Goal: Task Accomplishment & Management: Manage account settings

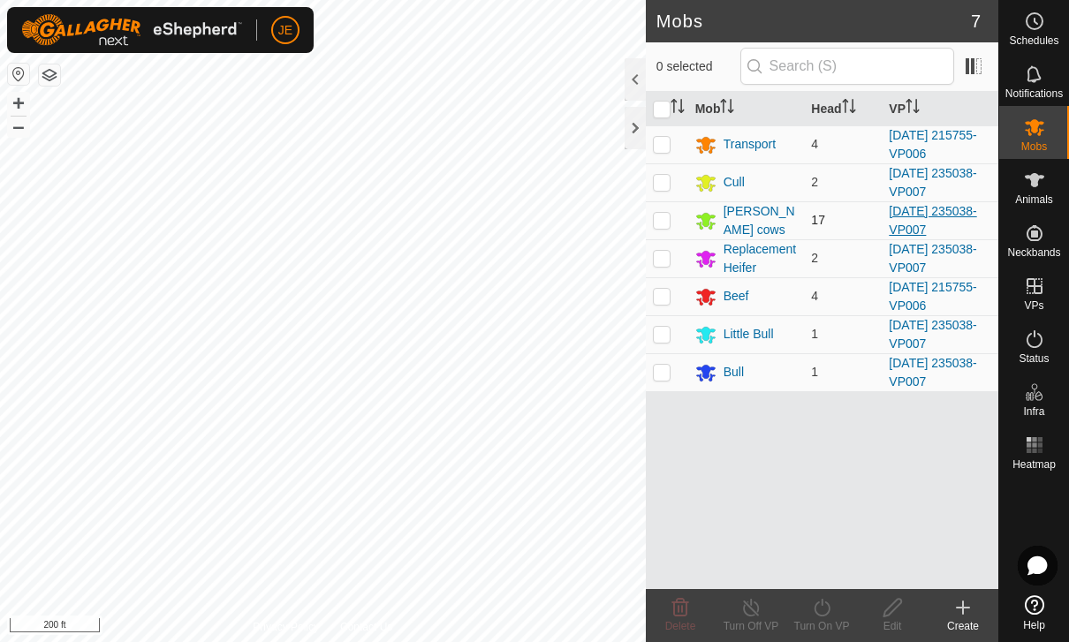
click at [936, 236] on link "[DATE] 235038-VP007" at bounding box center [932, 220] width 87 height 33
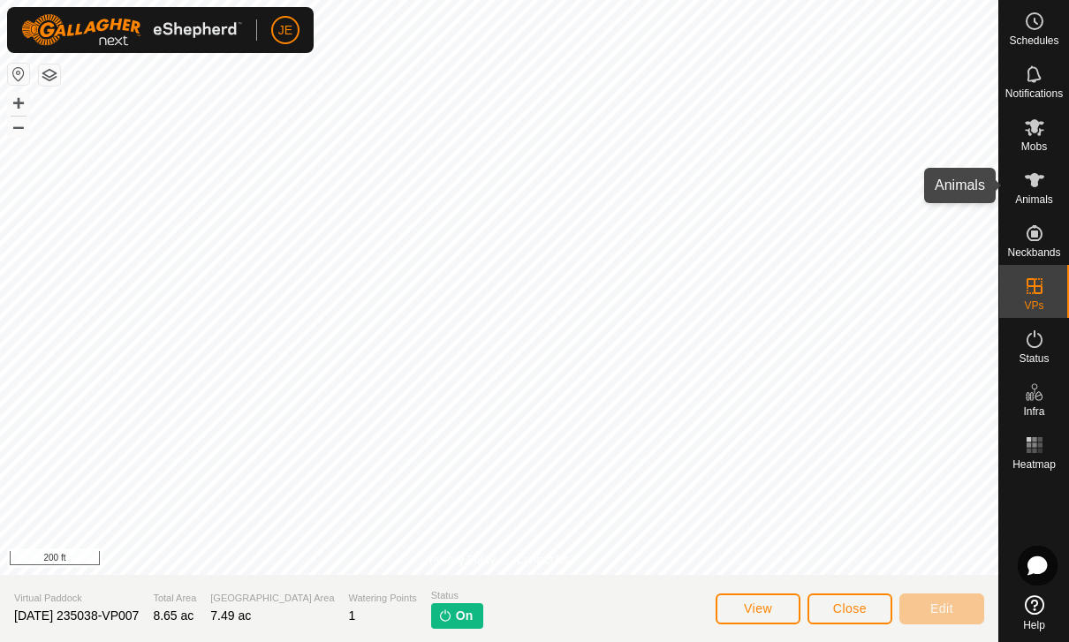
click at [1036, 184] on icon at bounding box center [1034, 180] width 19 height 14
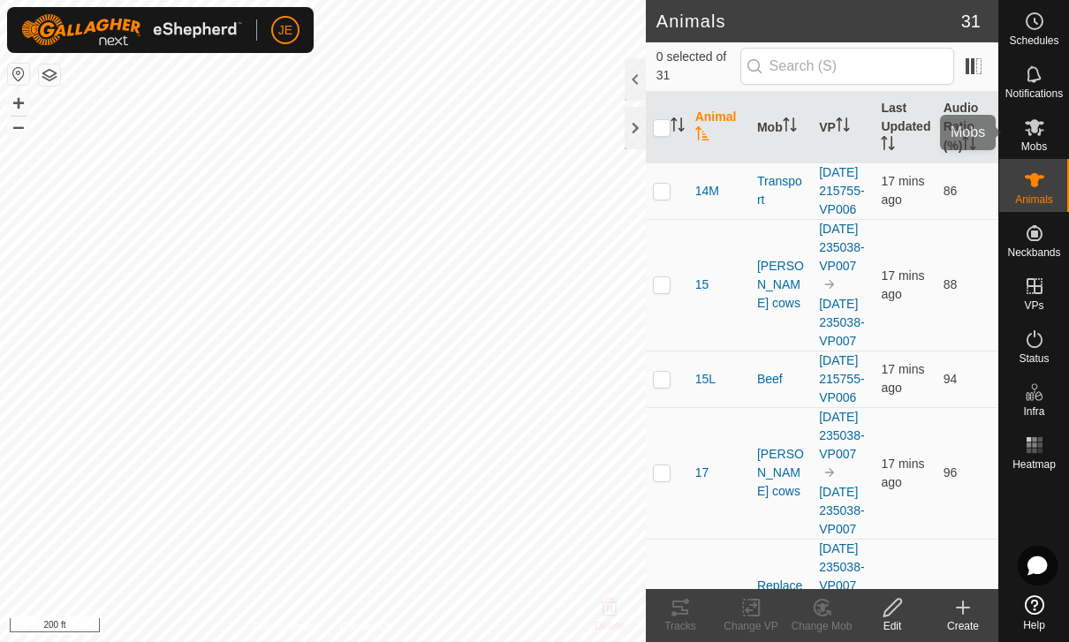
click at [1025, 125] on icon at bounding box center [1034, 127] width 21 height 21
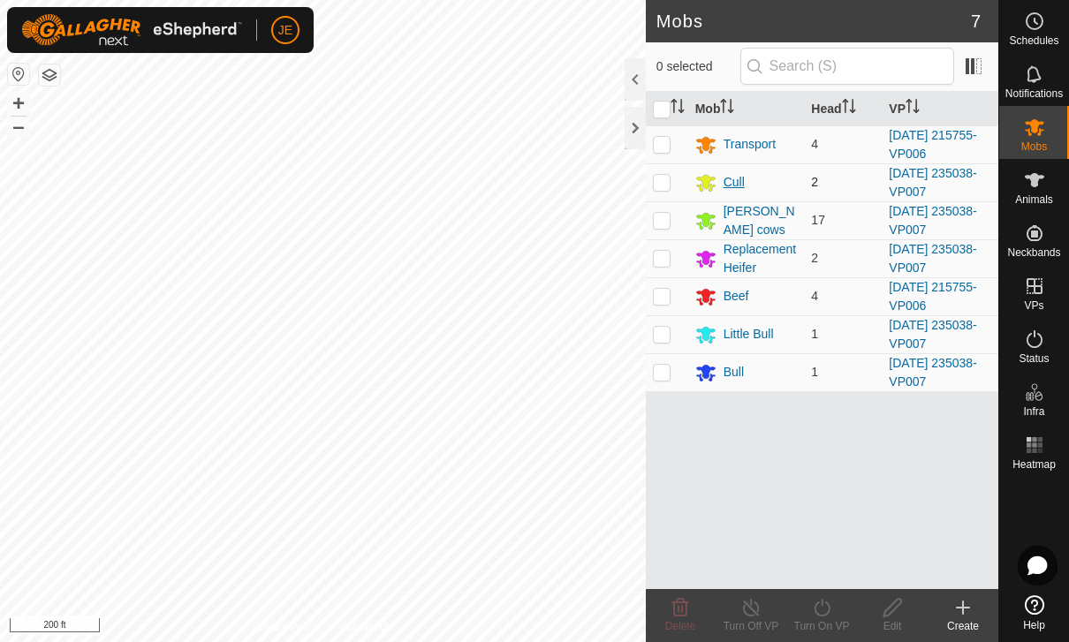
click at [752, 173] on div "Cull" at bounding box center [746, 182] width 102 height 21
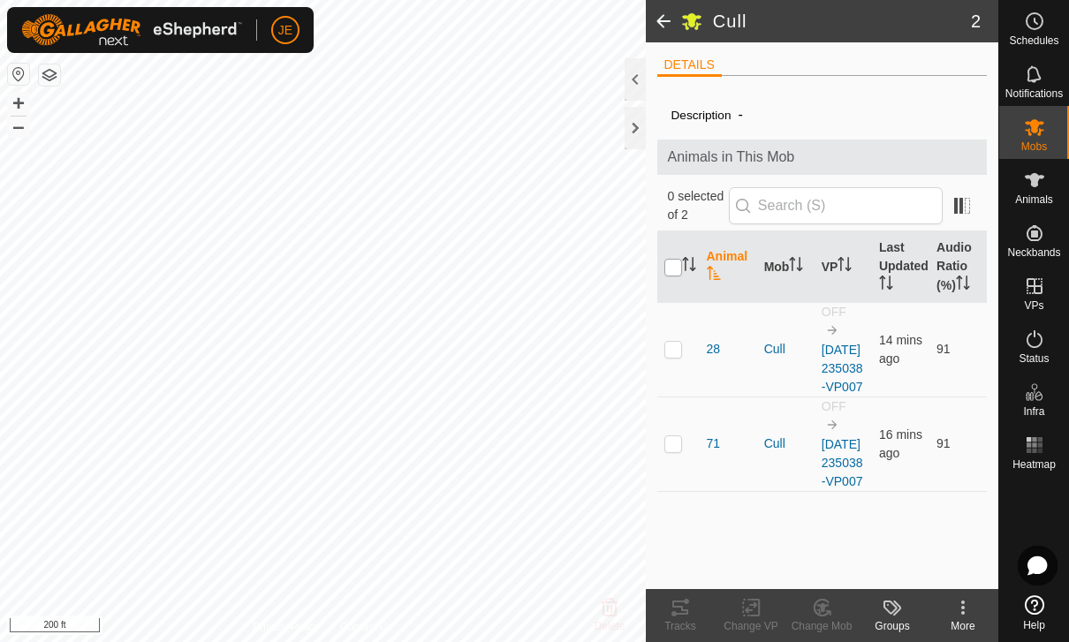
click at [676, 261] on input "checkbox" at bounding box center [673, 268] width 18 height 18
checkbox input "true"
click at [755, 600] on icon at bounding box center [755, 608] width 8 height 16
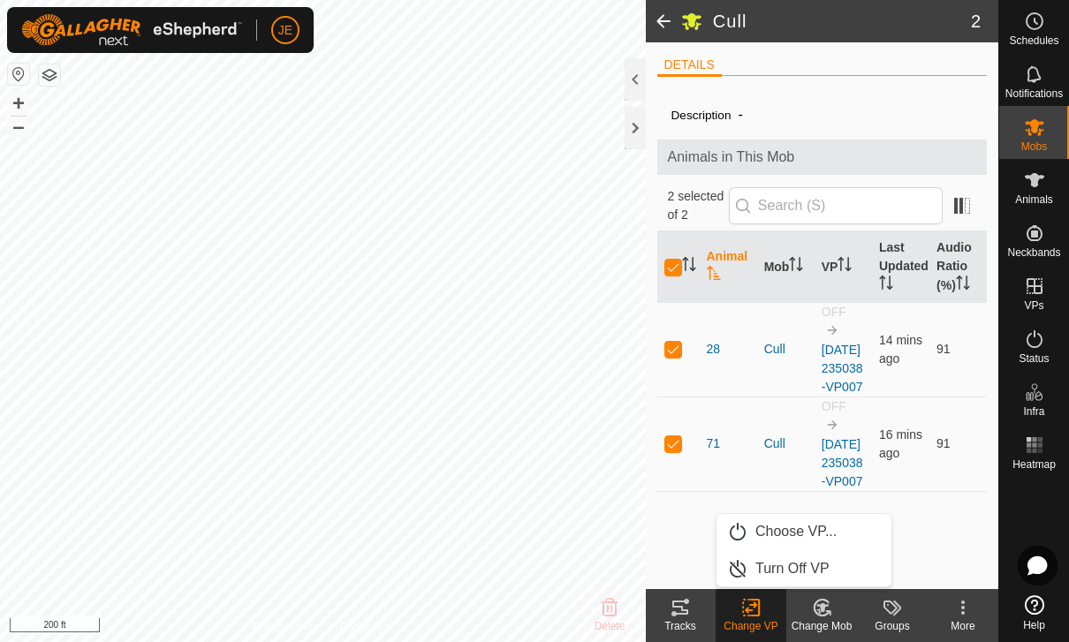
click at [754, 610] on icon at bounding box center [751, 607] width 22 height 21
click at [757, 605] on icon at bounding box center [751, 607] width 12 height 11
click at [820, 527] on span "Choose VP..." at bounding box center [795, 531] width 81 height 21
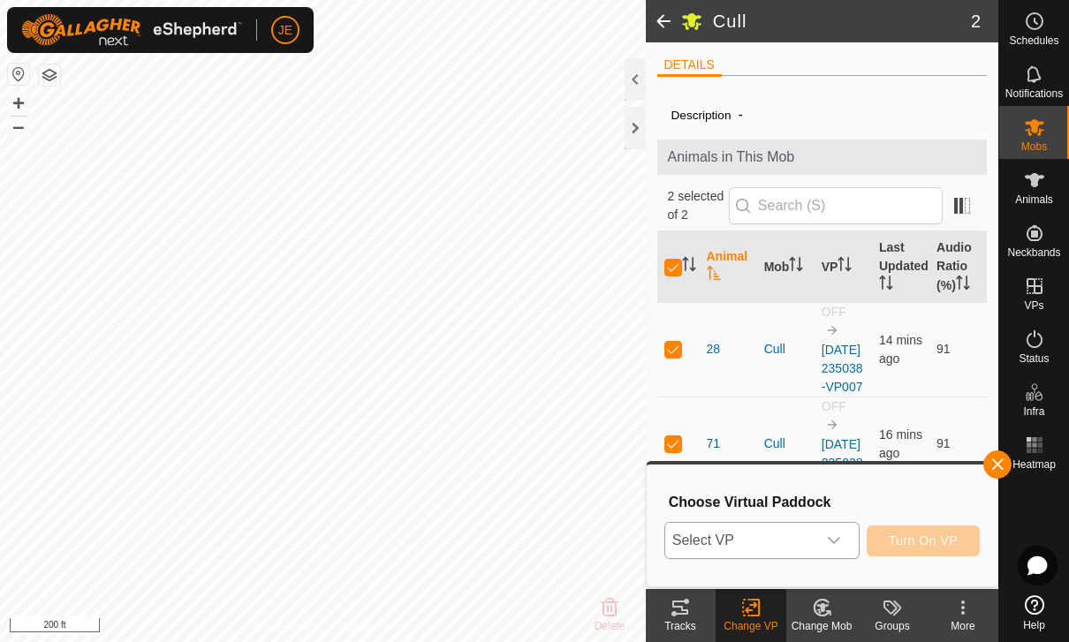
click at [814, 534] on span "Select VP" at bounding box center [740, 540] width 151 height 35
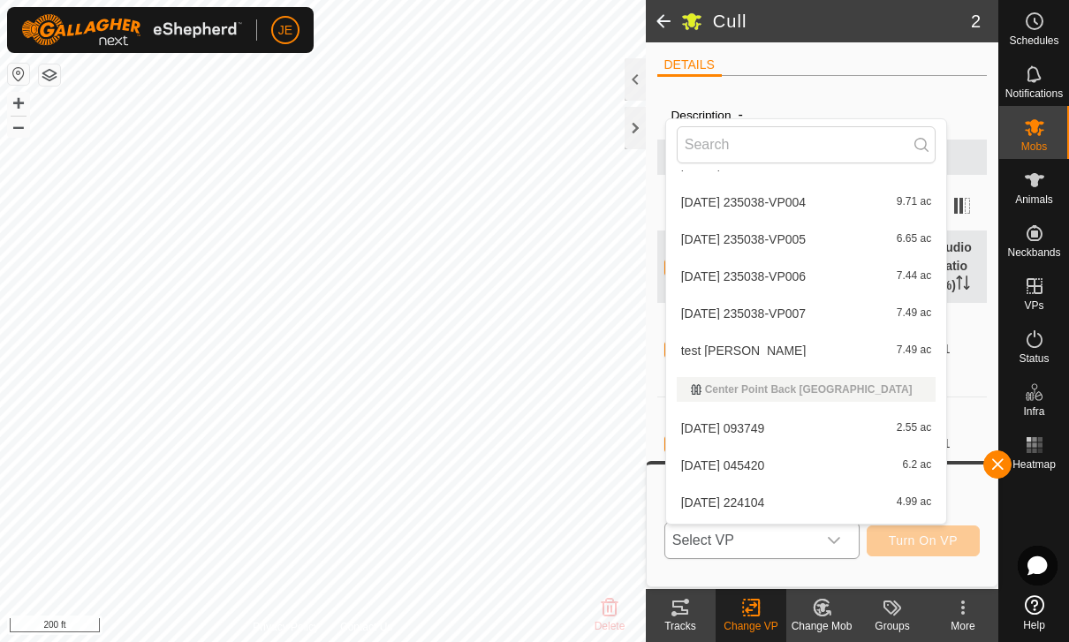
scroll to position [185, 0]
click at [807, 304] on div "[DATE] 235038-VP007 7.49 ac" at bounding box center [806, 314] width 259 height 21
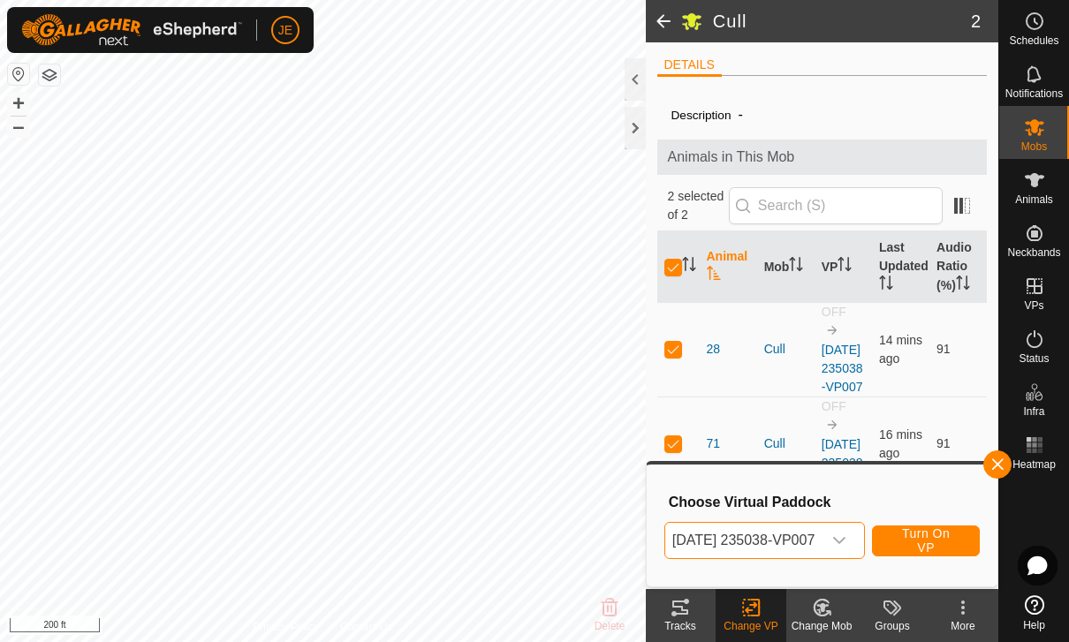
click at [946, 534] on span "Turn On VP" at bounding box center [926, 541] width 64 height 28
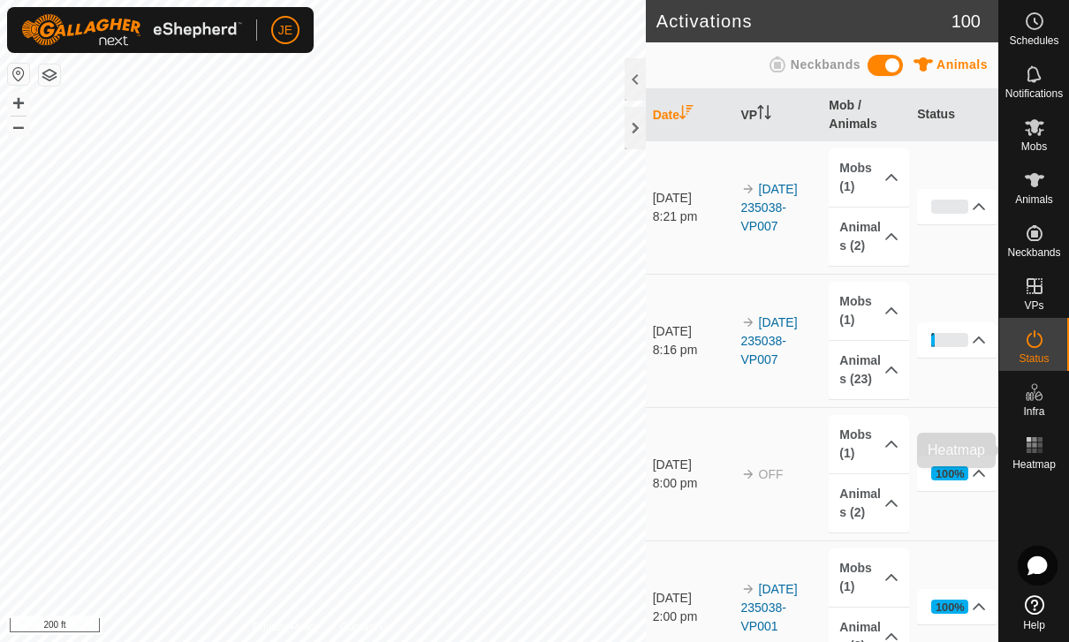
click at [1046, 438] on es-heatmap-svg-icon at bounding box center [1035, 445] width 32 height 28
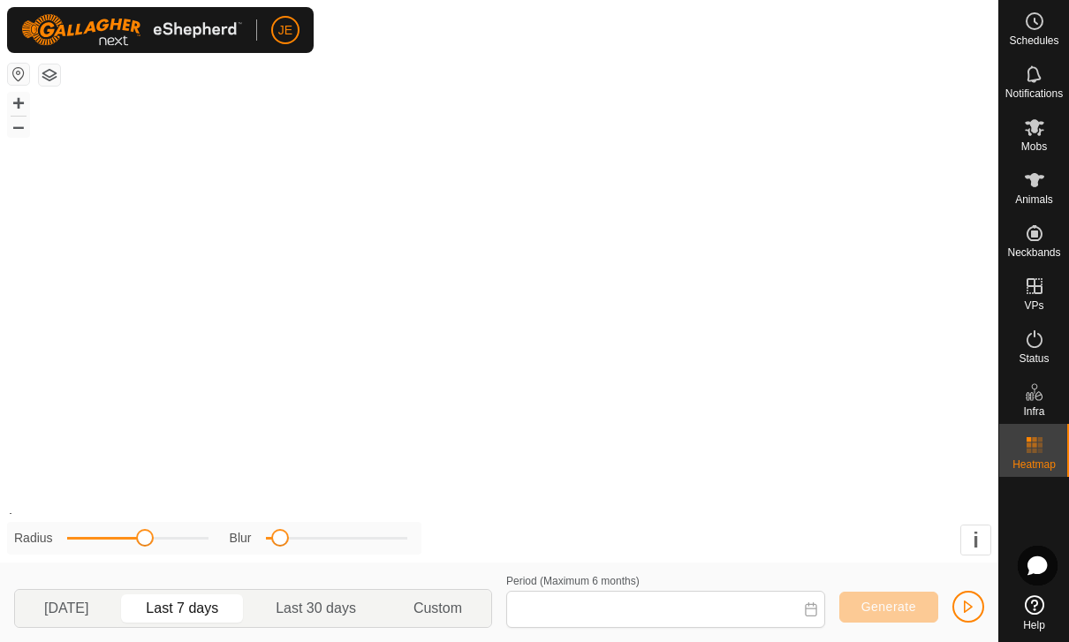
type input "[DATE] - [DATE]"
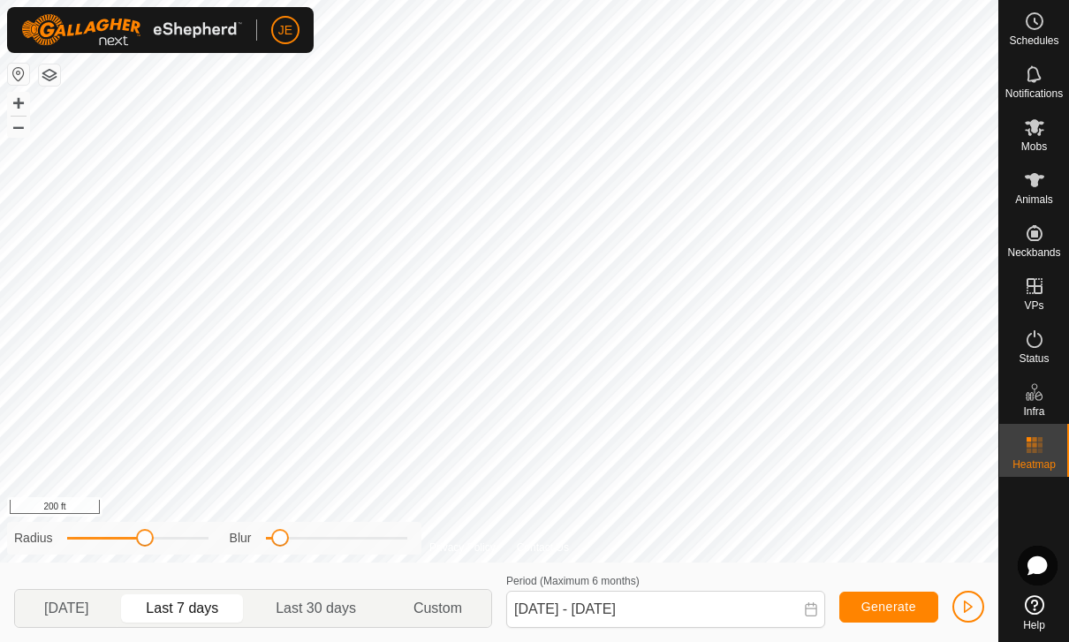
click at [976, 595] on button "button" at bounding box center [968, 607] width 32 height 32
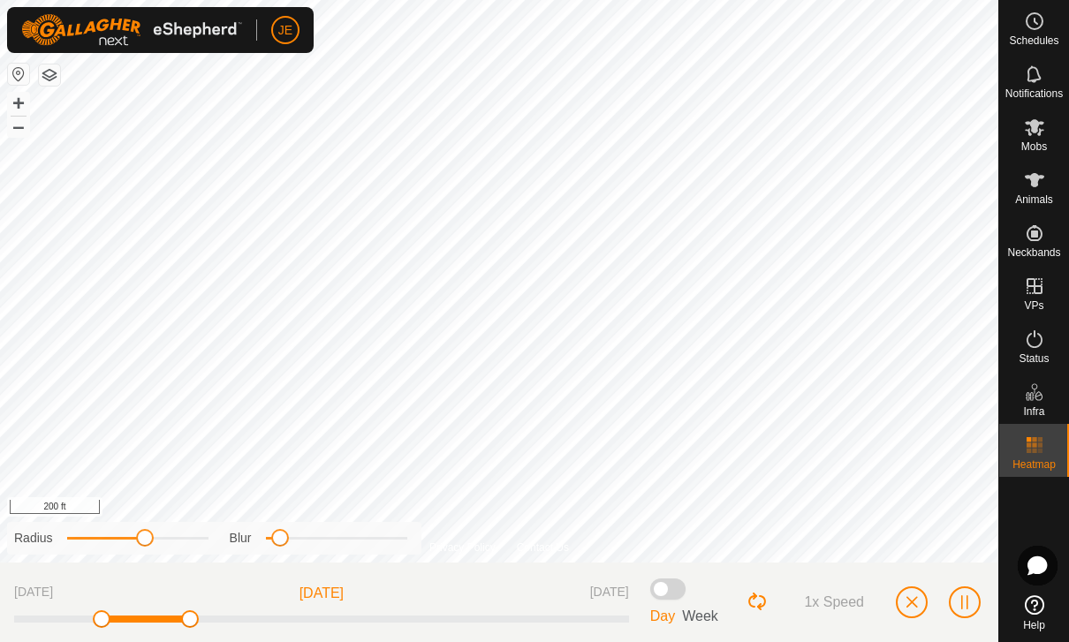
click at [932, 595] on div "1x Speed" at bounding box center [865, 602] width 238 height 51
click at [914, 589] on button "button" at bounding box center [912, 603] width 32 height 32
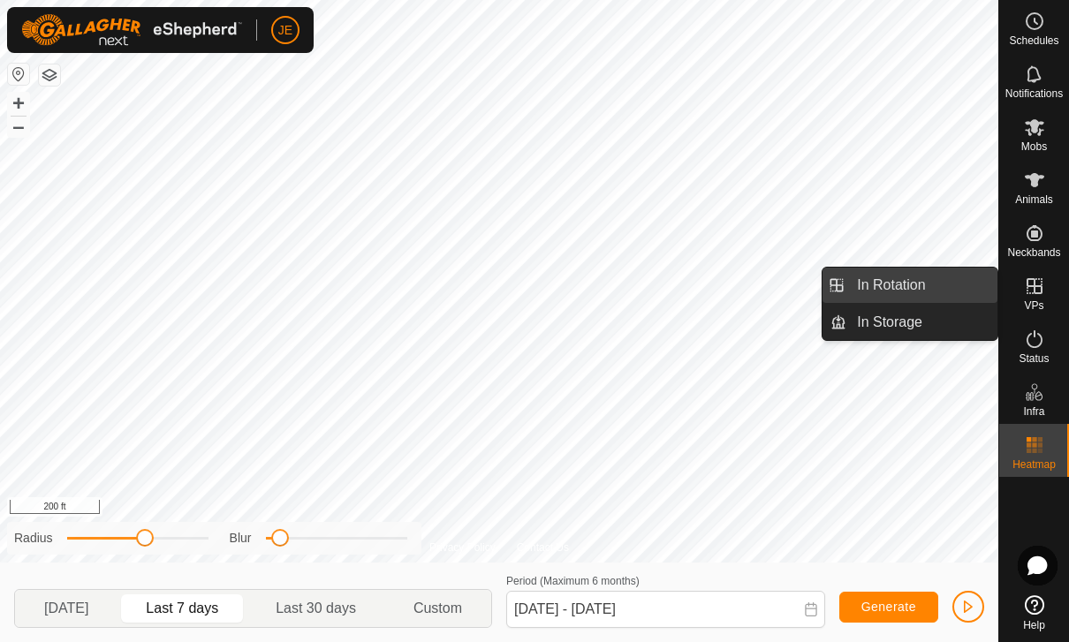
click at [931, 276] on link "In Rotation" at bounding box center [921, 285] width 151 height 35
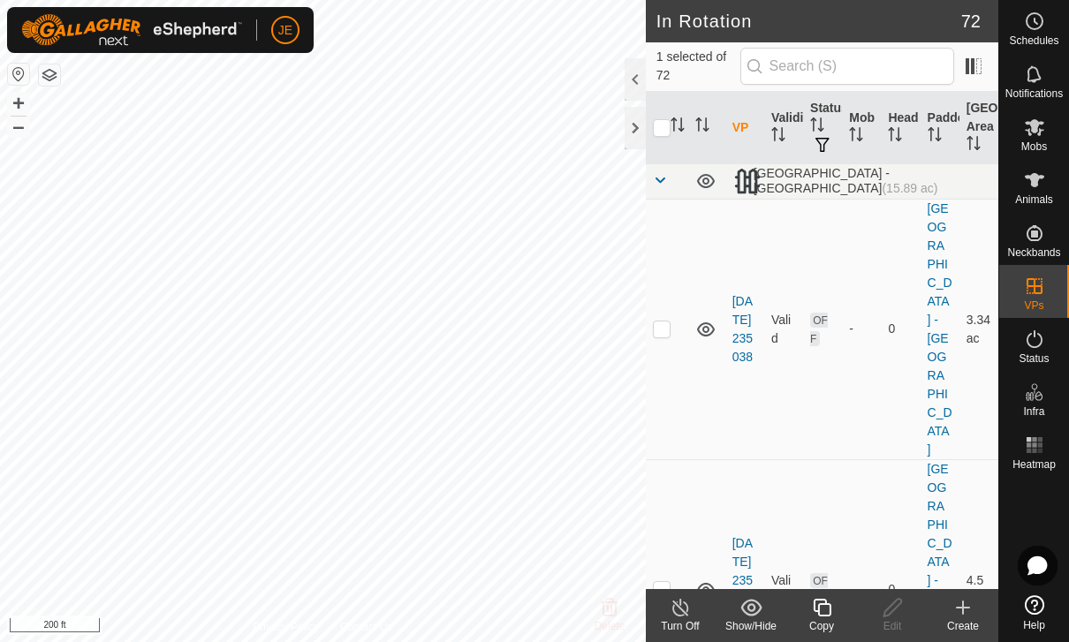
click at [830, 613] on icon at bounding box center [822, 608] width 18 height 18
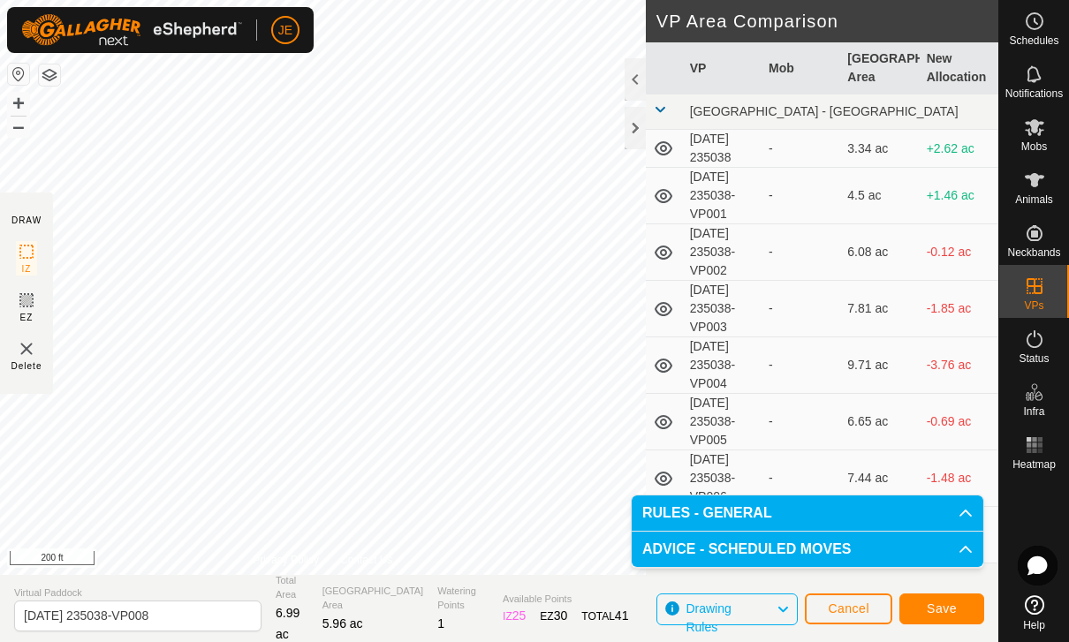
click at [951, 603] on span "Save" at bounding box center [942, 609] width 30 height 14
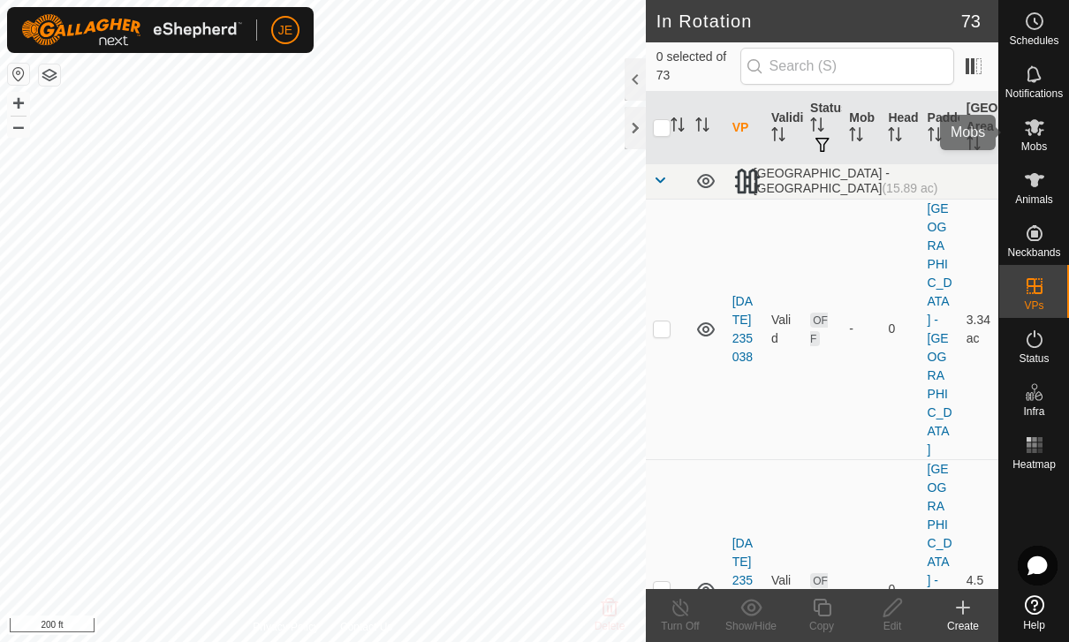
click at [1036, 143] on span "Mobs" at bounding box center [1034, 146] width 26 height 11
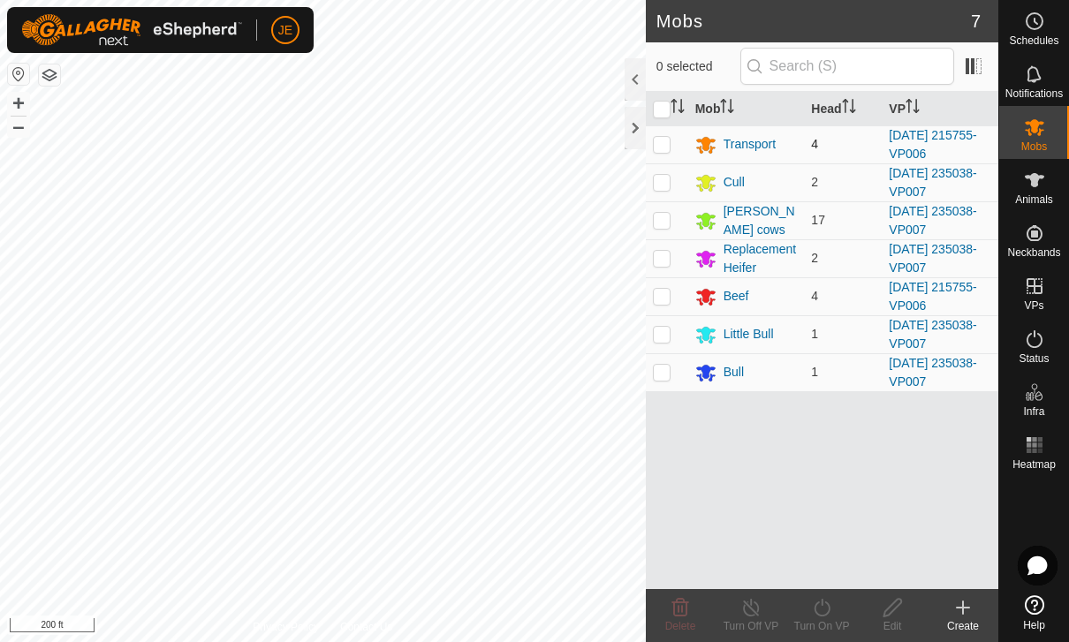
click at [670, 127] on td at bounding box center [667, 144] width 42 height 38
click at [678, 141] on td at bounding box center [667, 144] width 42 height 38
checkbox input "false"
click at [666, 184] on p-checkbox at bounding box center [662, 182] width 18 height 14
checkbox input "true"
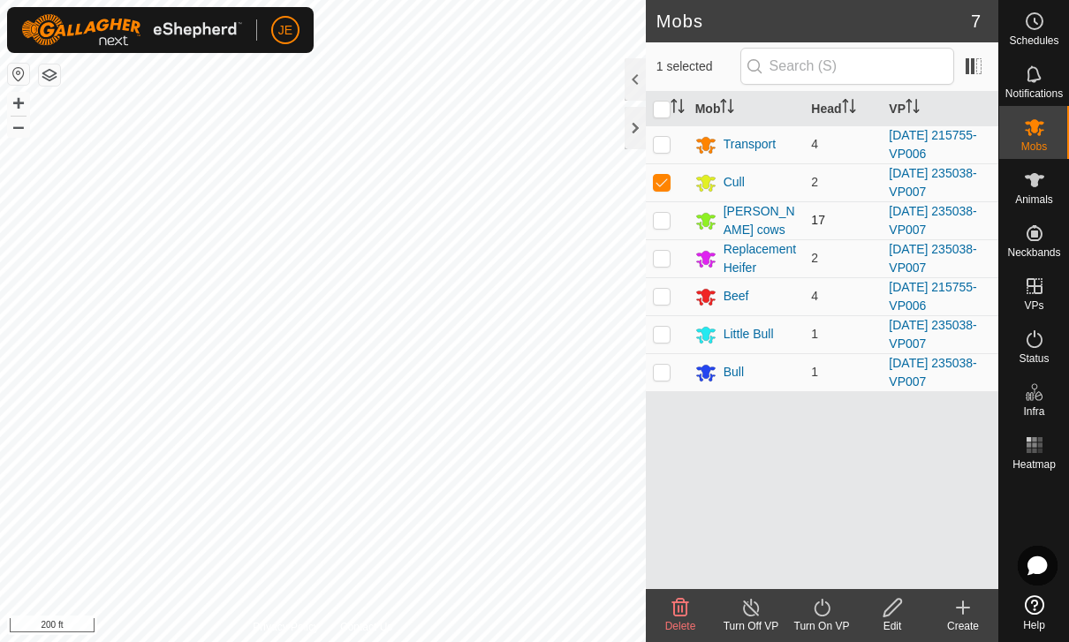
click at [663, 215] on p-checkbox at bounding box center [662, 220] width 18 height 14
checkbox input "true"
click at [662, 264] on p-checkbox at bounding box center [662, 258] width 18 height 14
checkbox input "true"
click at [665, 336] on p-checkbox at bounding box center [662, 334] width 18 height 14
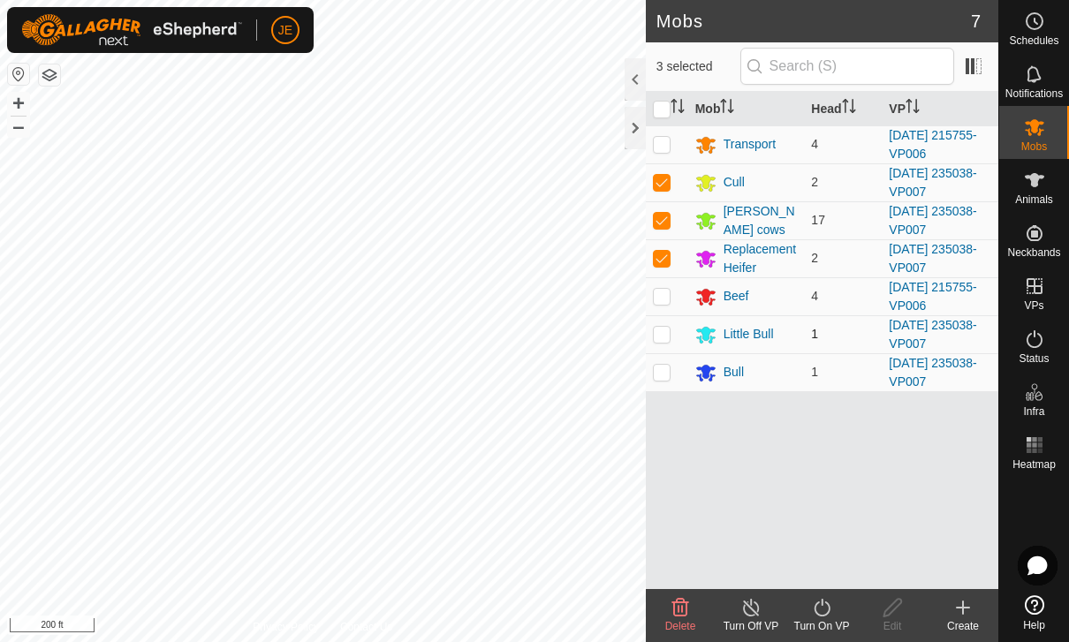
checkbox input "true"
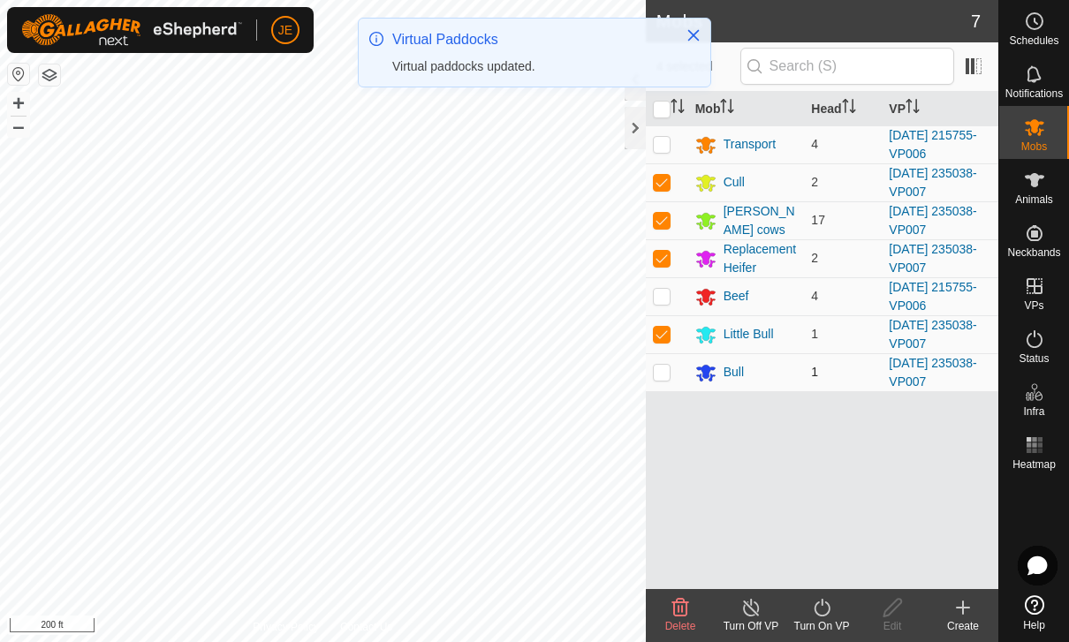
click at [667, 377] on p-checkbox at bounding box center [662, 372] width 18 height 14
checkbox input "true"
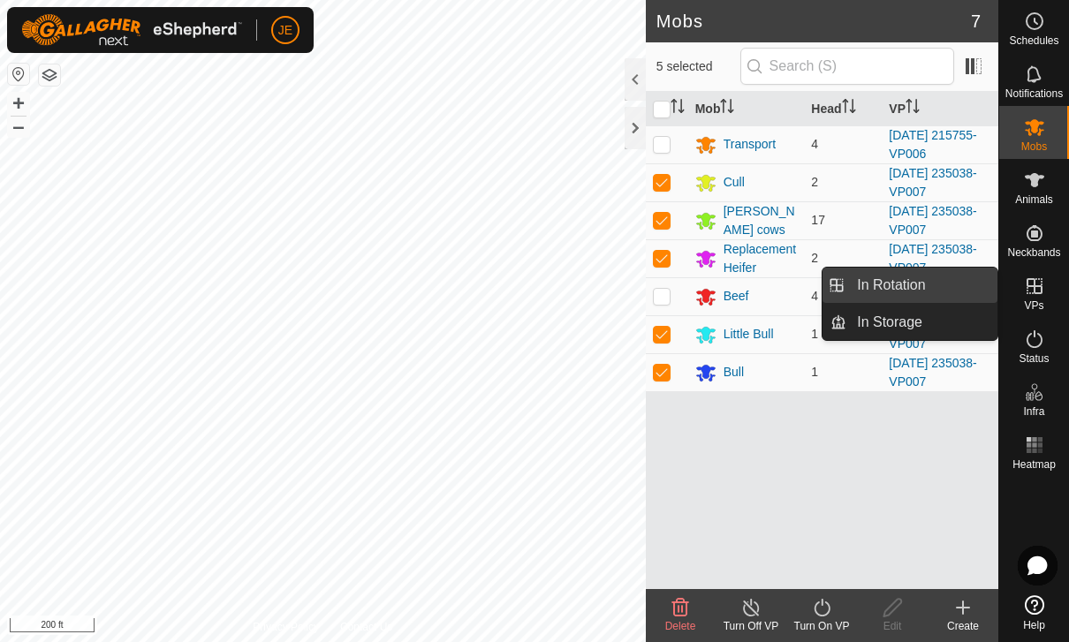
click at [943, 280] on link "In Rotation" at bounding box center [921, 285] width 151 height 35
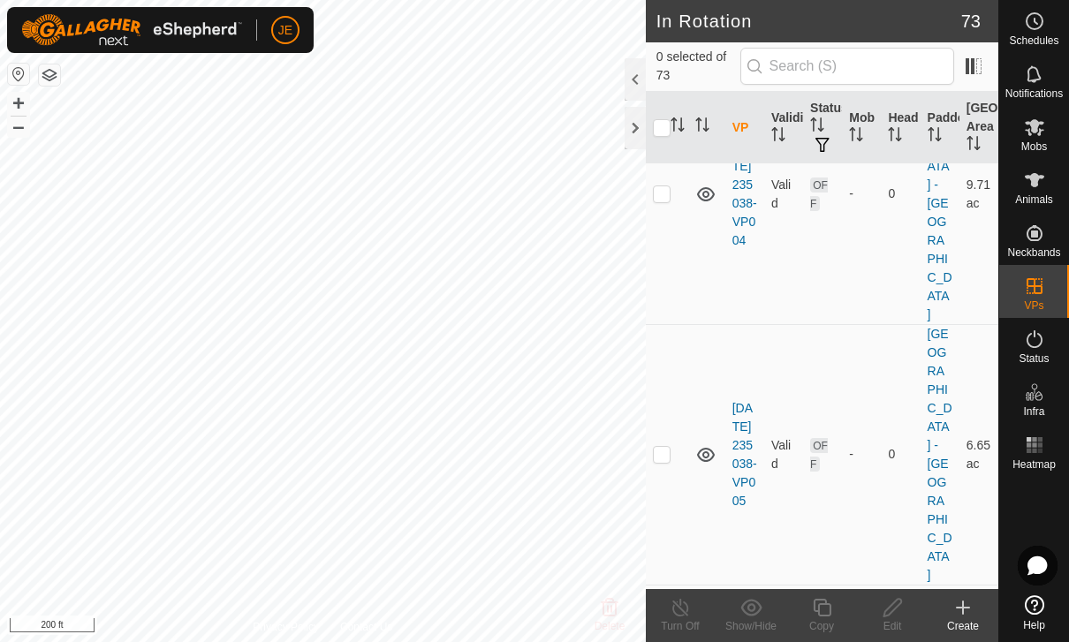
scroll to position [1175, 0]
checkbox input "true"
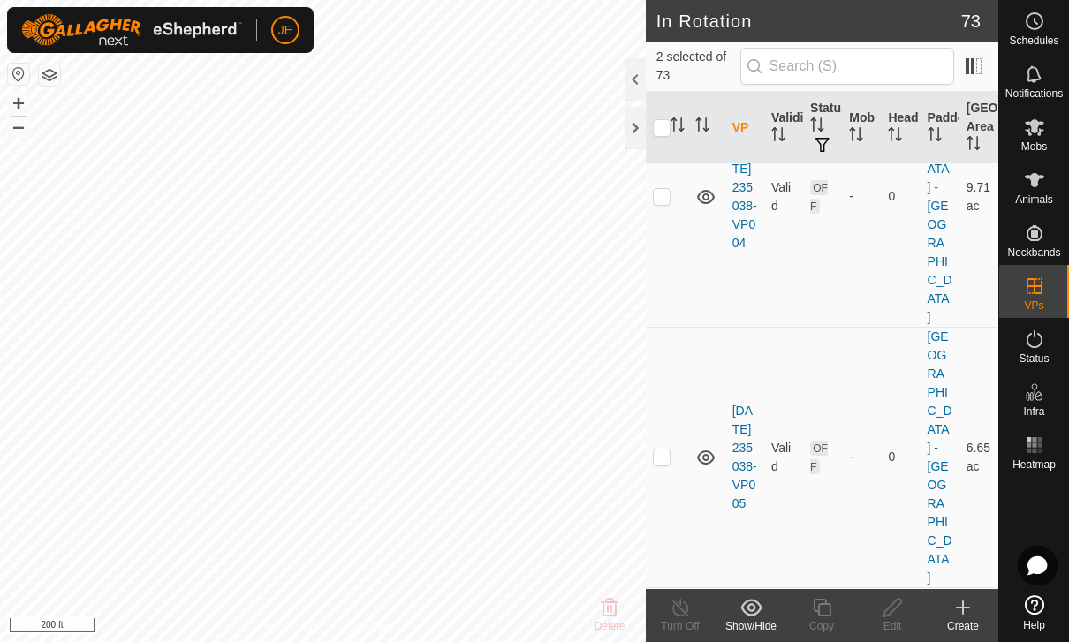
checkbox input "false"
click at [900, 609] on icon at bounding box center [893, 607] width 22 height 21
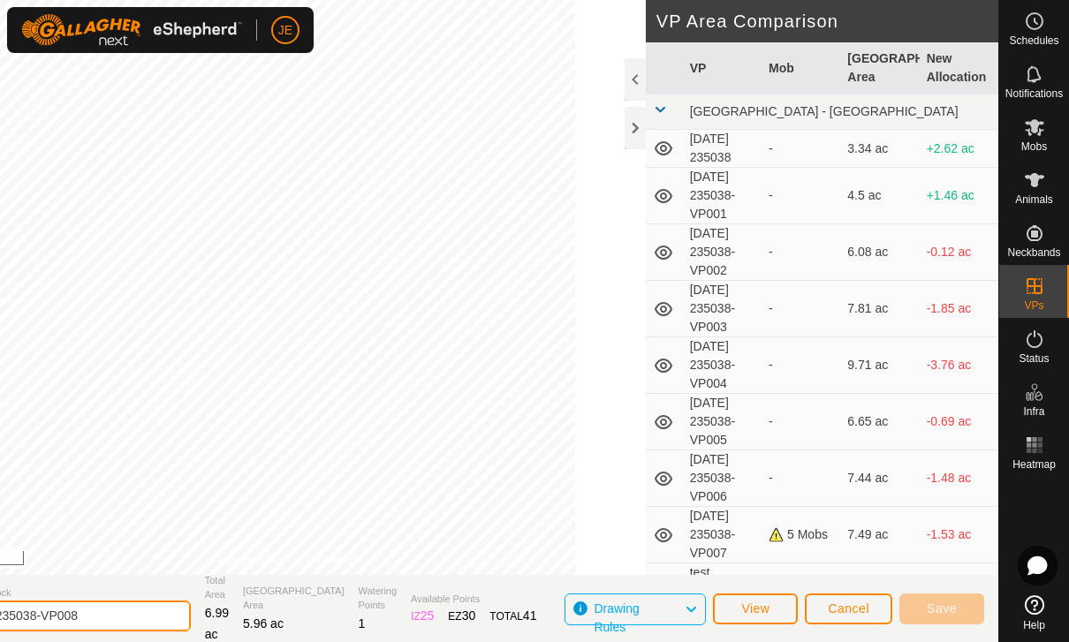
click at [177, 613] on input "[DATE] 235038-VP008" at bounding box center [66, 616] width 247 height 31
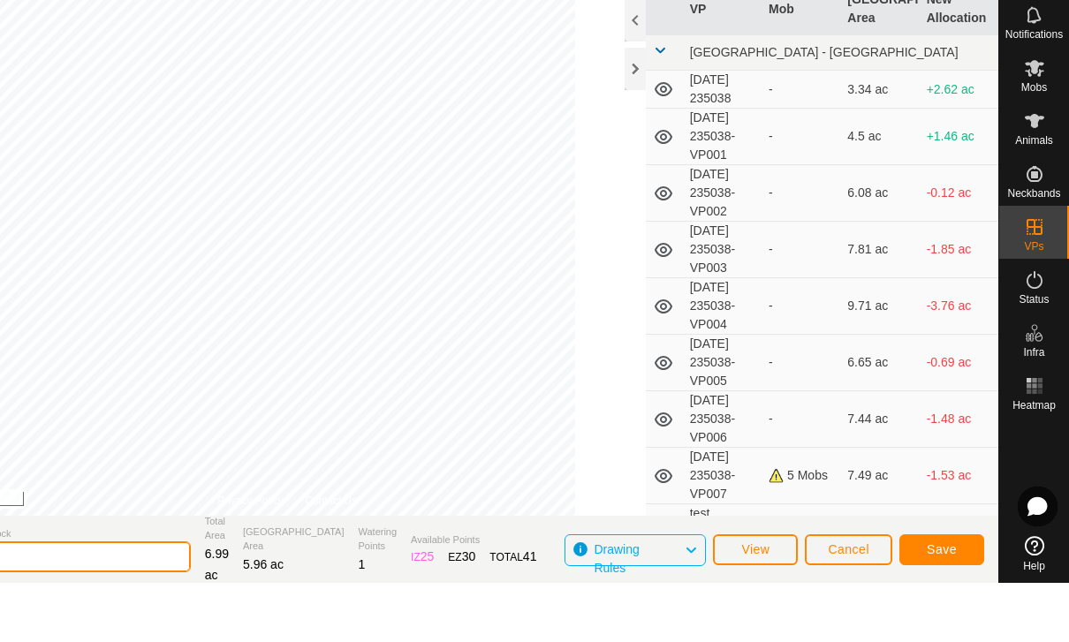
type input "2"
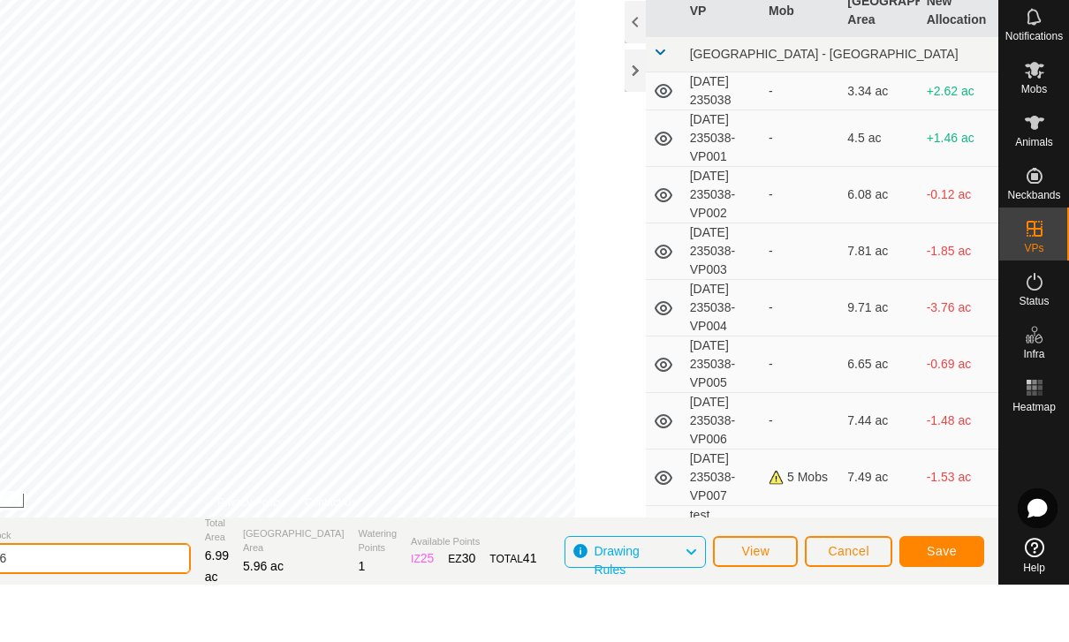
type input "Wed 8-26"
click at [939, 602] on span "Save" at bounding box center [942, 609] width 30 height 14
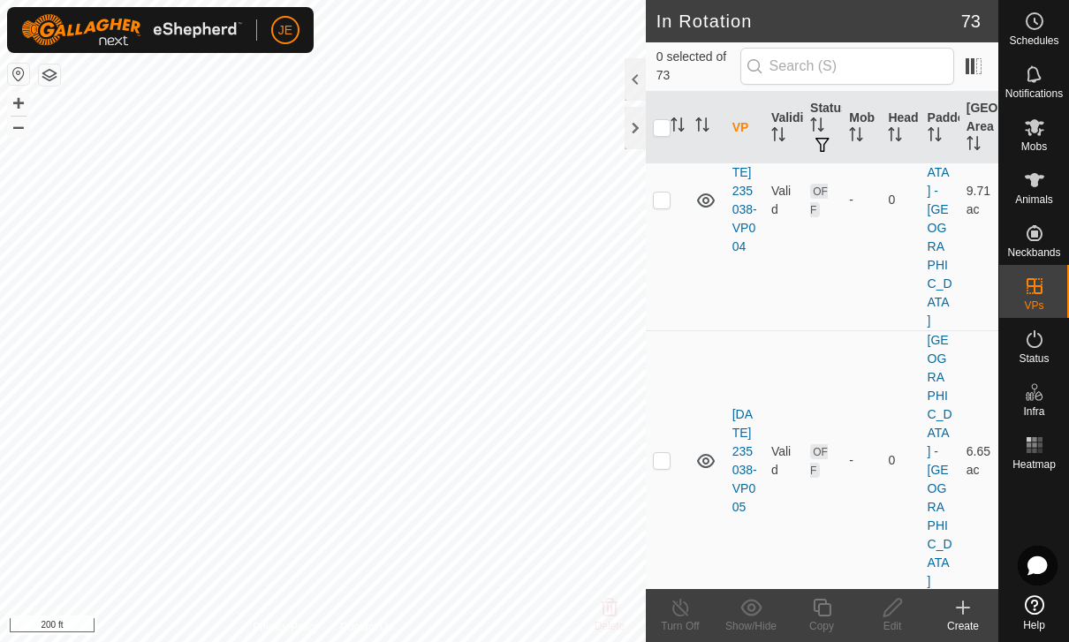
scroll to position [1179, 0]
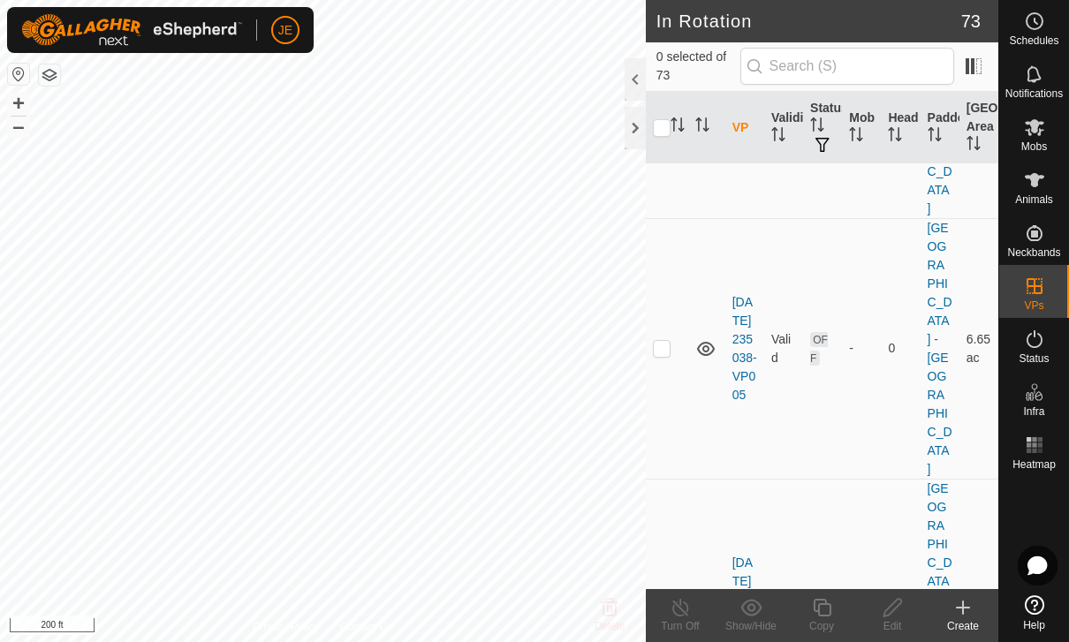
scroll to position [1310, 0]
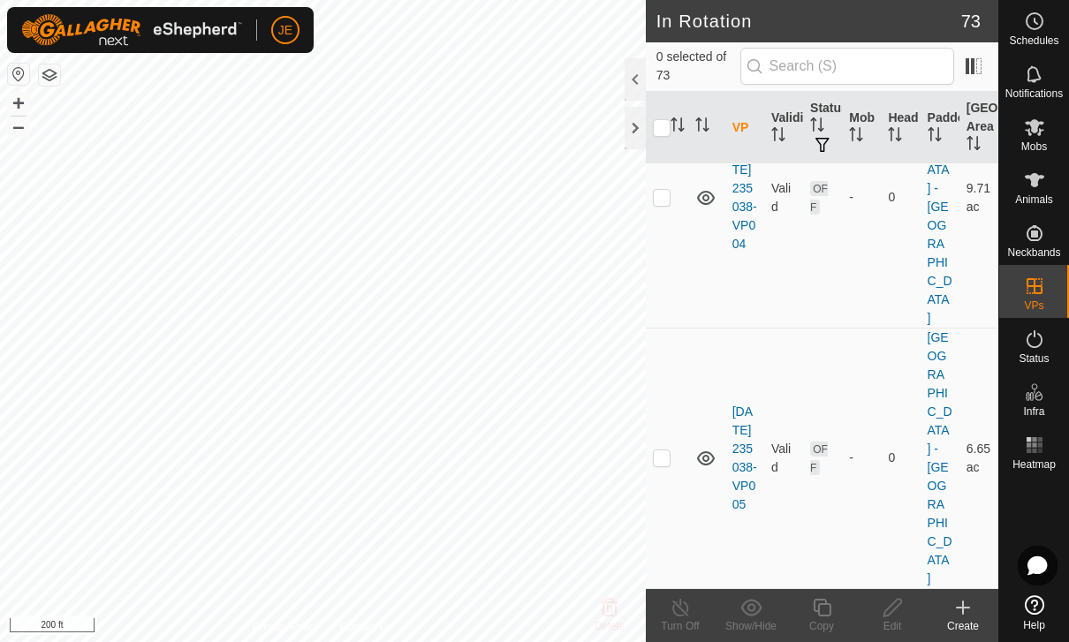
scroll to position [1185, 0]
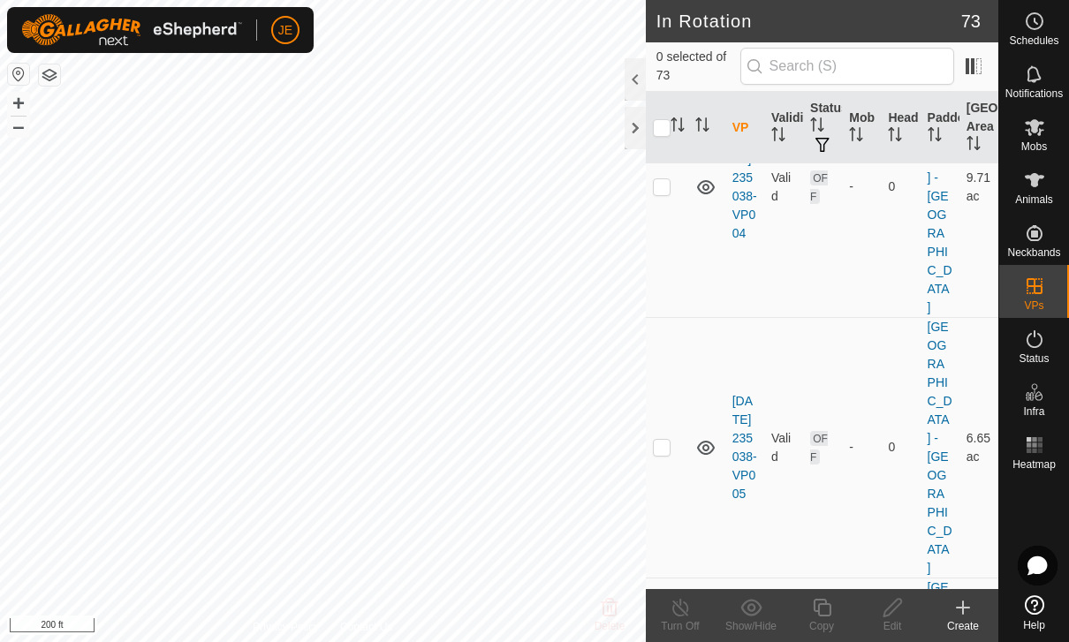
checkbox input "true"
click at [822, 609] on icon at bounding box center [822, 607] width 22 height 21
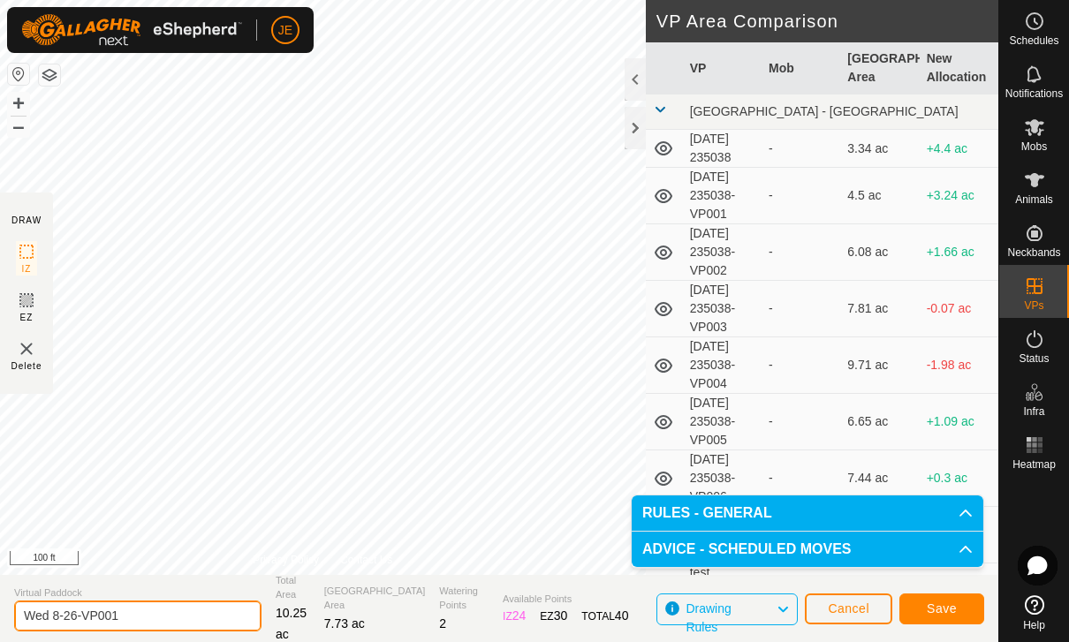
click at [166, 610] on input "Wed 8-26-VP001" at bounding box center [137, 616] width 247 height 31
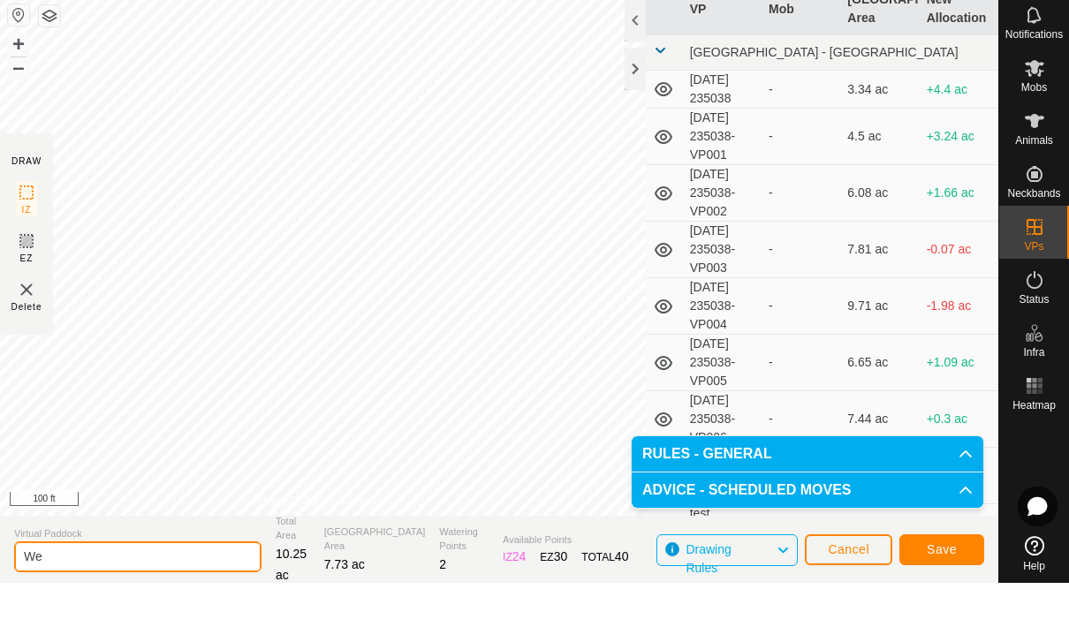
type input "W"
type input "T"
type input "Wed 9-27"
click at [952, 594] on button "Save" at bounding box center [941, 609] width 85 height 31
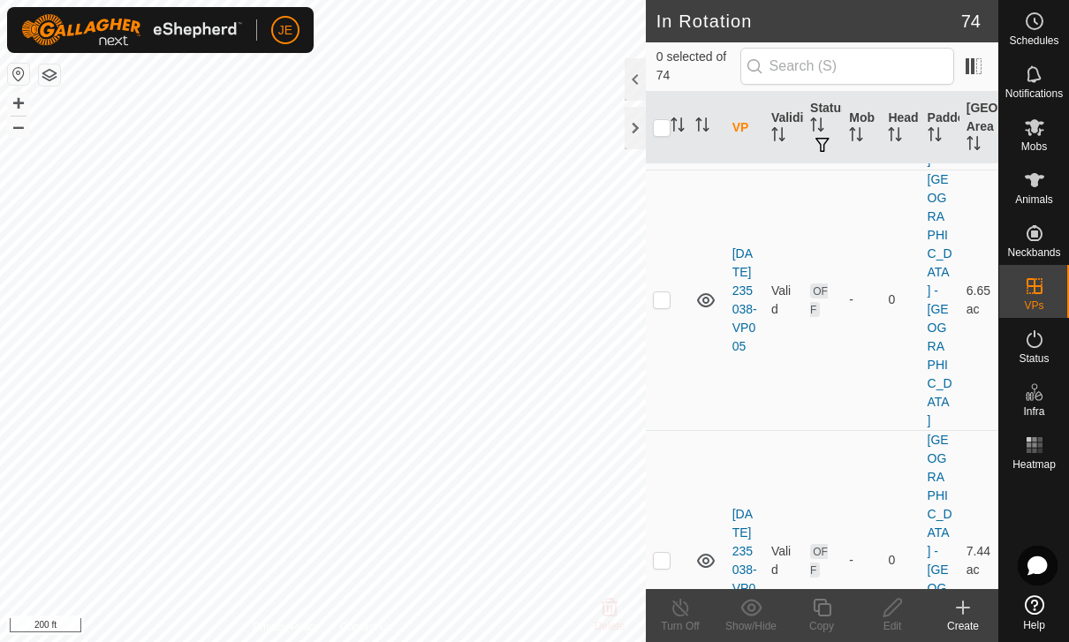
scroll to position [1330, 0]
checkbox input "true"
click at [892, 604] on icon at bounding box center [892, 608] width 18 height 18
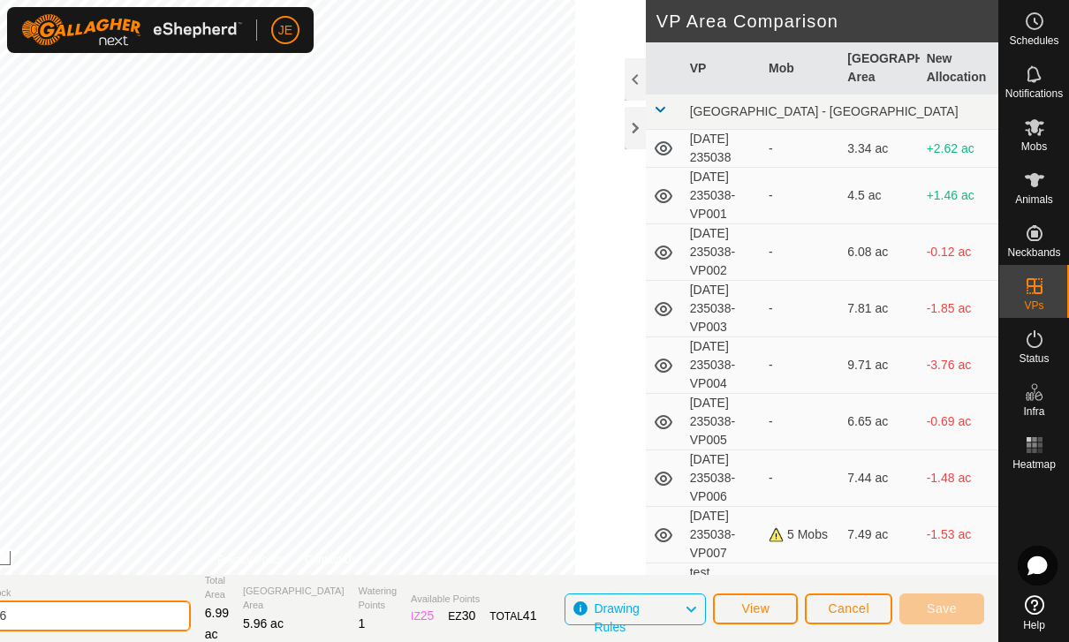
click at [53, 612] on input "Wed 8-26" at bounding box center [66, 616] width 247 height 31
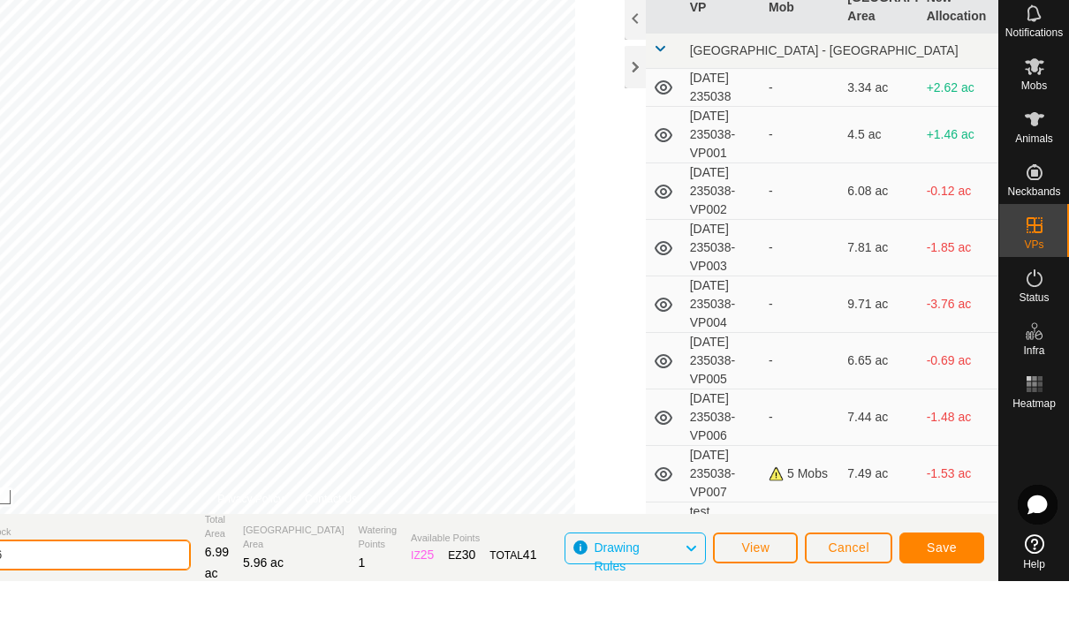
type input "Tue 8-26"
click at [954, 602] on span "Save" at bounding box center [942, 609] width 30 height 14
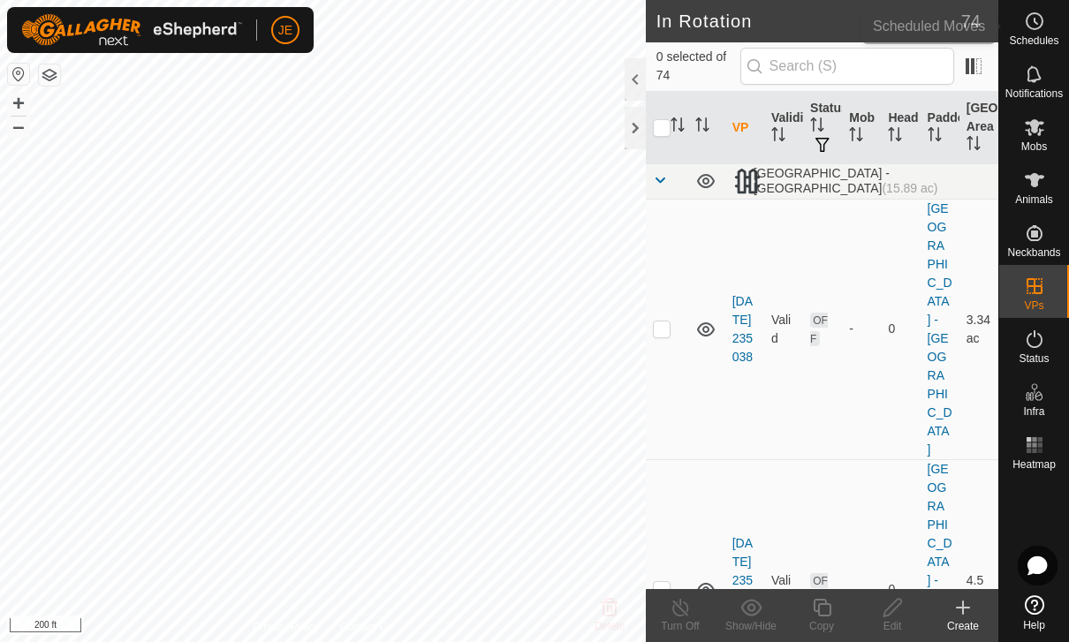
click at [1028, 29] on icon at bounding box center [1034, 21] width 21 height 21
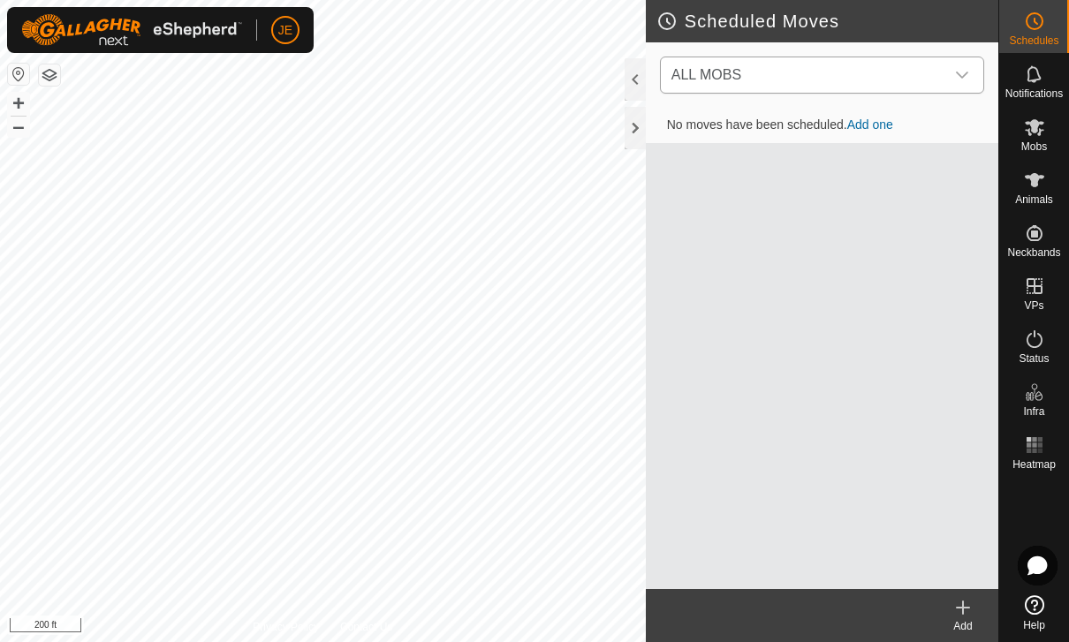
click at [943, 74] on span "ALL MOBS" at bounding box center [804, 74] width 280 height 35
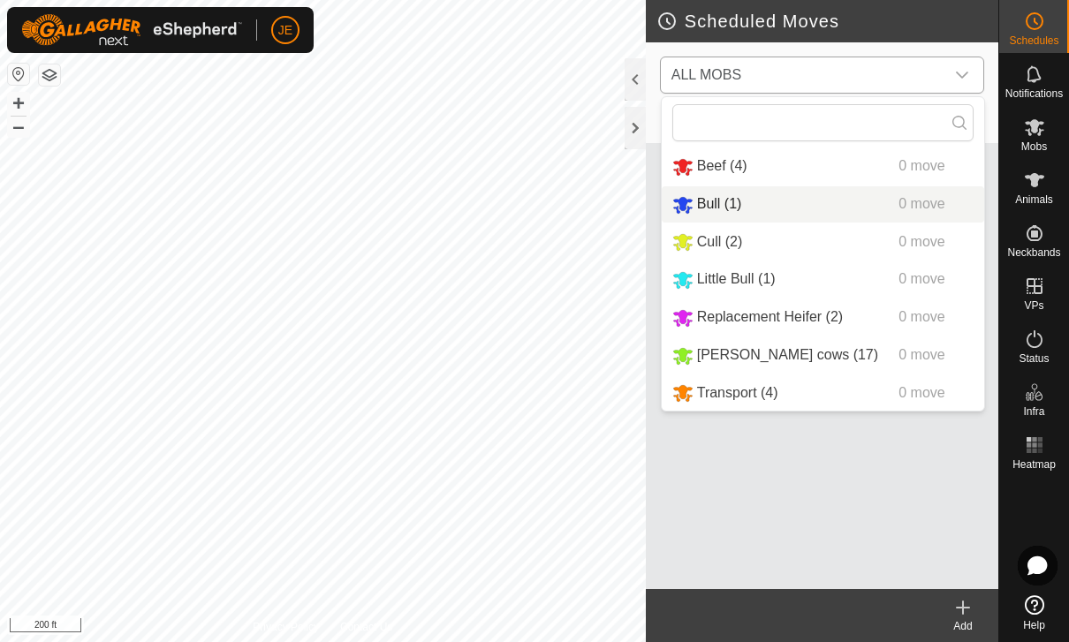
click at [853, 213] on div "Bull (1) 0 move" at bounding box center [822, 204] width 301 height 22
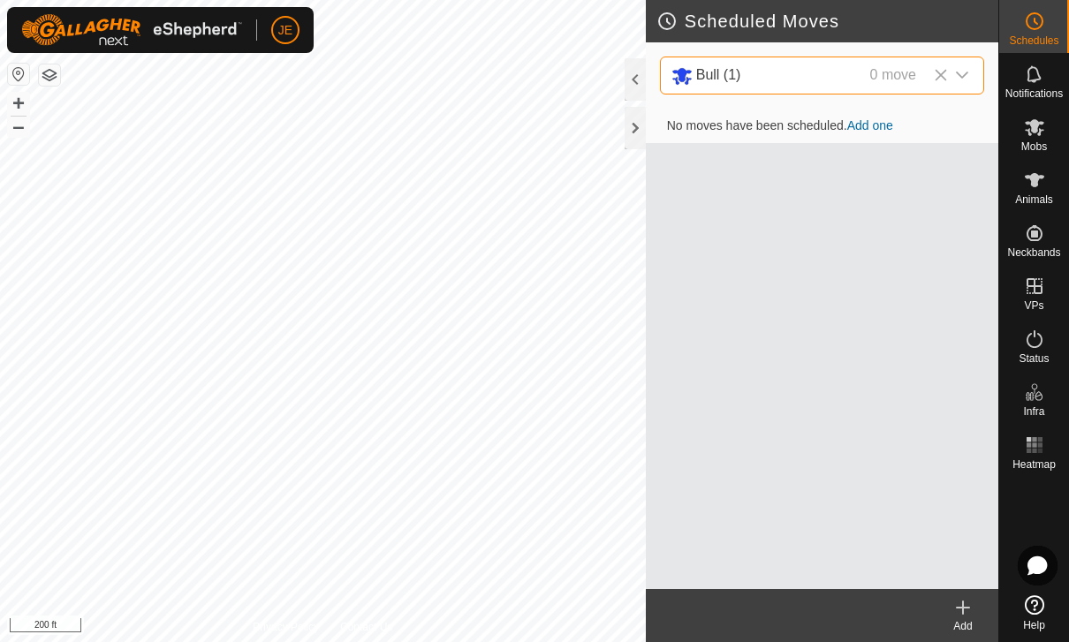
click at [872, 128] on link "Add one" at bounding box center [870, 125] width 46 height 14
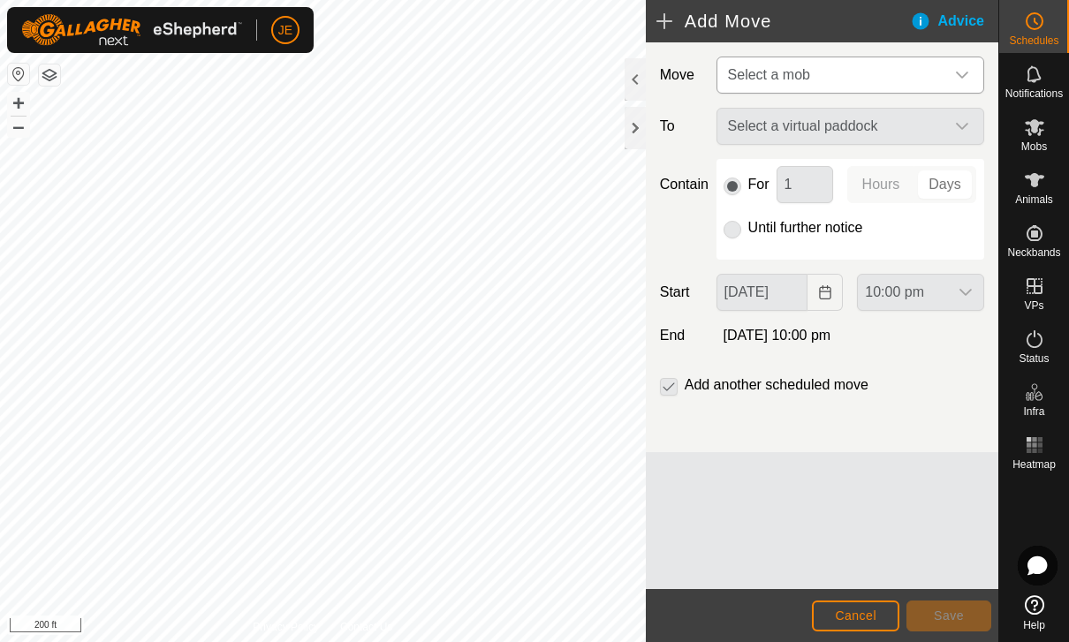
click at [936, 68] on span "Select a mob" at bounding box center [833, 74] width 224 height 35
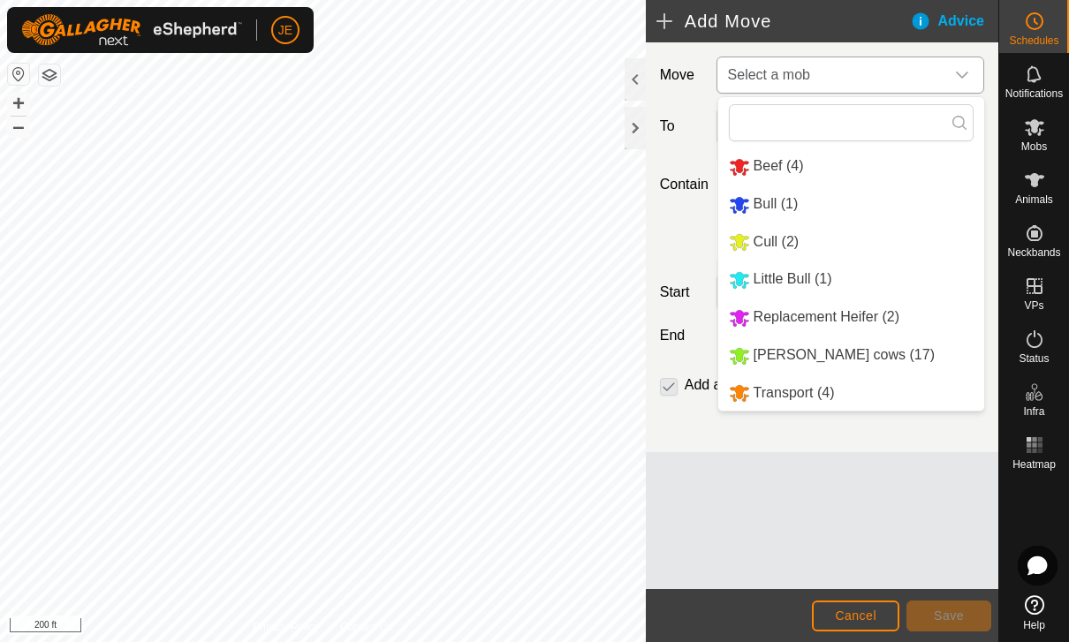
click at [771, 209] on span "Bull (1)" at bounding box center [776, 203] width 45 height 15
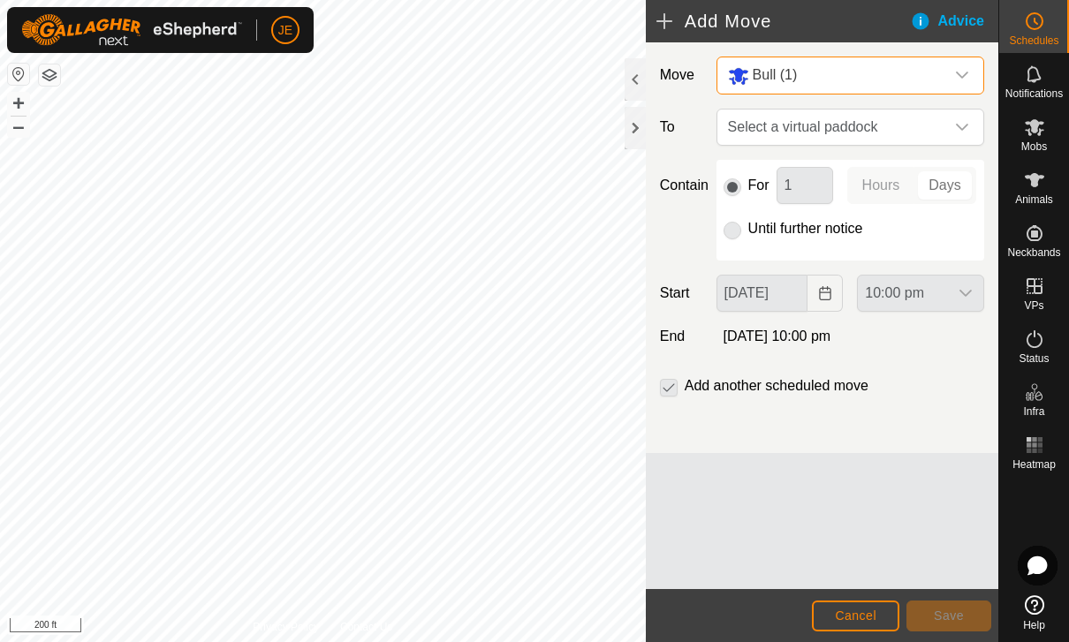
click at [961, 179] on p-selectbutton "Hours Days" at bounding box center [911, 185] width 129 height 37
click at [881, 130] on span "Select a virtual paddock" at bounding box center [833, 127] width 224 height 35
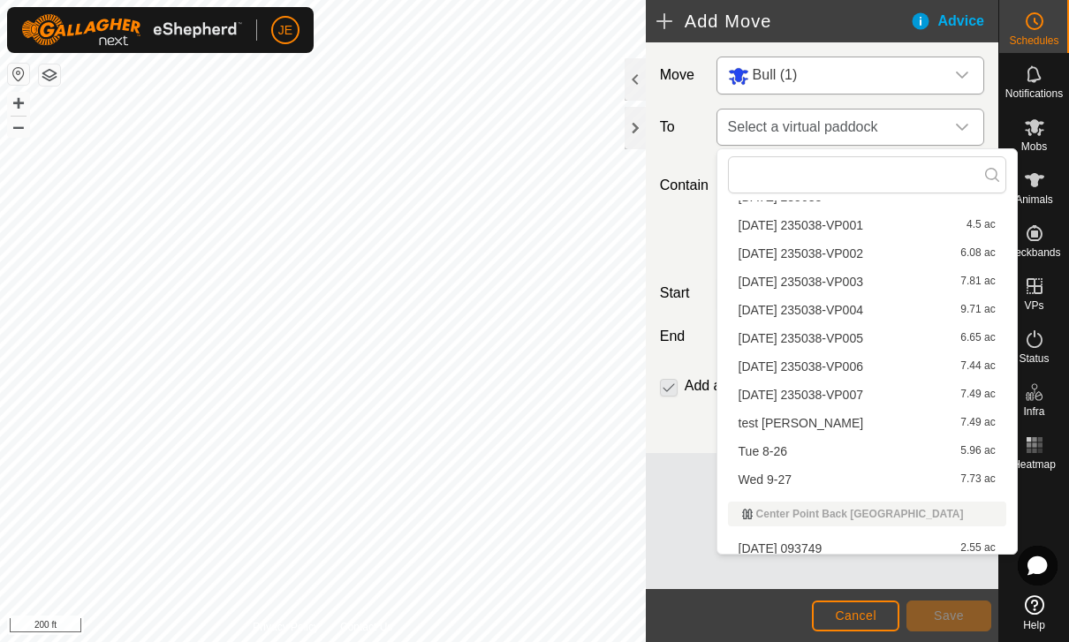
scroll to position [62, 0]
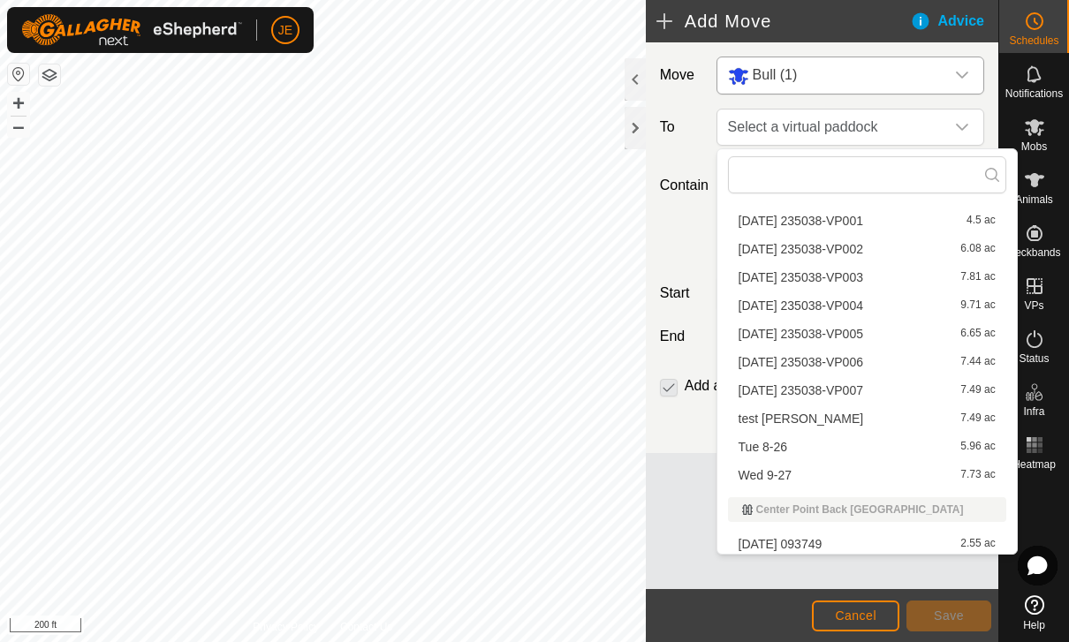
click at [775, 445] on span "Tue 8-26" at bounding box center [763, 447] width 49 height 12
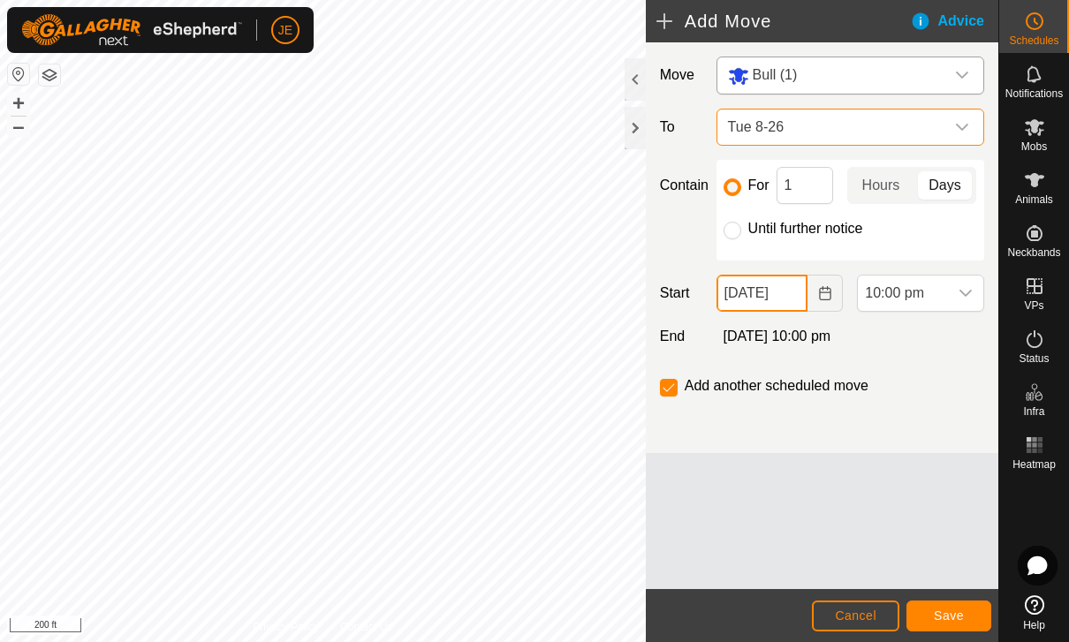
click at [775, 296] on input "[DATE]" at bounding box center [762, 293] width 92 height 37
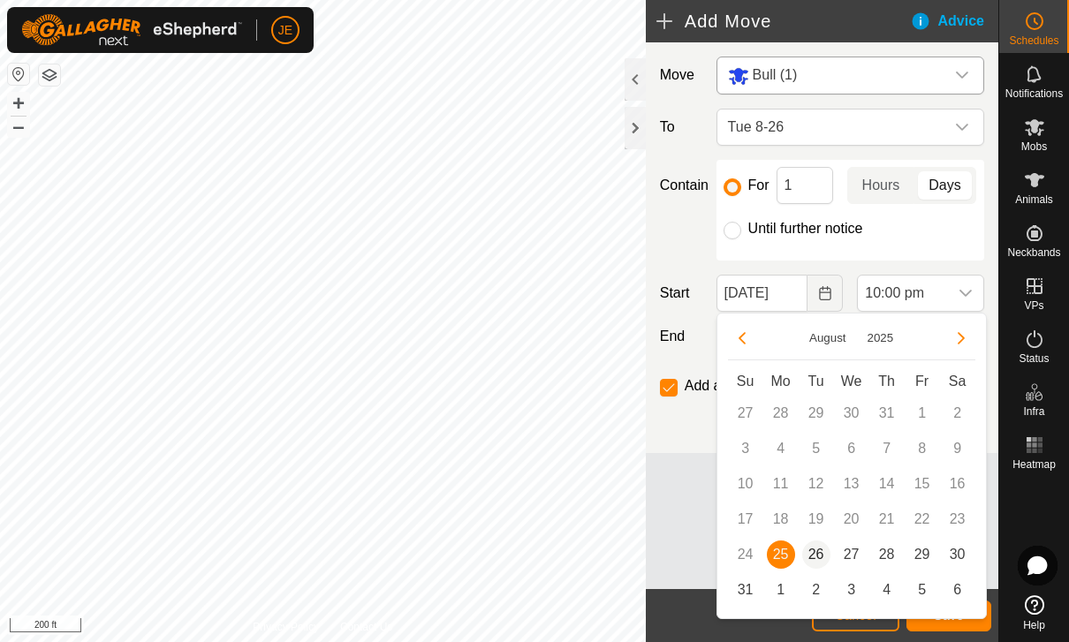
click at [811, 554] on span "26" at bounding box center [816, 555] width 28 height 28
type input "[DATE]"
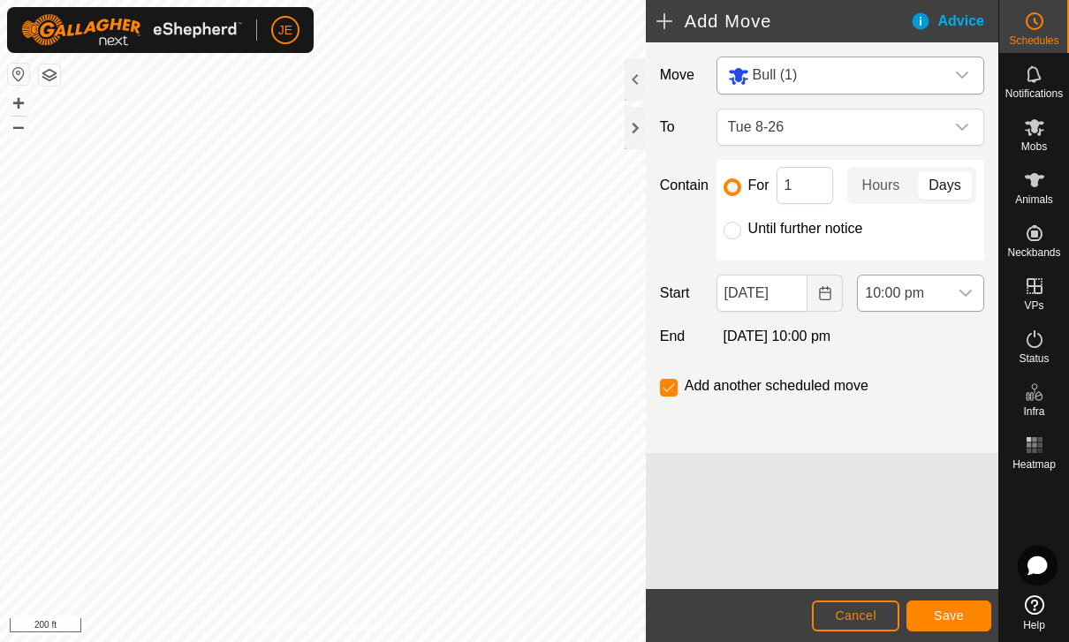
click at [936, 284] on span "10:00 pm" at bounding box center [903, 293] width 90 height 35
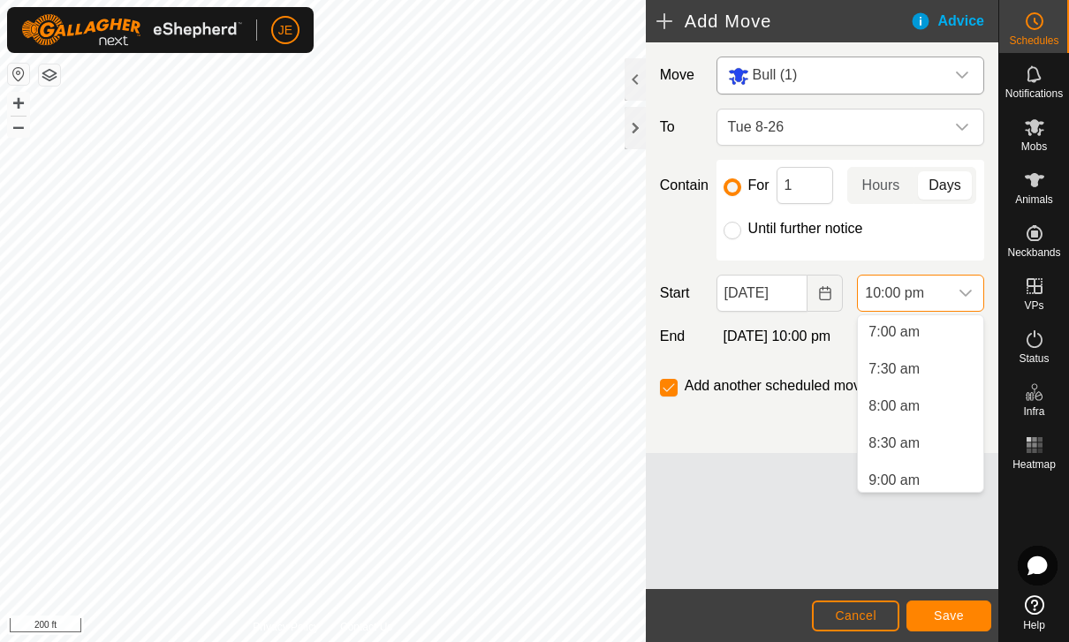
scroll to position [517, 0]
click at [892, 455] on span "5:00 am" at bounding box center [893, 451] width 51 height 21
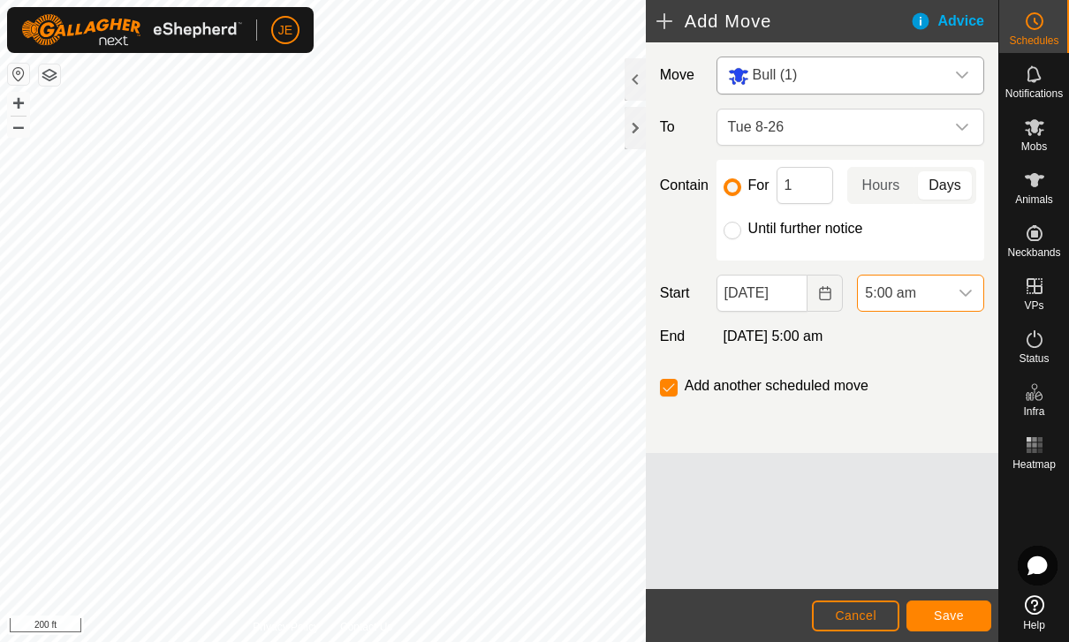
scroll to position [1491, 0]
click at [957, 609] on span "Save" at bounding box center [949, 616] width 30 height 14
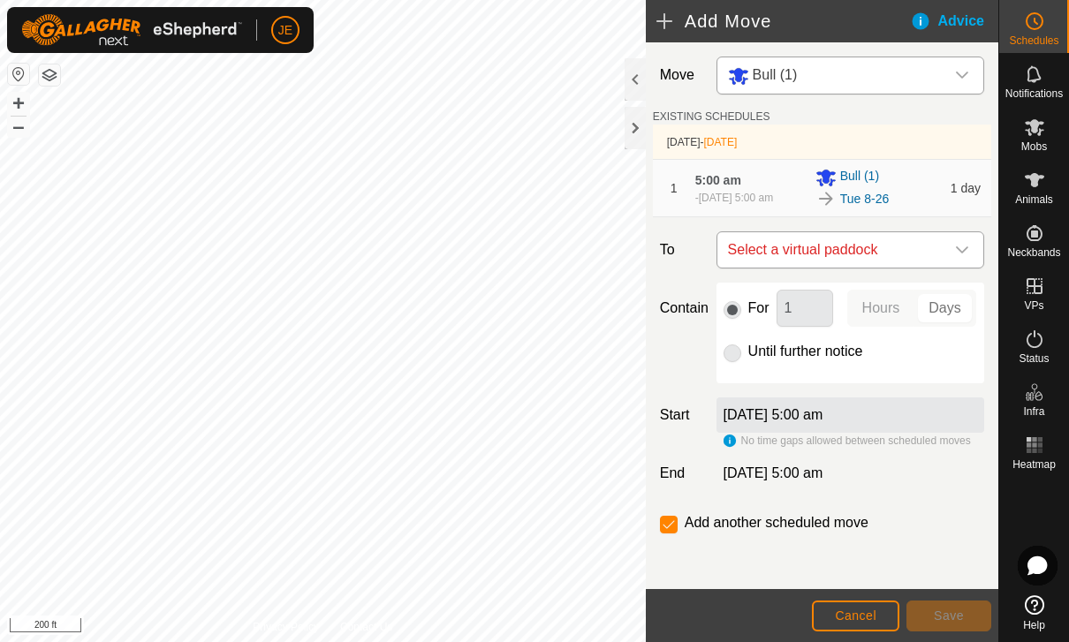
click at [941, 254] on span "Select a virtual paddock" at bounding box center [833, 249] width 224 height 35
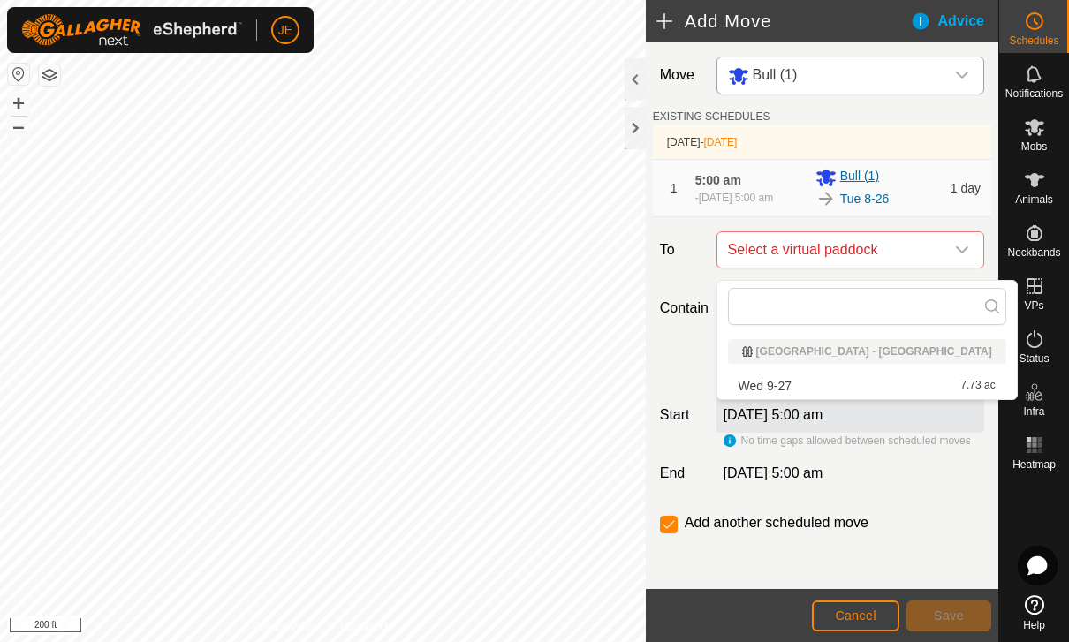
click at [874, 182] on span "Bull (1)" at bounding box center [859, 177] width 39 height 21
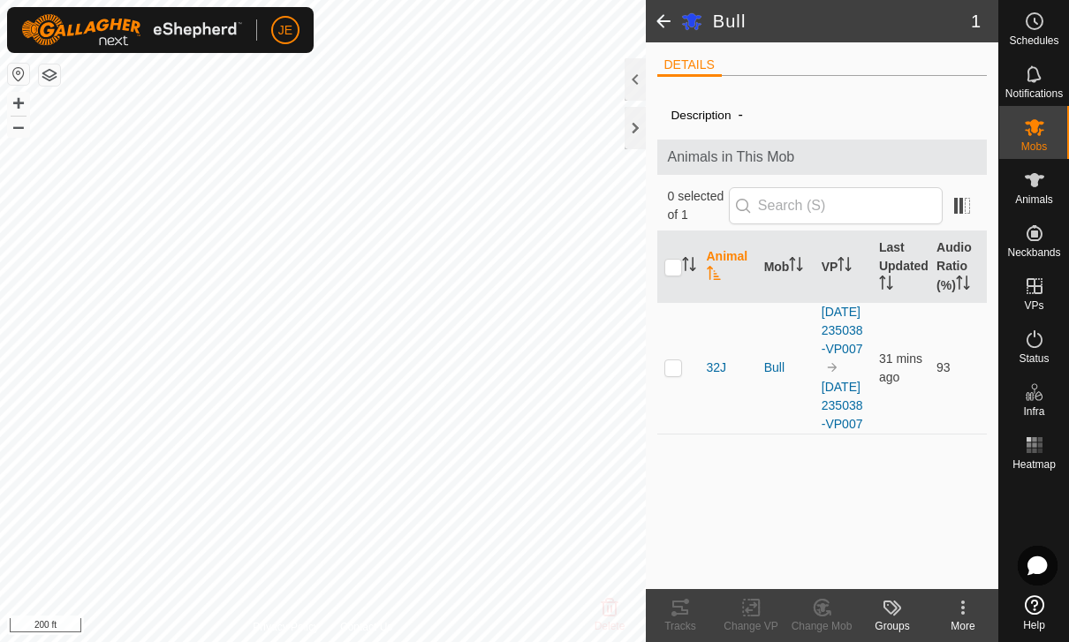
click at [659, 14] on span at bounding box center [663, 21] width 35 height 42
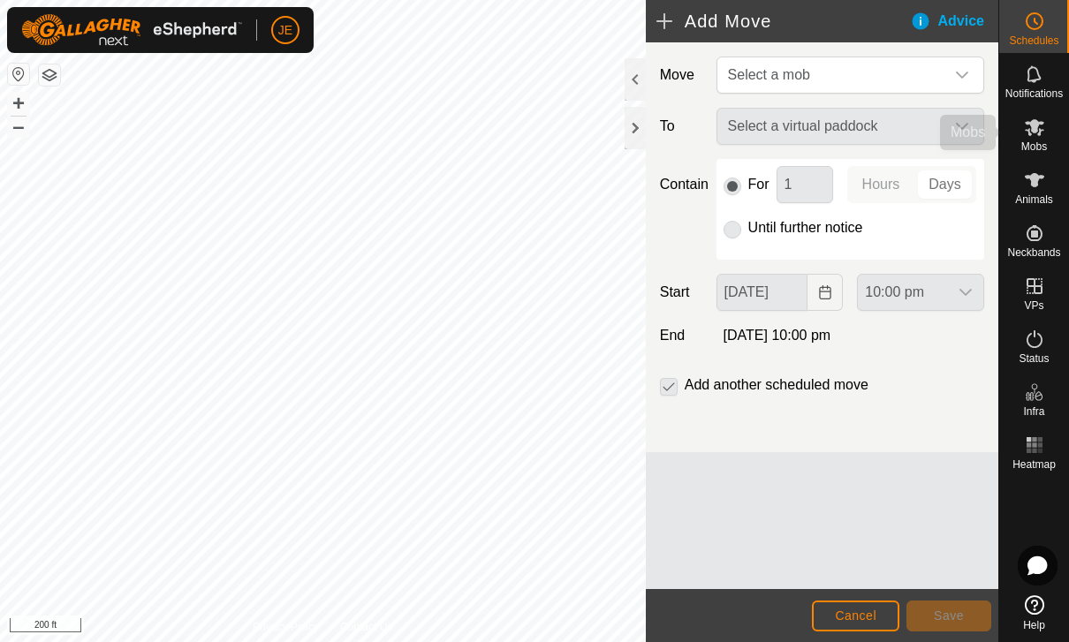
click at [1038, 132] on icon at bounding box center [1034, 127] width 21 height 21
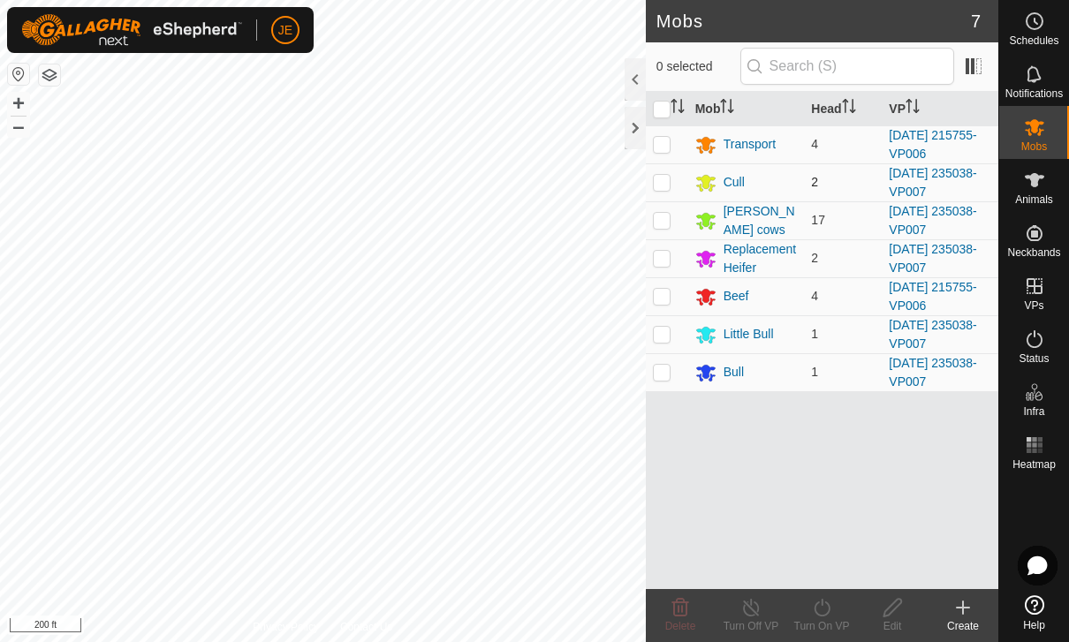
click at [663, 179] on p-checkbox at bounding box center [662, 182] width 18 height 14
checkbox input "true"
click at [830, 617] on icon at bounding box center [822, 607] width 22 height 21
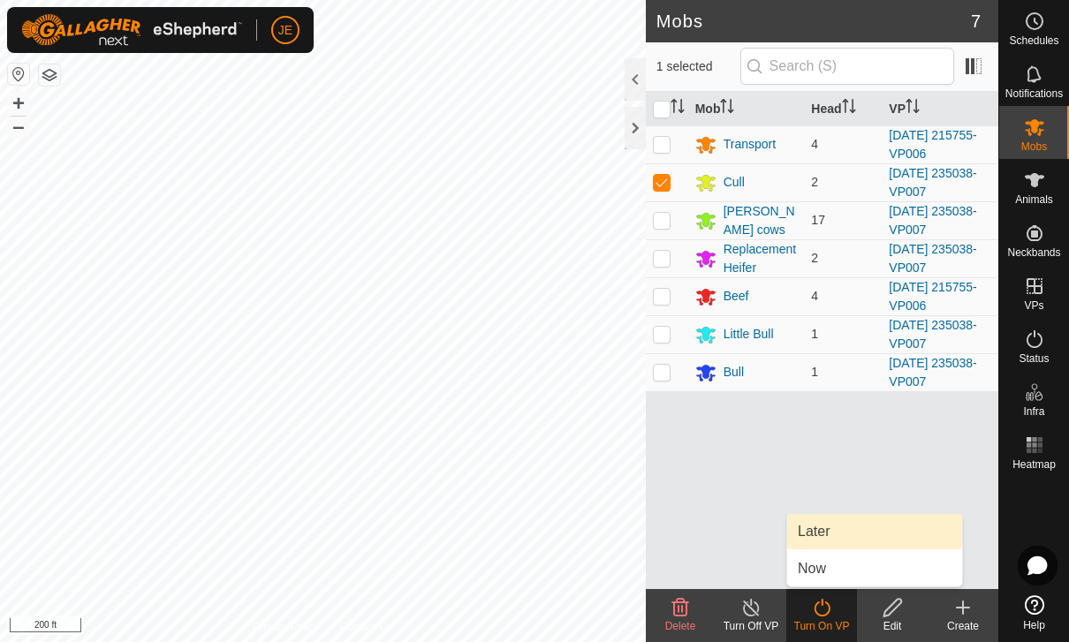
click at [855, 534] on link "Later" at bounding box center [874, 531] width 175 height 35
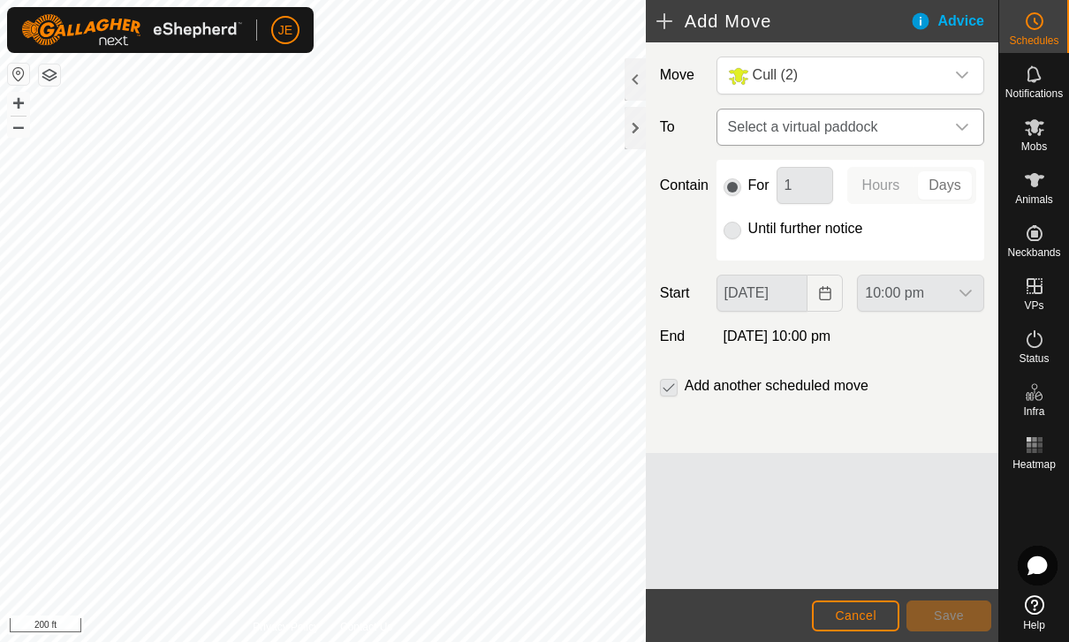
click at [940, 123] on span "Select a virtual paddock" at bounding box center [833, 127] width 224 height 35
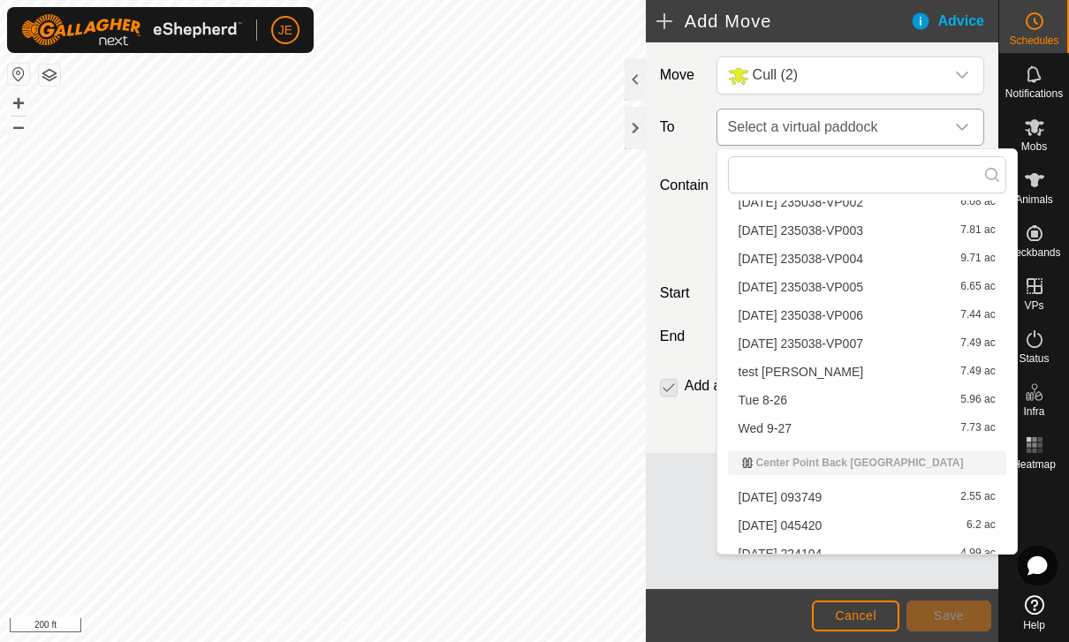
scroll to position [110, 0]
click at [789, 396] on div "Tue 8-26 5.96 ac" at bounding box center [867, 399] width 257 height 12
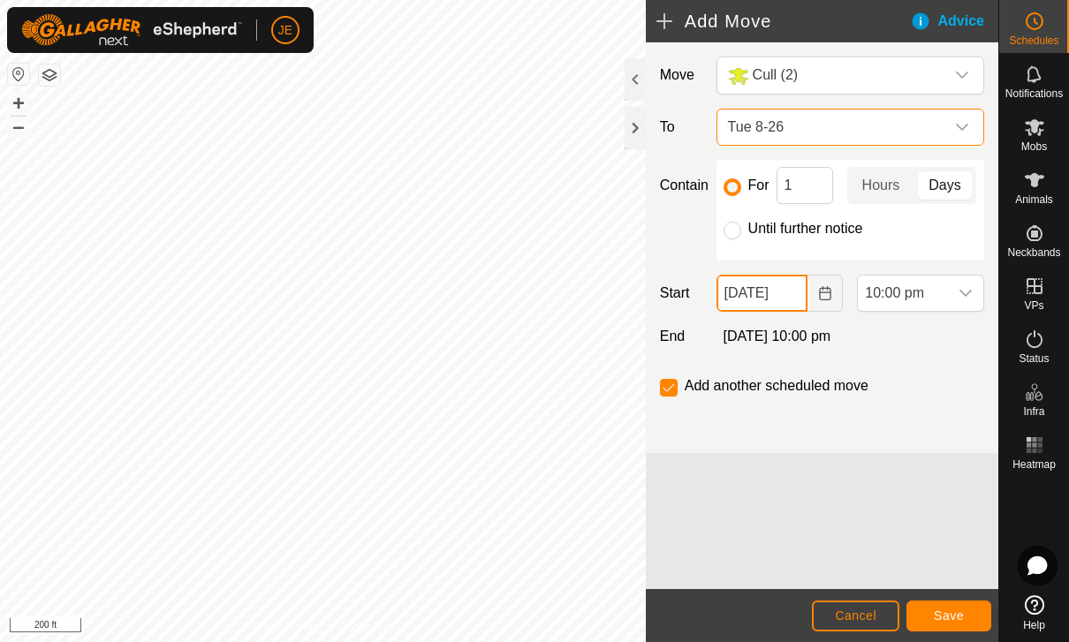
click at [776, 288] on input "[DATE]" at bounding box center [762, 293] width 92 height 37
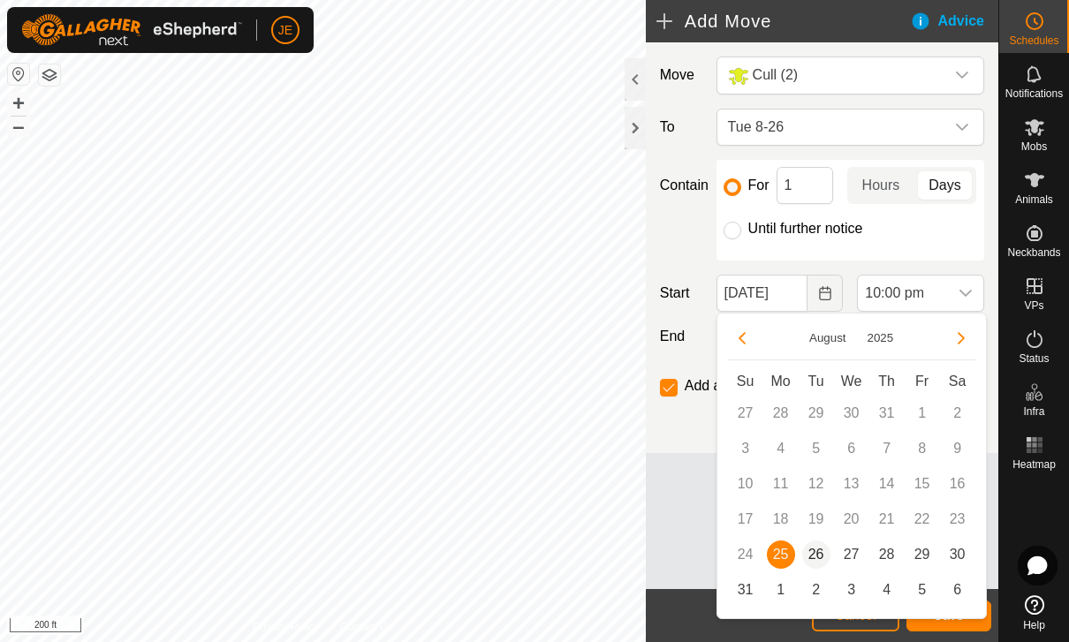
click at [817, 549] on span "26" at bounding box center [816, 555] width 28 height 28
type input "[DATE]"
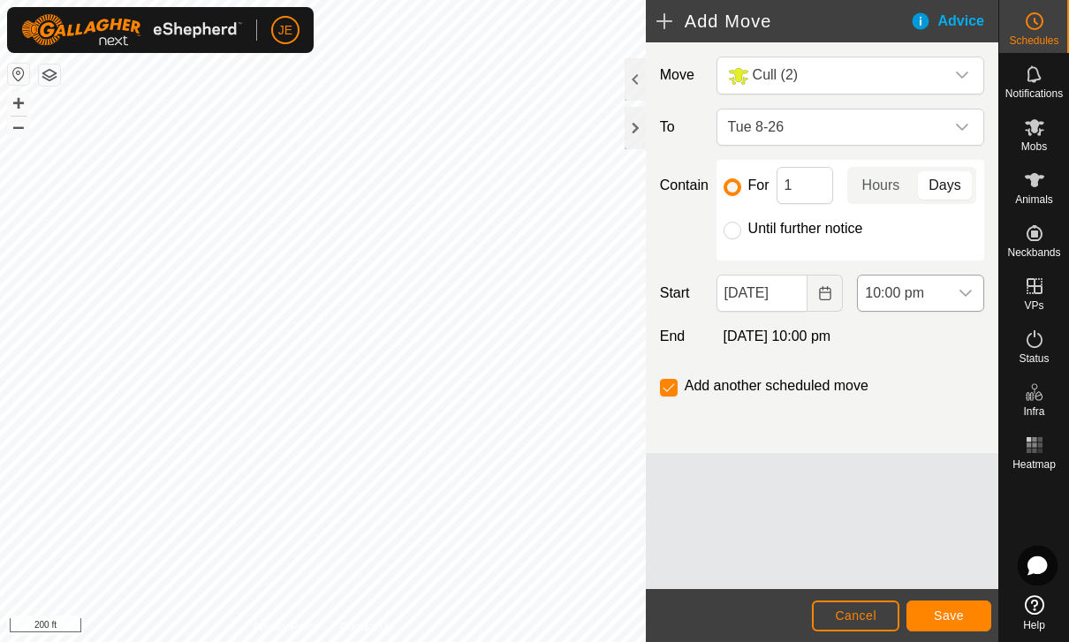
click at [925, 285] on span "10:00 pm" at bounding box center [903, 293] width 90 height 35
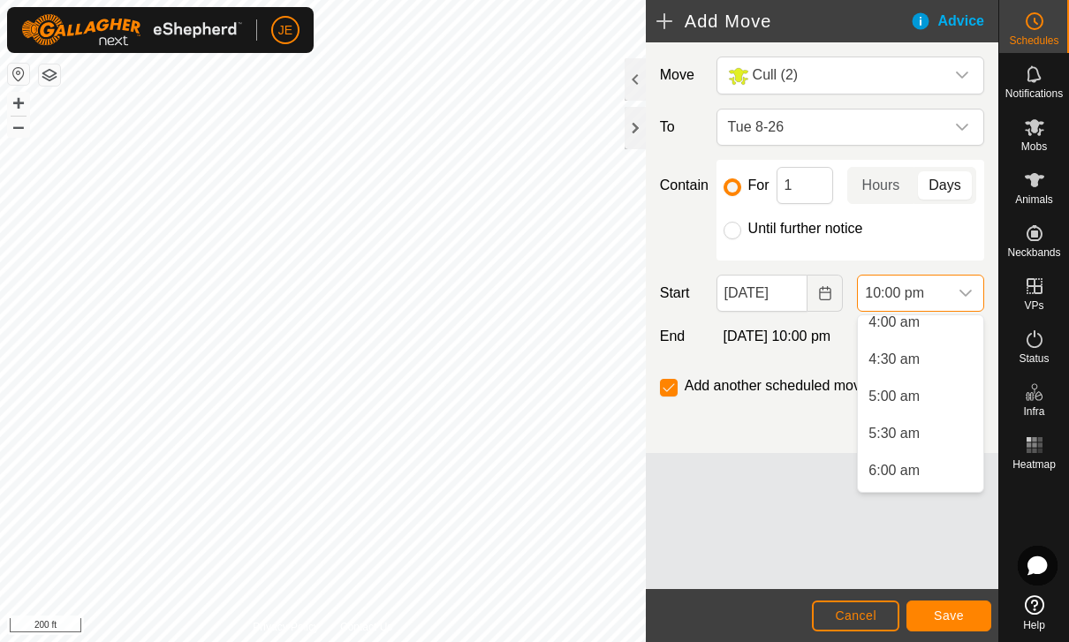
scroll to position [297, 0]
click at [890, 407] on span "5:00 am" at bounding box center [893, 407] width 51 height 21
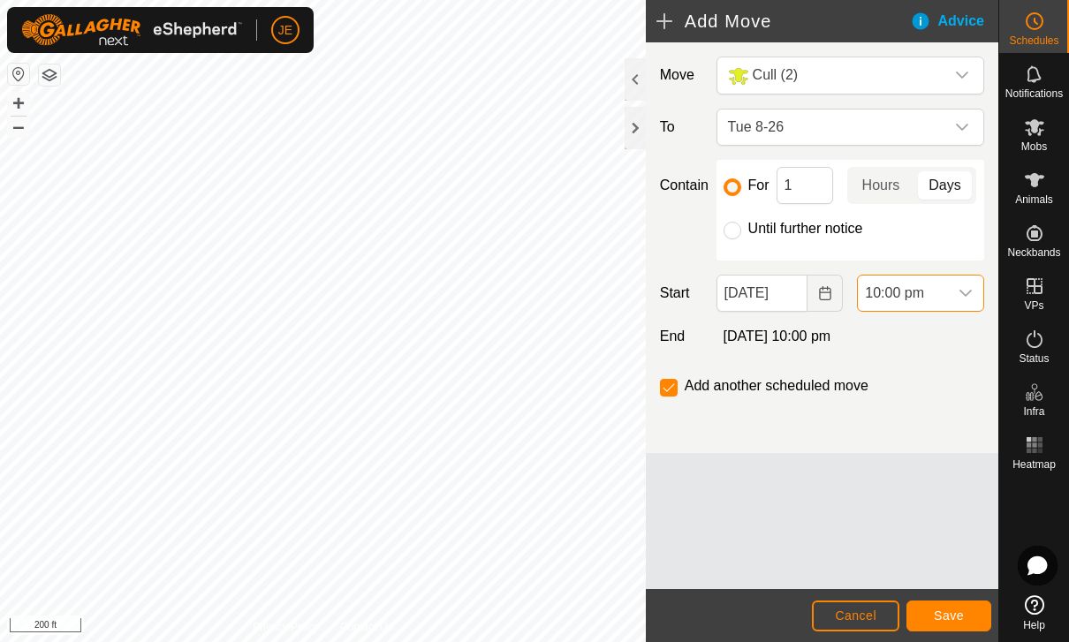
scroll to position [1491, 0]
click at [768, 337] on span "[DATE] 5:00 am" at bounding box center [774, 336] width 100 height 15
click at [958, 606] on button "Save" at bounding box center [948, 616] width 85 height 31
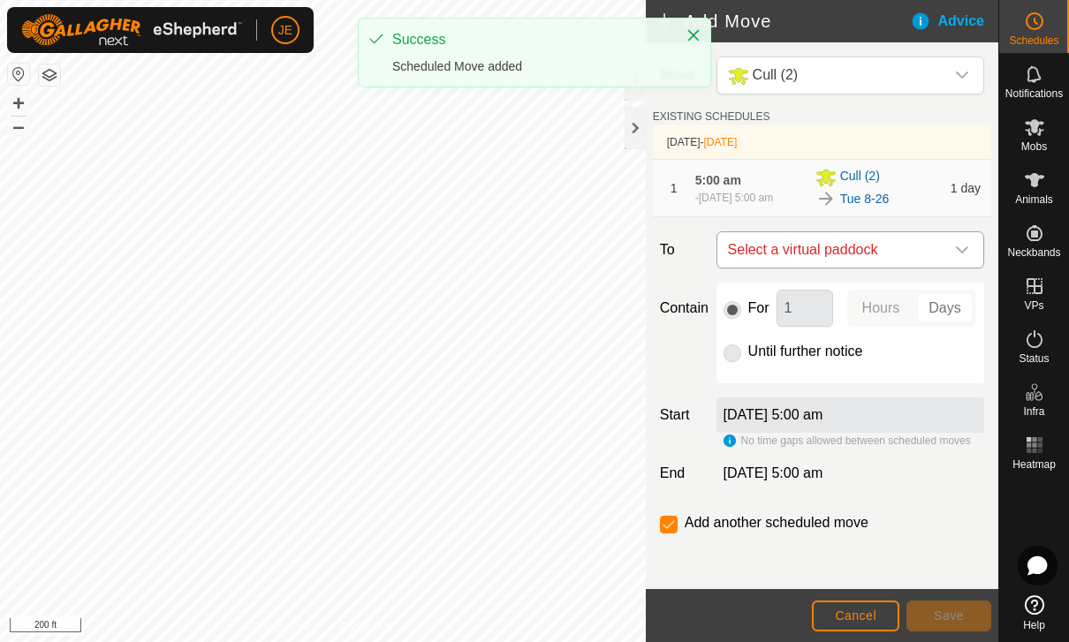
click at [931, 251] on span "Select a virtual paddock" at bounding box center [833, 249] width 224 height 35
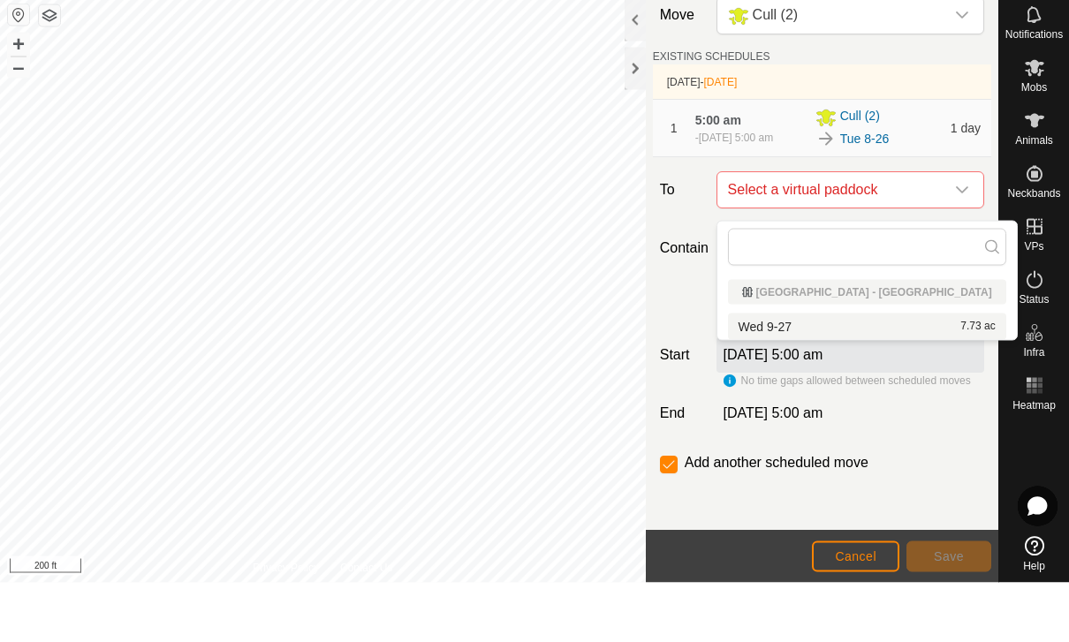
click at [868, 380] on div "Wed 9-27 7.73 ac" at bounding box center [867, 386] width 257 height 12
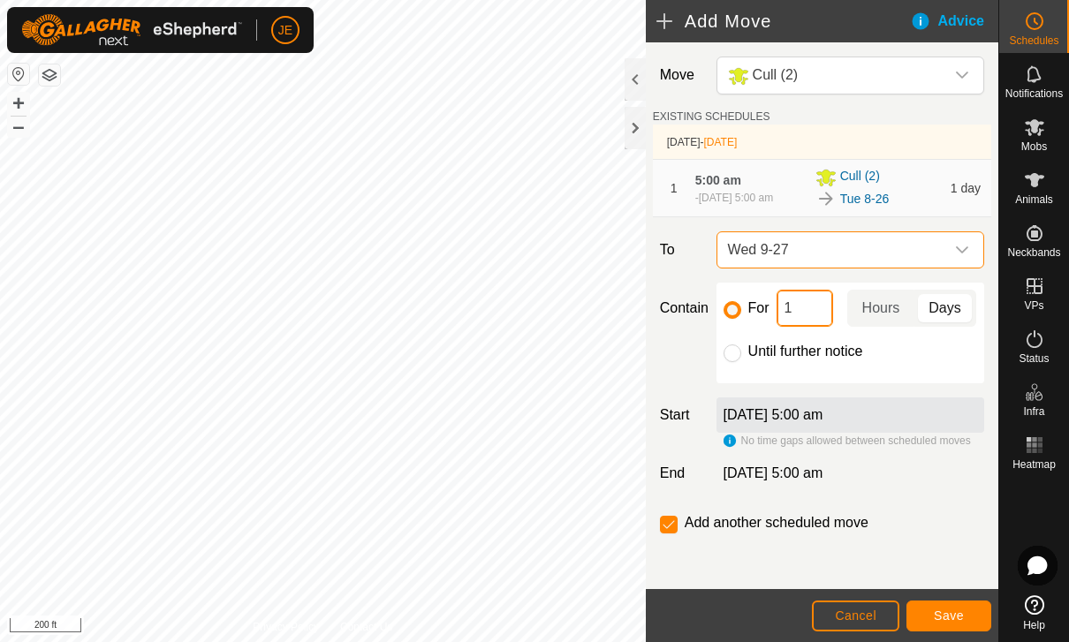
click at [805, 313] on input "1" at bounding box center [805, 308] width 57 height 37
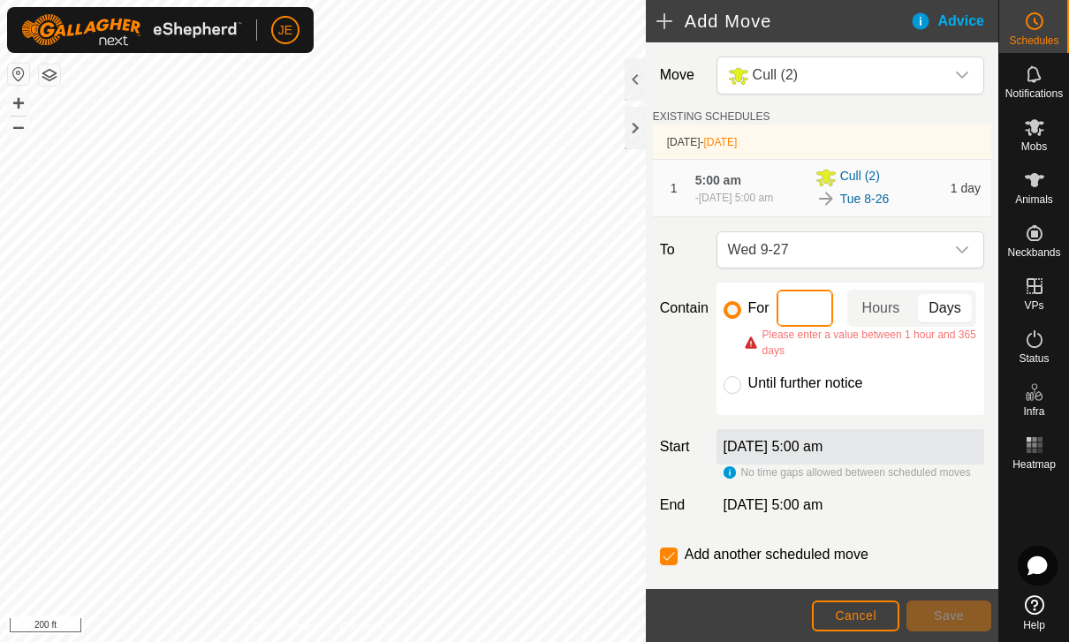
type input "2"
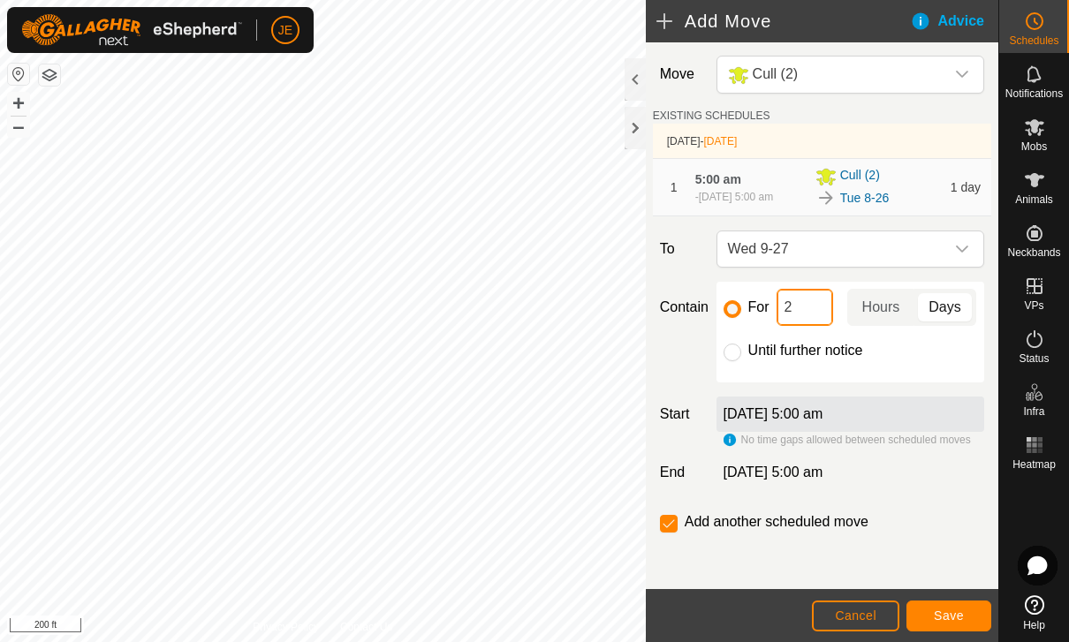
scroll to position [11, 0]
click at [676, 516] on input "checkbox" at bounding box center [669, 524] width 18 height 18
checkbox input "false"
click at [962, 609] on span "Save" at bounding box center [949, 616] width 30 height 14
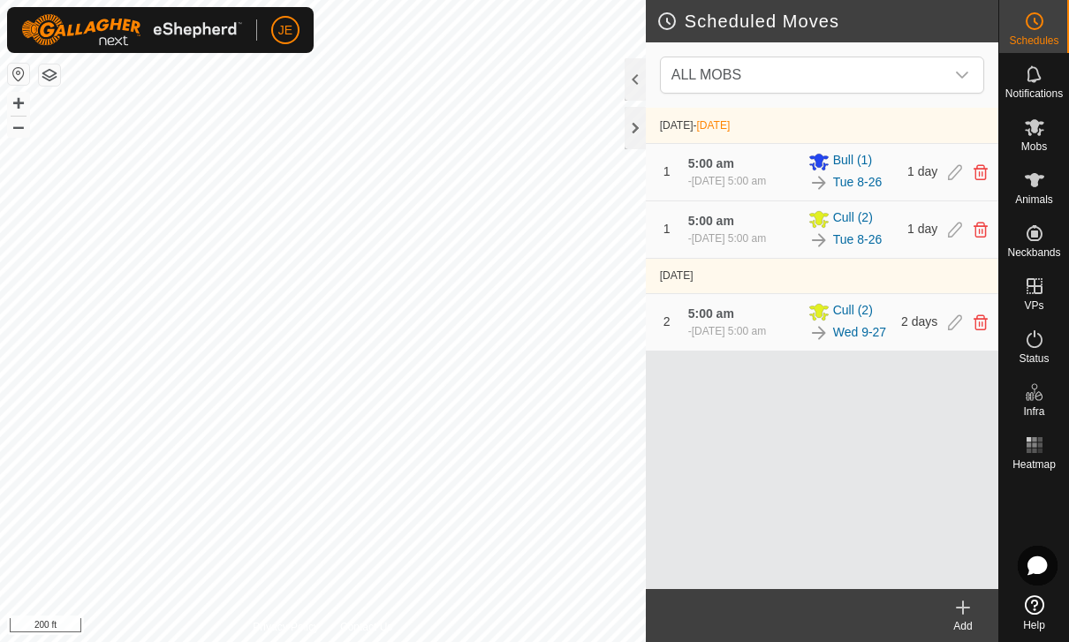
click at [961, 608] on icon at bounding box center [963, 608] width 12 height 0
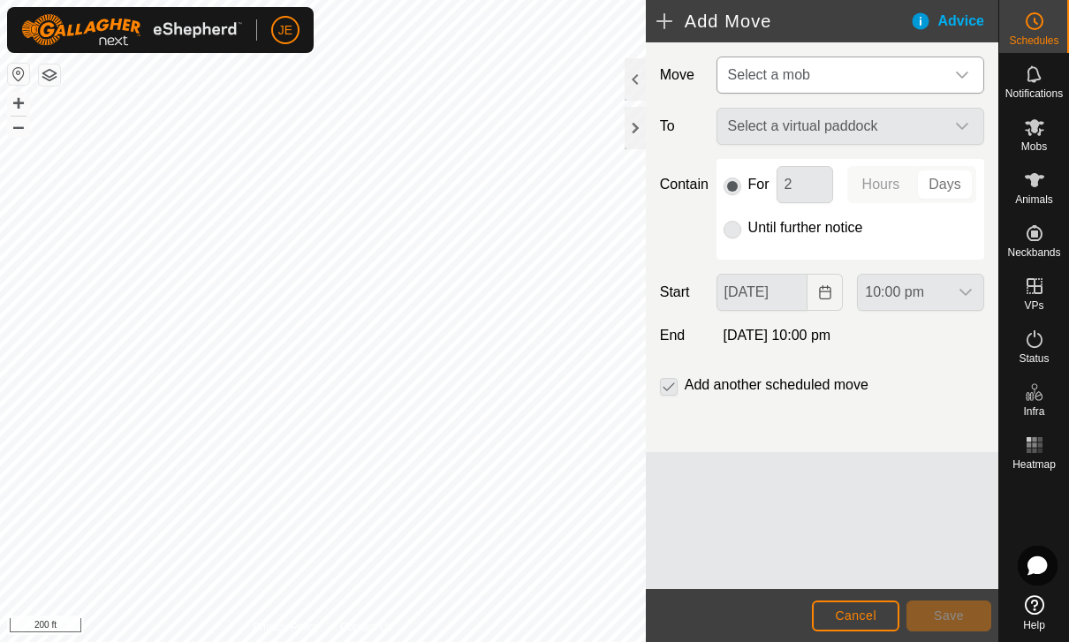
click at [908, 69] on span "Select a mob" at bounding box center [833, 74] width 224 height 35
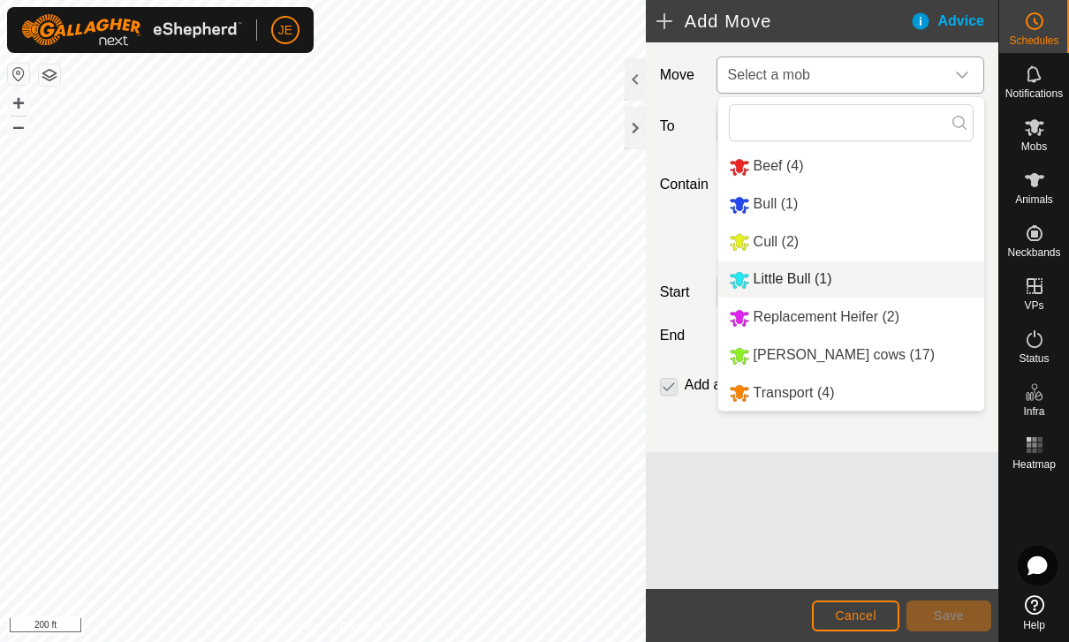
click at [815, 278] on span "Little Bull (1)" at bounding box center [793, 278] width 79 height 15
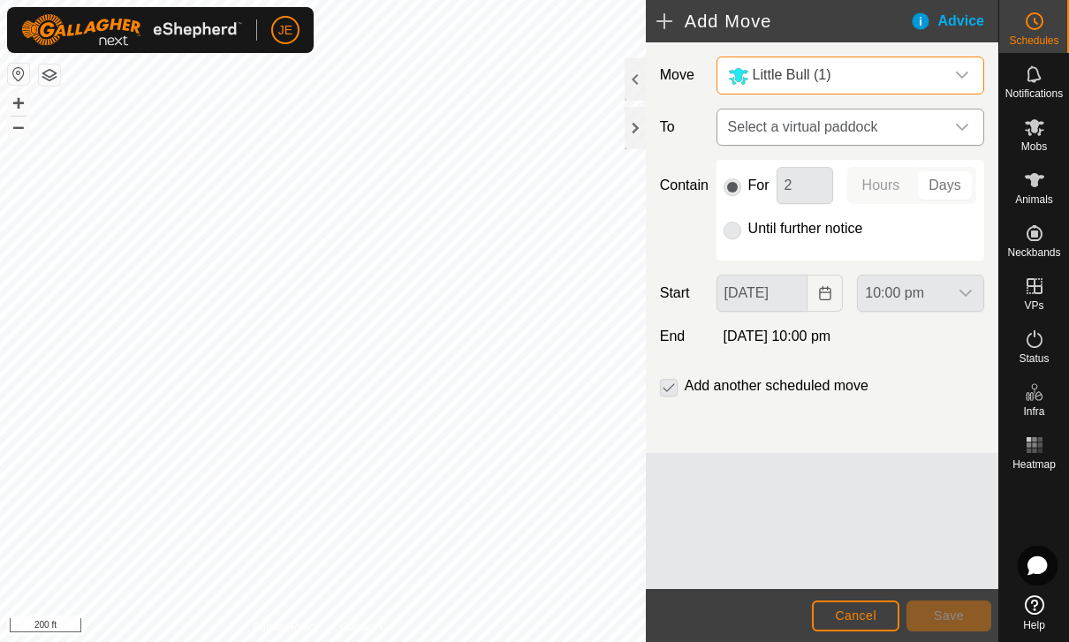
click at [904, 134] on span "Select a virtual paddock" at bounding box center [833, 127] width 224 height 35
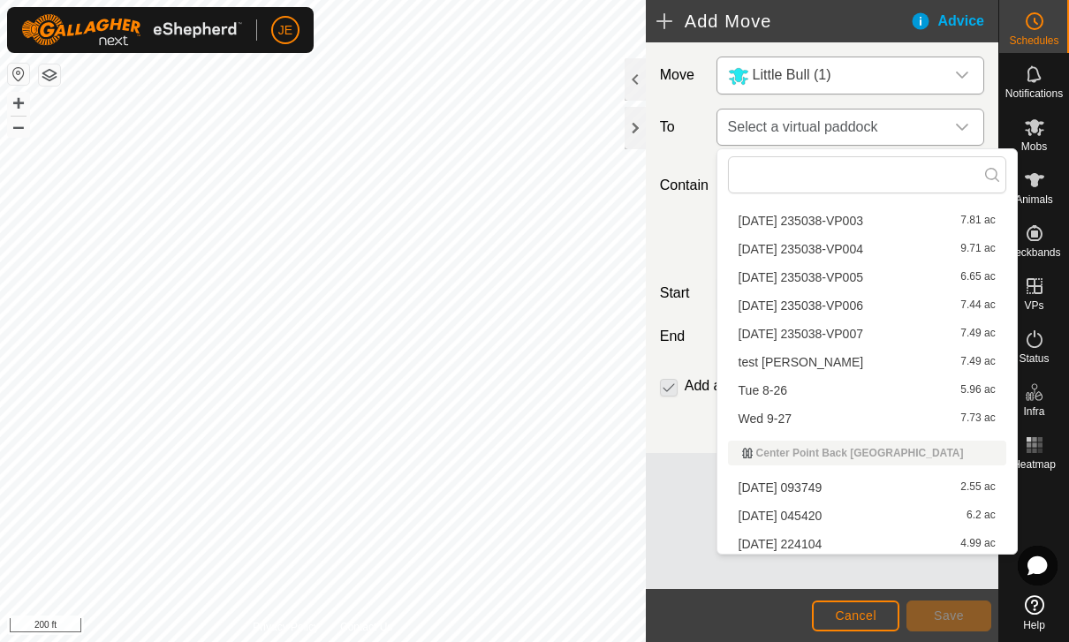
scroll to position [123, 0]
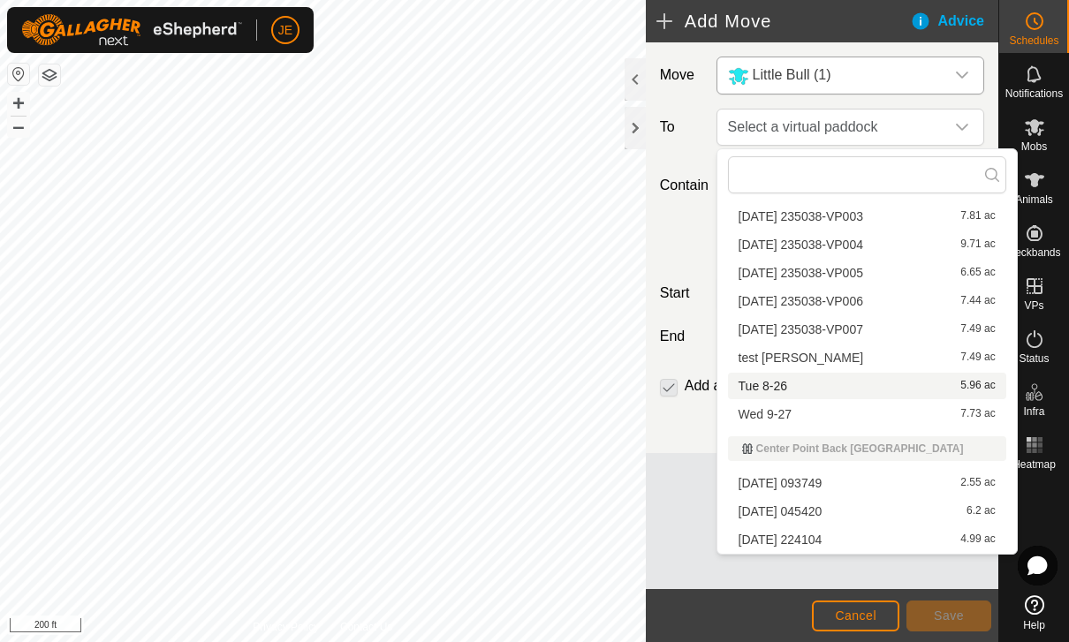
click at [777, 386] on span "Tue 8-26" at bounding box center [763, 386] width 49 height 12
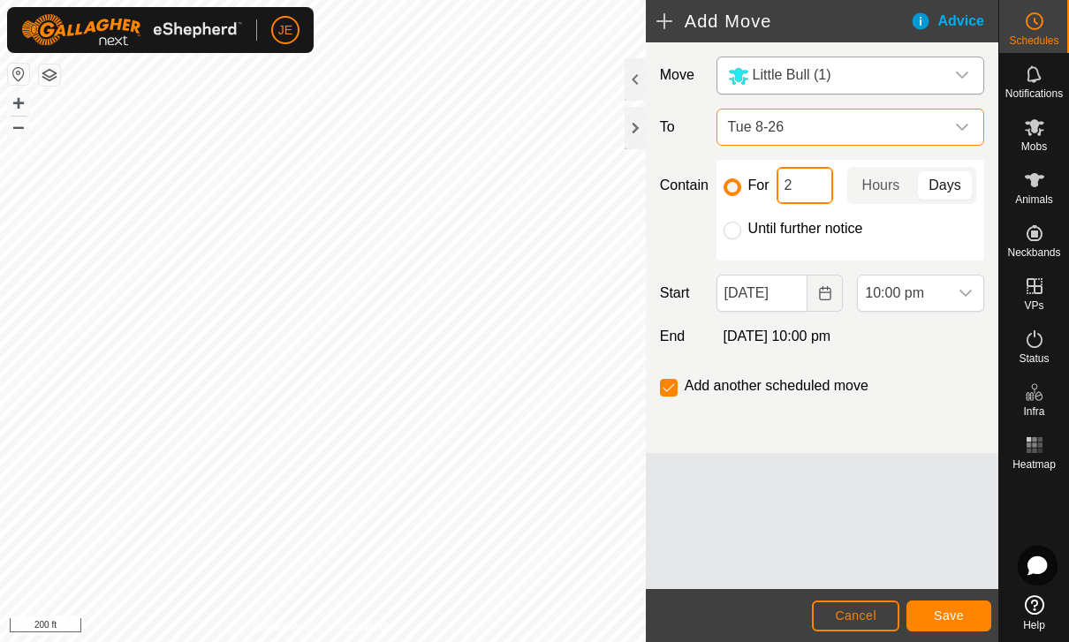
click at [817, 183] on input "2" at bounding box center [805, 185] width 57 height 37
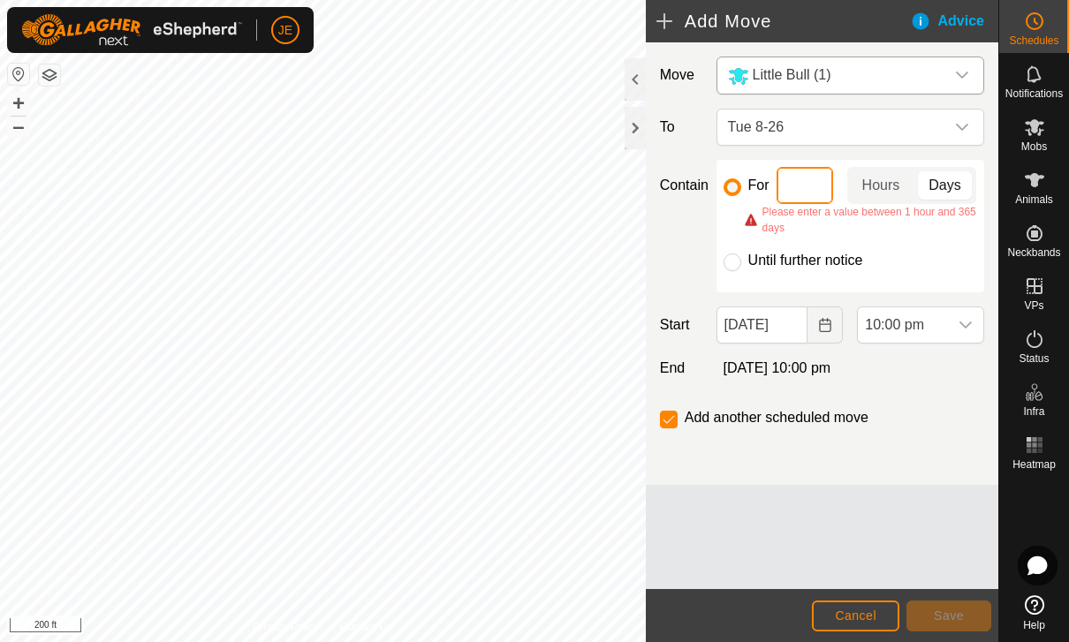
type input "1"
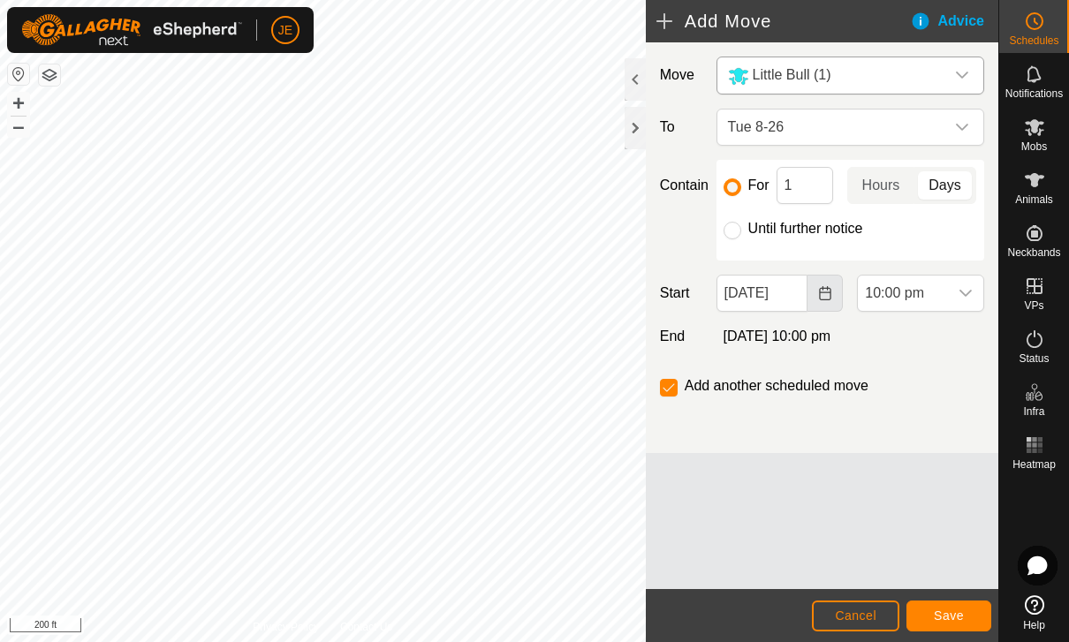
click at [818, 292] on icon "Choose Date" at bounding box center [825, 293] width 14 height 14
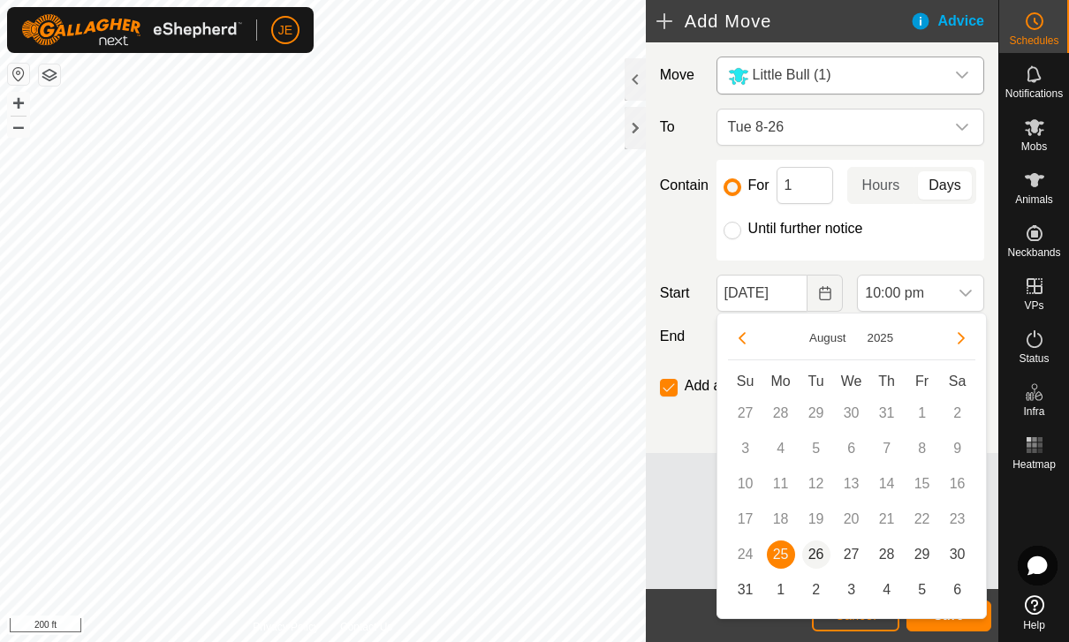
click at [820, 549] on span "26" at bounding box center [816, 555] width 28 height 28
type input "[DATE]"
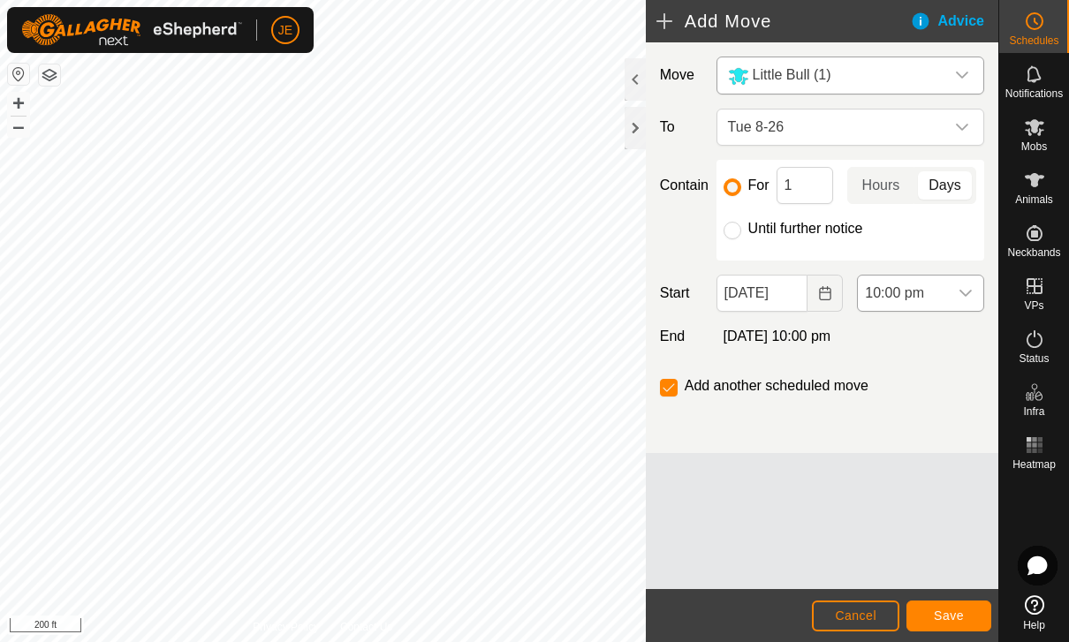
click at [934, 293] on span "10:00 pm" at bounding box center [903, 293] width 90 height 35
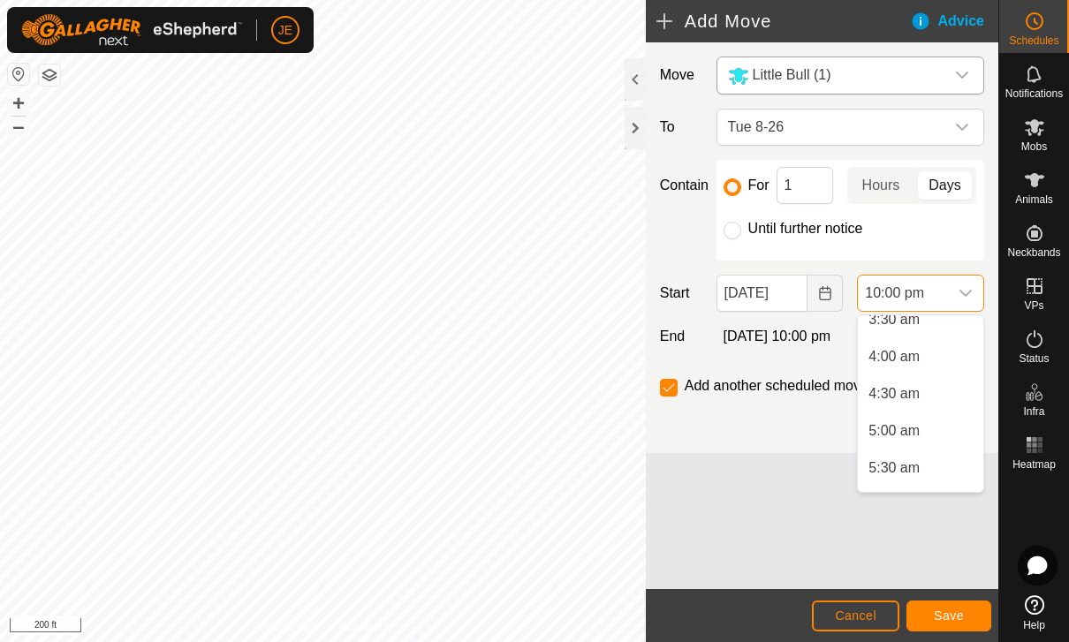
scroll to position [277, 0]
click at [911, 421] on span "5:00 am" at bounding box center [893, 426] width 51 height 21
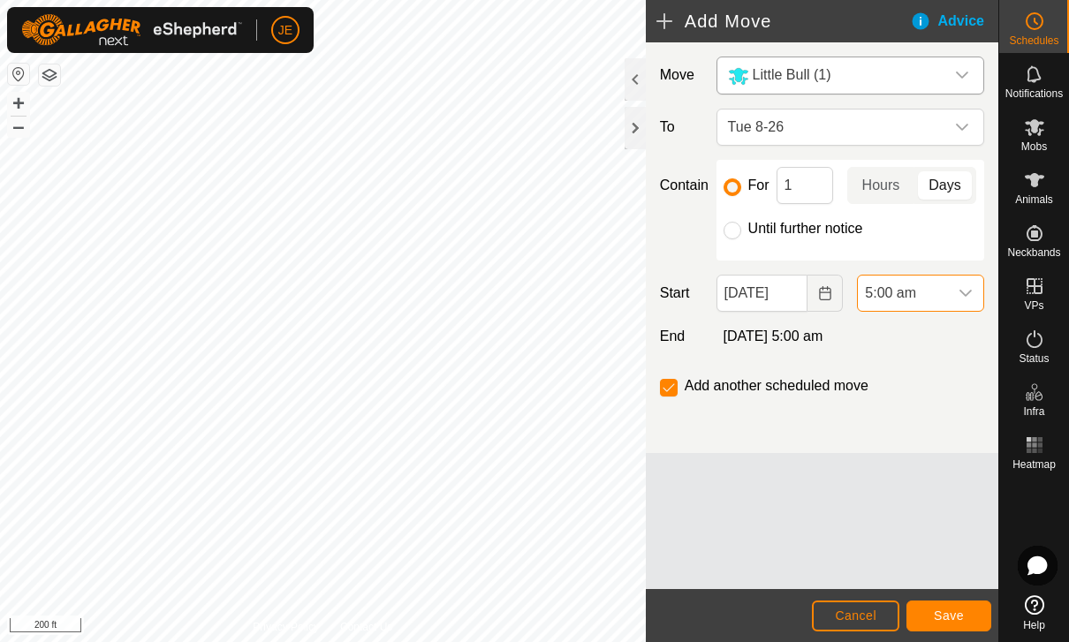
scroll to position [1491, 0]
click at [823, 337] on span "[DATE] 5:00 am" at bounding box center [774, 336] width 100 height 15
click at [951, 616] on span "Save" at bounding box center [949, 616] width 30 height 14
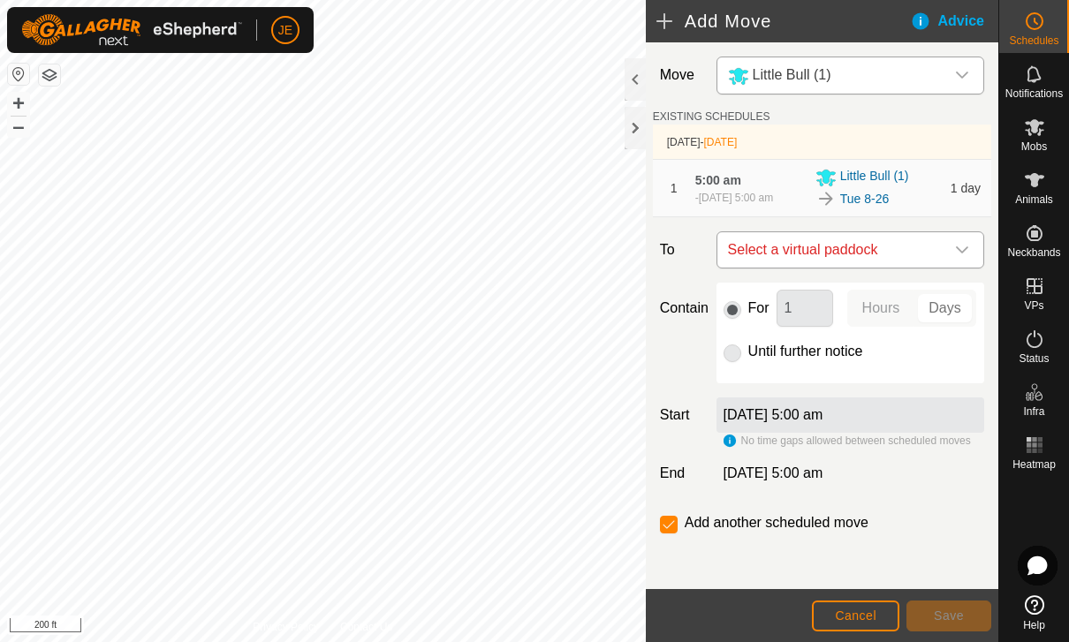
click at [908, 258] on span "Select a virtual paddock" at bounding box center [833, 249] width 224 height 35
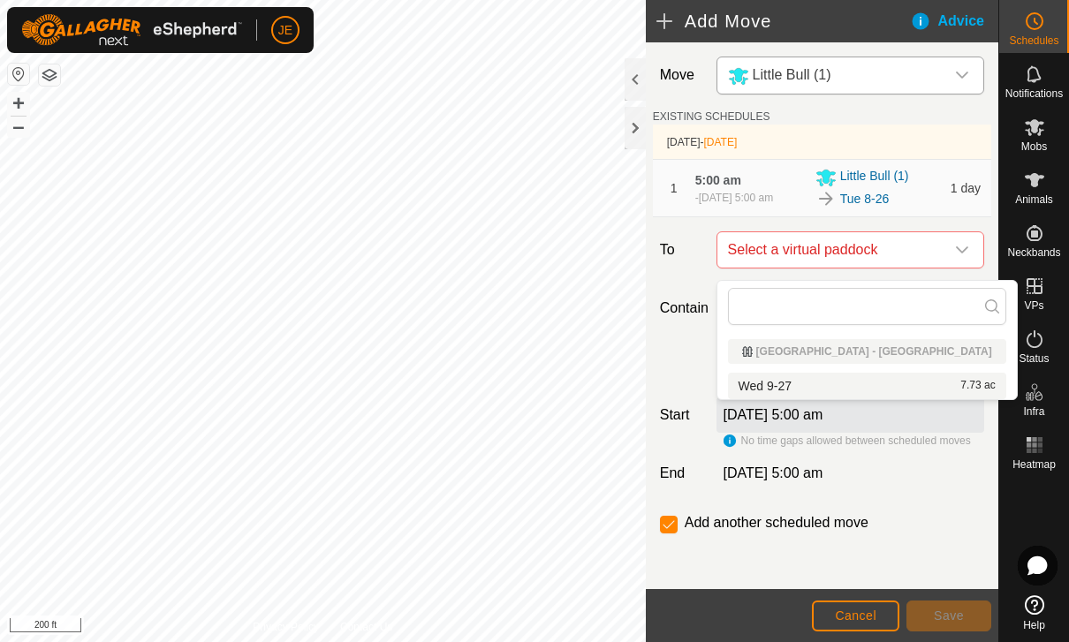
click at [872, 390] on div "Wed 9-27 7.73 ac" at bounding box center [867, 386] width 257 height 12
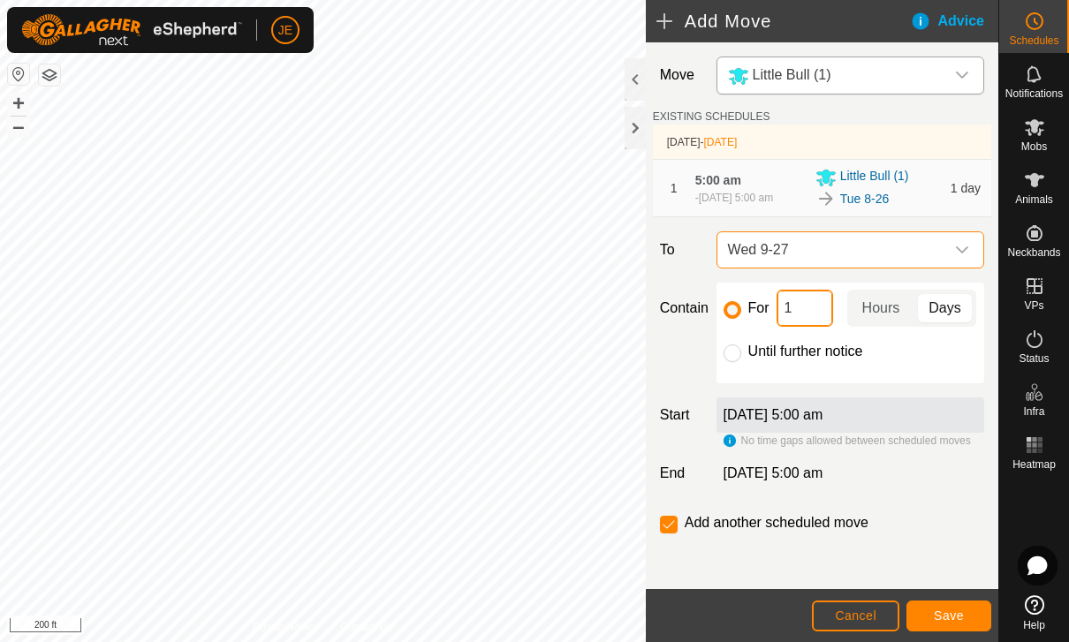
click at [803, 314] on input "1" at bounding box center [805, 308] width 57 height 37
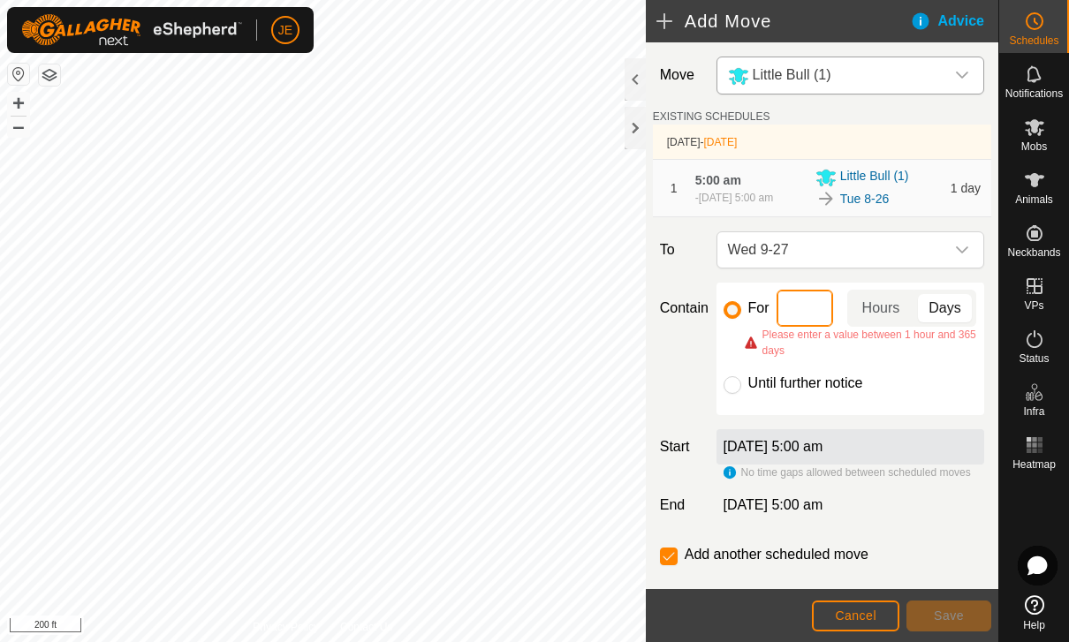
type input "2"
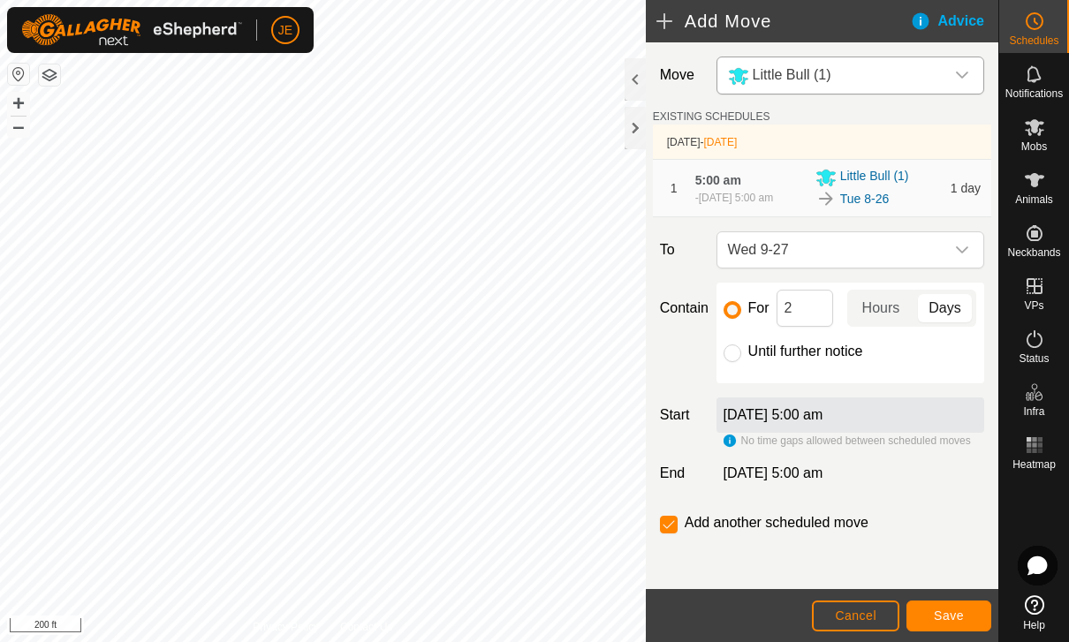
click at [945, 319] on span "Days" at bounding box center [944, 308] width 32 height 21
click at [906, 420] on div "[DATE] 5:00 am" at bounding box center [850, 415] width 268 height 35
click at [823, 422] on label "[DATE] 5:00 am" at bounding box center [774, 414] width 100 height 15
click at [823, 420] on label "[DATE] 5:00 am" at bounding box center [774, 413] width 100 height 15
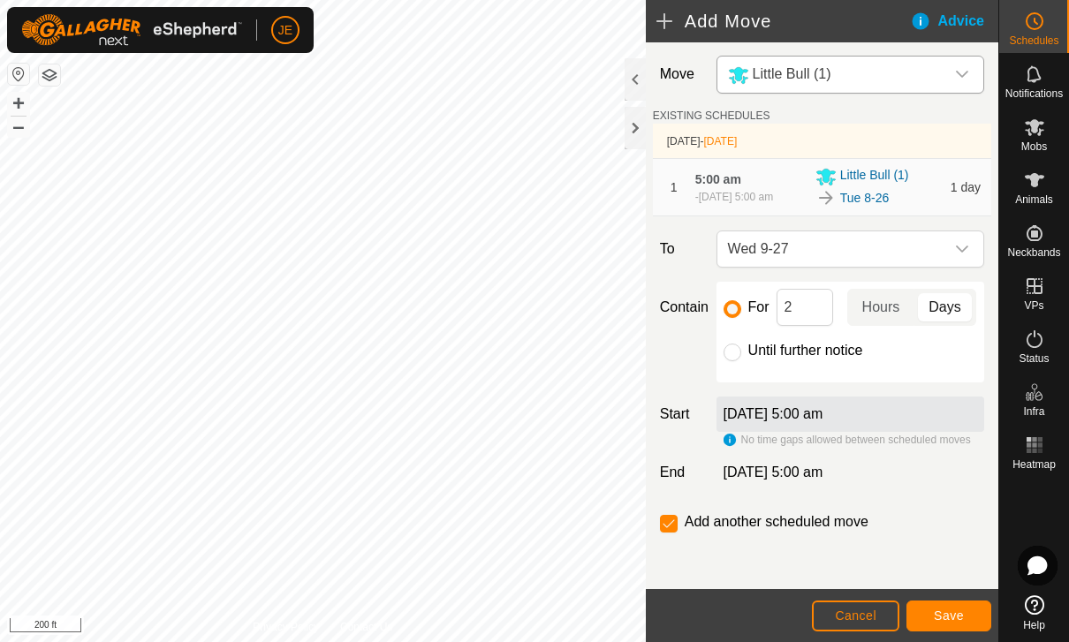
click at [932, 411] on div "[DATE] 5:00 am" at bounding box center [850, 414] width 268 height 35
click at [670, 518] on input "checkbox" at bounding box center [669, 524] width 18 height 18
checkbox input "false"
click at [952, 612] on span "Save" at bounding box center [949, 616] width 30 height 14
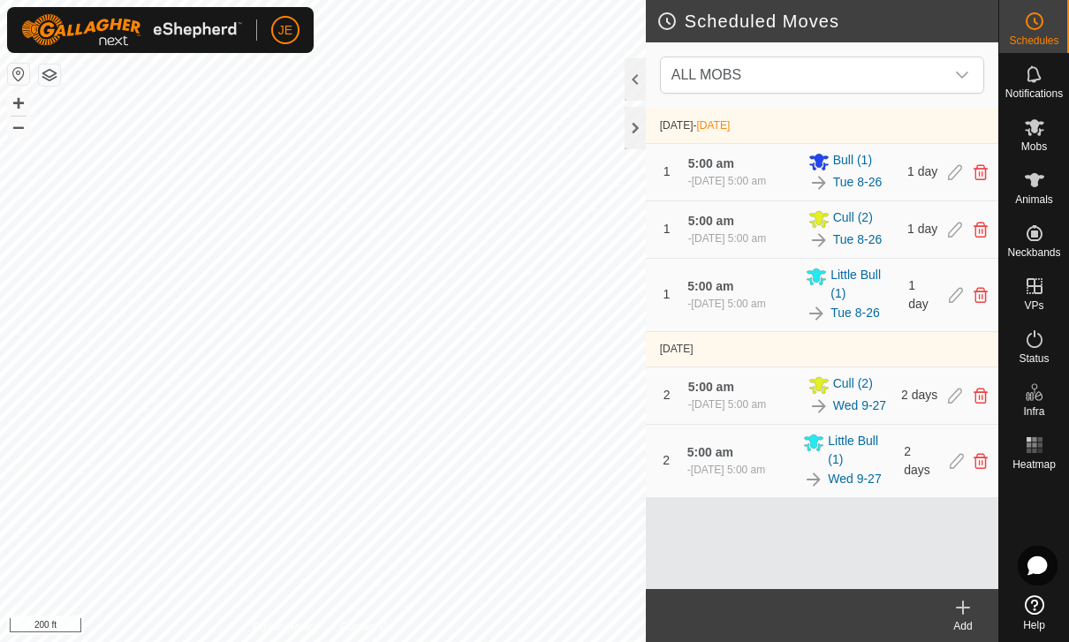
click at [966, 617] on icon at bounding box center [962, 607] width 21 height 21
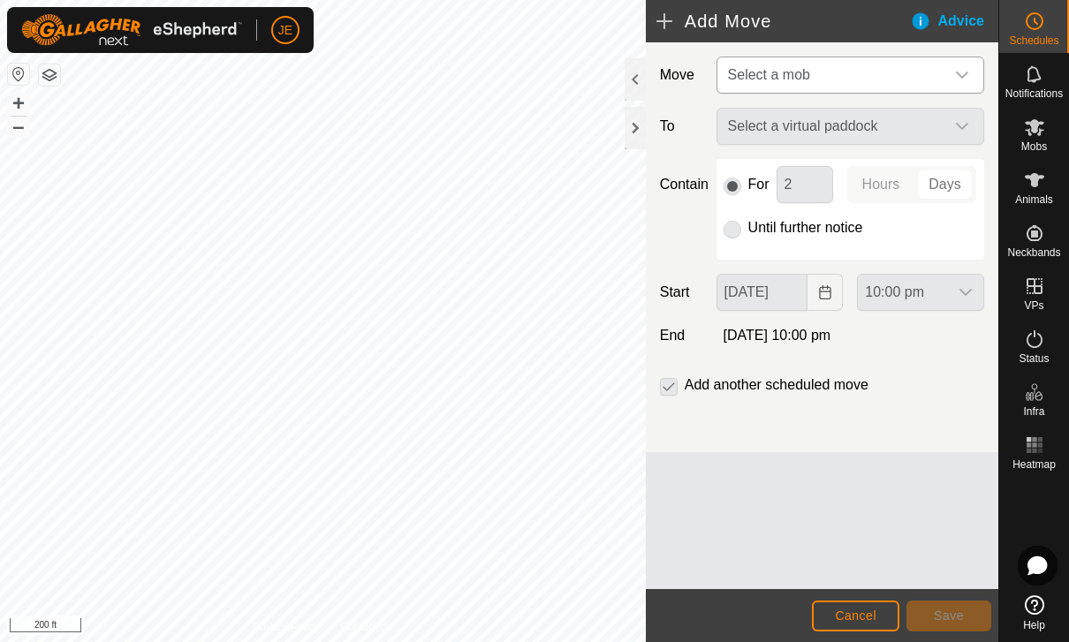
click at [916, 65] on span "Select a mob" at bounding box center [833, 74] width 224 height 35
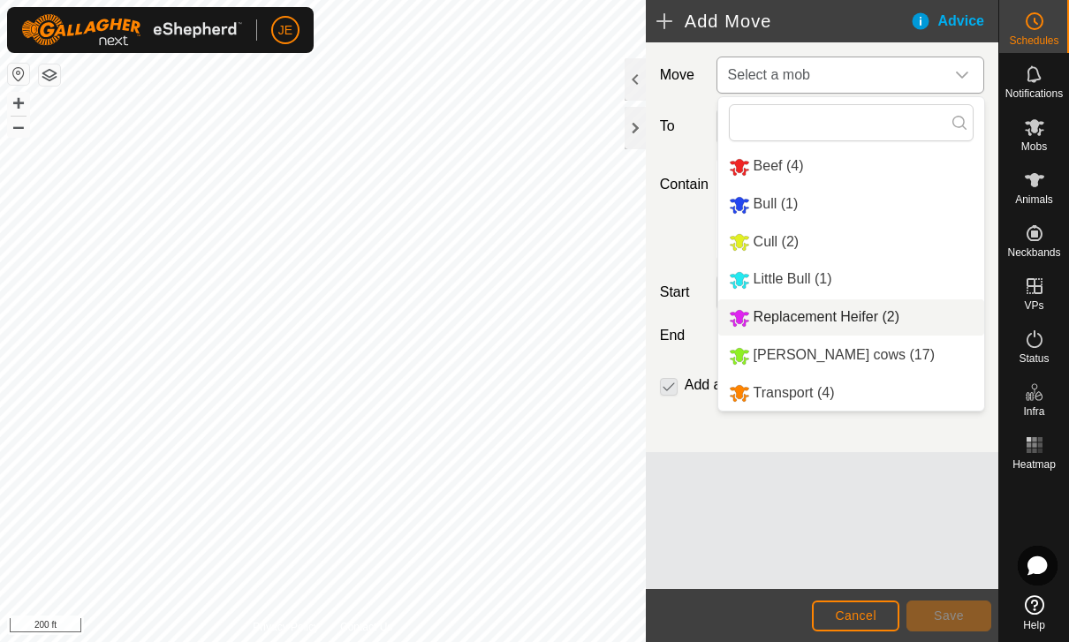
click at [868, 320] on span "Replacement Heifer (2)" at bounding box center [827, 316] width 146 height 15
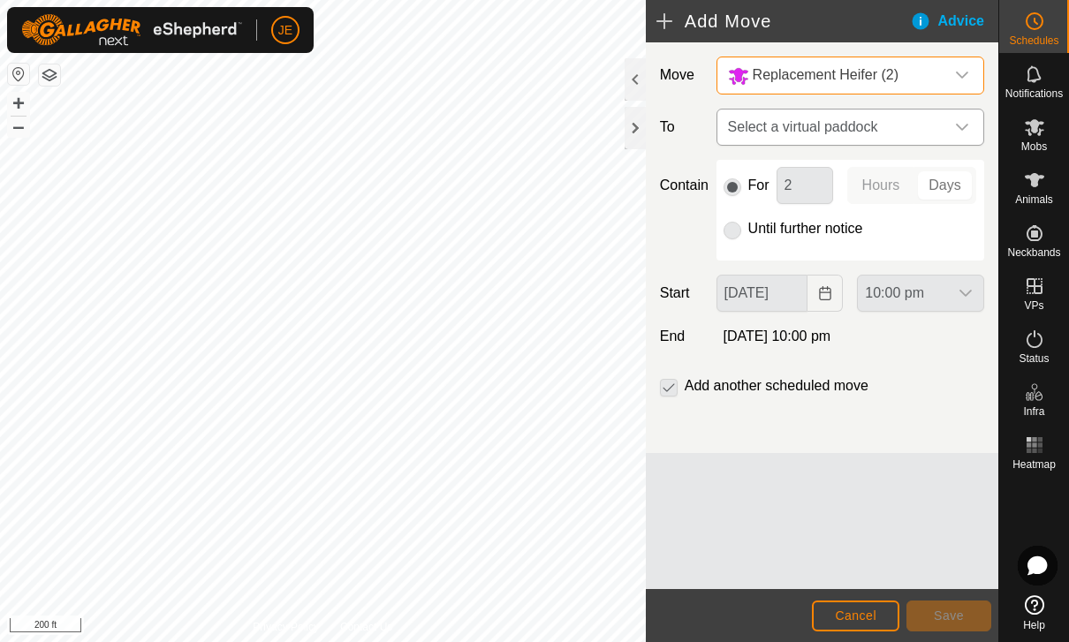
click at [917, 124] on span "Select a virtual paddock" at bounding box center [833, 127] width 224 height 35
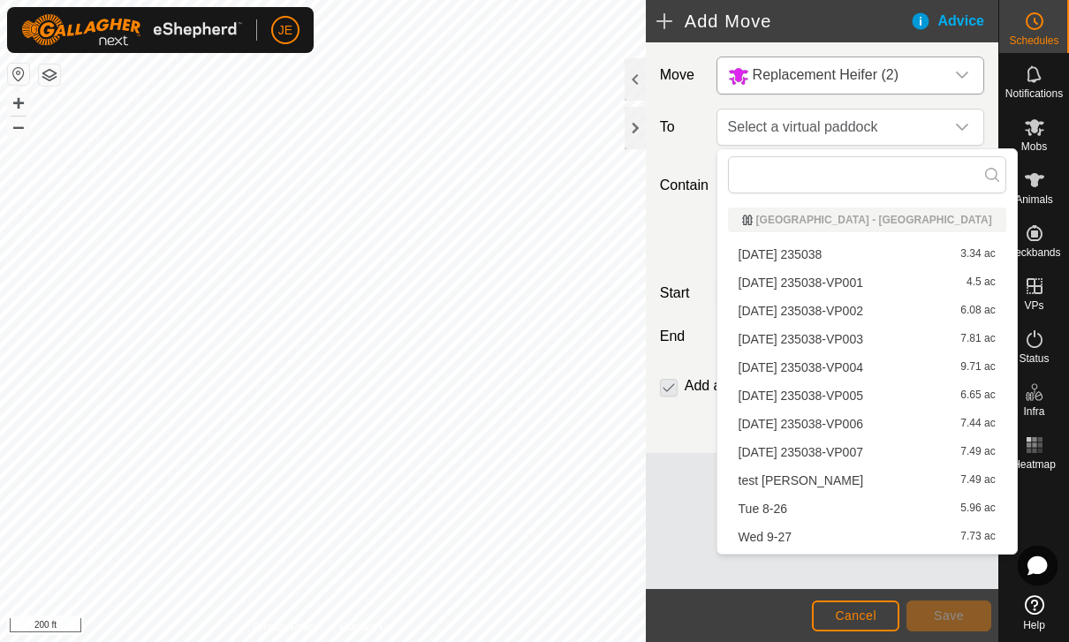
click at [790, 505] on div "Tue 8-26 5.96 ac" at bounding box center [867, 509] width 257 height 12
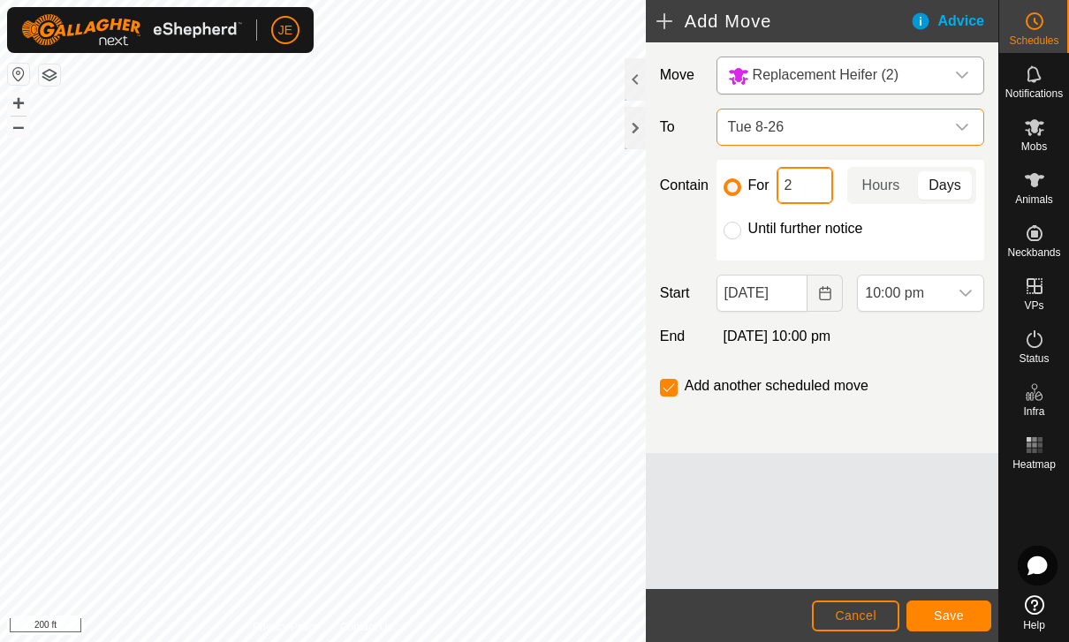
click at [803, 178] on input "2" at bounding box center [805, 185] width 57 height 37
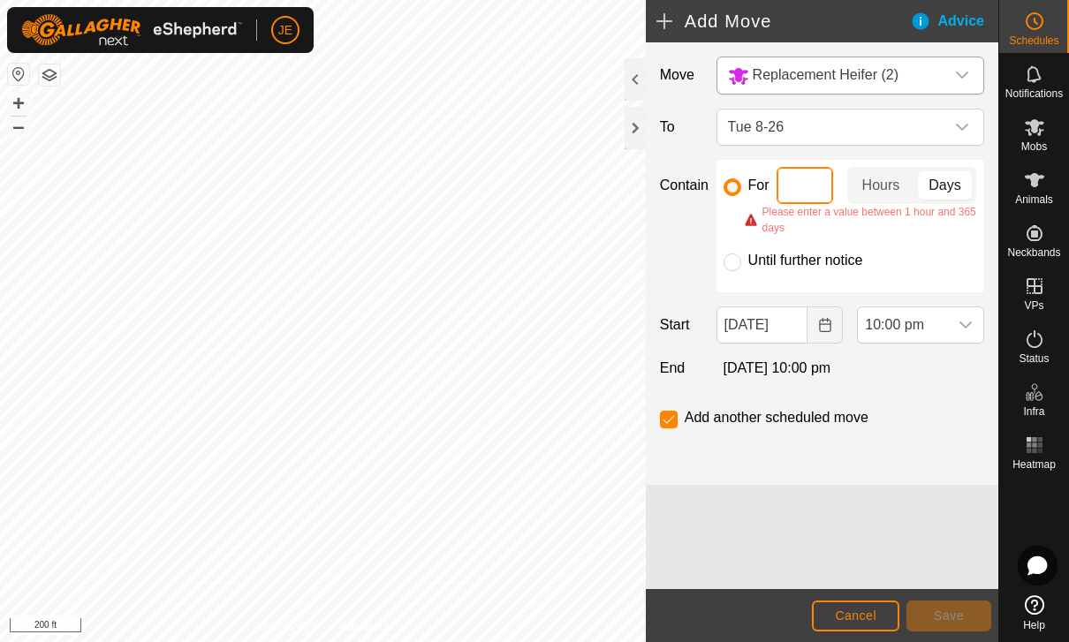
type input "1"
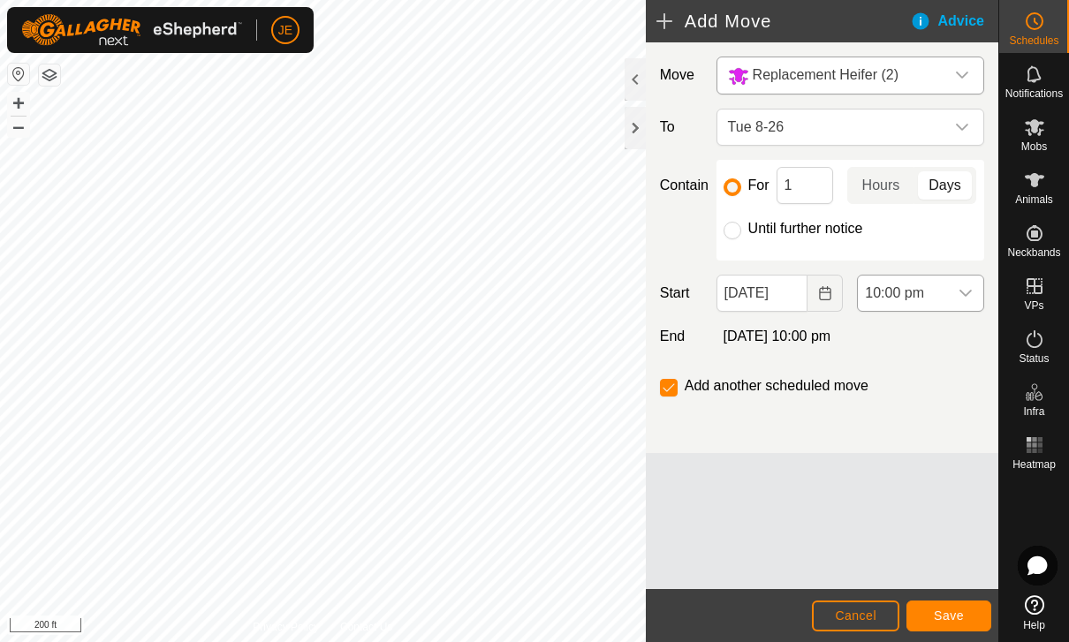
click at [910, 294] on span "10:00 pm" at bounding box center [903, 293] width 90 height 35
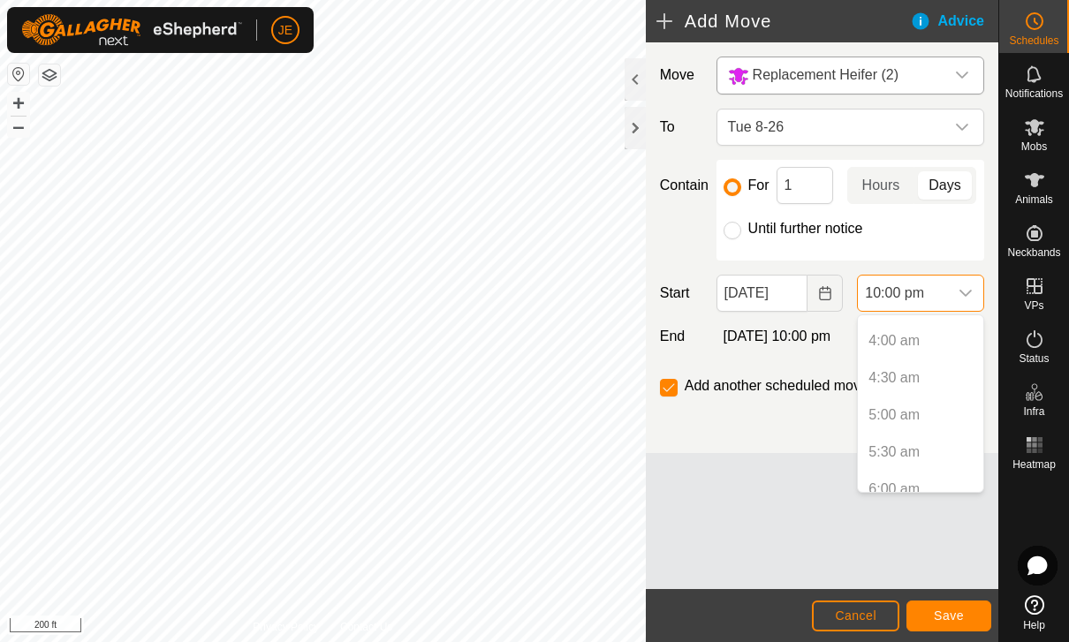
scroll to position [292, 0]
click at [921, 413] on p-selectitem "5:00 am" at bounding box center [920, 411] width 125 height 35
click at [895, 410] on p-selectitem "5:00 am" at bounding box center [920, 411] width 125 height 35
click at [815, 286] on button "Choose Date" at bounding box center [824, 293] width 35 height 37
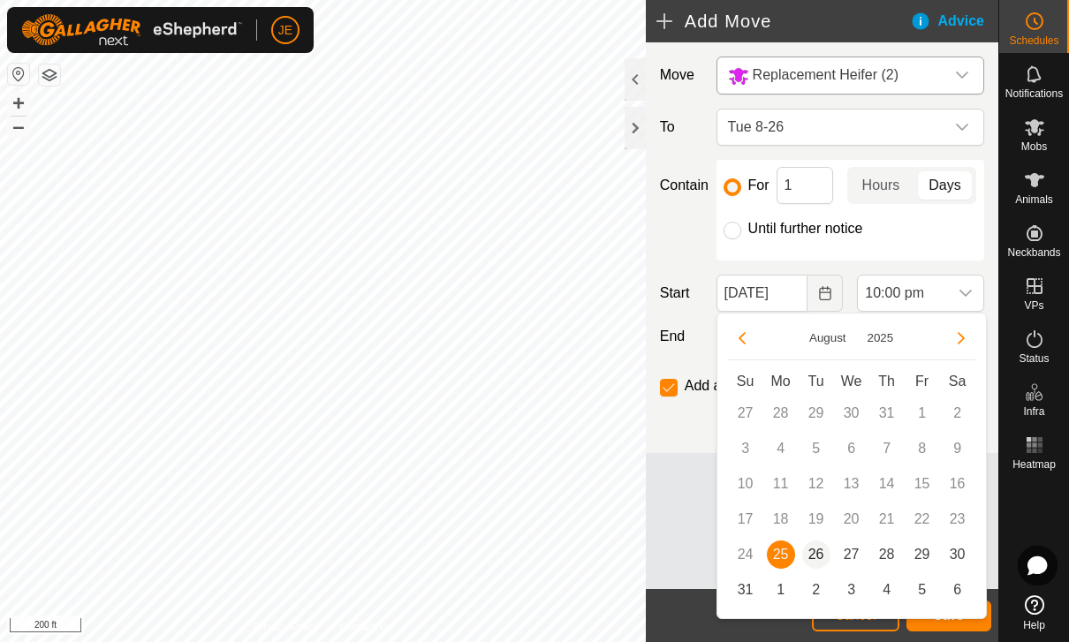
click at [822, 552] on span "26" at bounding box center [816, 555] width 28 height 28
type input "[DATE]"
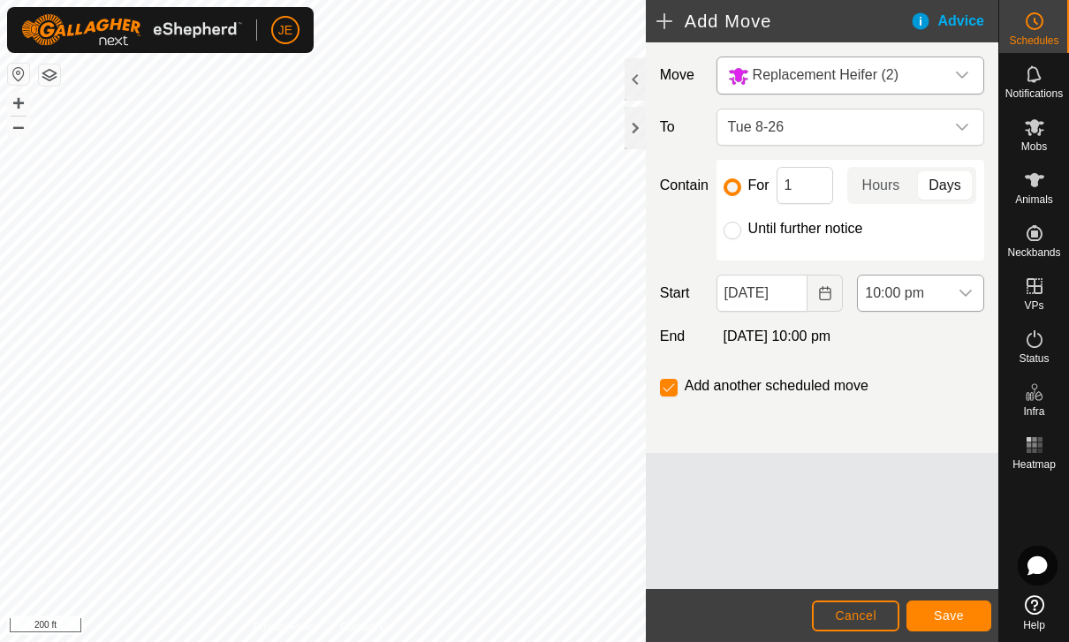
click at [943, 294] on span "10:00 pm" at bounding box center [903, 293] width 90 height 35
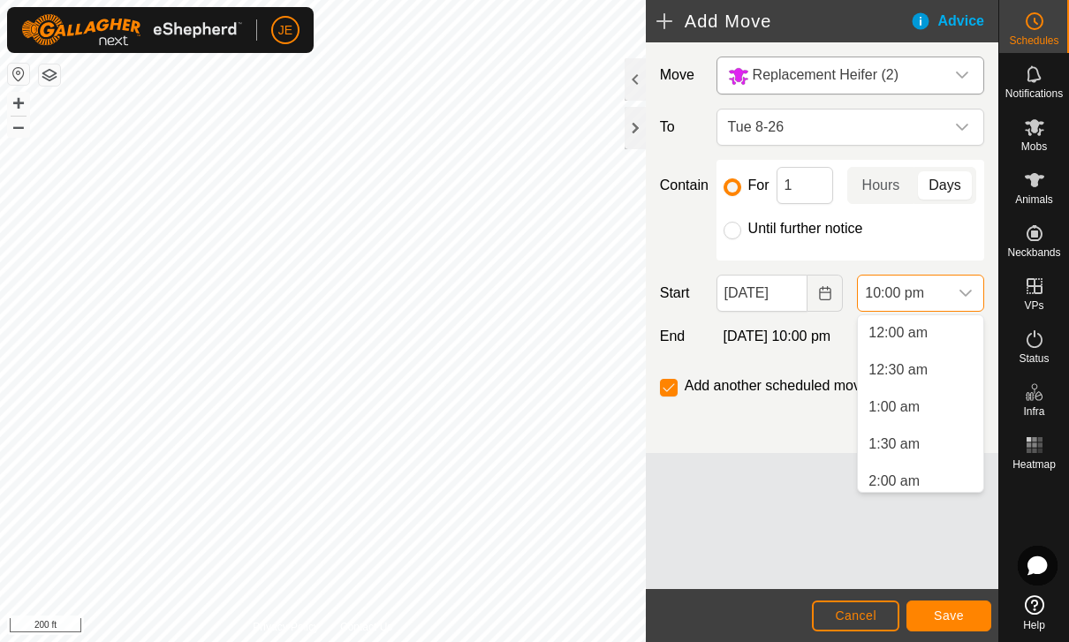
scroll to position [1491, 0]
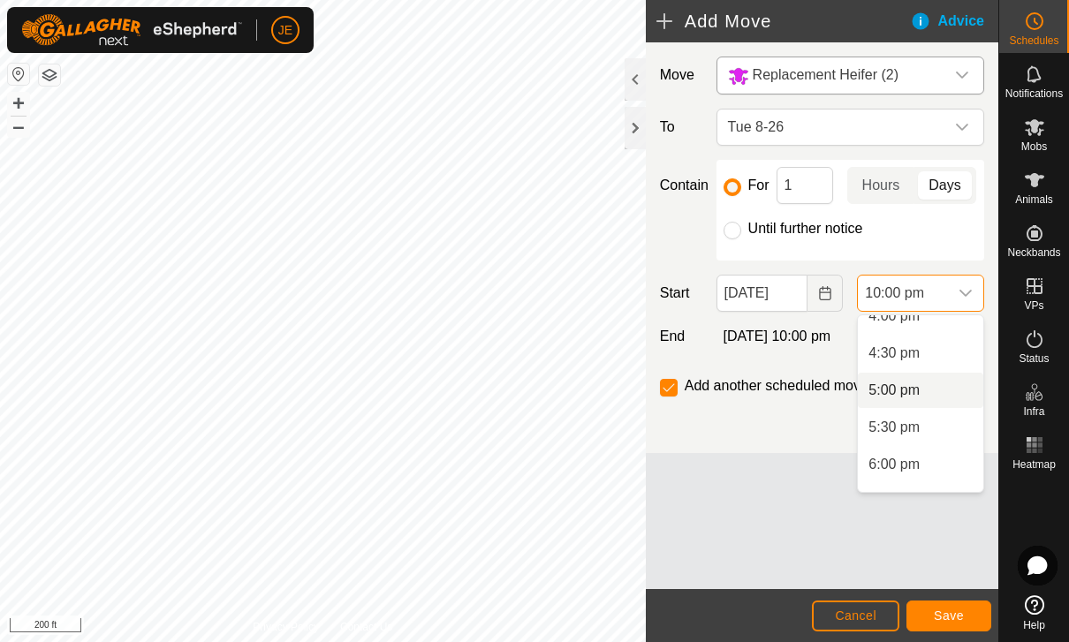
click at [910, 388] on span "5:00 pm" at bounding box center [893, 390] width 51 height 21
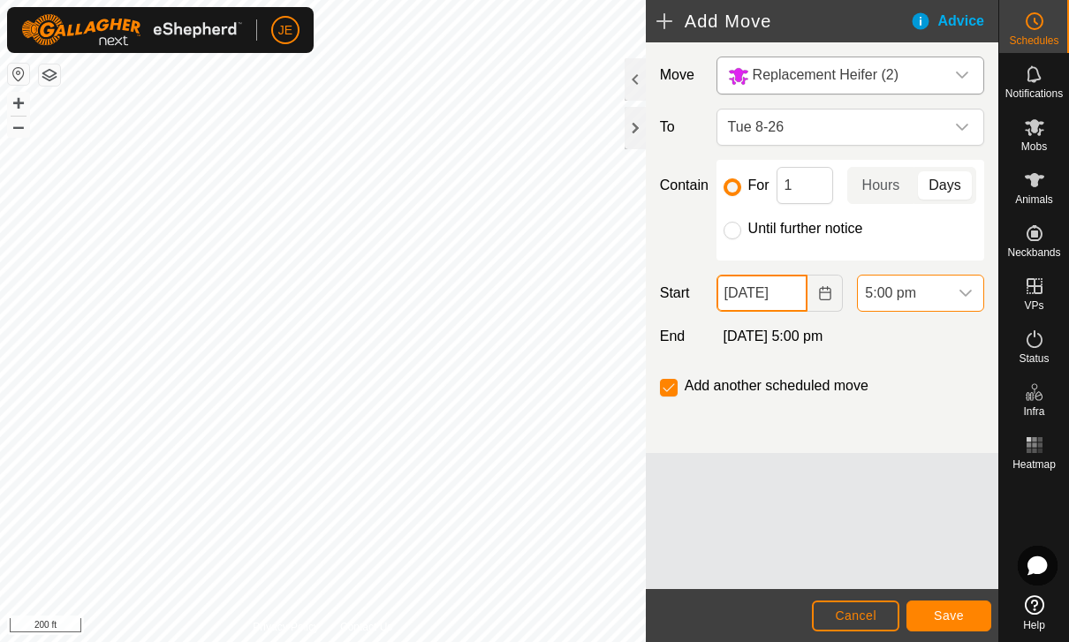
click at [775, 287] on input "[DATE]" at bounding box center [762, 293] width 92 height 37
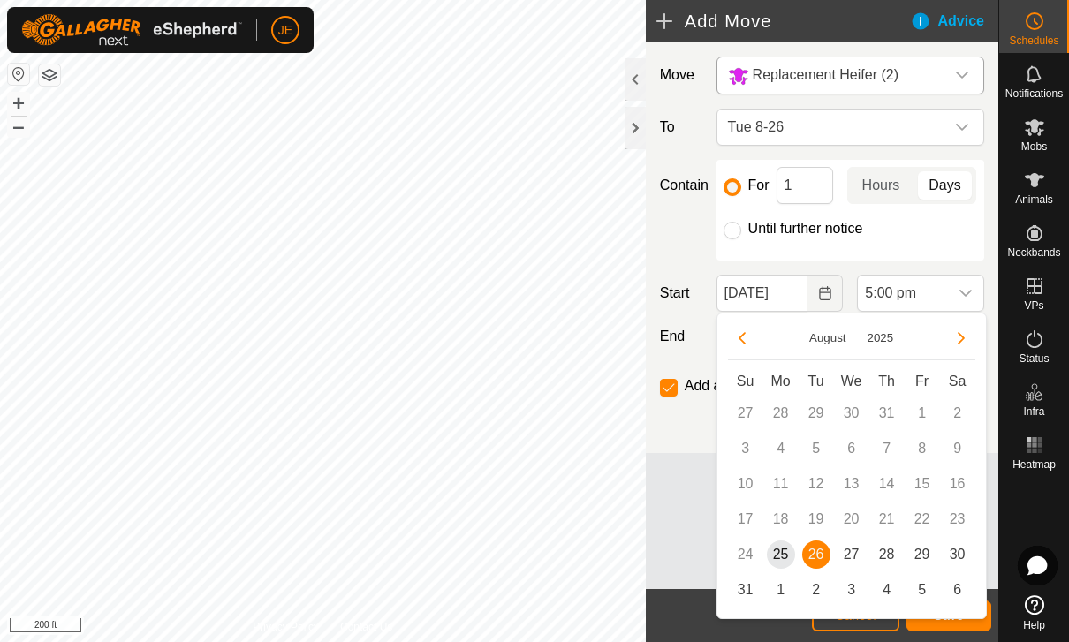
click at [817, 555] on span "26" at bounding box center [816, 555] width 28 height 28
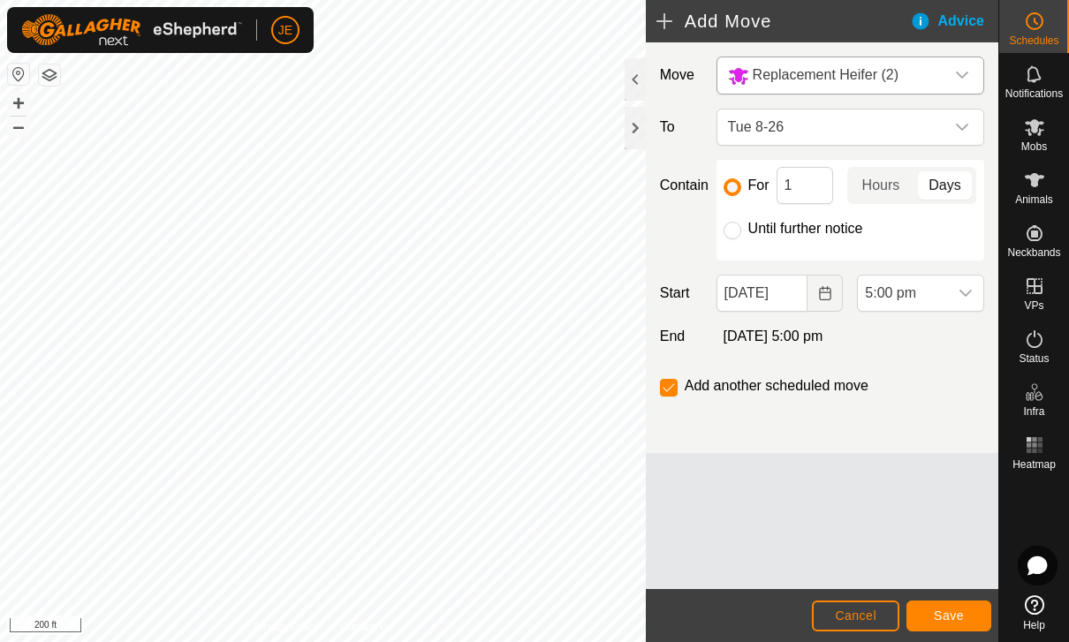
click at [943, 622] on span "Save" at bounding box center [949, 616] width 30 height 14
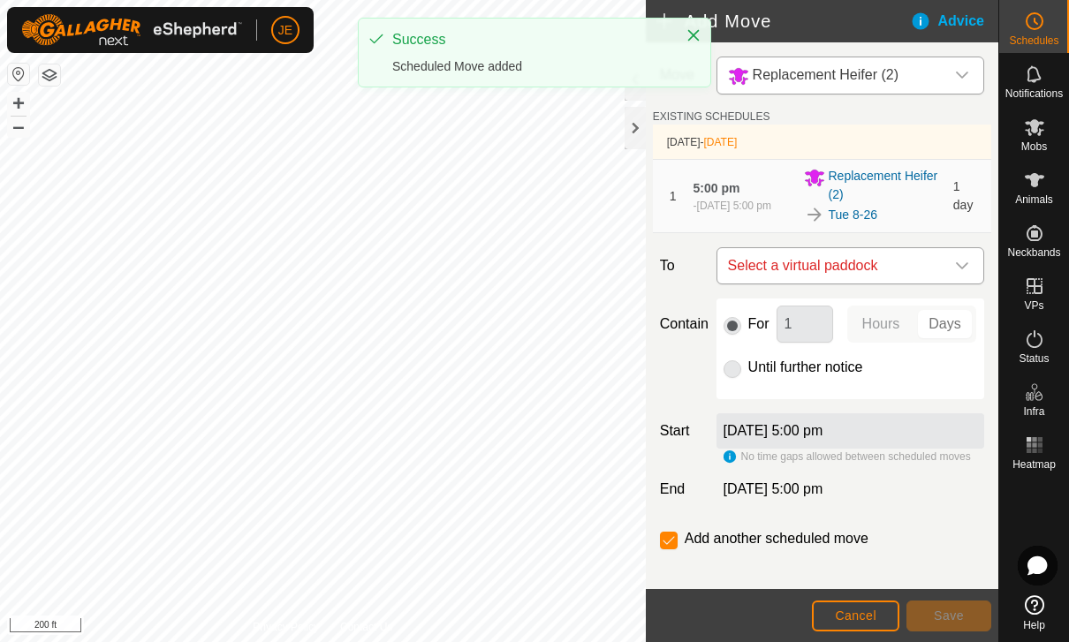
click at [908, 265] on span "Select a virtual paddock" at bounding box center [833, 265] width 224 height 35
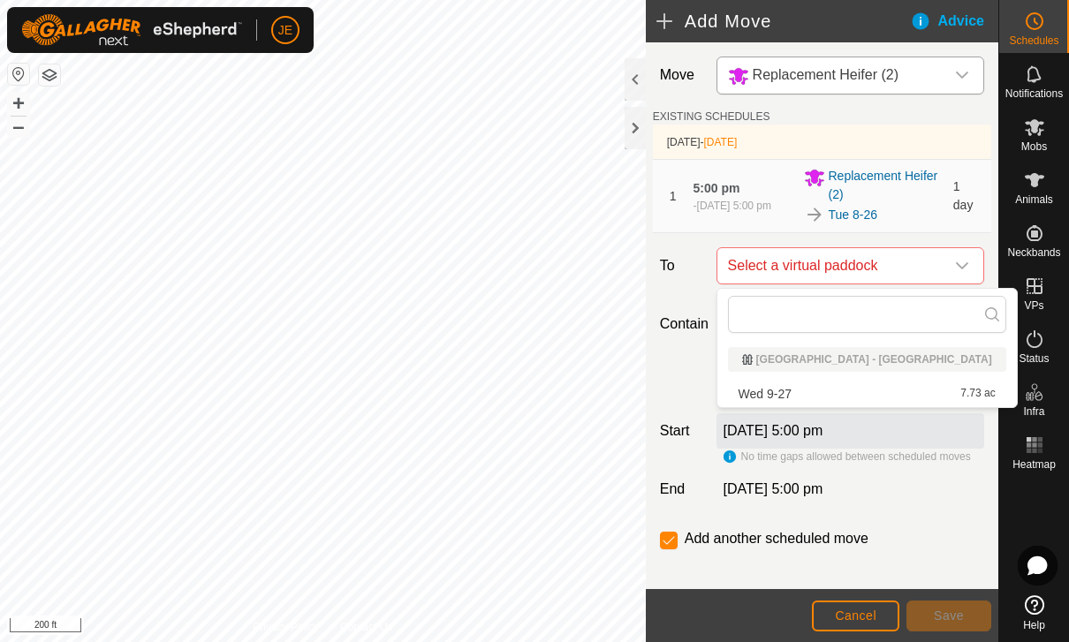
click at [840, 388] on div "Wed 9-27 7.73 ac" at bounding box center [867, 394] width 257 height 12
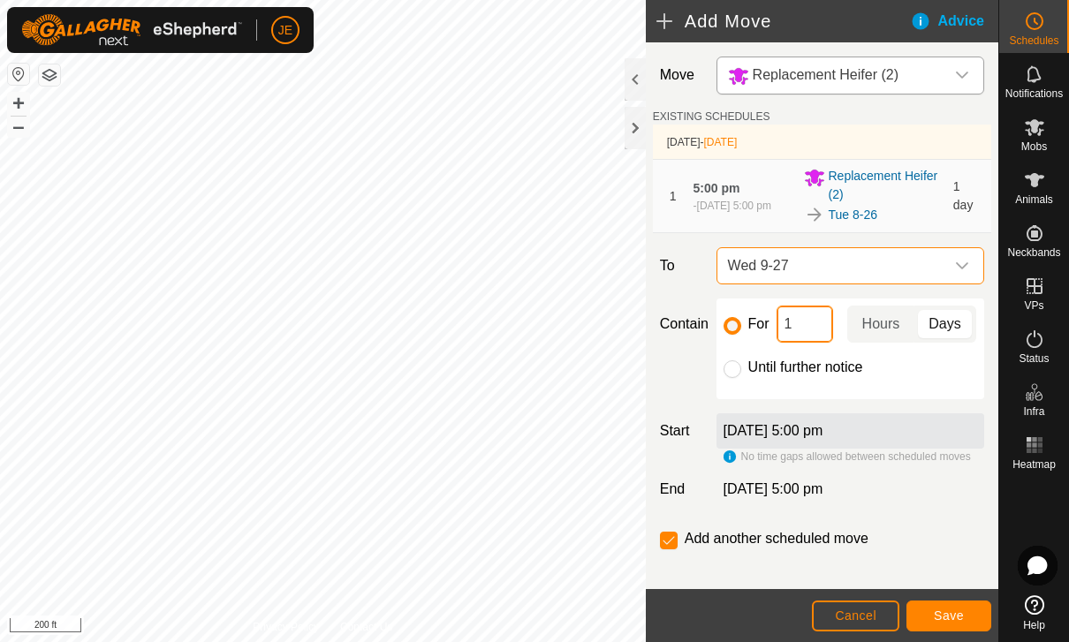
click at [806, 325] on input "1" at bounding box center [805, 324] width 57 height 37
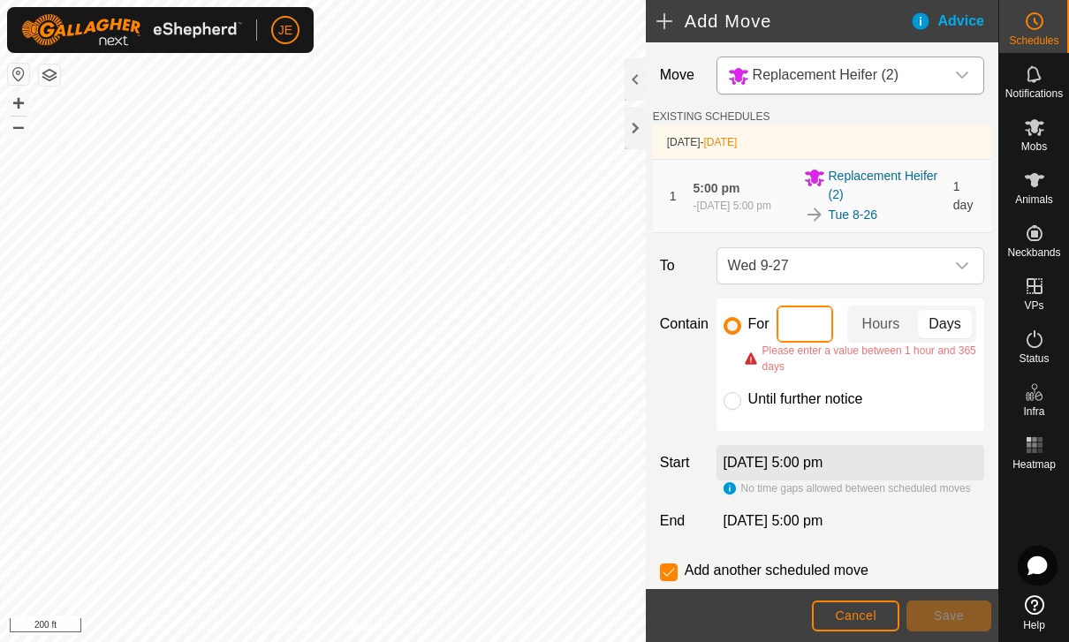
type input "2"
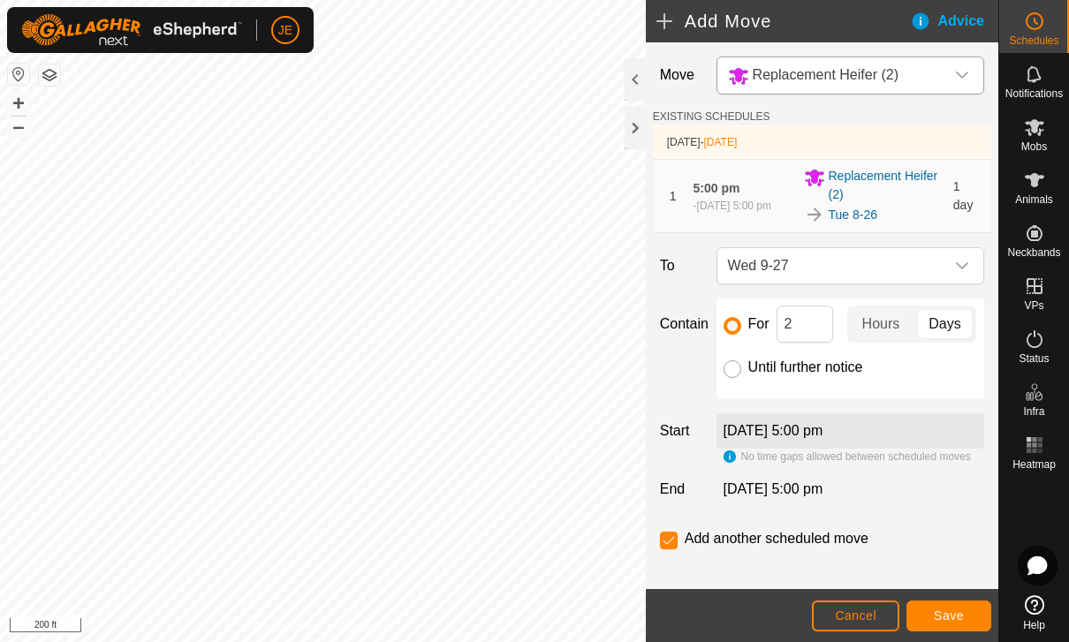
click at [731, 378] on input "Until further notice" at bounding box center [733, 369] width 18 height 18
radio input "true"
checkbox input "false"
click at [962, 617] on span "Save" at bounding box center [949, 616] width 30 height 14
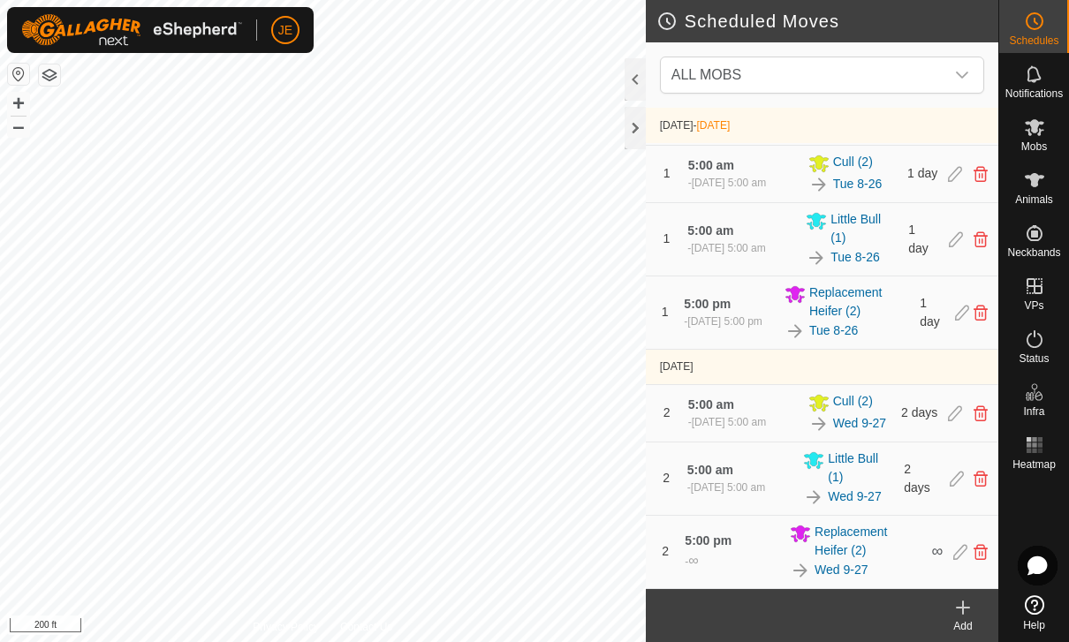
scroll to position [80, 0]
click at [886, 477] on span "Little Bull (1)" at bounding box center [860, 468] width 65 height 37
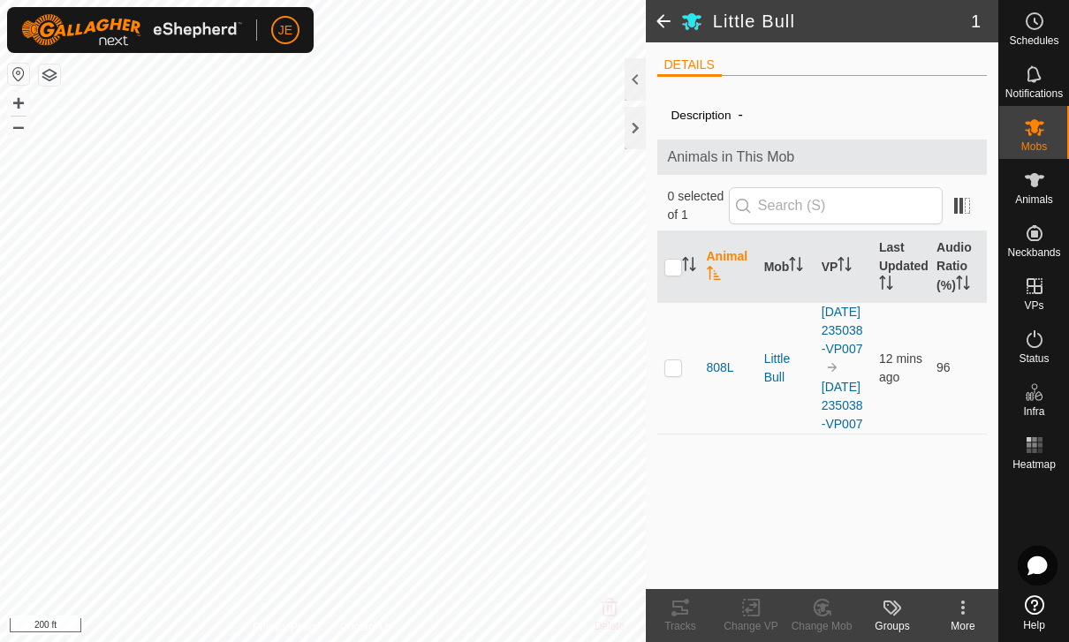
click at [663, 20] on span at bounding box center [663, 21] width 35 height 42
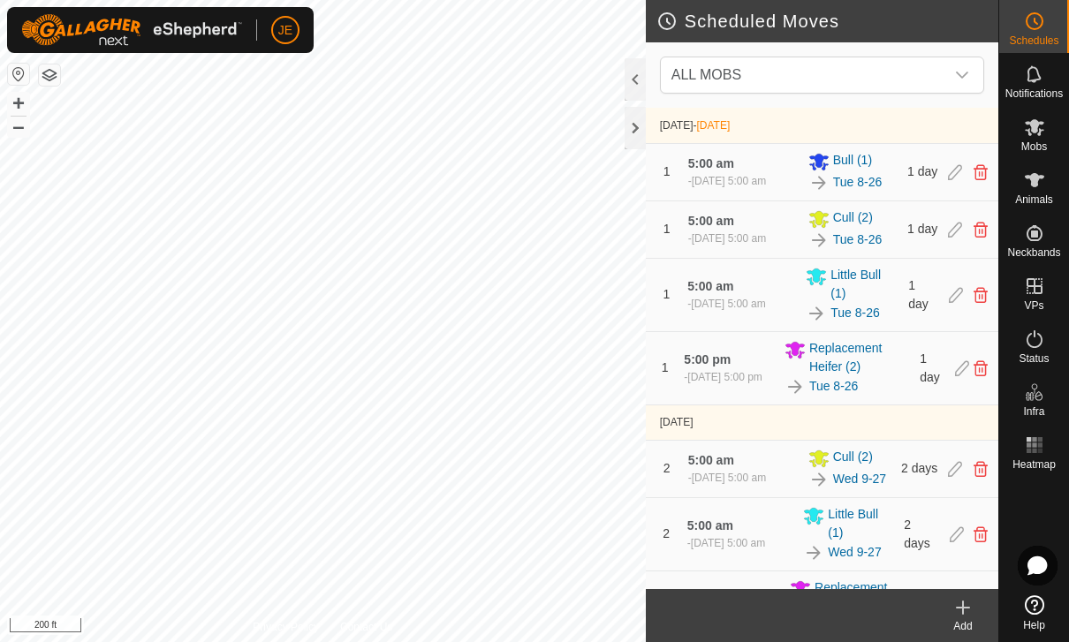
click at [966, 602] on icon at bounding box center [962, 607] width 21 height 21
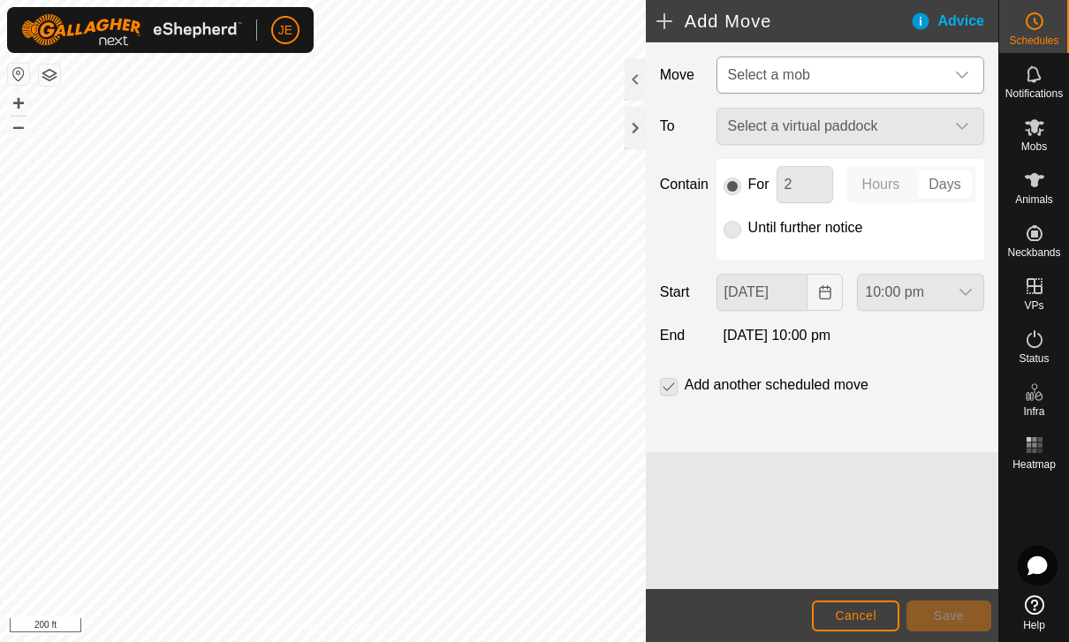
click at [901, 80] on span "Select a mob" at bounding box center [833, 74] width 224 height 35
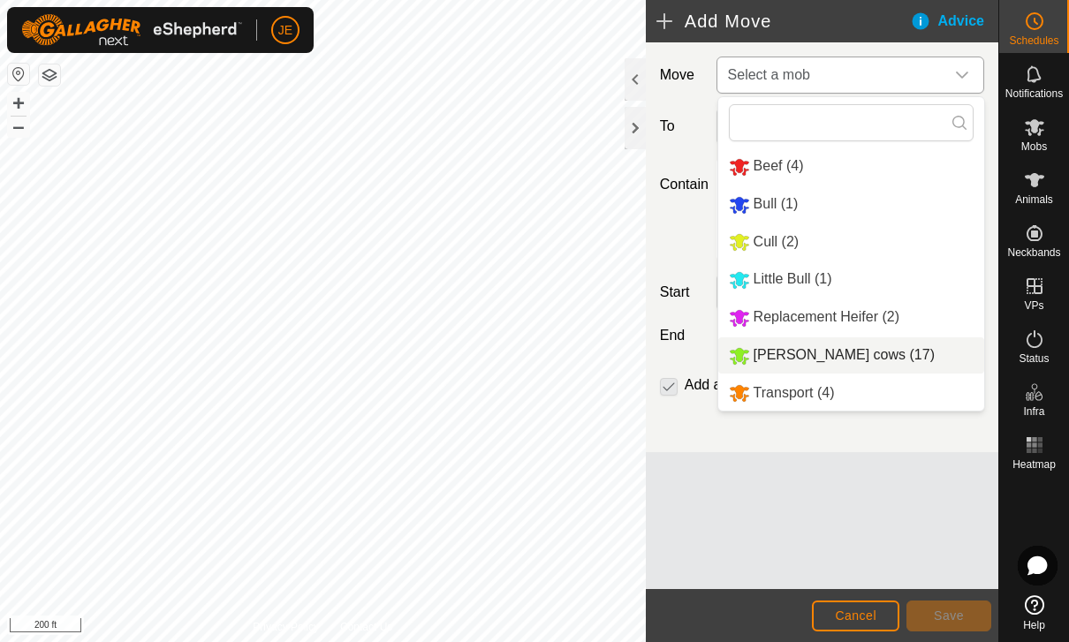
click at [837, 361] on span "[PERSON_NAME] cows (17)" at bounding box center [844, 354] width 181 height 15
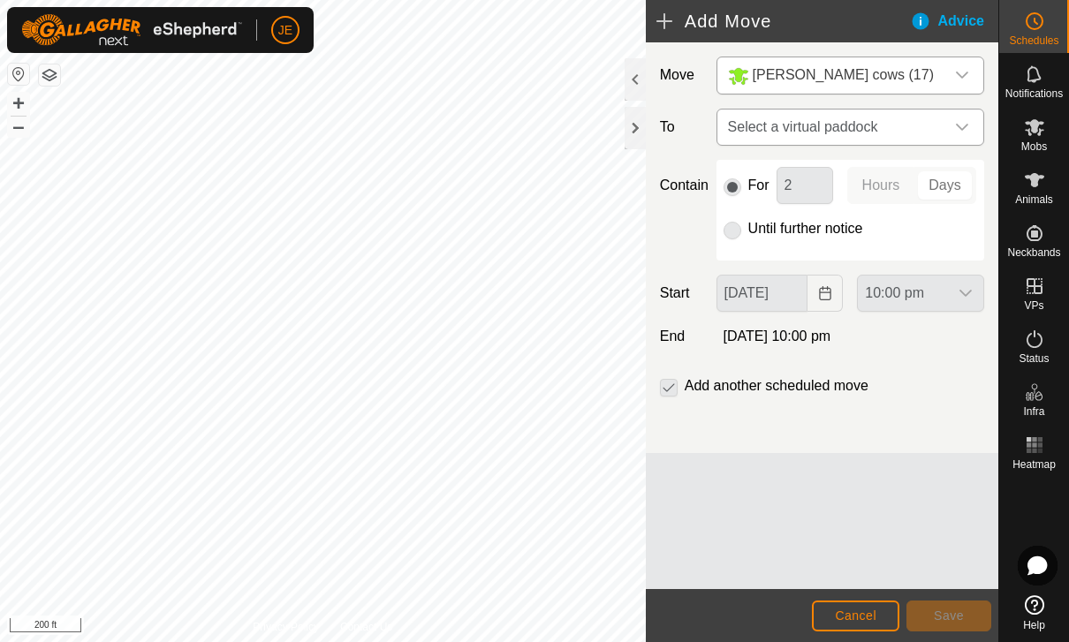
click at [882, 123] on span "Select a virtual paddock" at bounding box center [833, 127] width 224 height 35
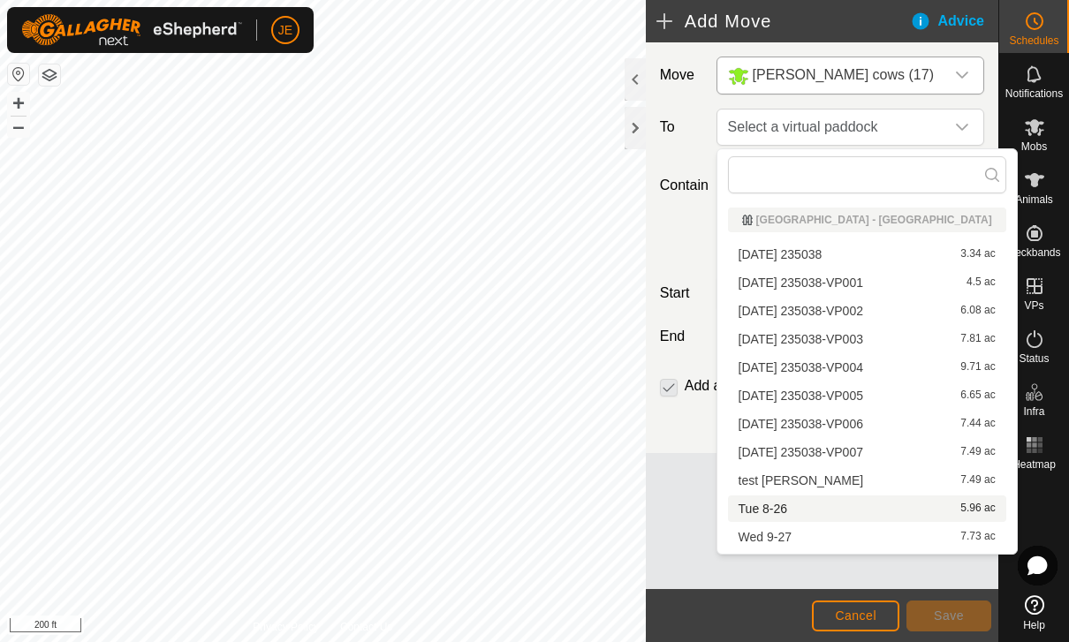
click at [793, 505] on div "Tue 8-26 5.96 ac" at bounding box center [867, 509] width 257 height 12
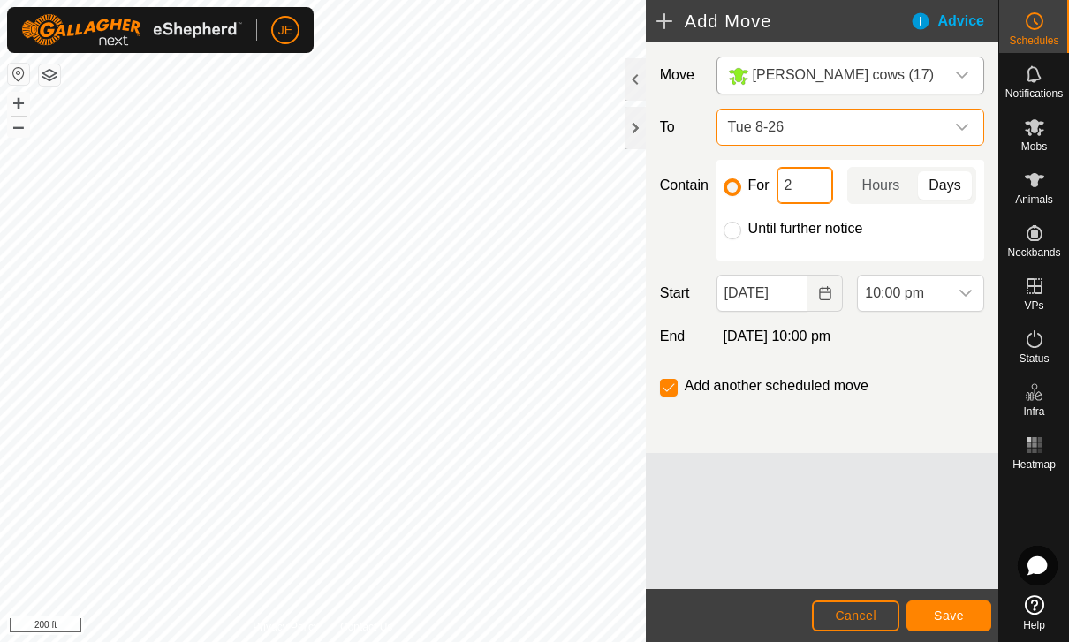
click at [803, 190] on input "2" at bounding box center [805, 185] width 57 height 37
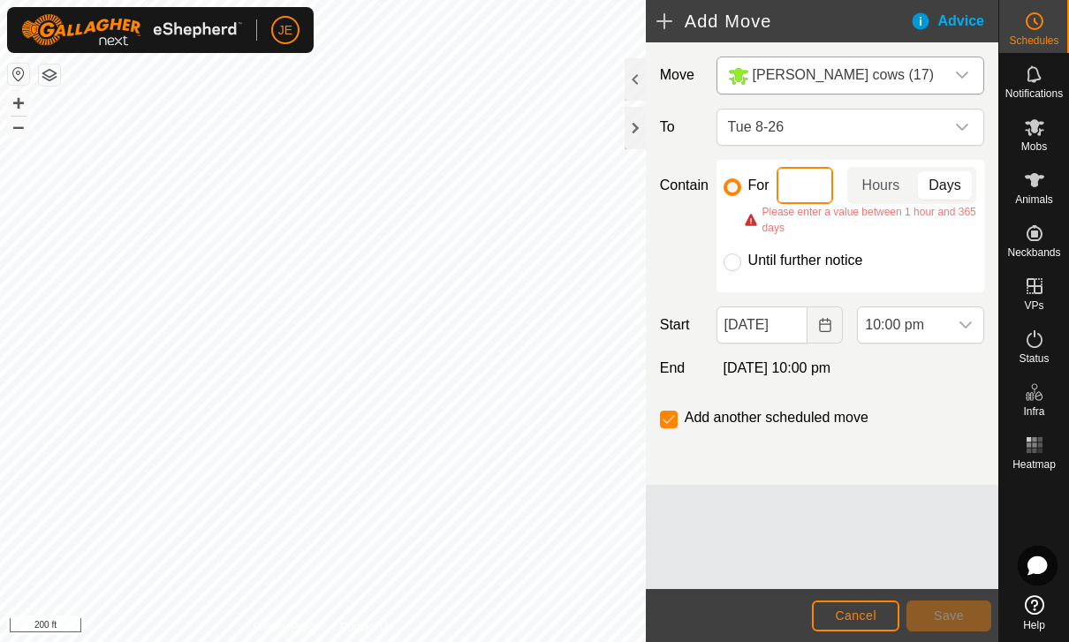
type input "1"
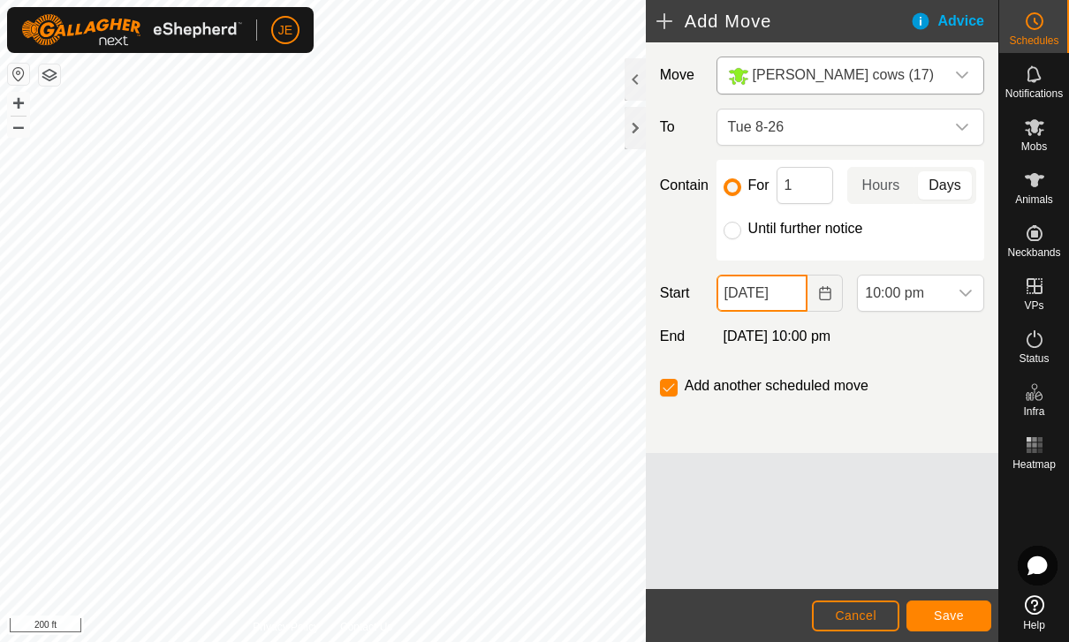
click at [792, 298] on input "[DATE]" at bounding box center [762, 293] width 92 height 37
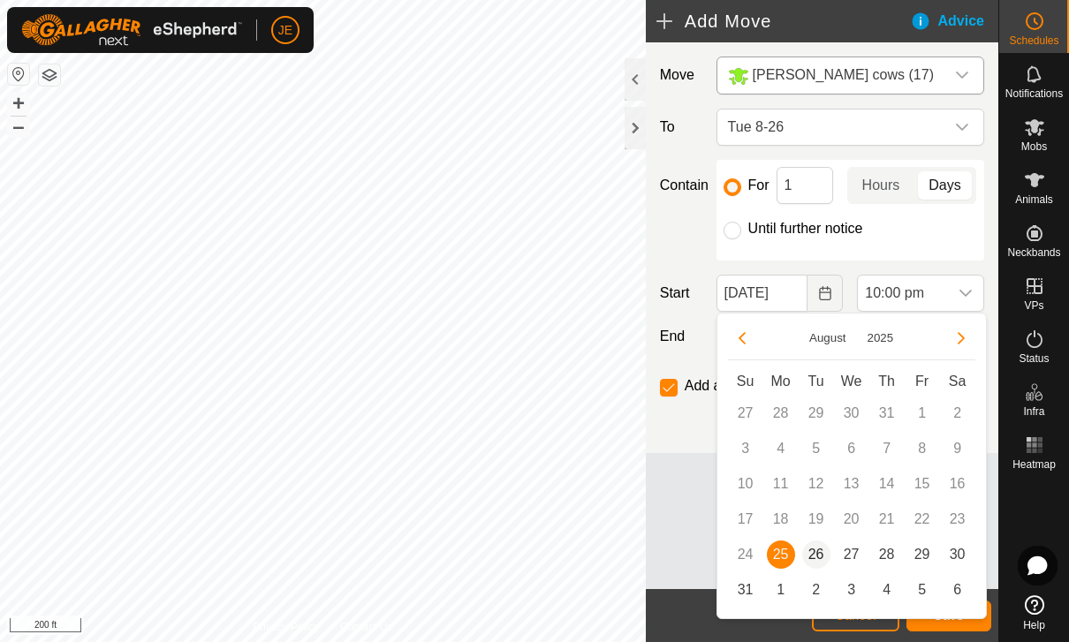
click at [820, 547] on span "26" at bounding box center [816, 555] width 28 height 28
type input "[DATE]"
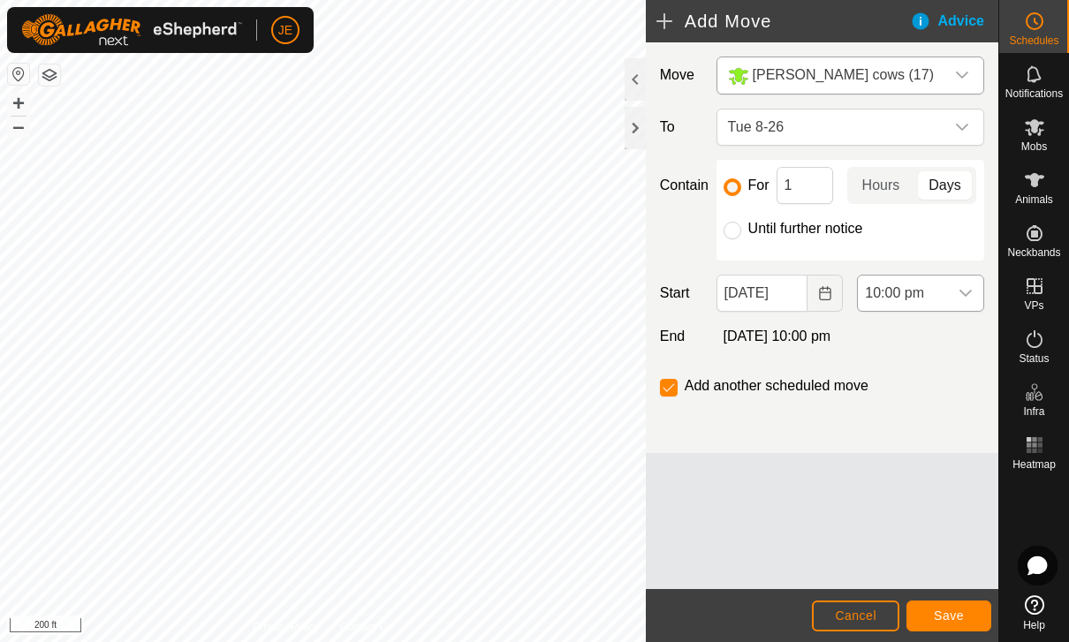
click at [940, 305] on span "10:00 pm" at bounding box center [903, 293] width 90 height 35
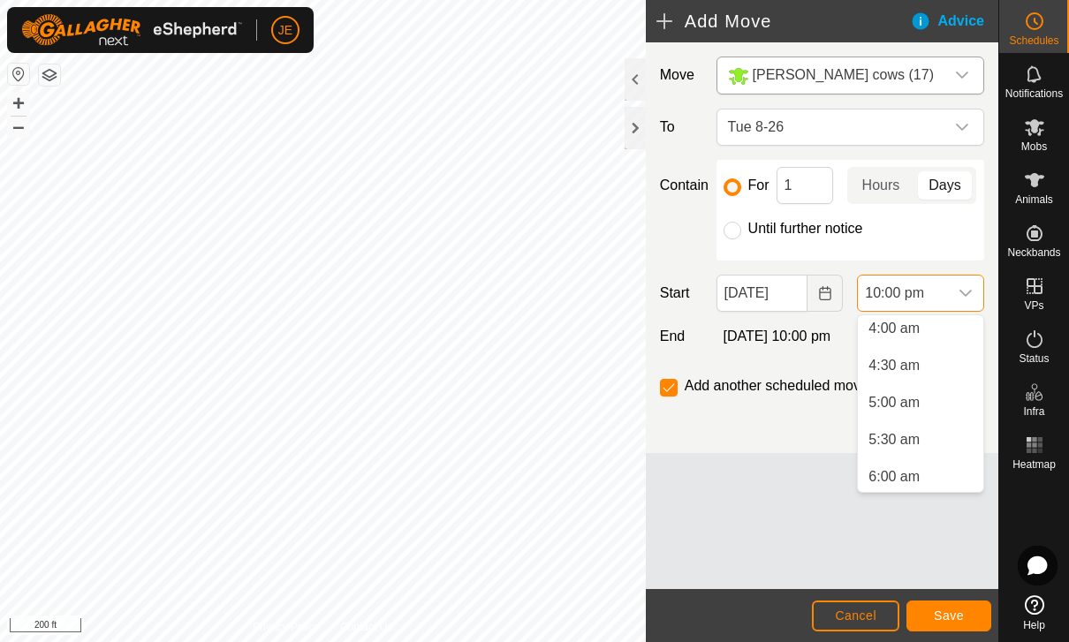
scroll to position [316, 0]
click at [904, 388] on span "5:00 am" at bounding box center [893, 387] width 51 height 21
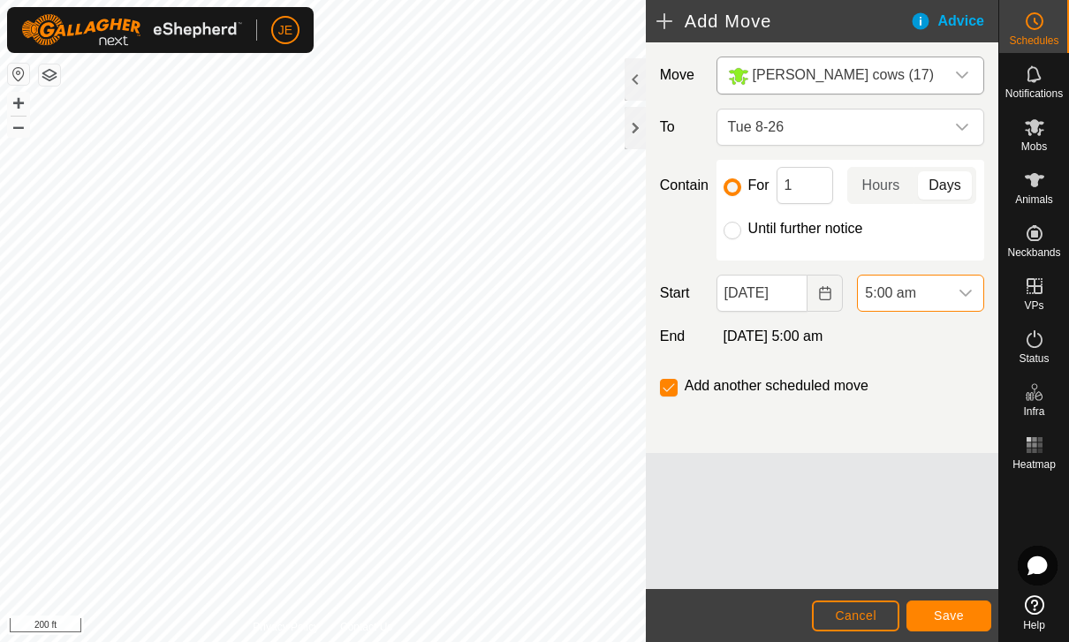
scroll to position [1491, 0]
click at [959, 610] on span "Save" at bounding box center [949, 616] width 30 height 14
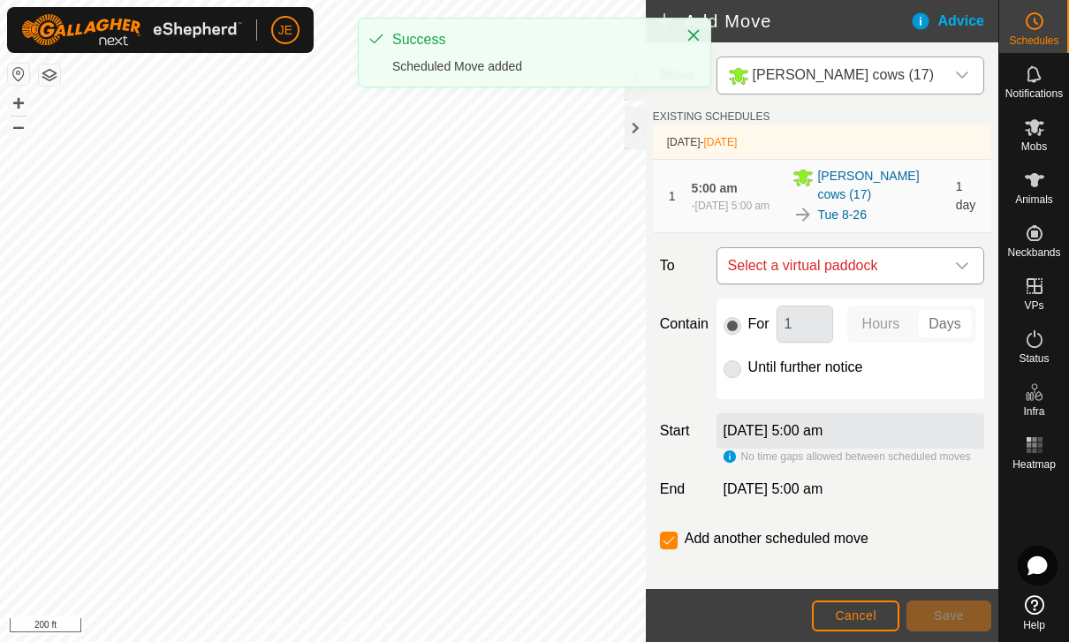
click at [927, 258] on span "Select a virtual paddock" at bounding box center [833, 265] width 224 height 35
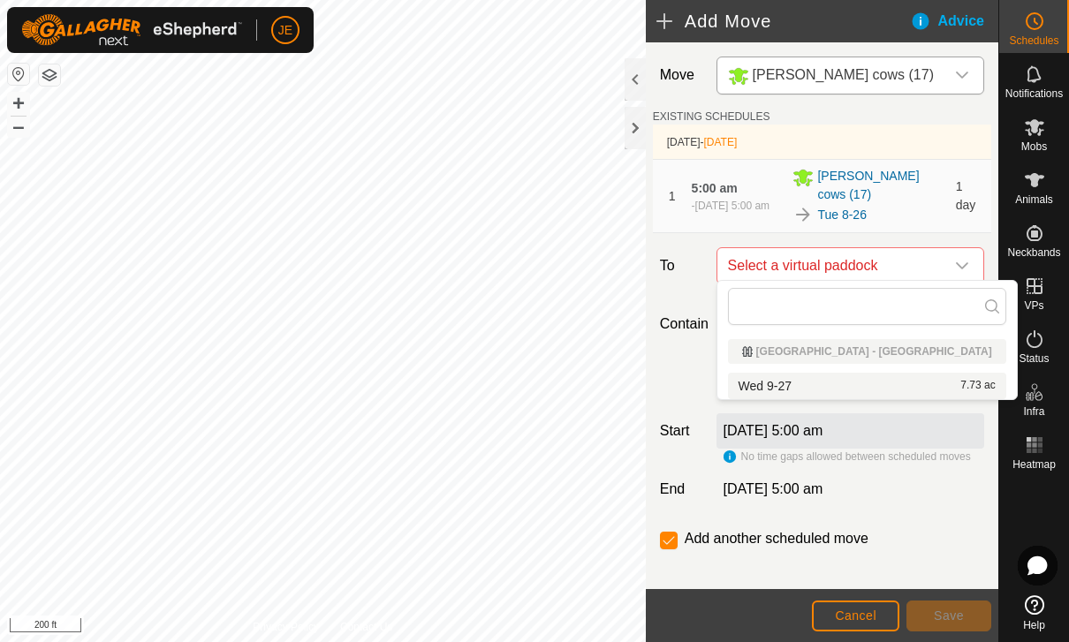
click at [801, 389] on div "Wed 9-27 7.73 ac" at bounding box center [867, 386] width 257 height 12
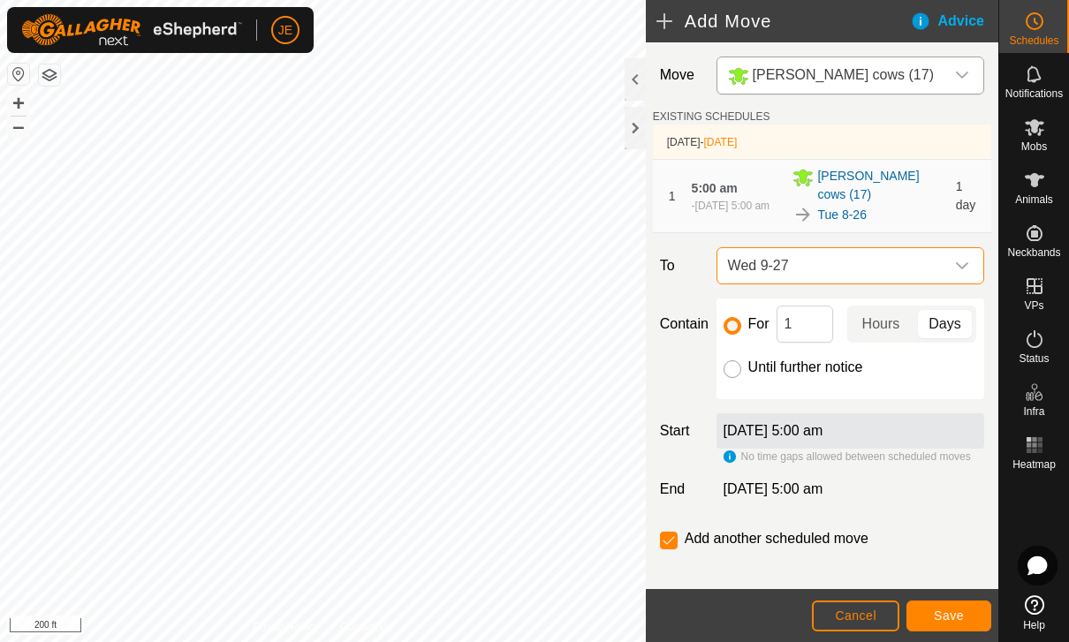
click at [732, 360] on input "Until further notice" at bounding box center [733, 369] width 18 height 18
radio input "true"
checkbox input "false"
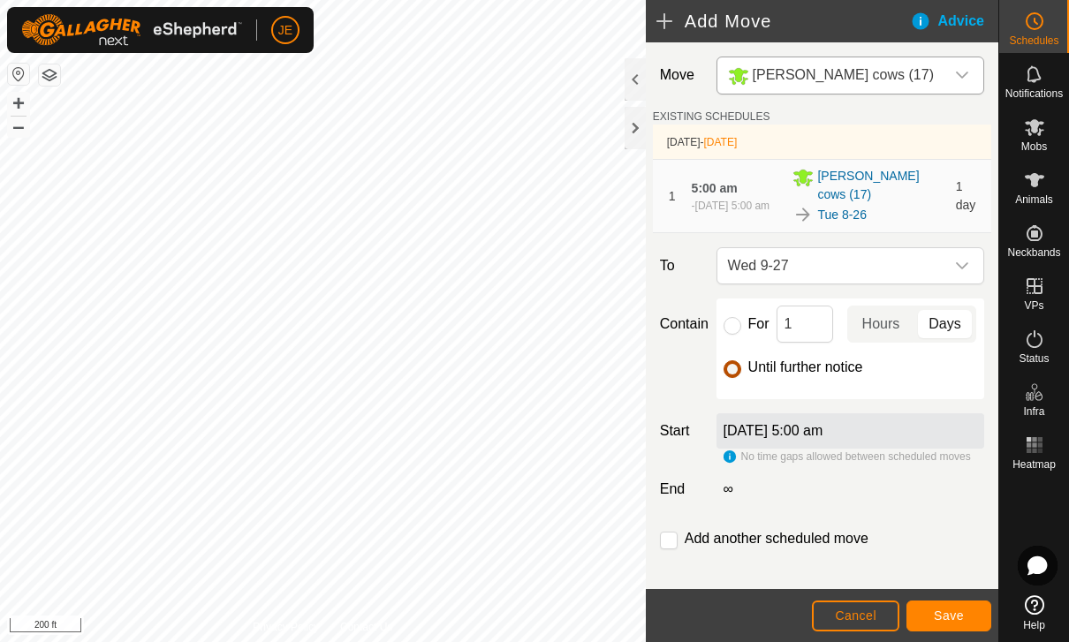
click at [954, 601] on button "Save" at bounding box center [948, 616] width 85 height 31
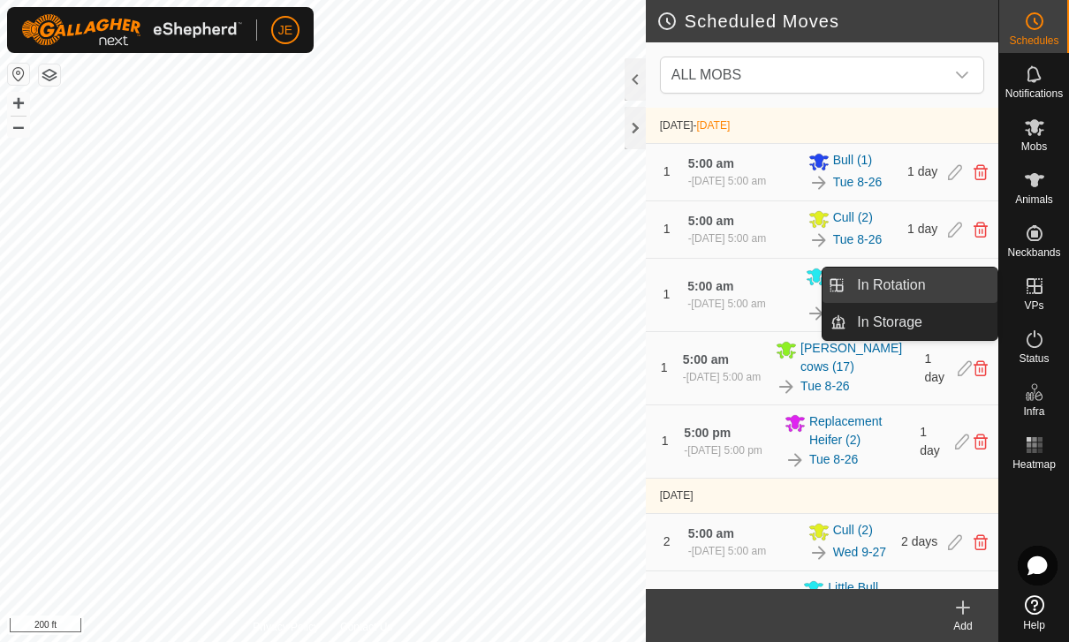
click at [933, 284] on link "In Rotation" at bounding box center [921, 285] width 151 height 35
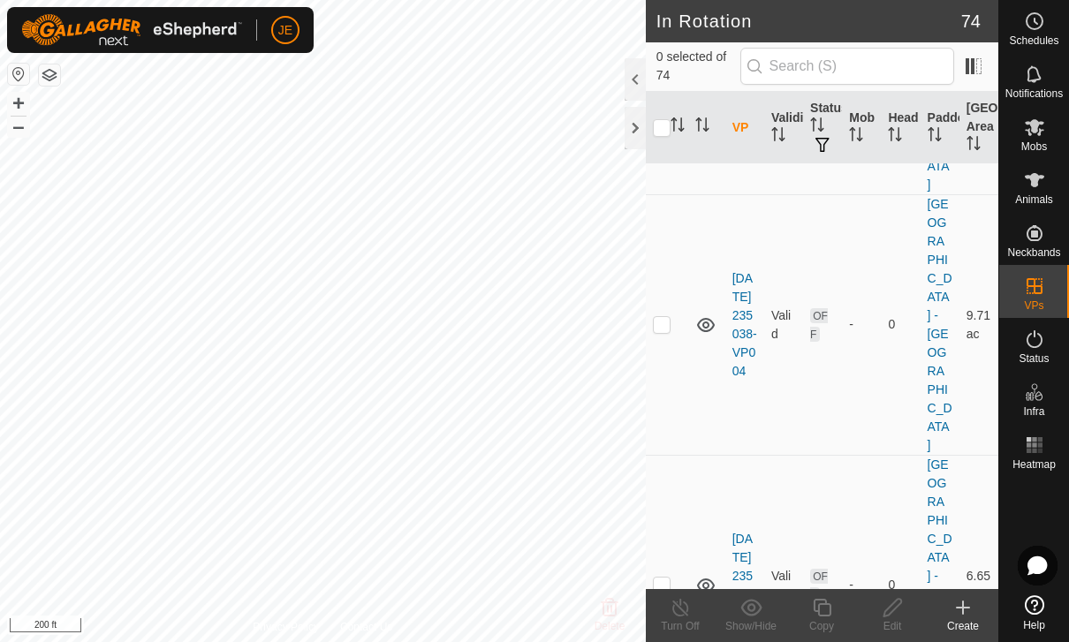
scroll to position [1064, 0]
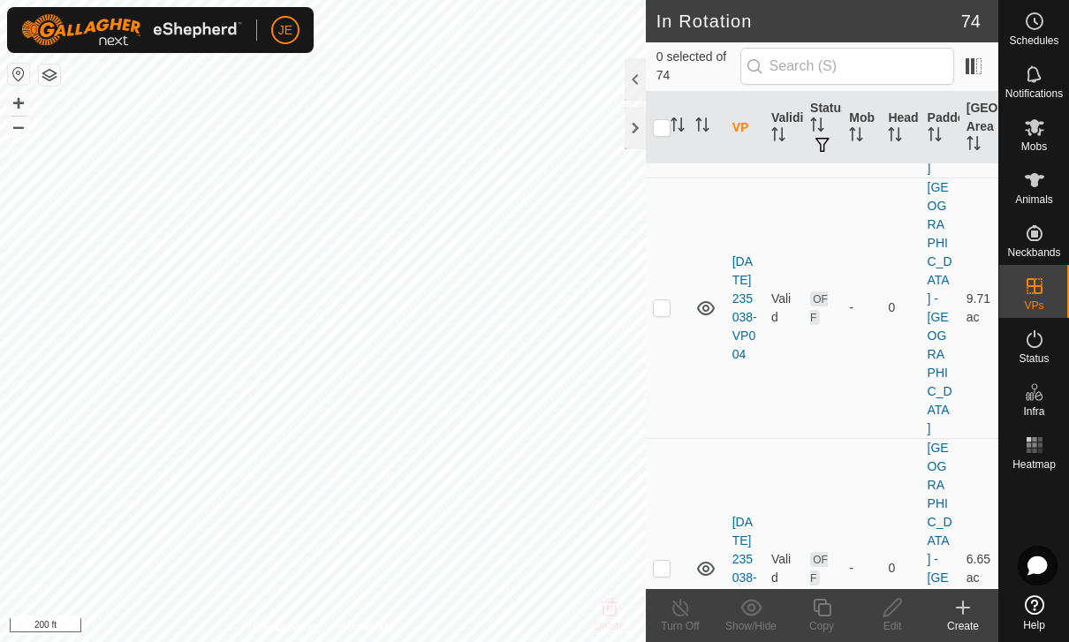
checkbox input "false"
checkbox input "true"
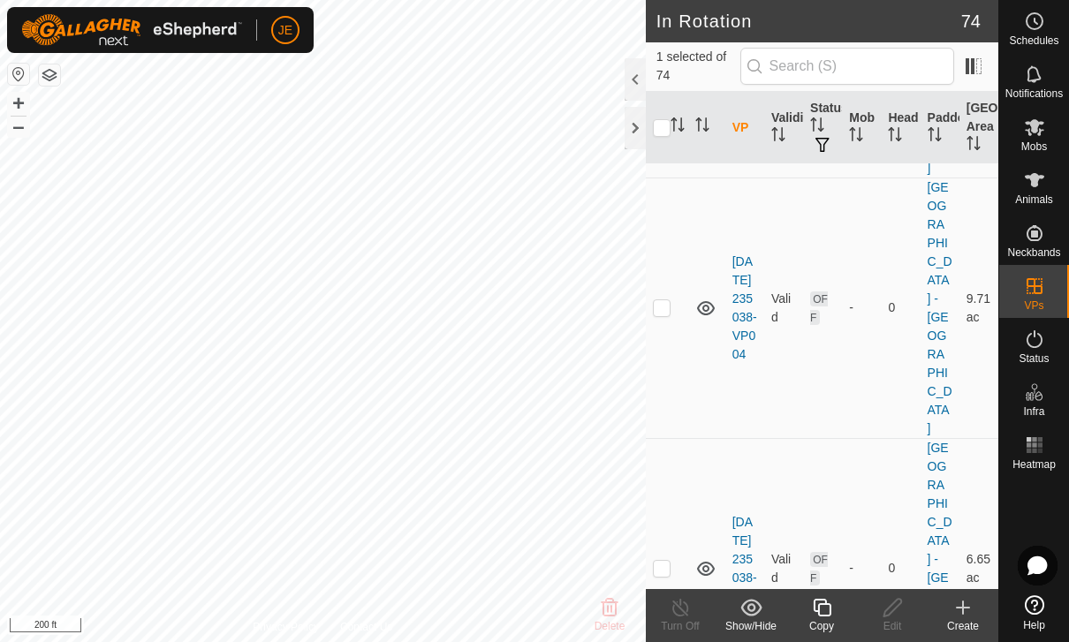
click at [825, 619] on div "Copy" at bounding box center [821, 626] width 71 height 16
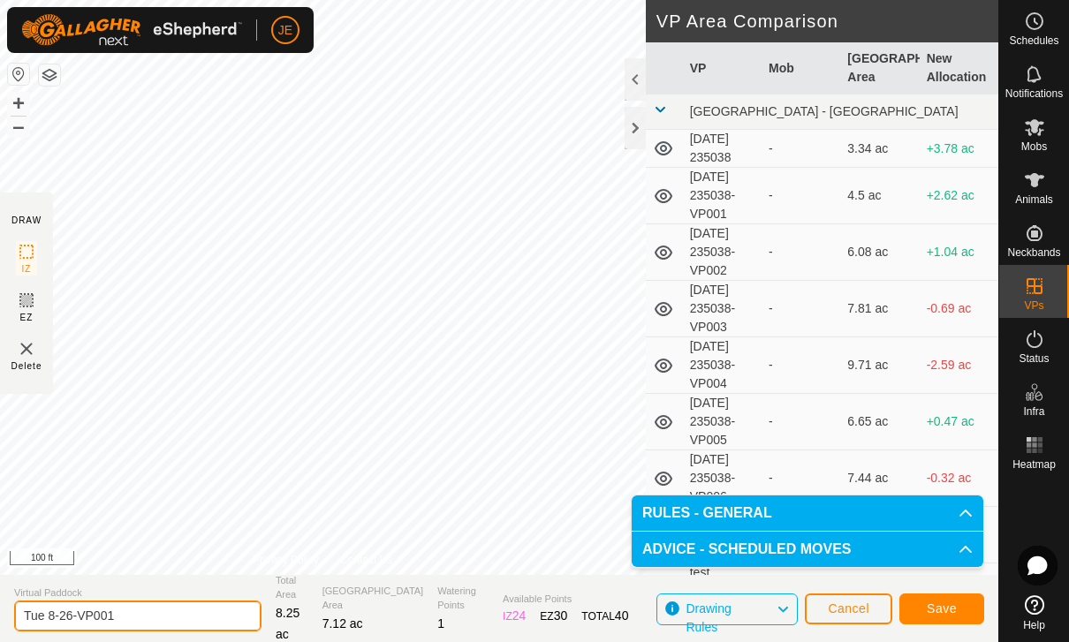
click at [148, 610] on input "Tue 8-26-VP001" at bounding box center [137, 616] width 247 height 31
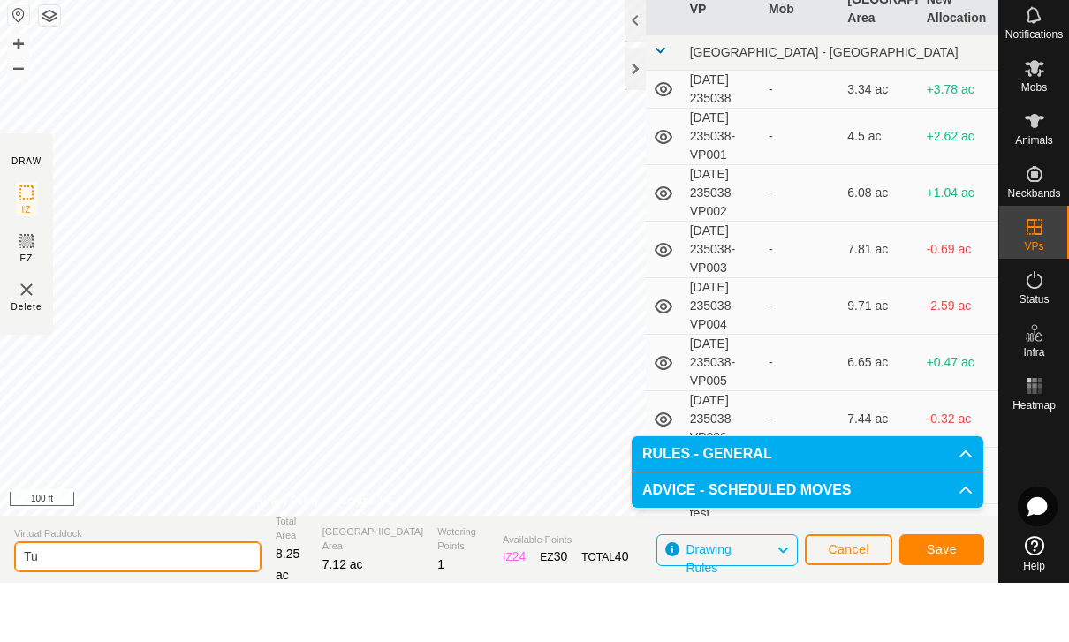
type input "T"
type input "Wed - bull only"
click at [943, 594] on button "Save" at bounding box center [941, 609] width 85 height 31
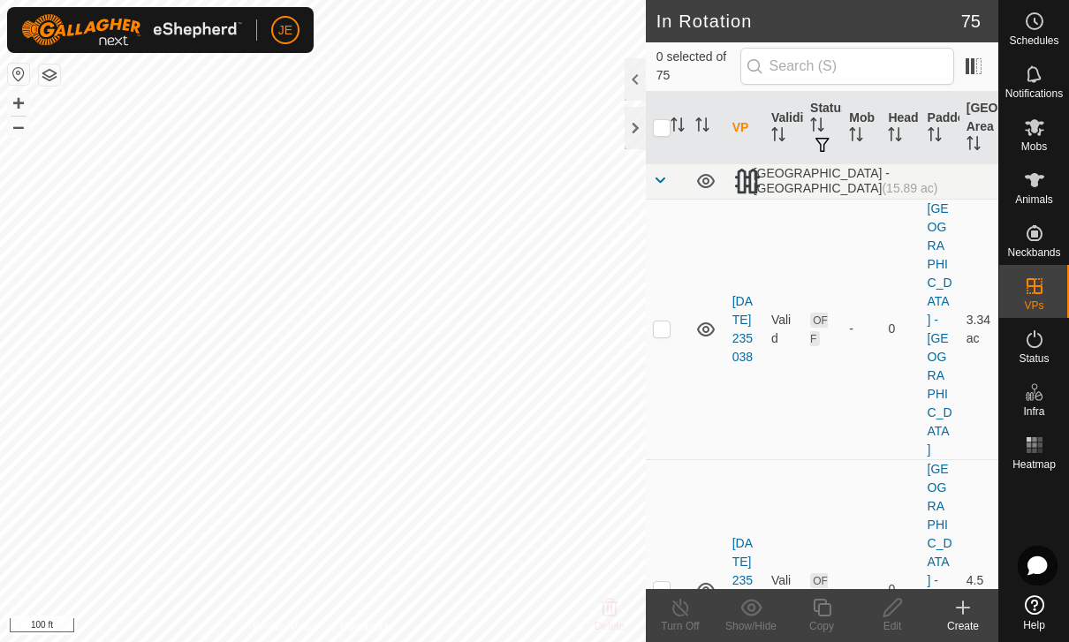
click at [1030, 148] on span "Mobs" at bounding box center [1034, 146] width 26 height 11
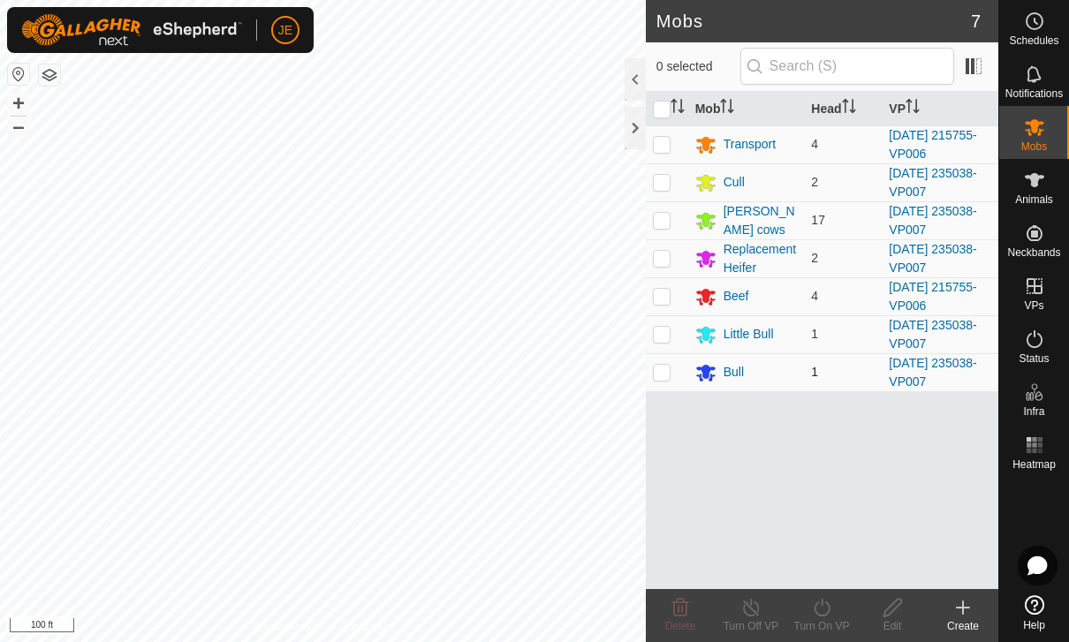
click at [671, 370] on td at bounding box center [667, 372] width 42 height 38
checkbox input "true"
click at [819, 608] on icon at bounding box center [822, 607] width 22 height 21
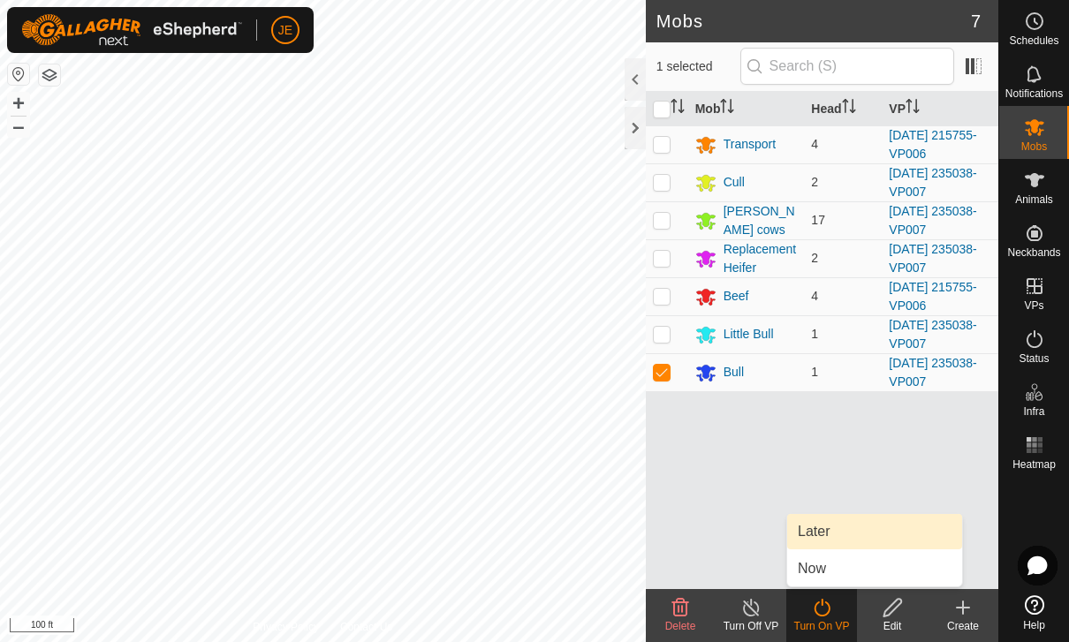
click at [848, 527] on link "Later" at bounding box center [874, 531] width 175 height 35
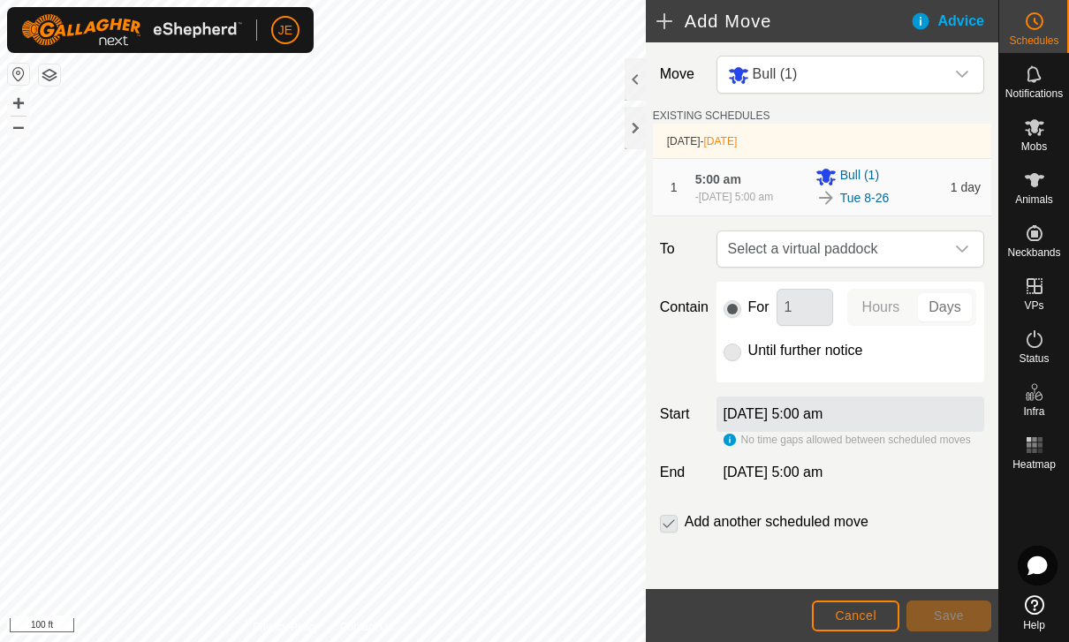
scroll to position [10, 0]
click at [660, 525] on p-checkbox at bounding box center [669, 521] width 18 height 21
click at [671, 518] on p-checkbox at bounding box center [669, 521] width 18 height 21
click at [886, 179] on div "Bull (1)" at bounding box center [877, 176] width 125 height 21
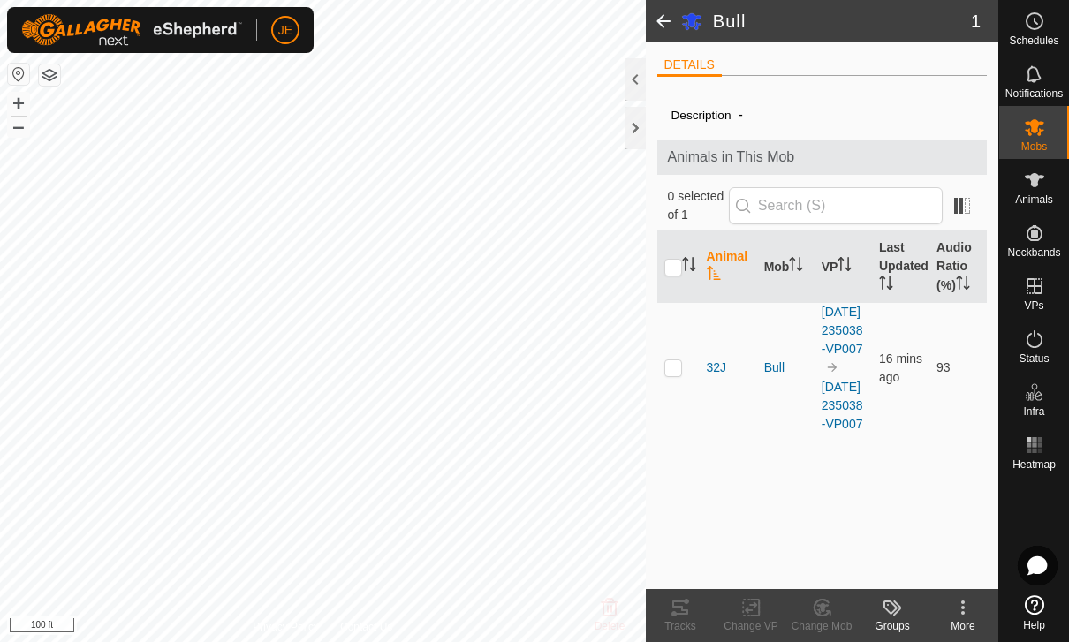
click at [674, 23] on span at bounding box center [663, 21] width 35 height 42
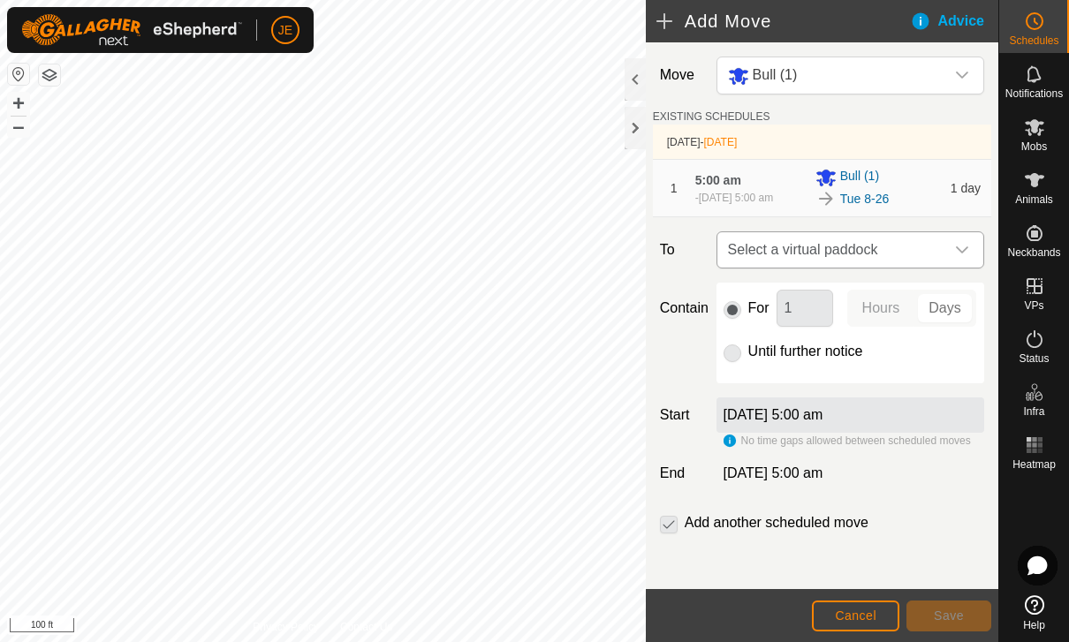
click at [919, 261] on span "Select a virtual paddock" at bounding box center [833, 249] width 224 height 35
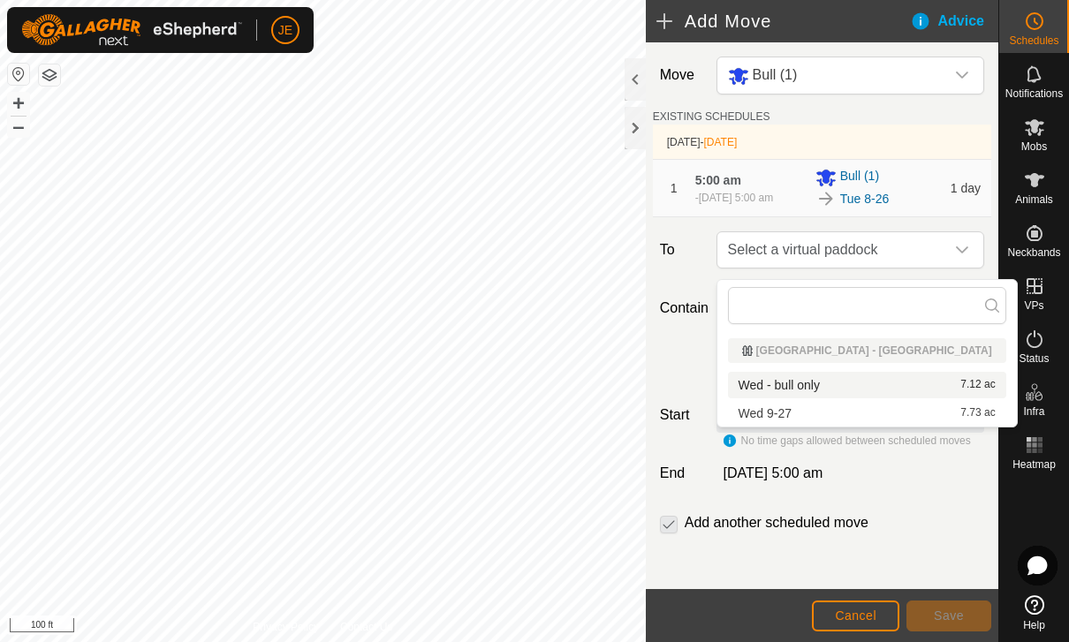
click at [808, 386] on span "Wed - bull only" at bounding box center [779, 385] width 81 height 12
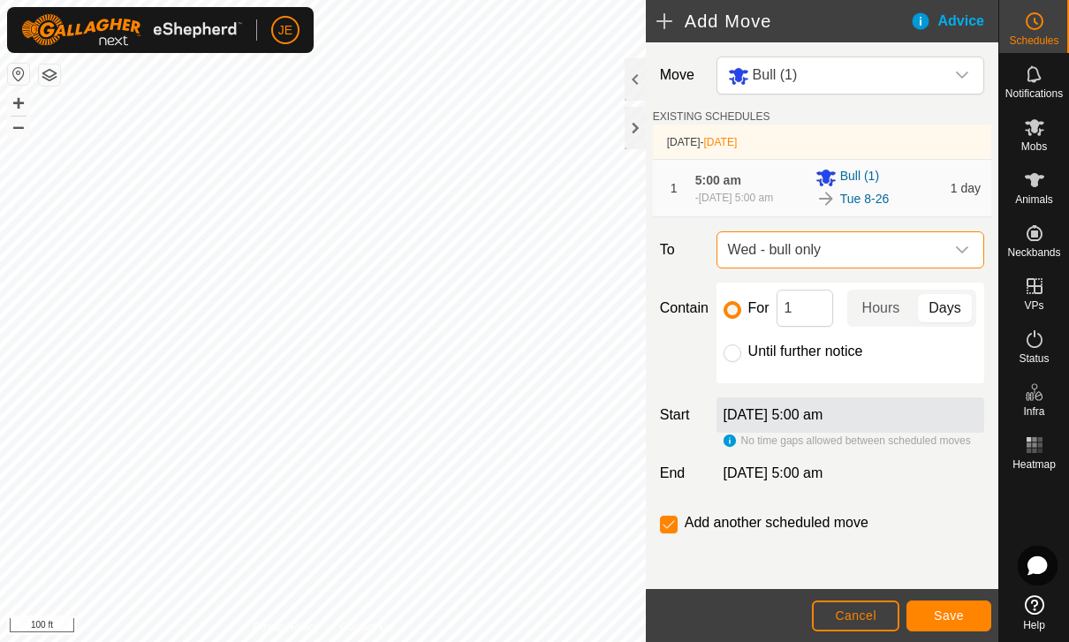
click at [823, 422] on label "[DATE] 5:00 am" at bounding box center [774, 414] width 100 height 15
click at [803, 307] on input "1" at bounding box center [805, 308] width 57 height 37
click at [729, 360] on input "Until further notice" at bounding box center [733, 354] width 18 height 18
radio input "true"
checkbox input "false"
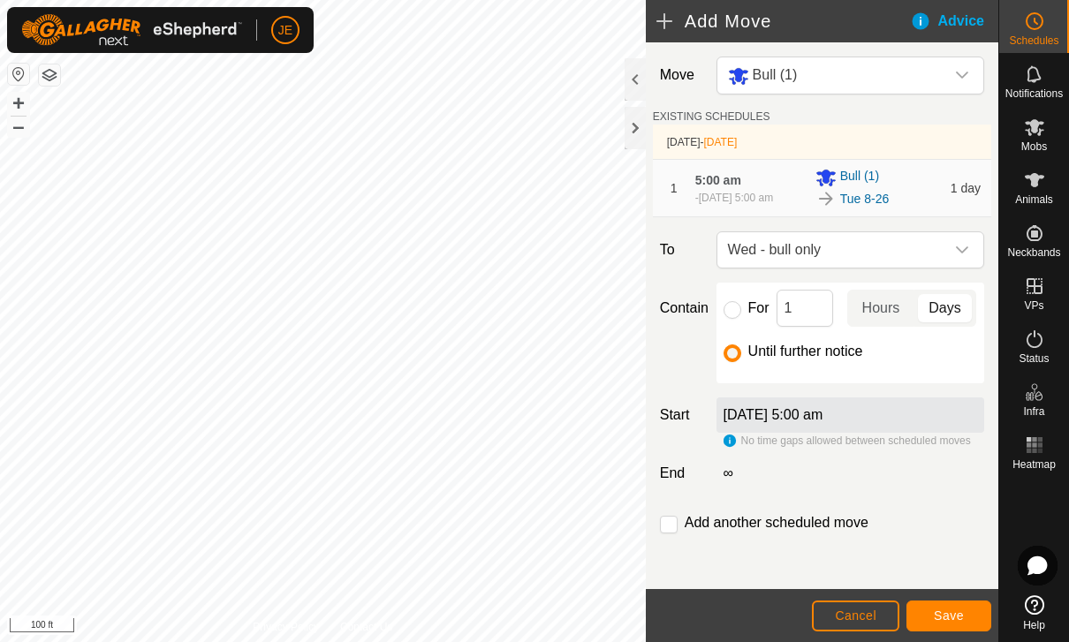
click at [959, 617] on span "Save" at bounding box center [949, 616] width 30 height 14
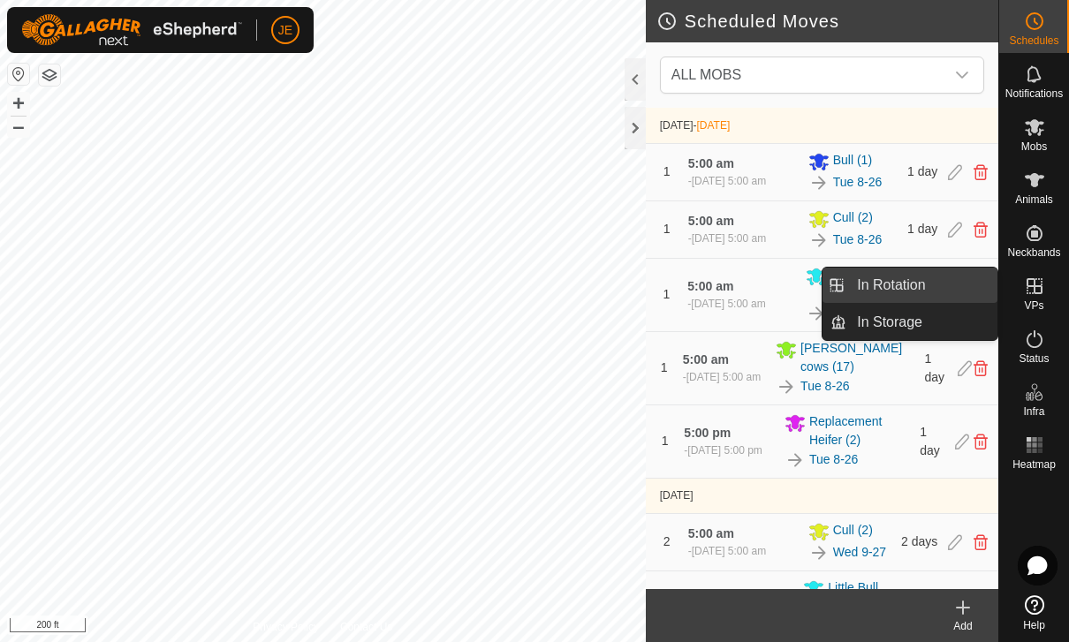
click at [947, 287] on link "In Rotation" at bounding box center [921, 285] width 151 height 35
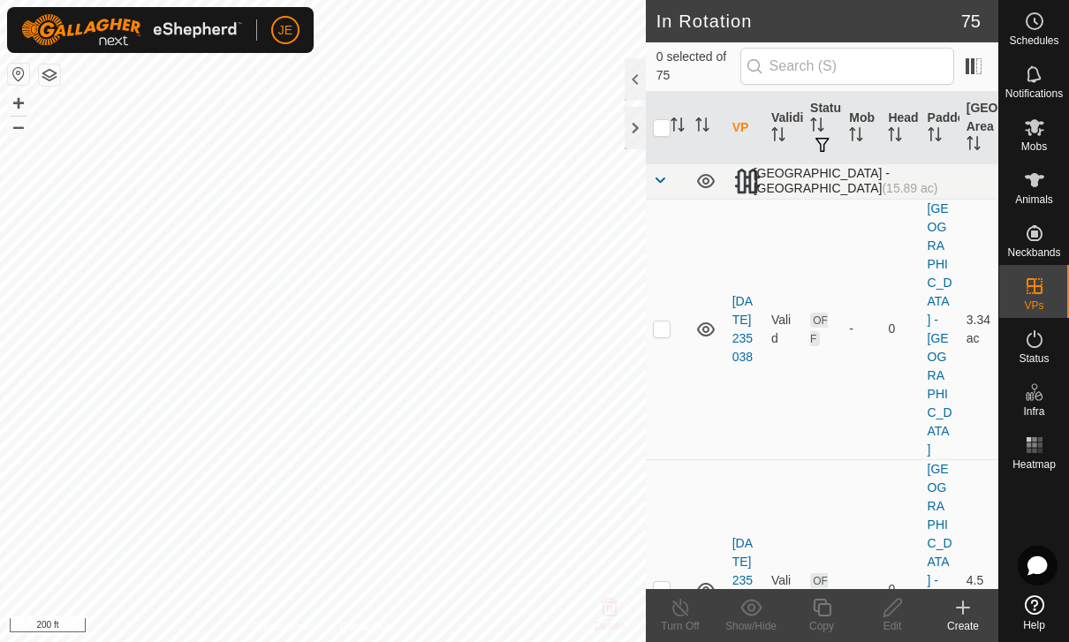
click at [666, 177] on span at bounding box center [660, 180] width 14 height 14
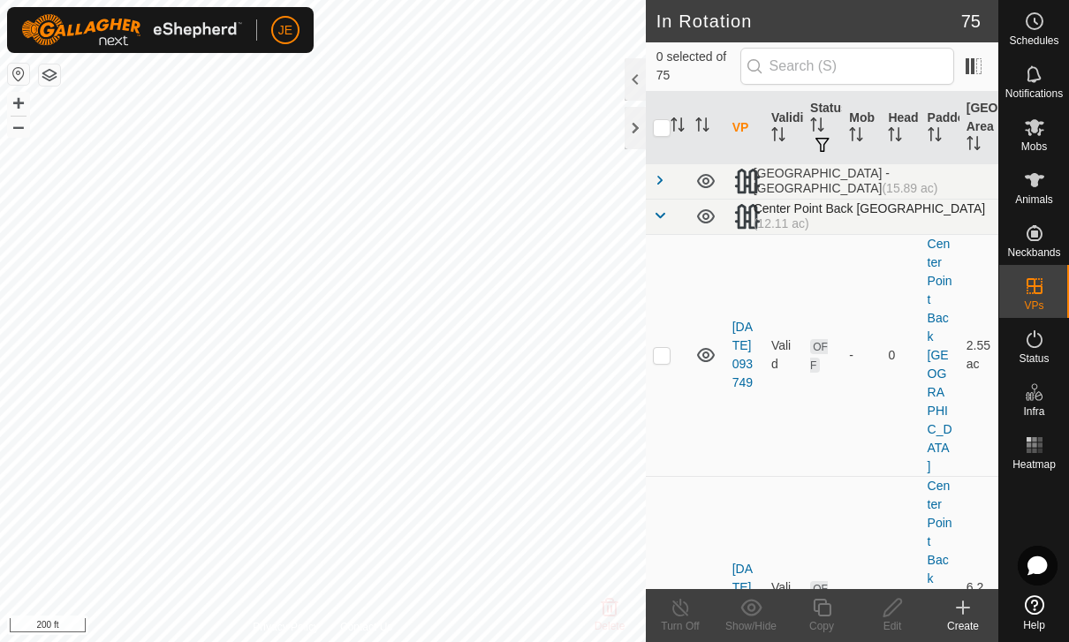
click at [670, 211] on td at bounding box center [667, 216] width 42 height 35
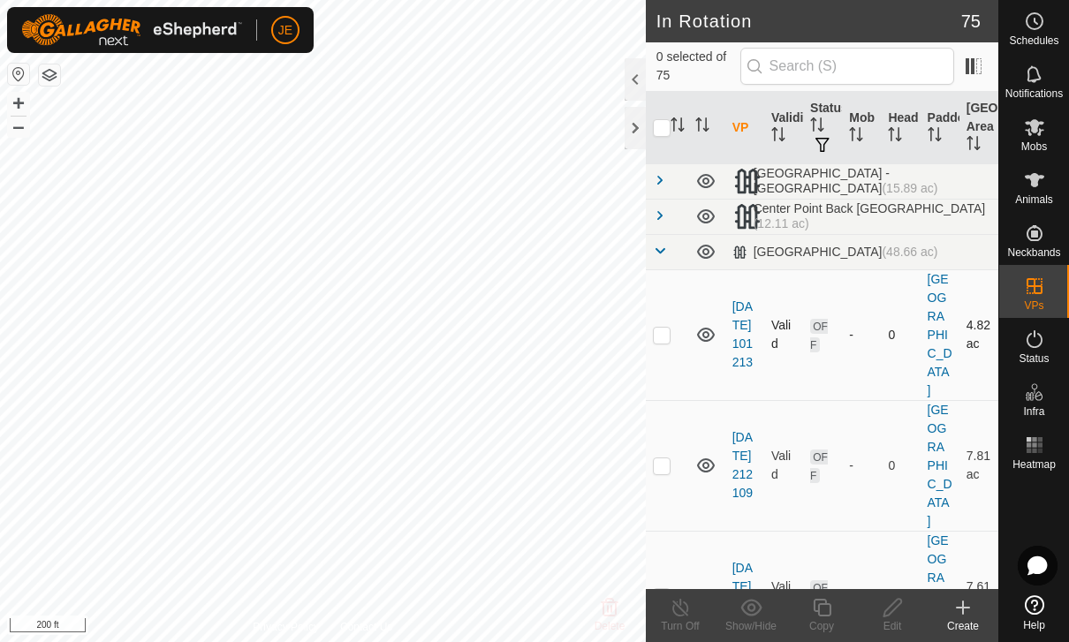
click at [663, 330] on p-checkbox at bounding box center [662, 335] width 18 height 14
click at [662, 328] on p-checkbox at bounding box center [662, 335] width 18 height 14
click at [662, 331] on p-checkbox at bounding box center [662, 335] width 18 height 14
checkbox input "true"
click at [670, 458] on p-checkbox at bounding box center [662, 465] width 18 height 14
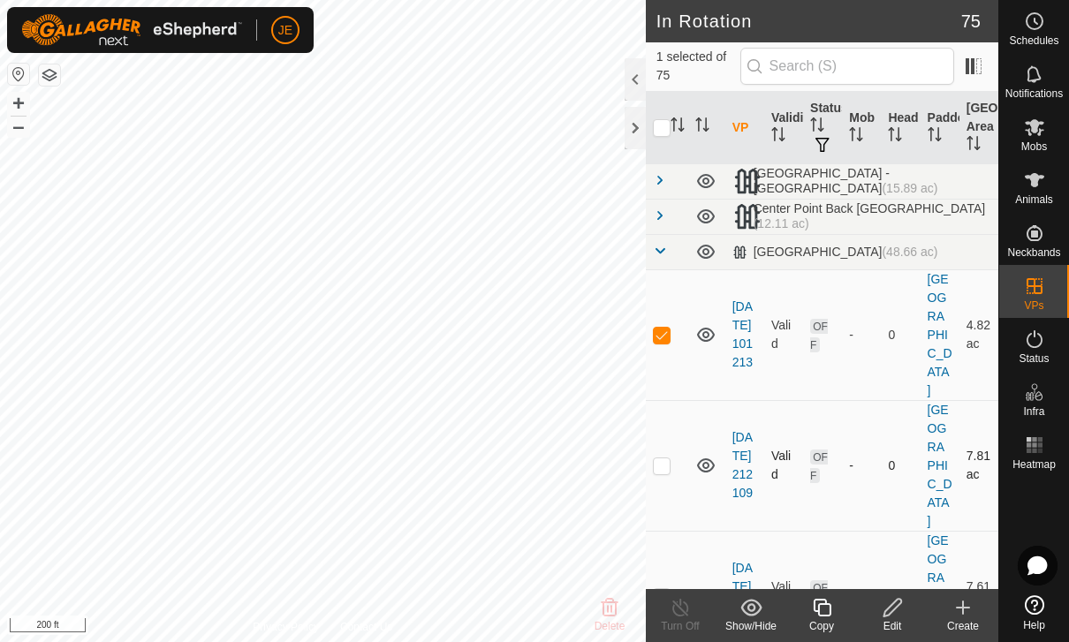
checkbox input "true"
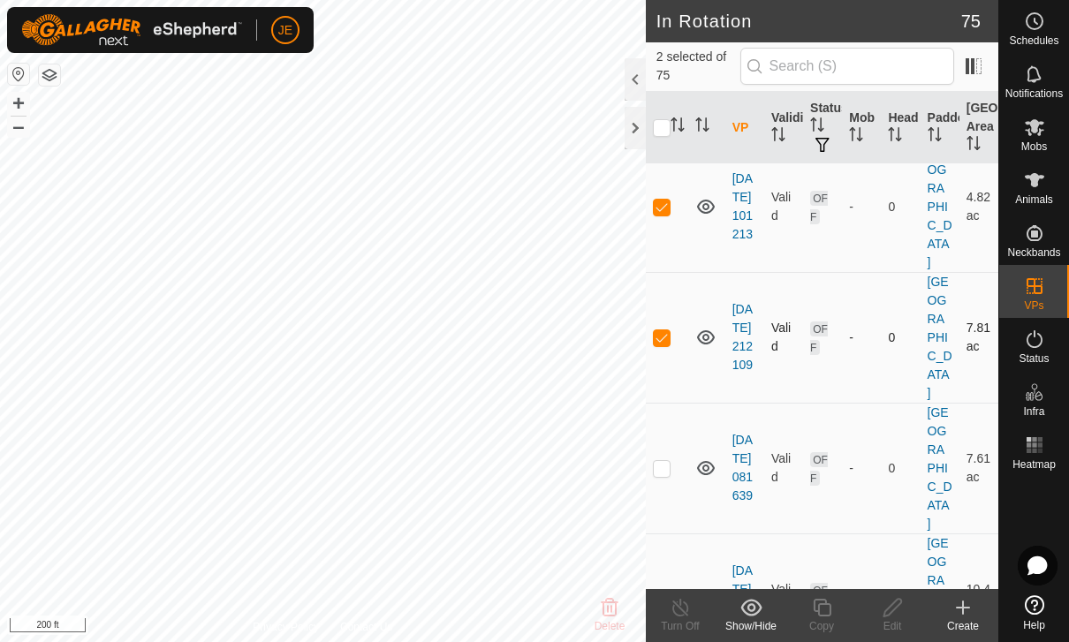
scroll to position [133, 0]
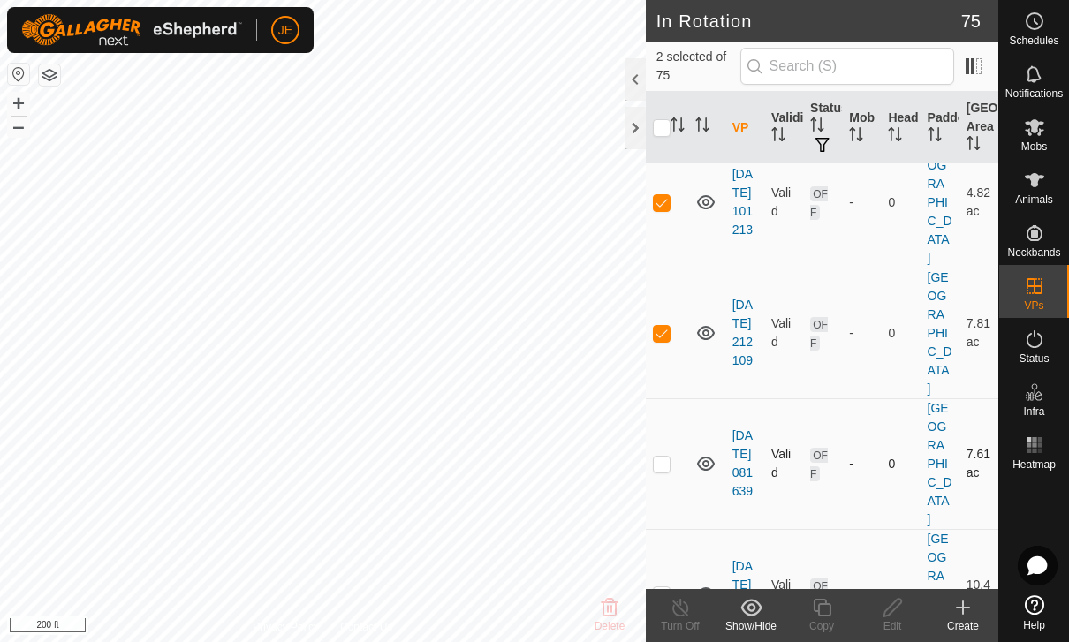
click at [672, 420] on td at bounding box center [667, 463] width 42 height 131
checkbox input "true"
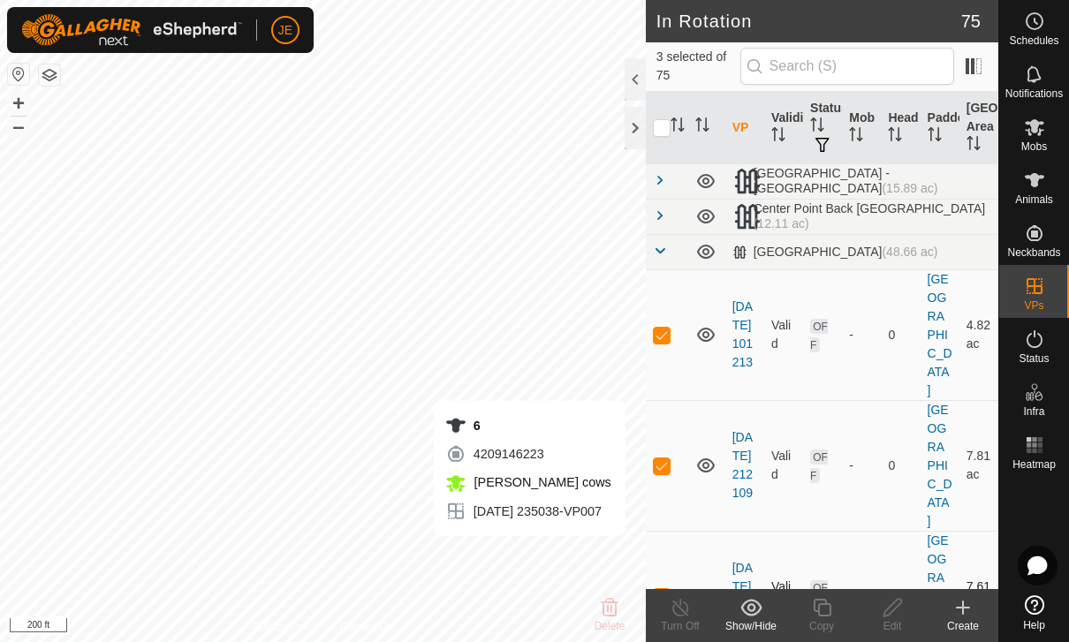
scroll to position [0, 0]
click at [666, 330] on p-checkbox at bounding box center [662, 335] width 18 height 14
checkbox input "false"
click at [676, 424] on td at bounding box center [667, 465] width 42 height 131
checkbox input "false"
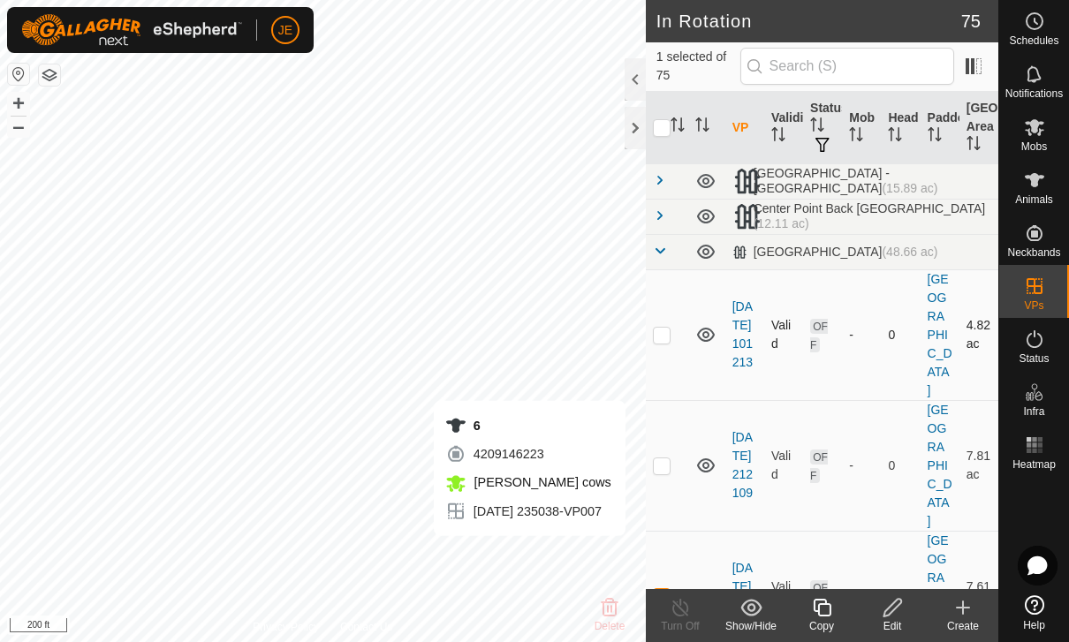
click at [671, 316] on td at bounding box center [667, 334] width 42 height 131
checkbox input "true"
click at [678, 432] on td at bounding box center [667, 465] width 42 height 131
checkbox input "true"
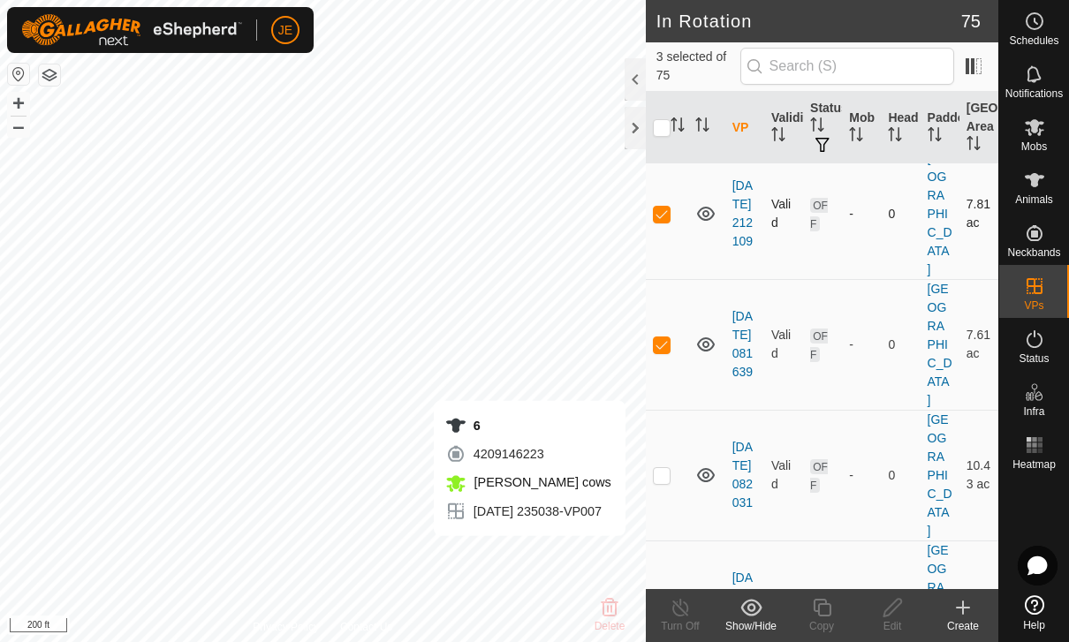
scroll to position [264, 0]
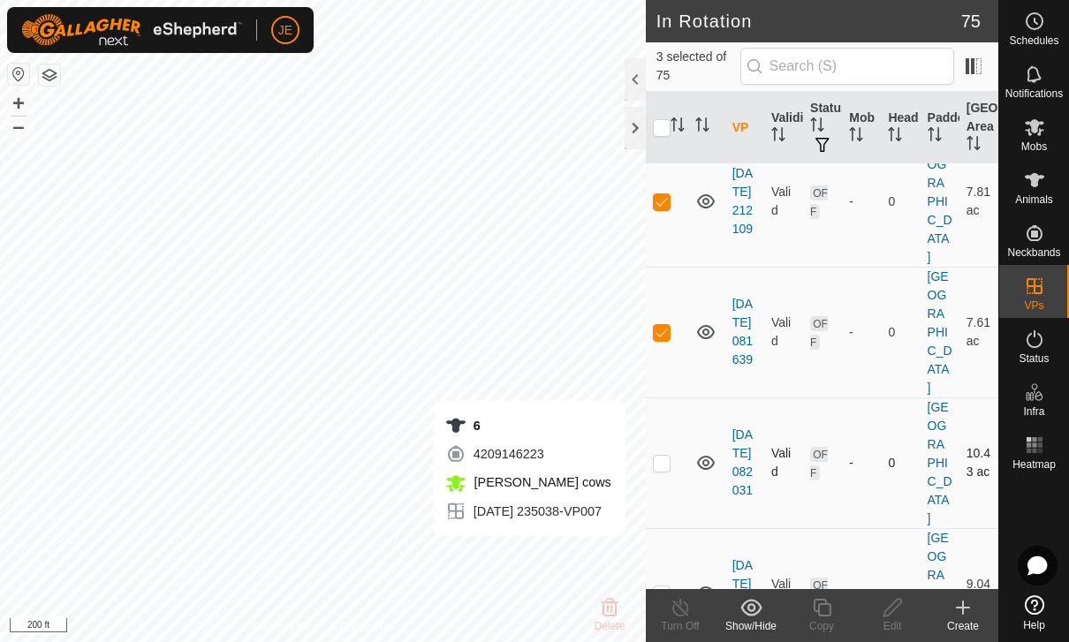
click at [666, 456] on p-checkbox at bounding box center [662, 463] width 18 height 14
checkbox input "true"
click at [670, 587] on p-checkbox at bounding box center [662, 594] width 18 height 14
checkbox input "true"
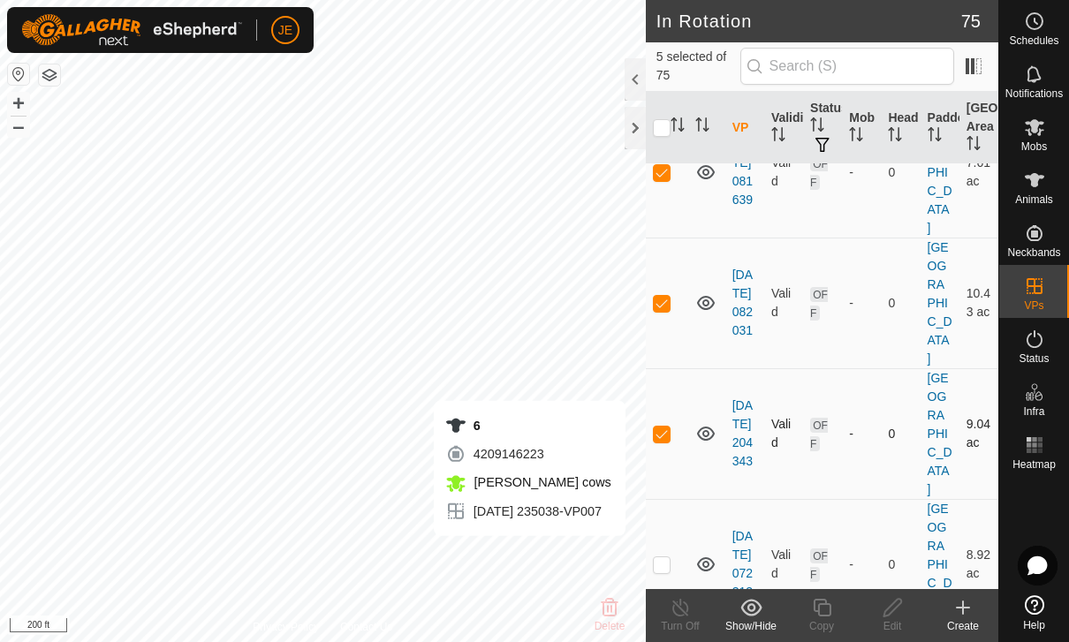
scroll to position [425, 0]
click at [667, 557] on p-checkbox at bounding box center [662, 564] width 18 height 14
checkbox input "true"
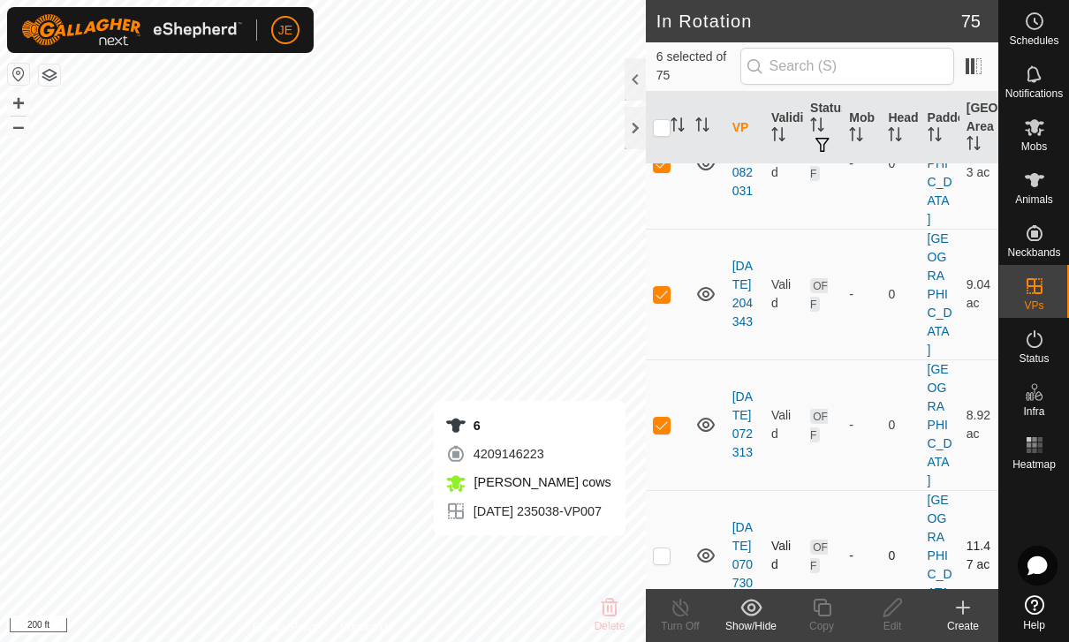
click at [667, 549] on p-checkbox at bounding box center [662, 556] width 18 height 14
checkbox input "true"
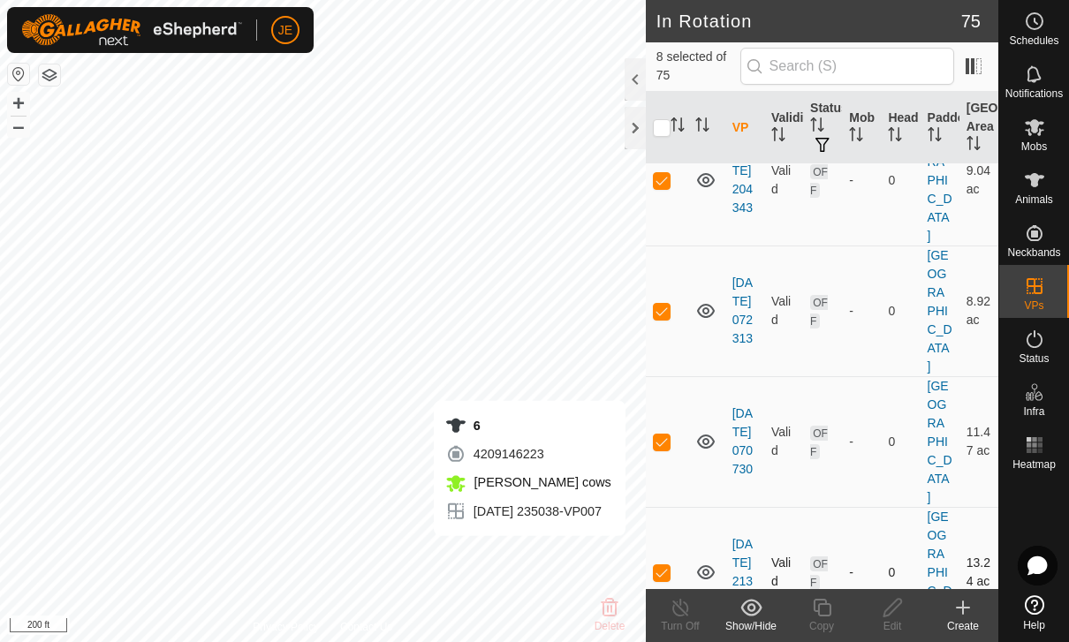
scroll to position [685, 0]
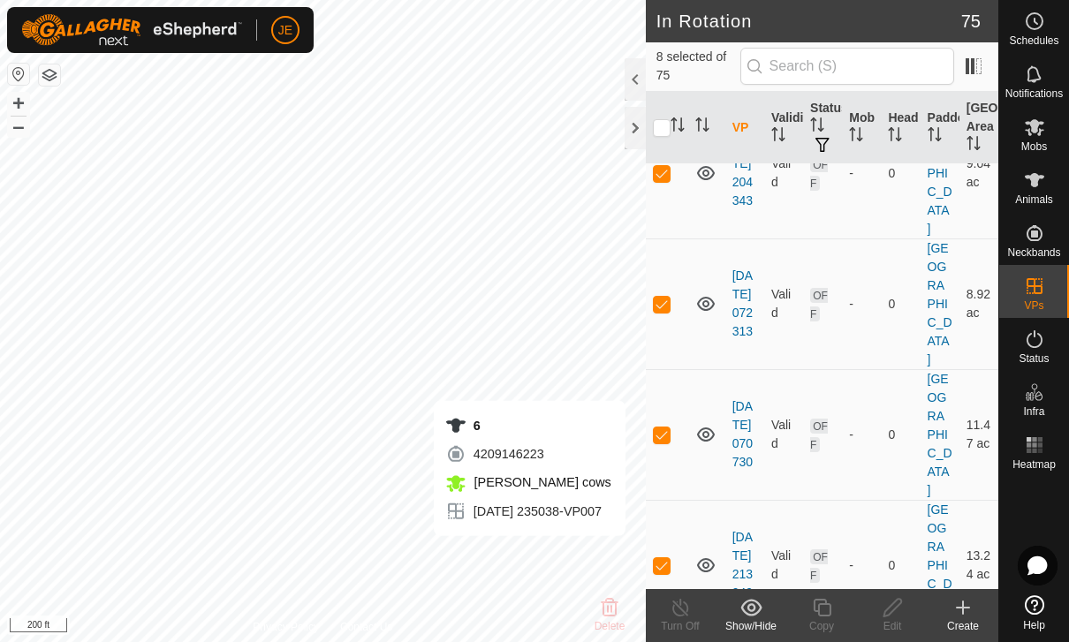
checkbox input "true"
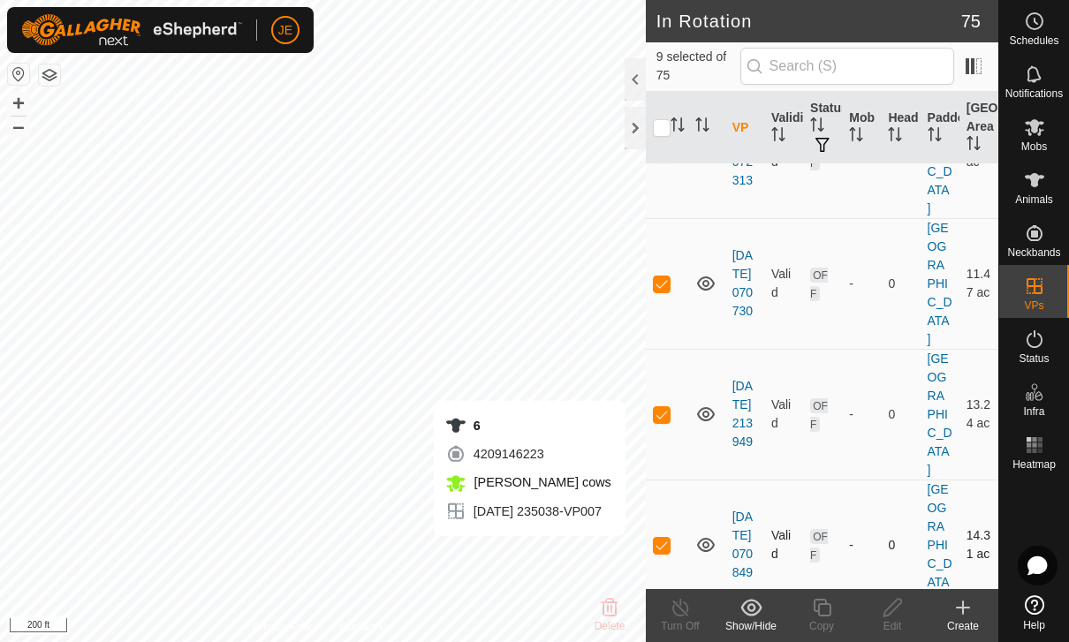
scroll to position [838, 0]
checkbox input "true"
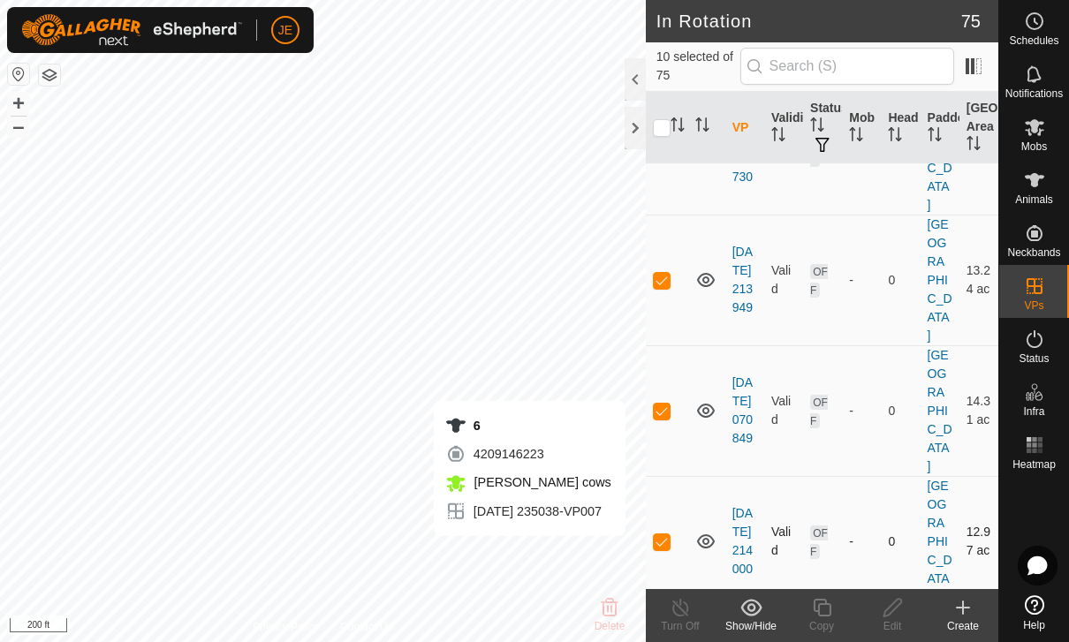
scroll to position [983, 0]
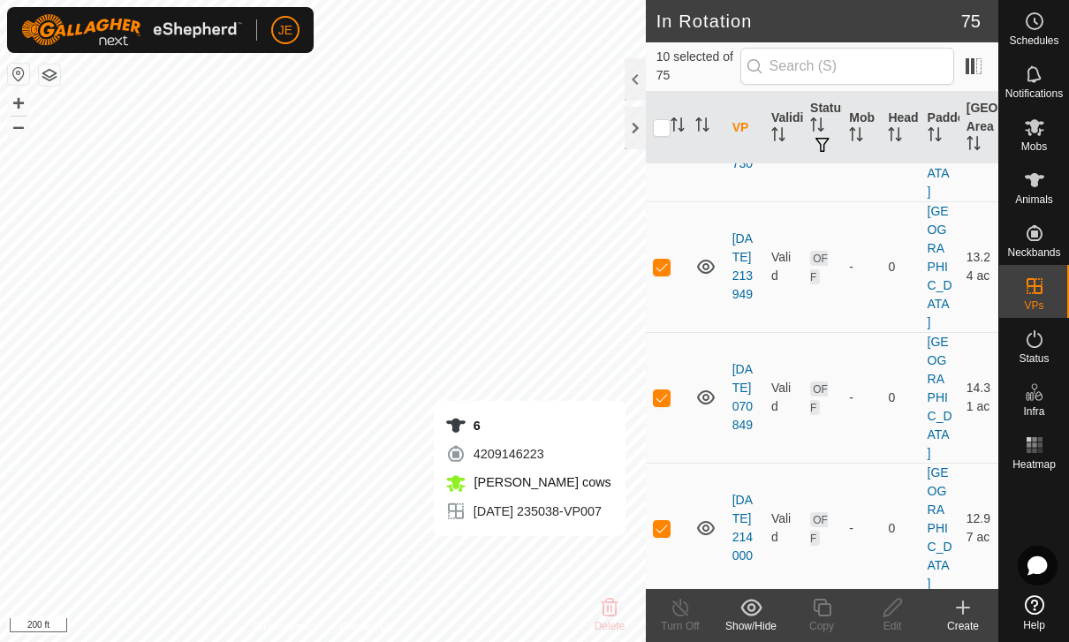
checkbox input "true"
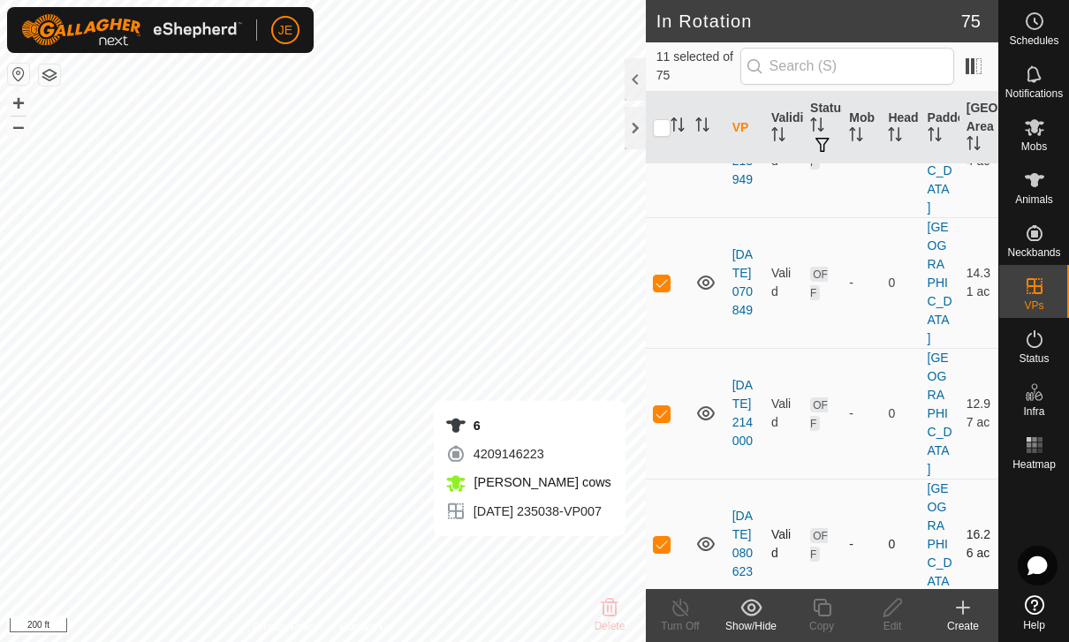
scroll to position [1106, 0]
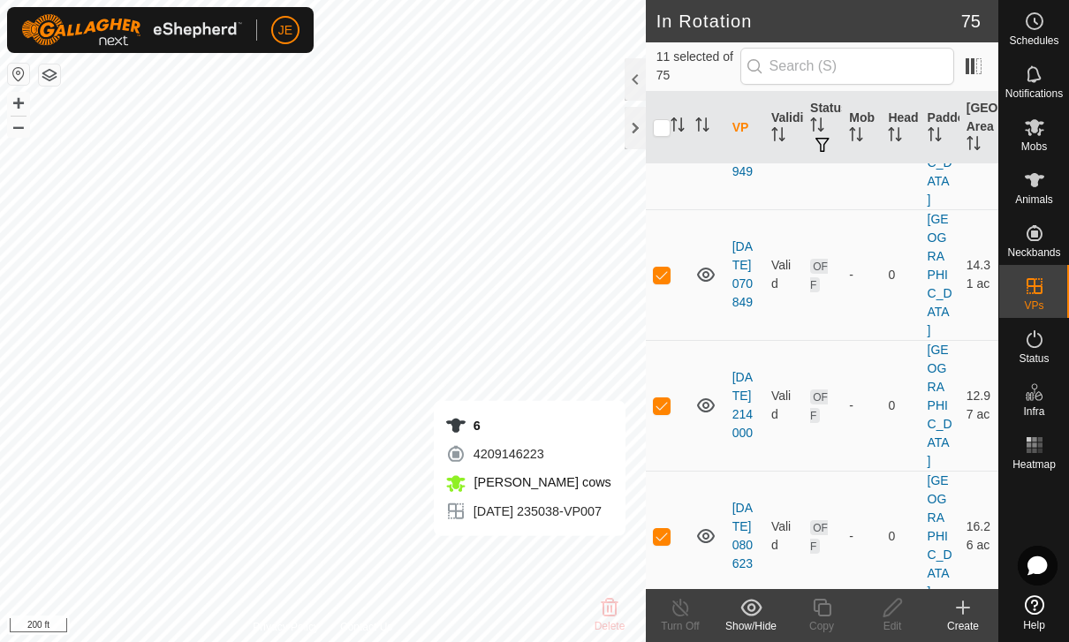
checkbox input "true"
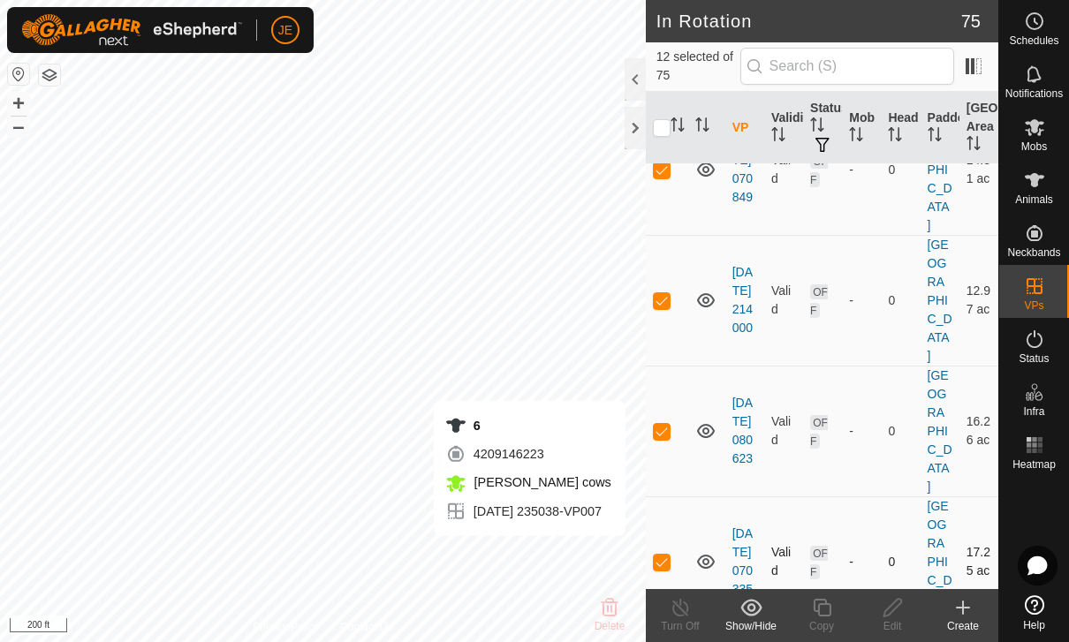
scroll to position [1248, 0]
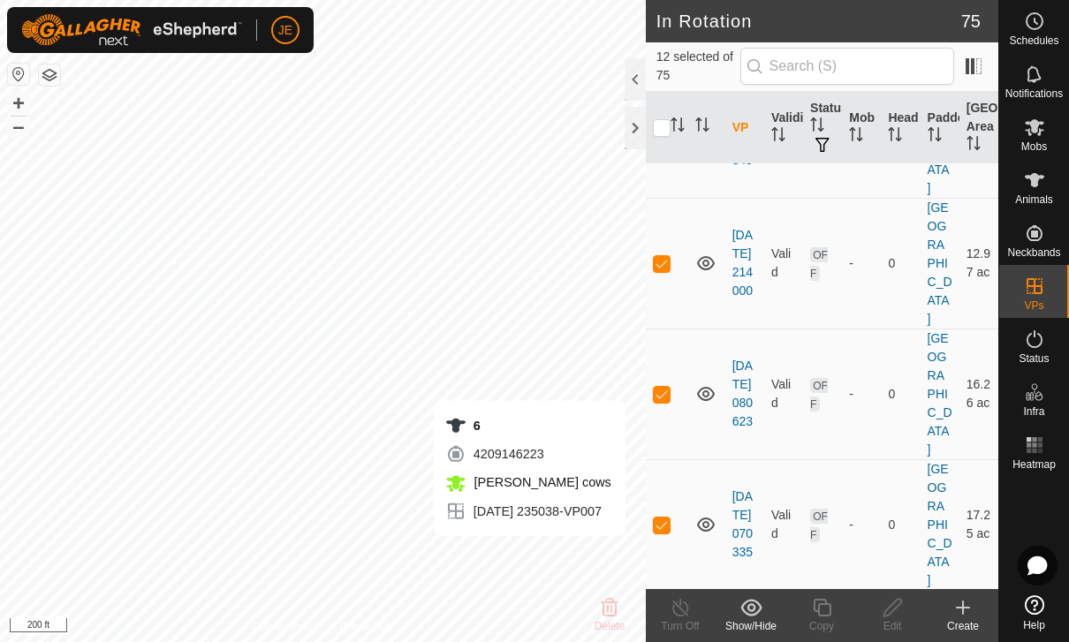
checkbox input "true"
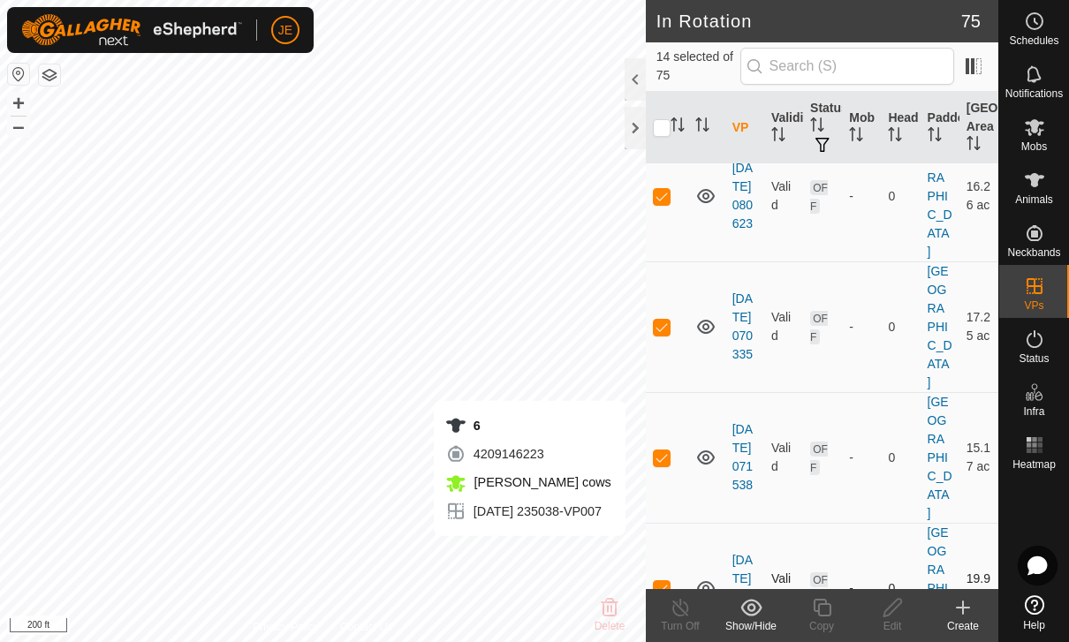
scroll to position [1448, 0]
checkbox input "true"
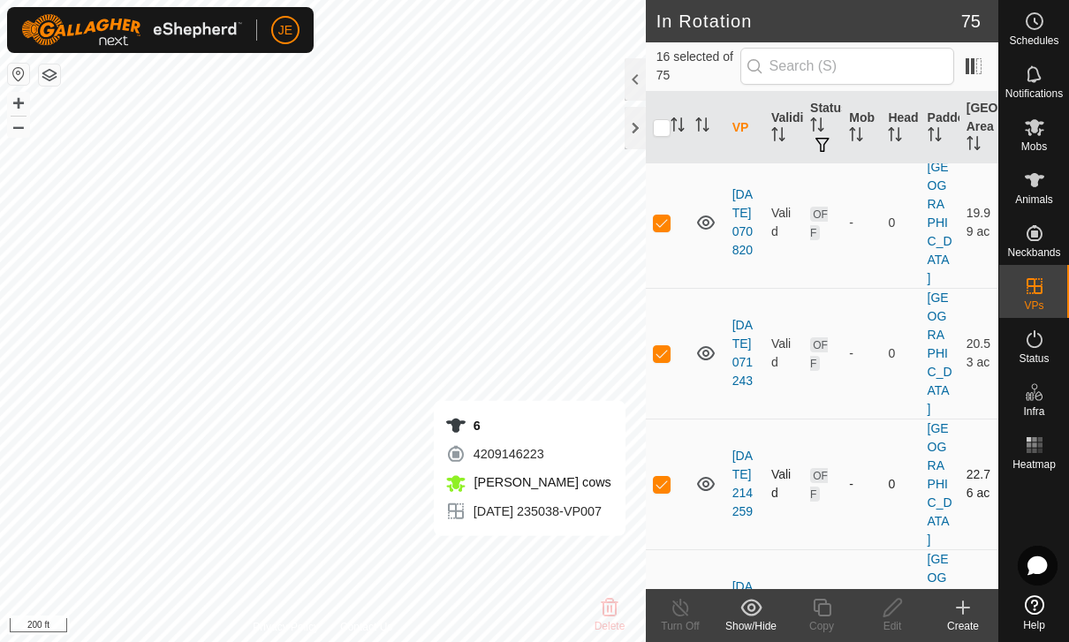
scroll to position [1815, 0]
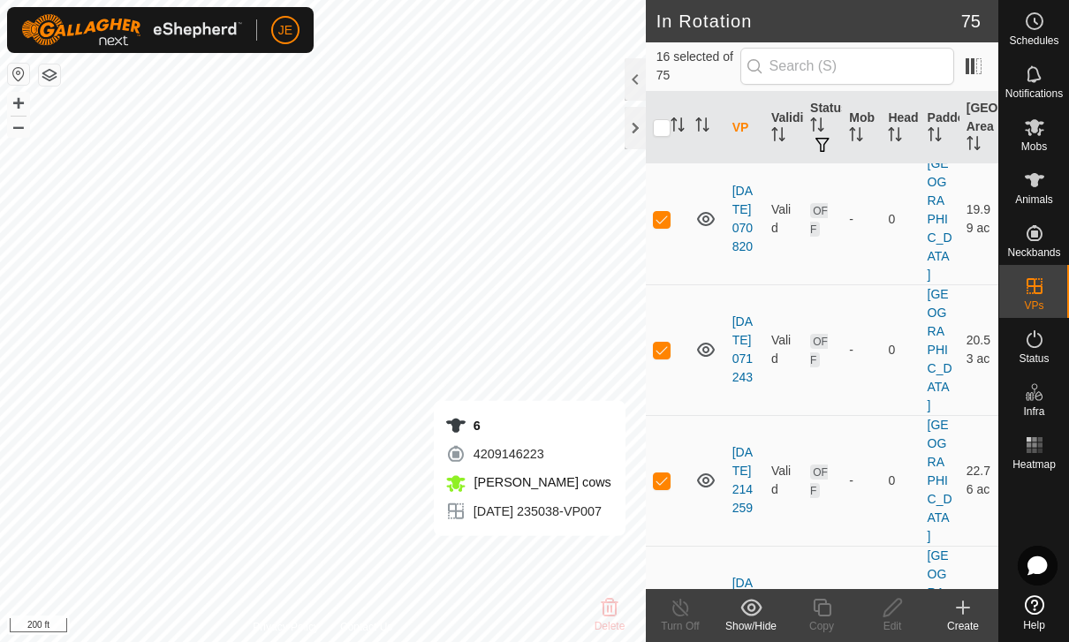
click at [659, 604] on p-checkbox at bounding box center [662, 611] width 18 height 14
checkbox input "true"
click at [756, 619] on div "Show/Hide" at bounding box center [751, 626] width 71 height 16
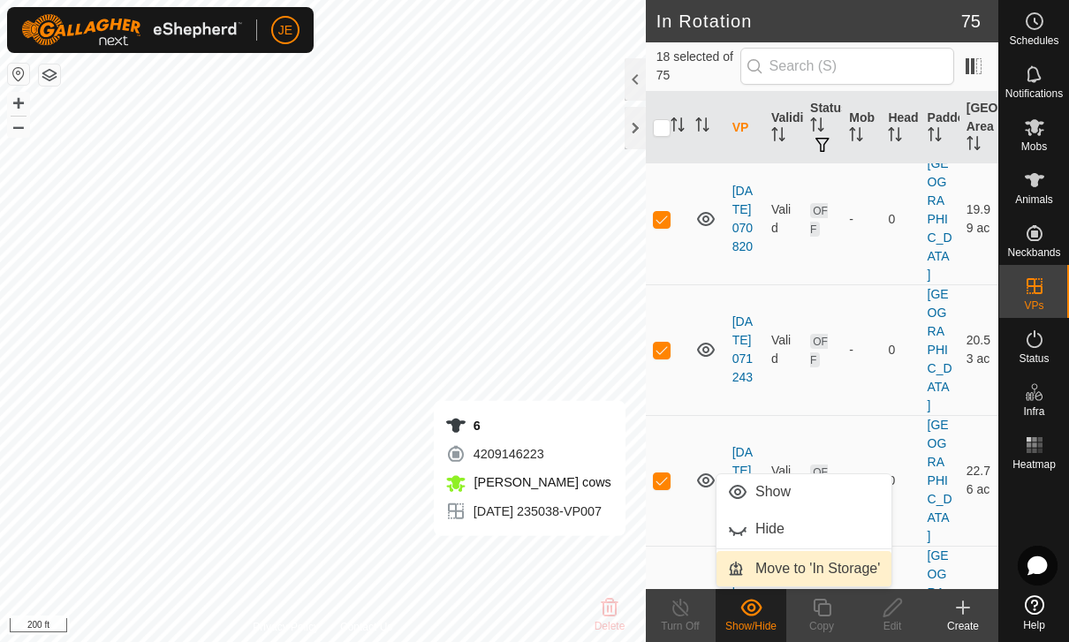
click at [848, 571] on span "Move to 'In Storage'" at bounding box center [817, 568] width 125 height 21
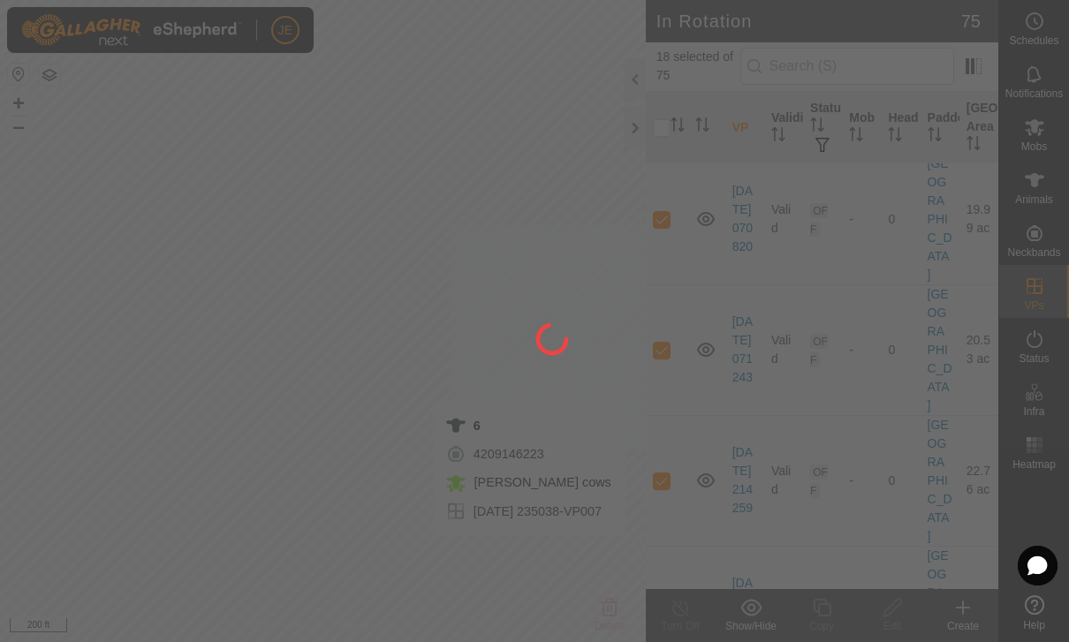
checkbox input "false"
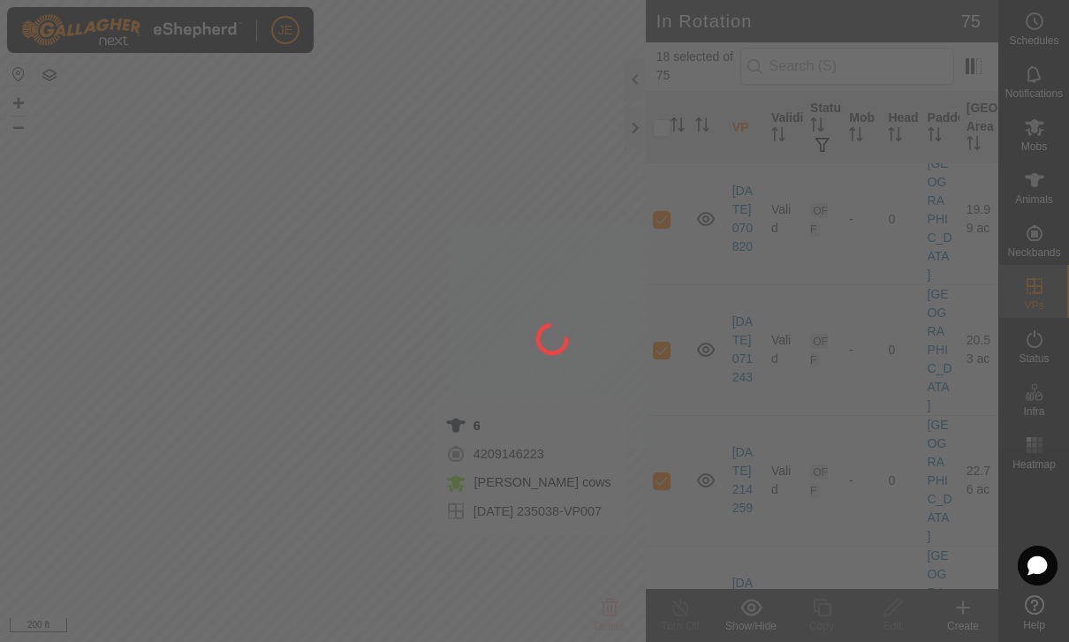
checkbox input "false"
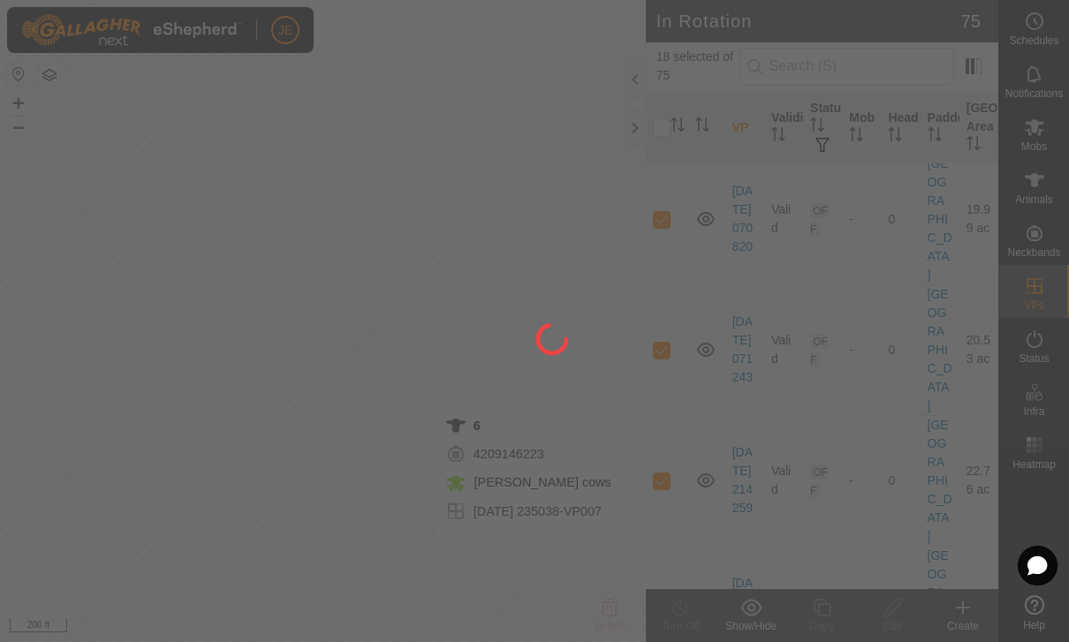
checkbox input "false"
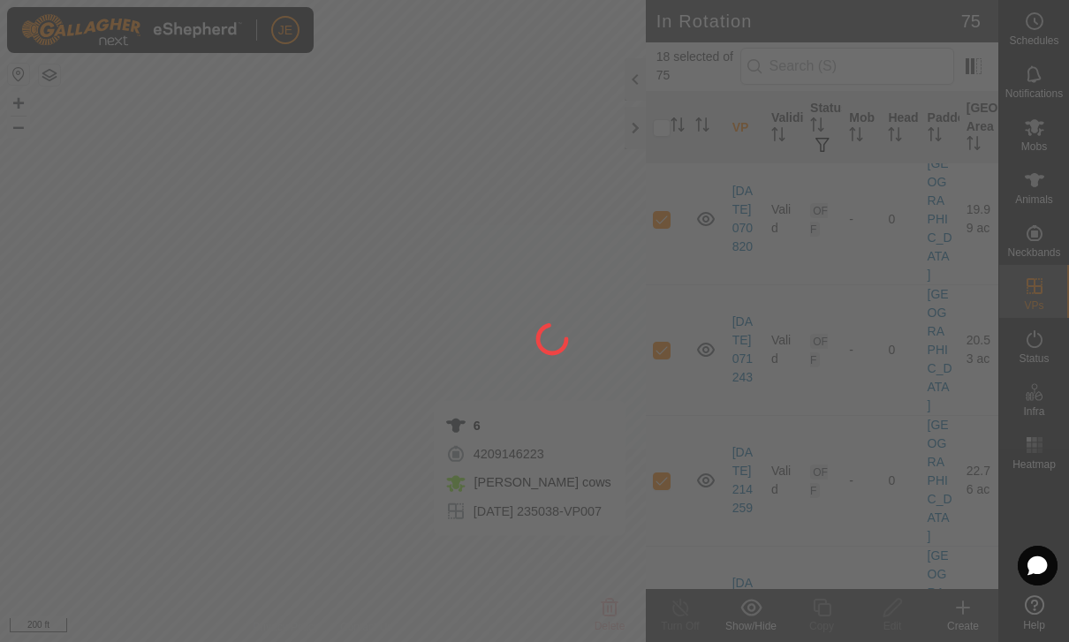
checkbox input "false"
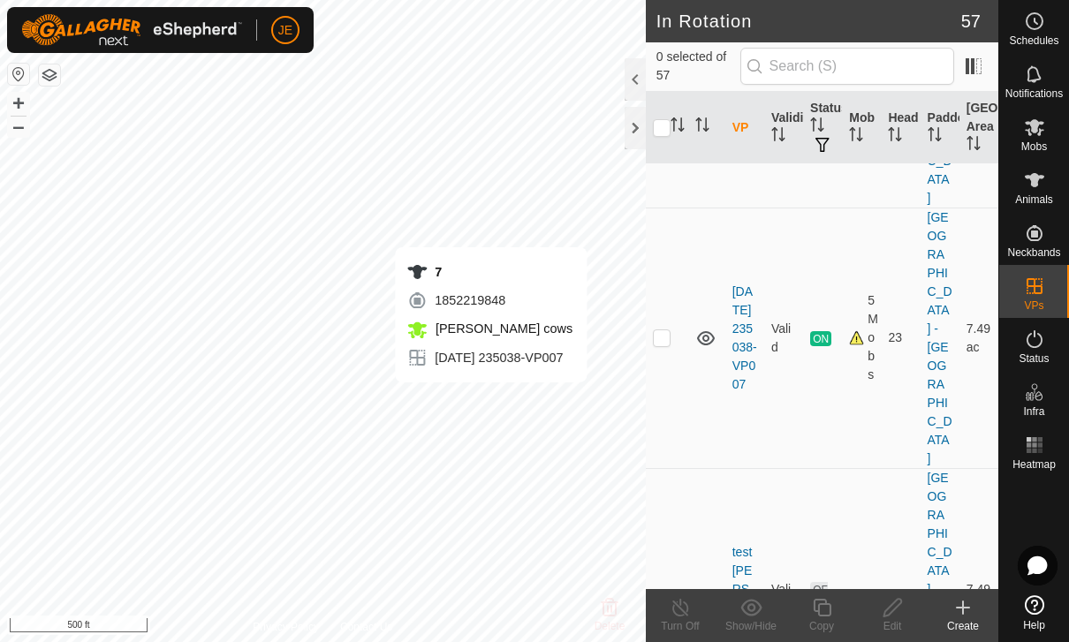
checkbox input "true"
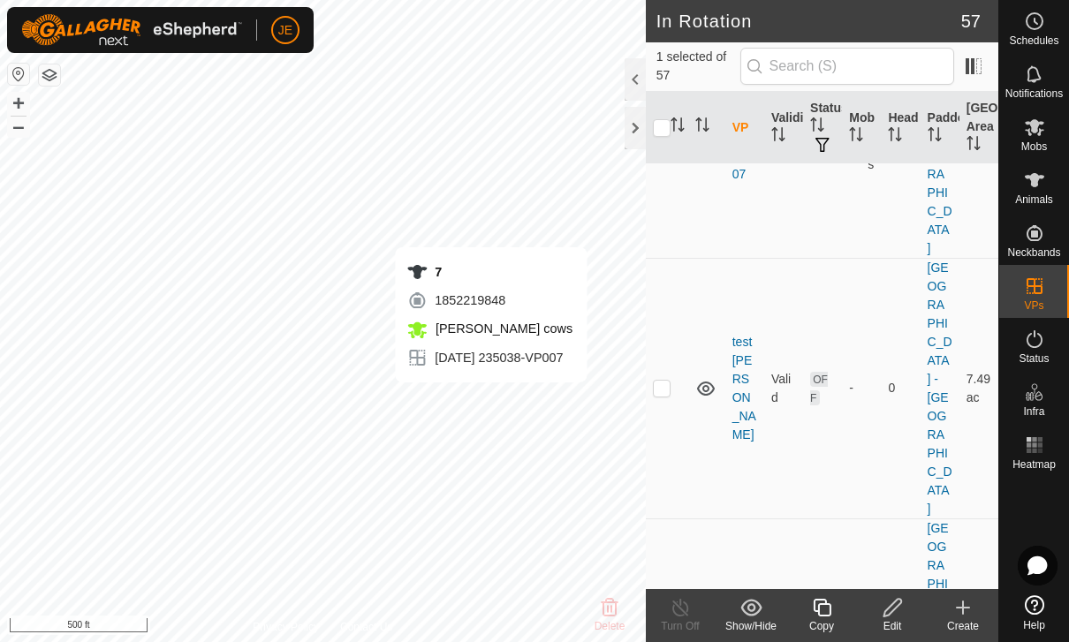
scroll to position [2038, 0]
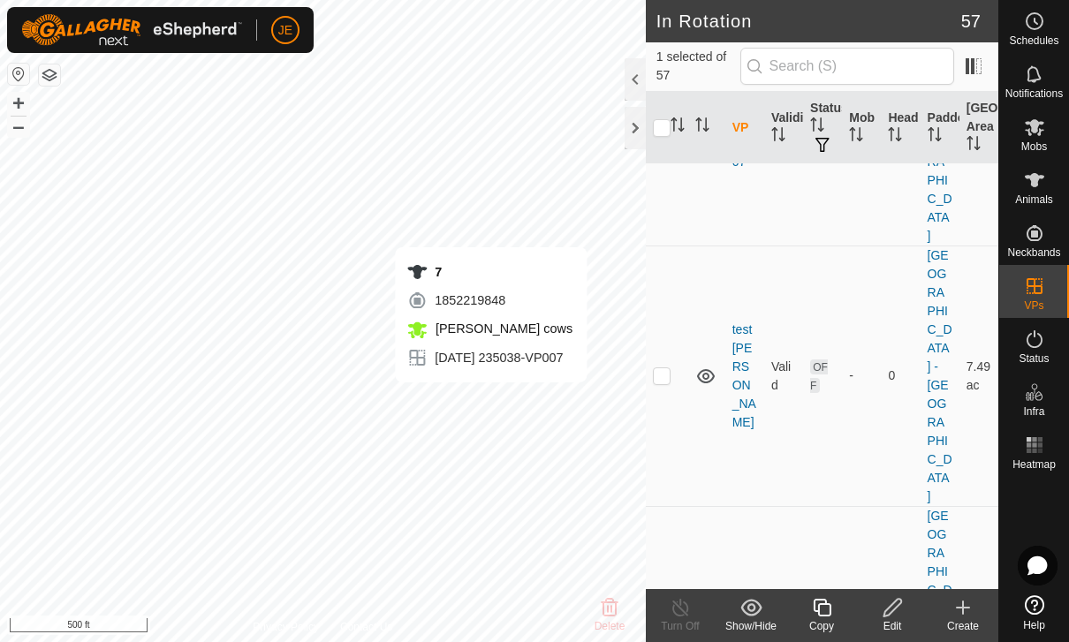
checkbox input "true"
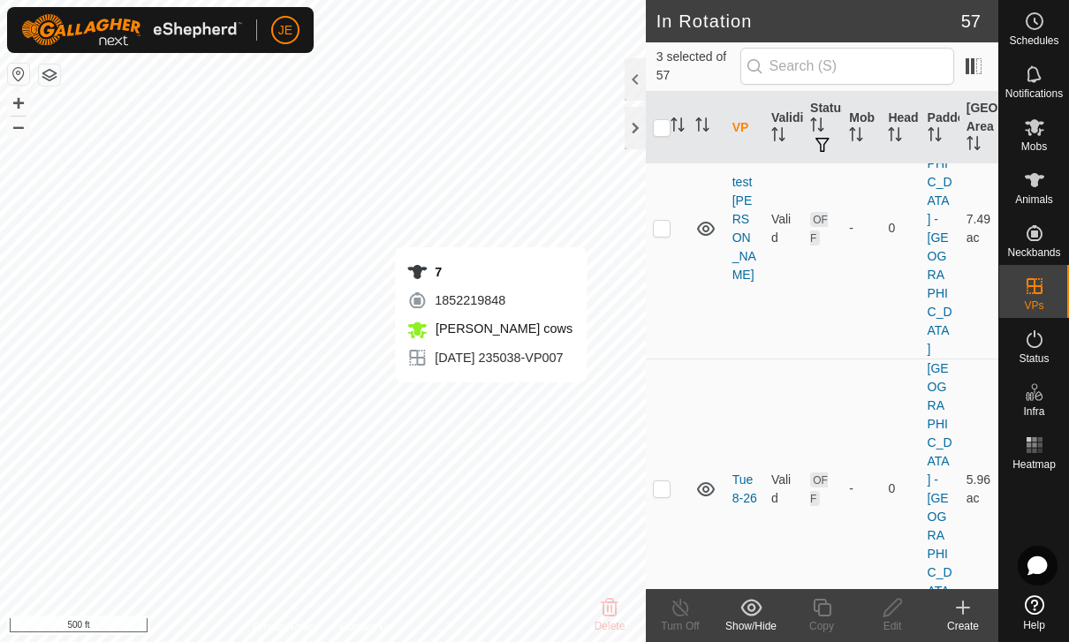
scroll to position [2191, 0]
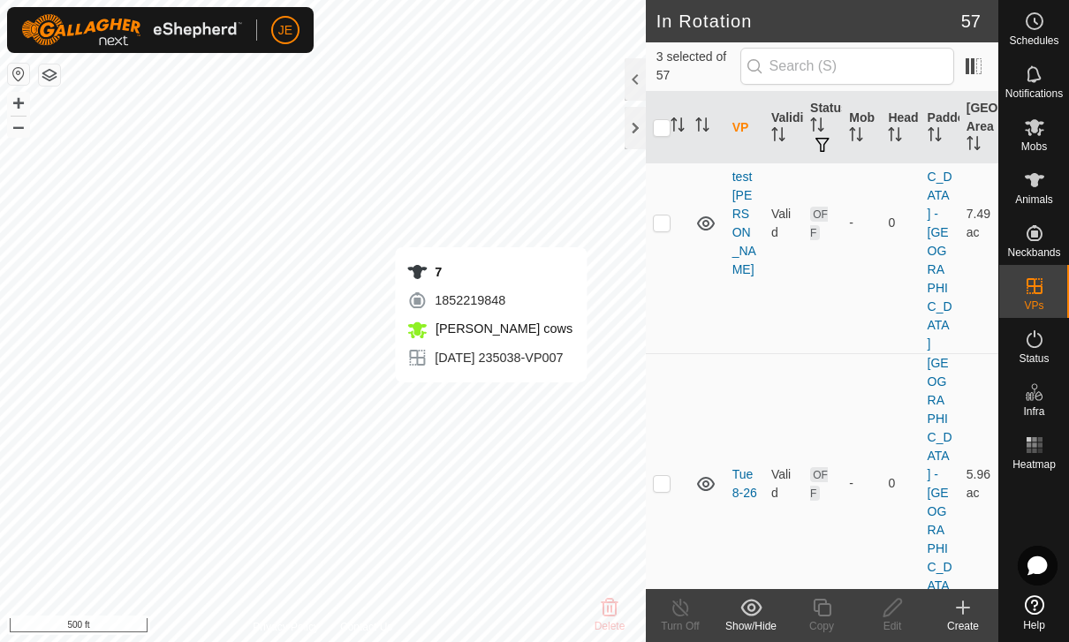
checkbox input "true"
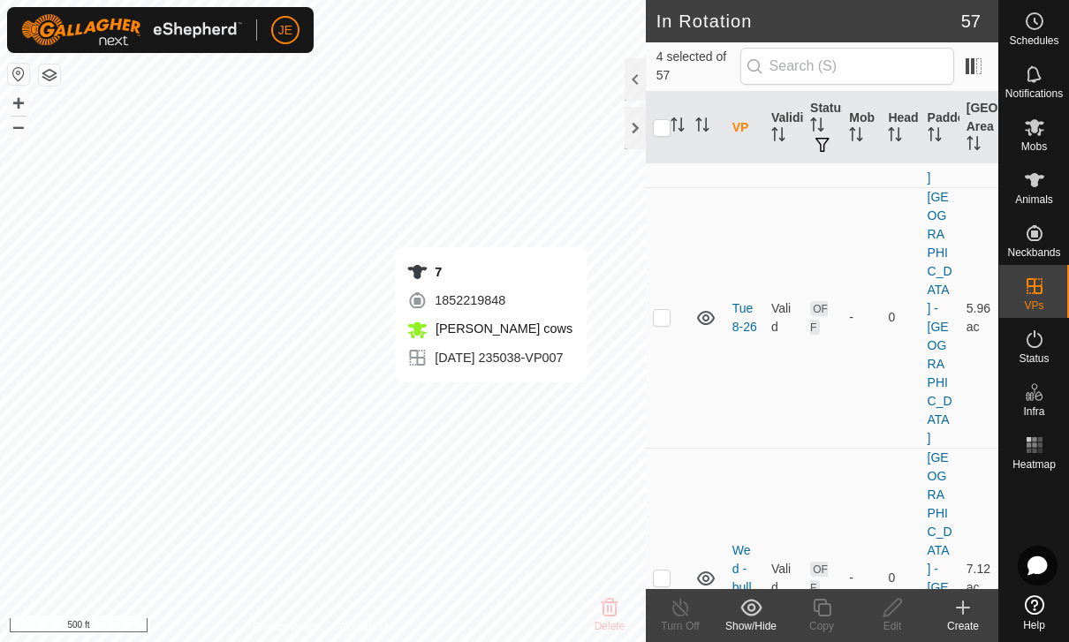
scroll to position [2367, 0]
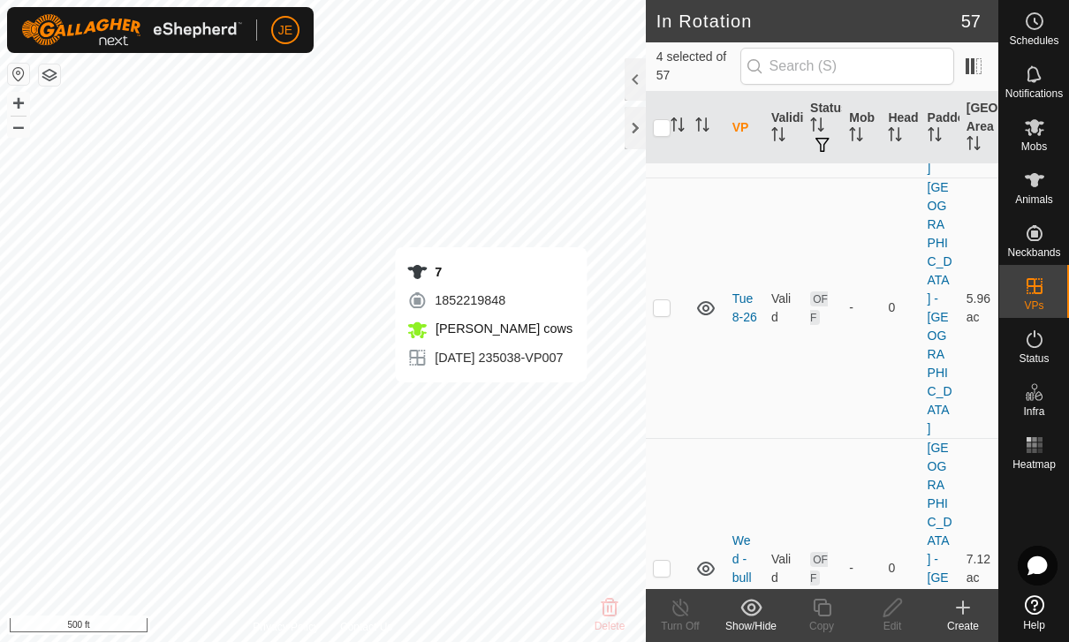
checkbox input "true"
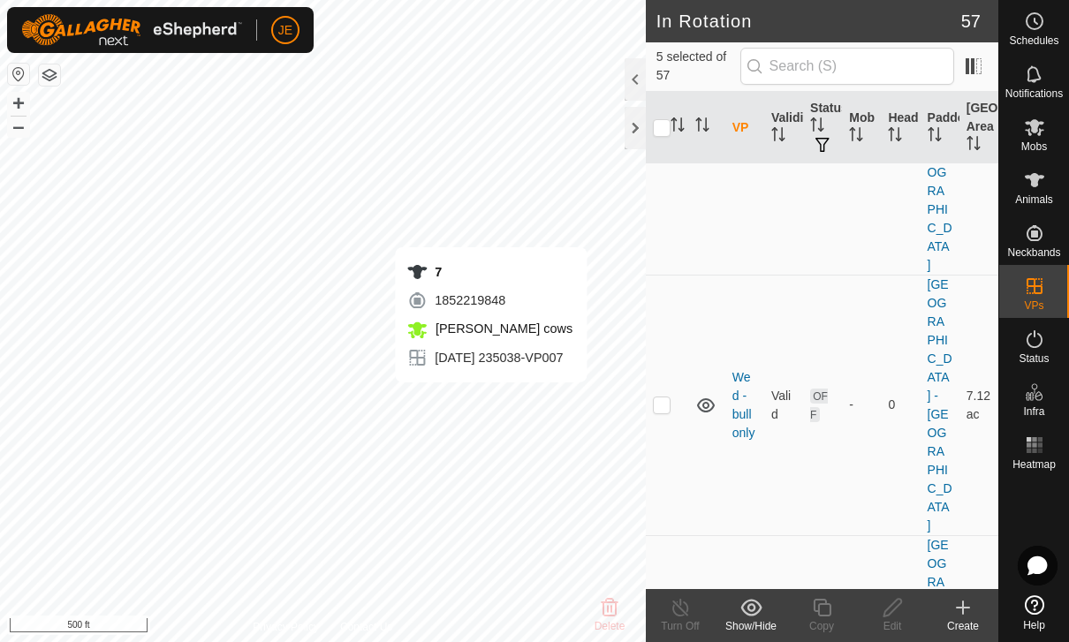
scroll to position [2541, 0]
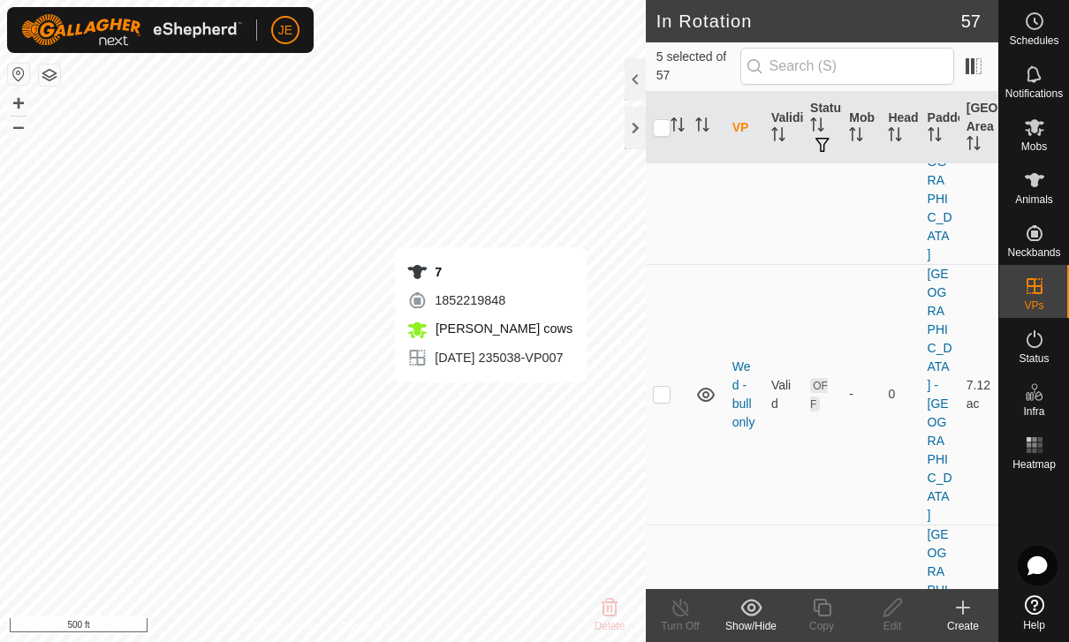
checkbox input "true"
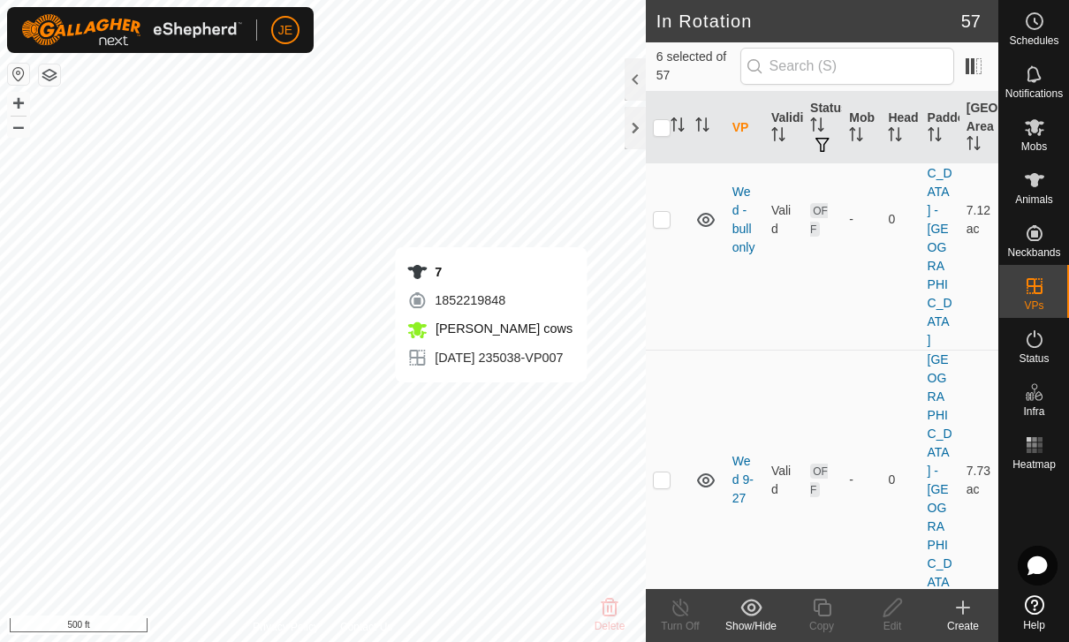
scroll to position [2721, 0]
click at [750, 609] on icon at bounding box center [751, 607] width 22 height 21
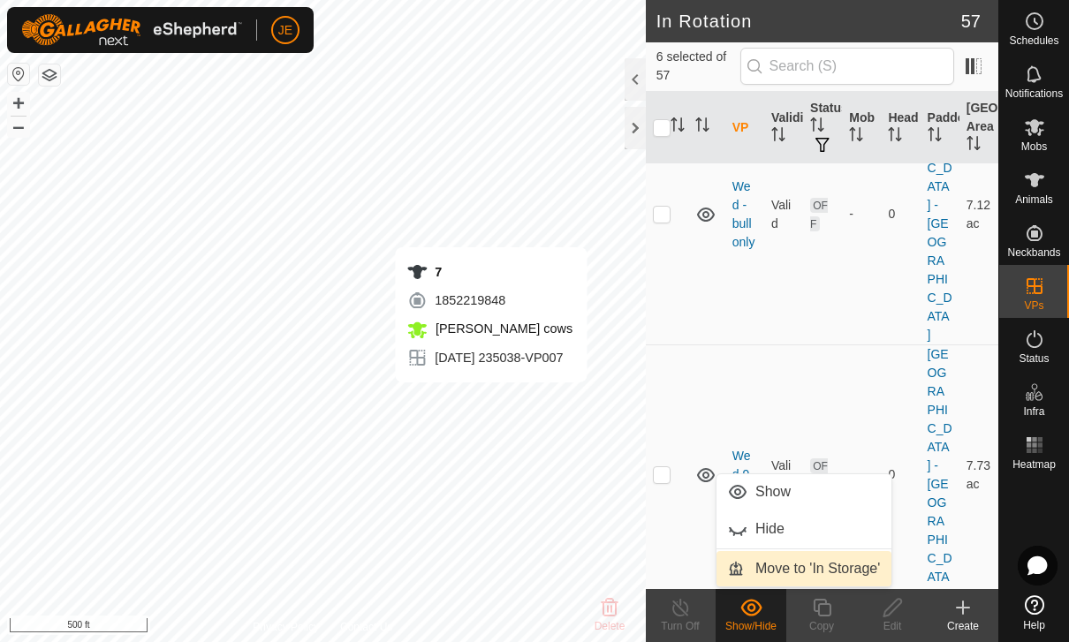
click at [851, 565] on span "Move to 'In Storage'" at bounding box center [817, 568] width 125 height 21
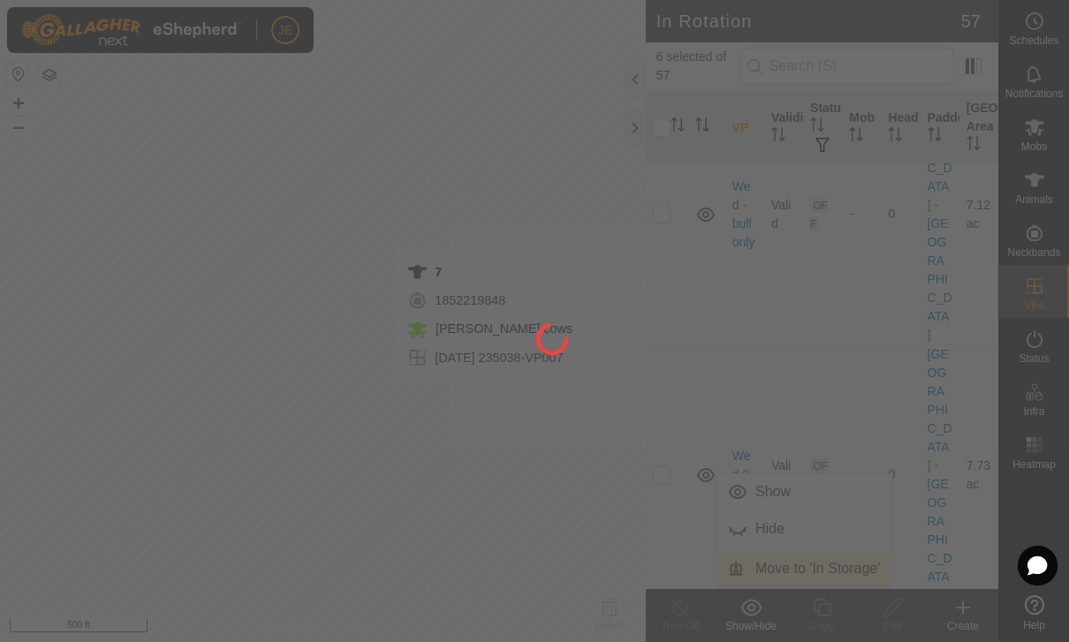
checkbox input "false"
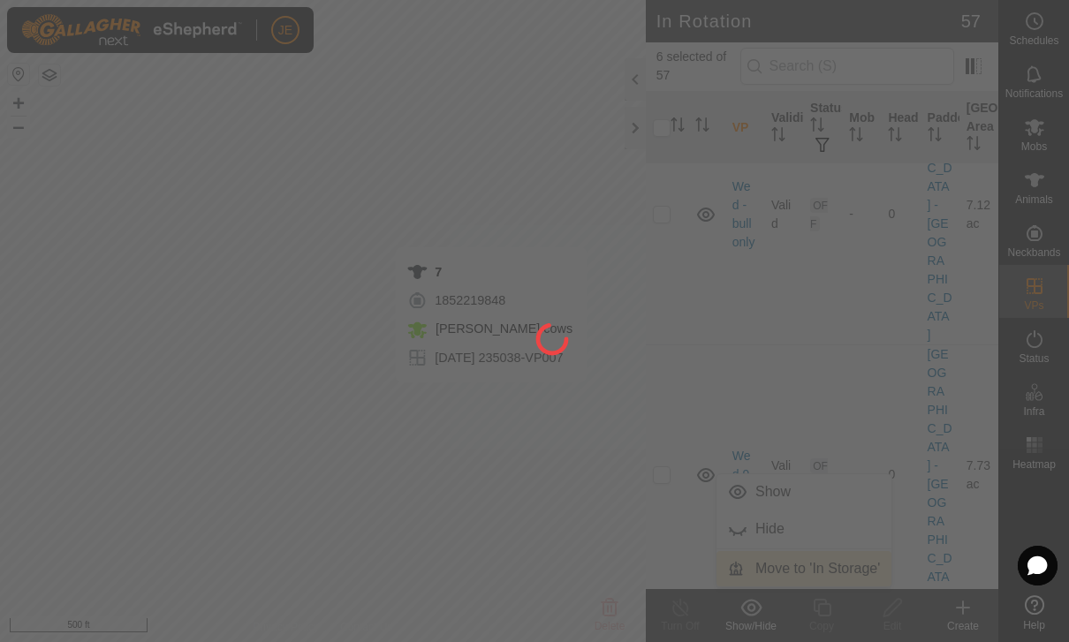
checkbox input "false"
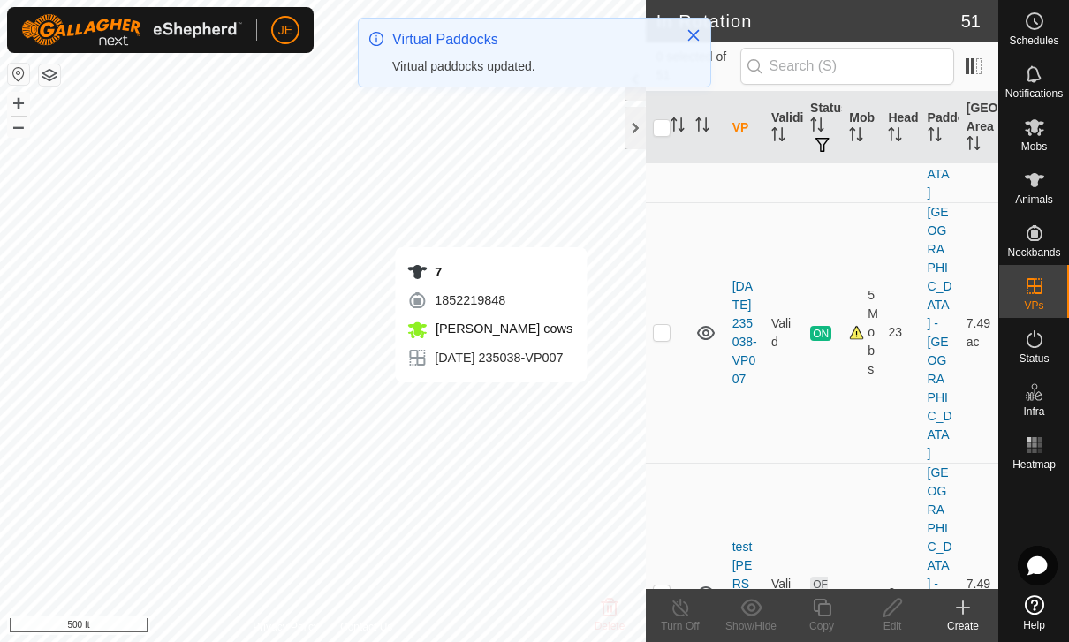
scroll to position [1818, 0]
checkbox input "true"
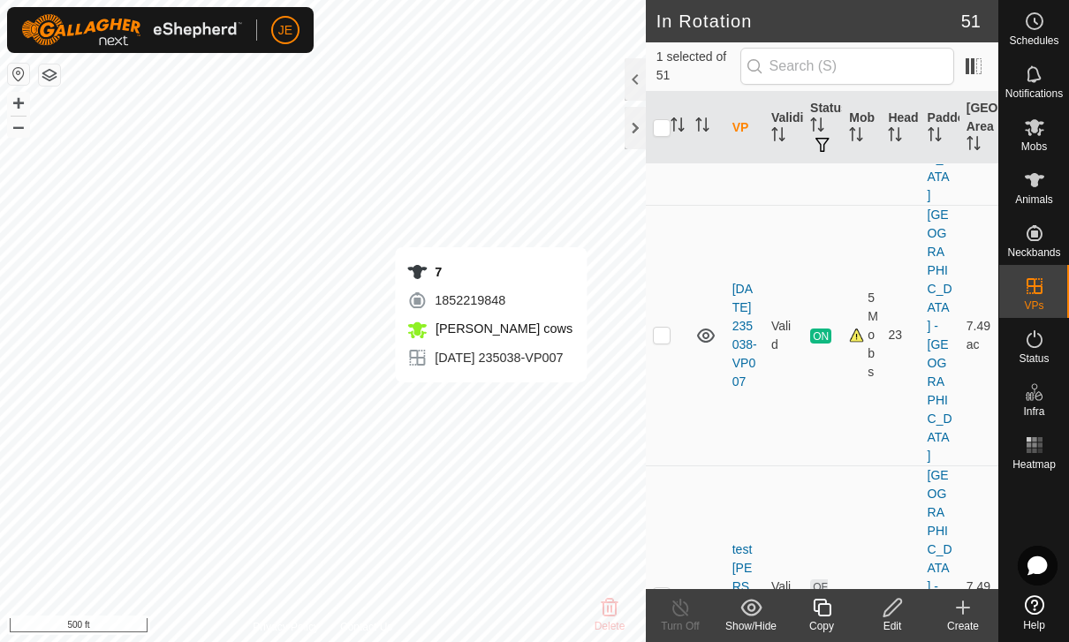
checkbox input "true"
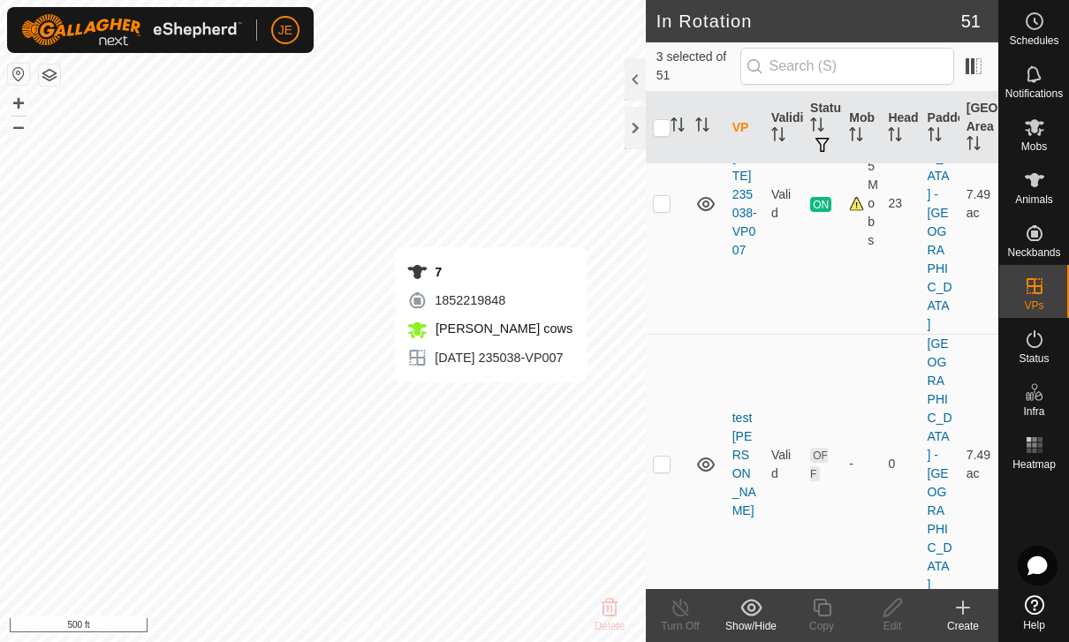
scroll to position [1975, 0]
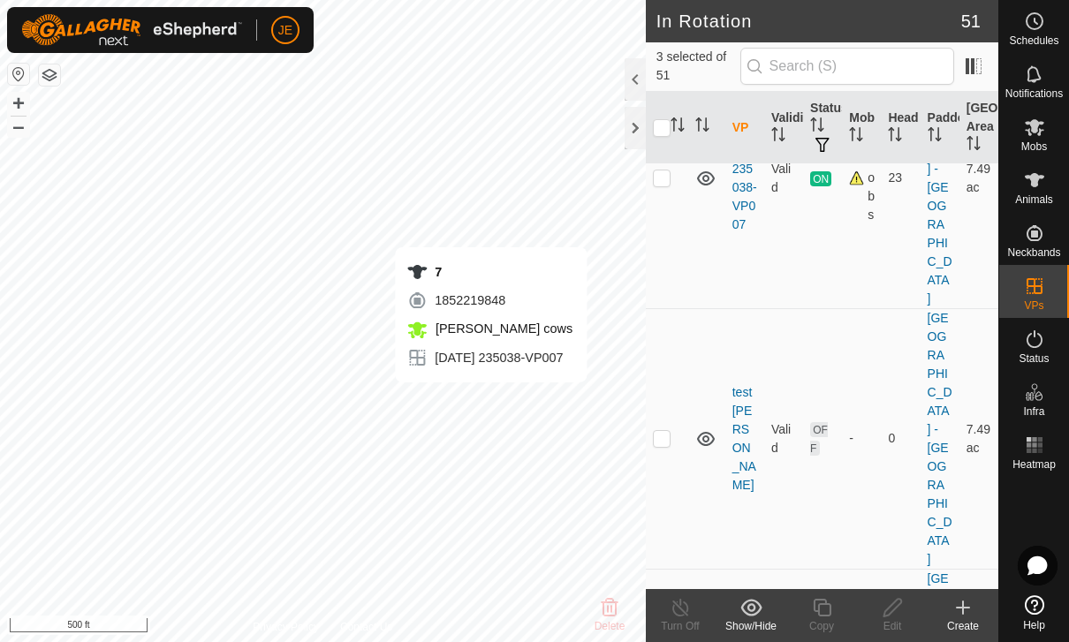
checkbox input "true"
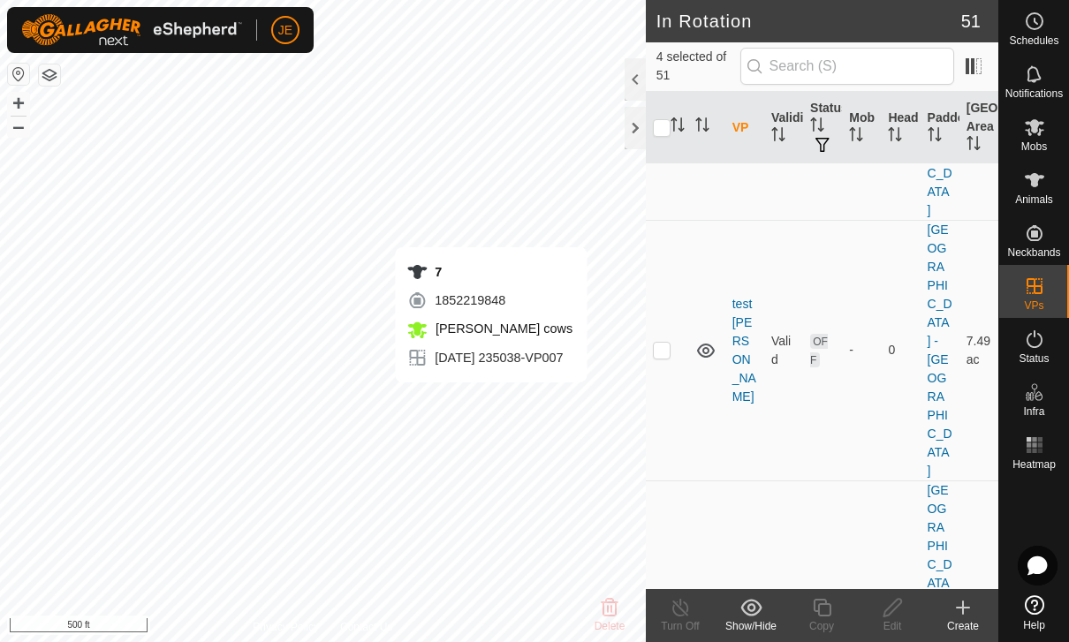
scroll to position [2084, 0]
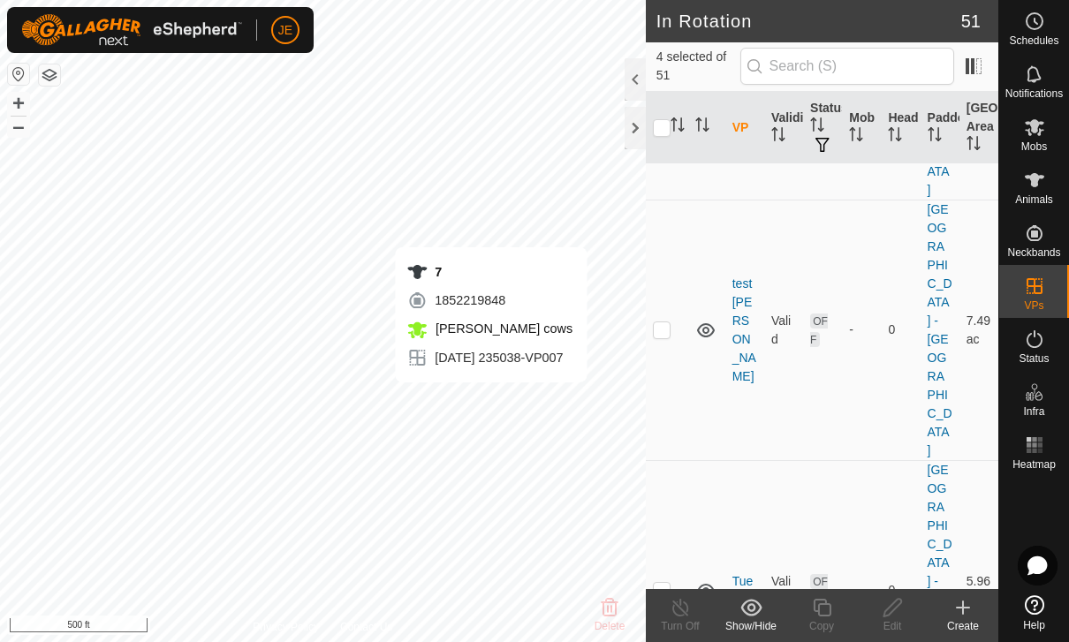
checkbox input "true"
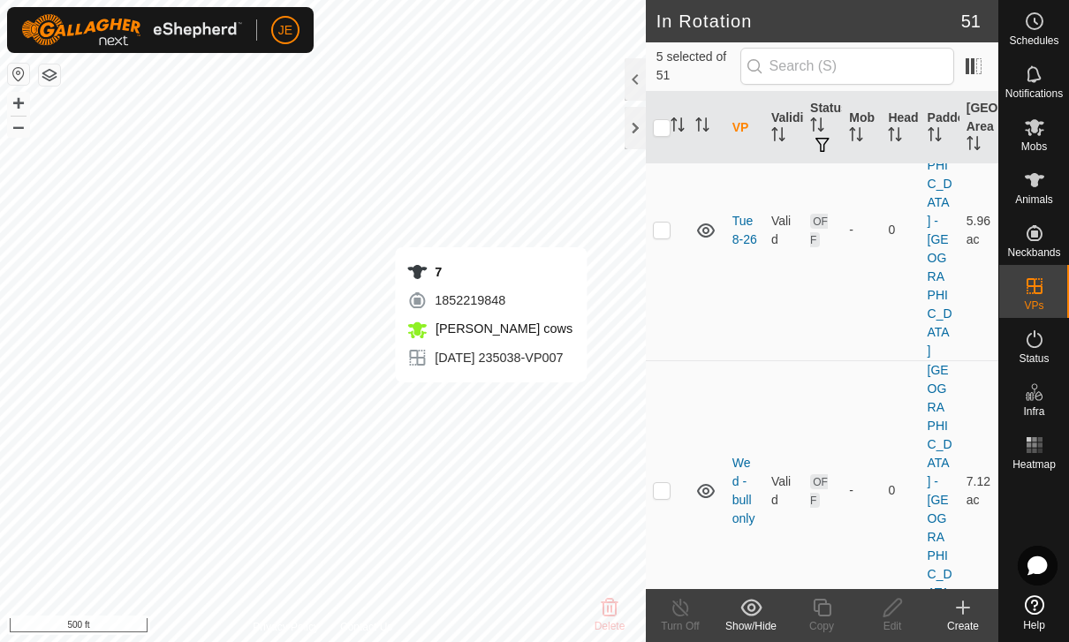
scroll to position [2442, 0]
checkbox input "true"
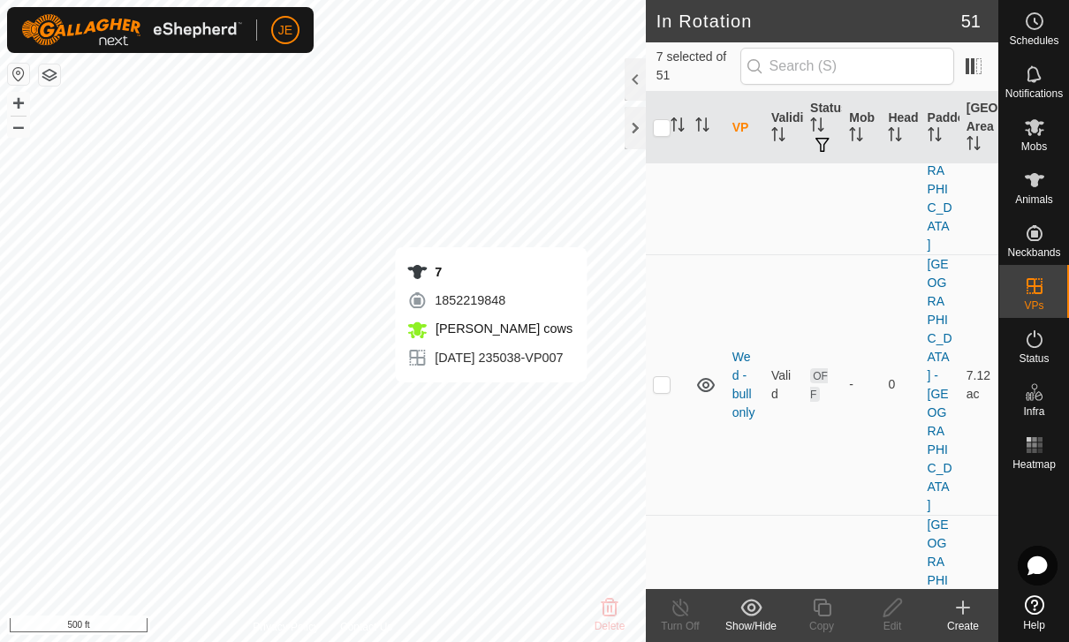
scroll to position [2568, 0]
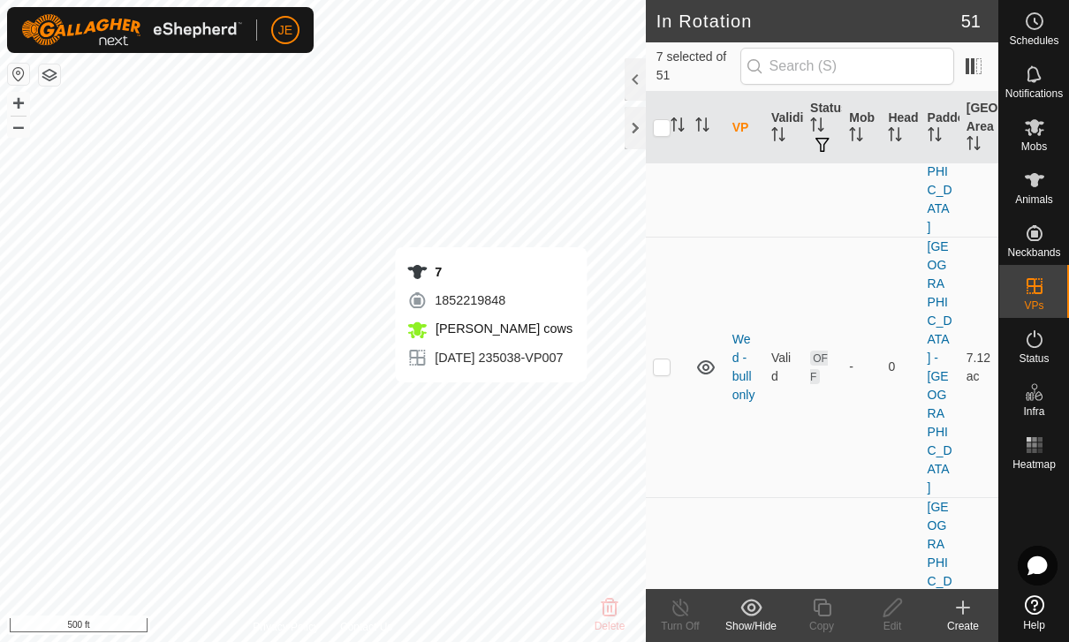
checkbox input "true"
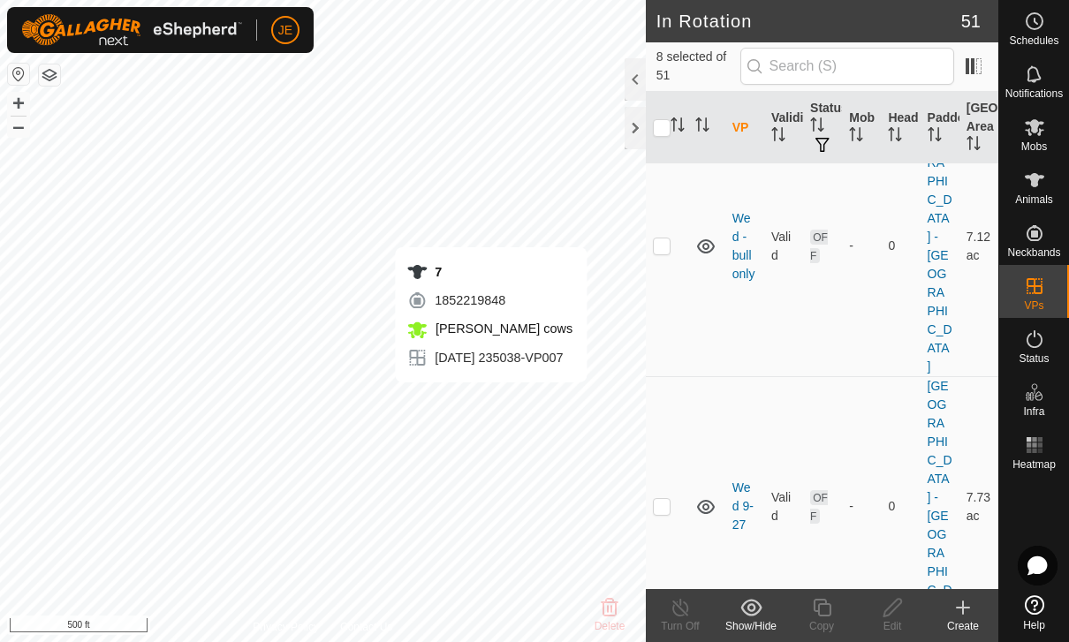
scroll to position [2691, 0]
checkbox input "true"
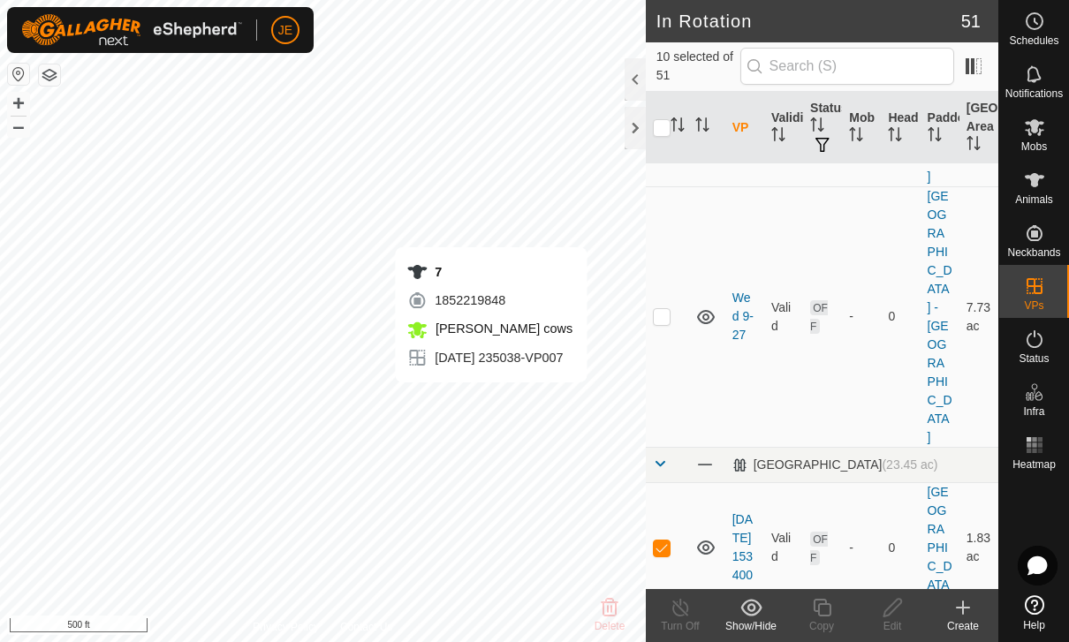
scroll to position [2882, 0]
checkbox input "true"
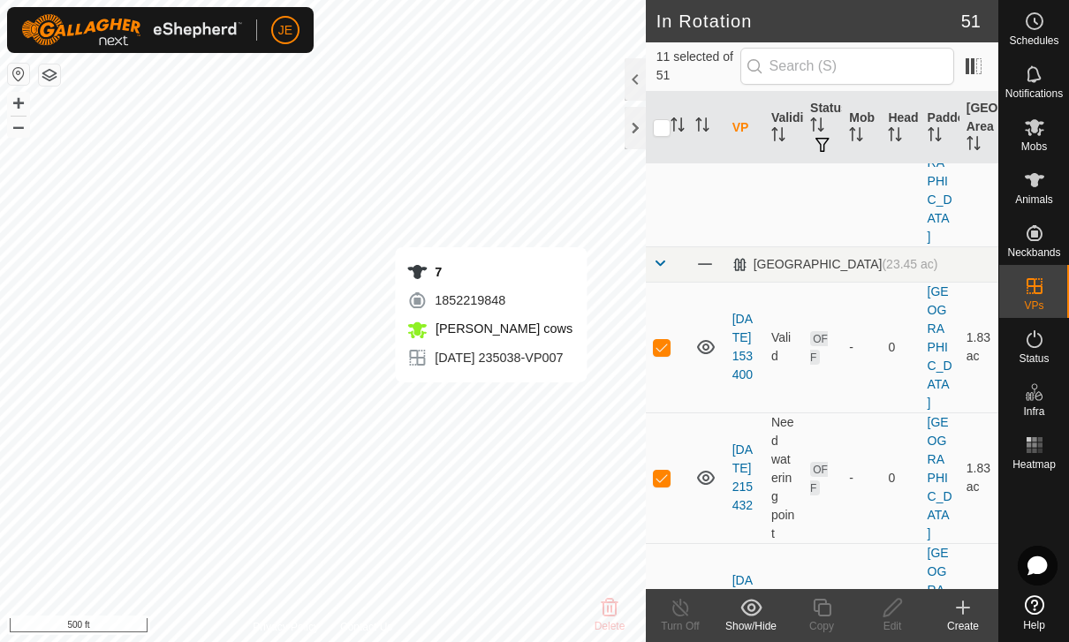
scroll to position [3085, 0]
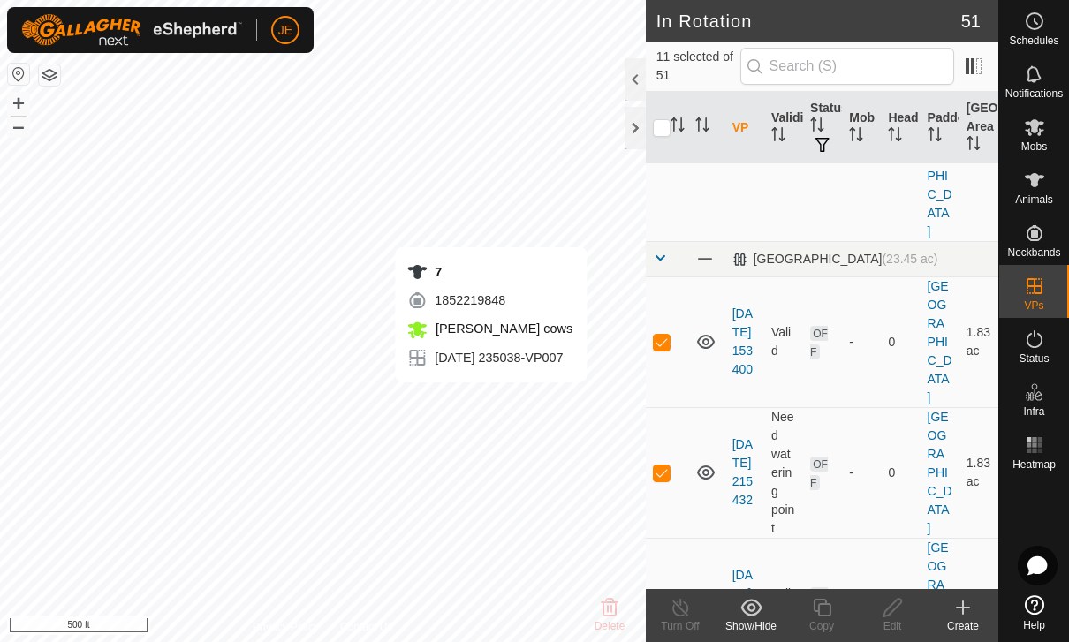
checkbox input "true"
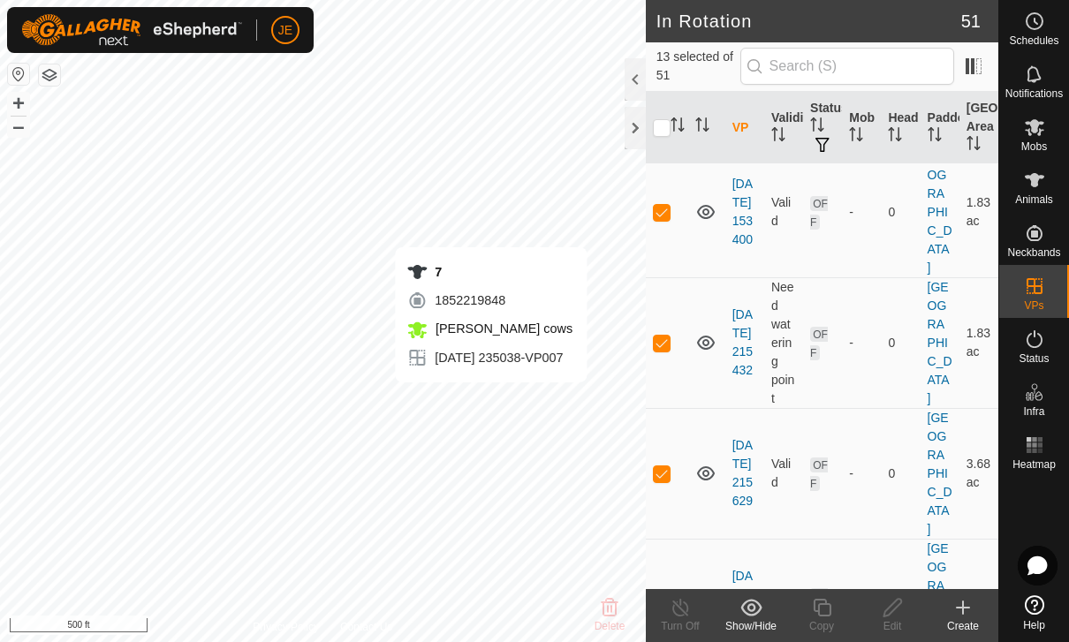
scroll to position [3252, 0]
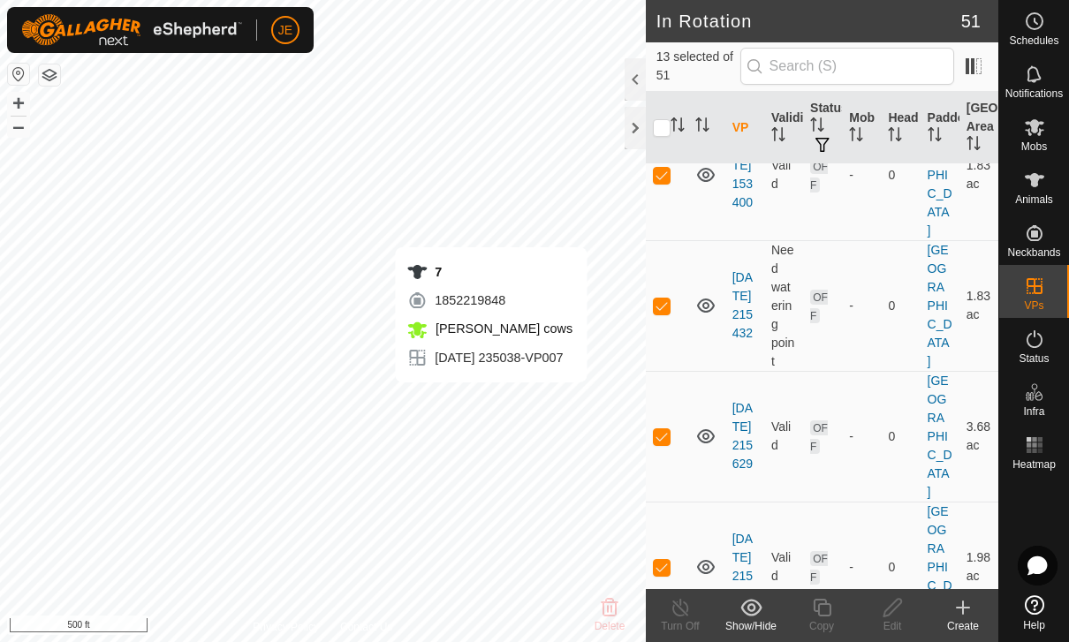
checkbox input "true"
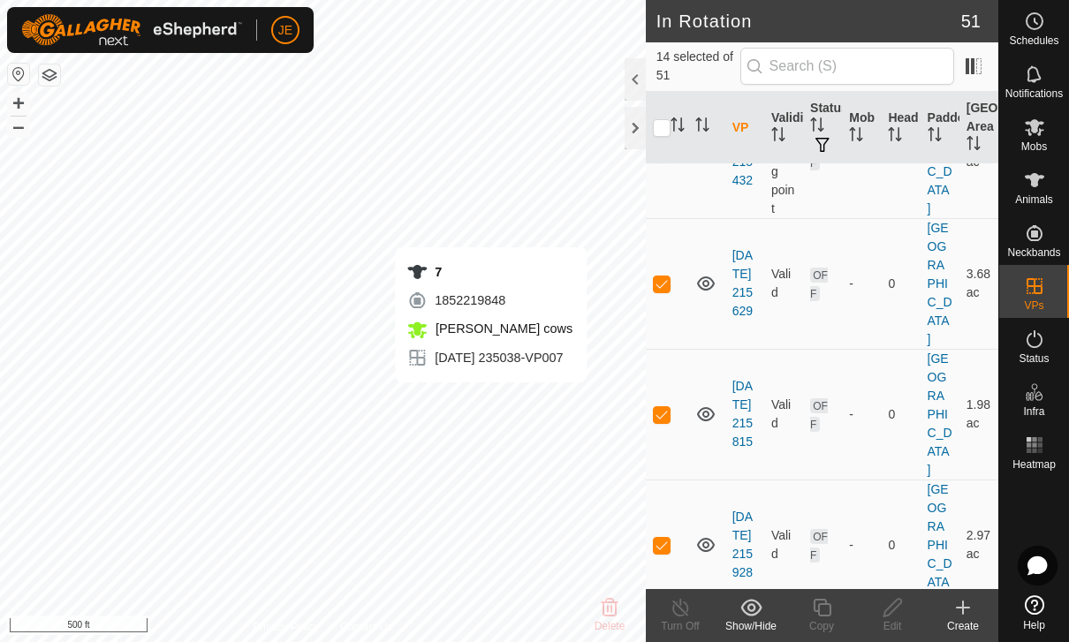
scroll to position [3362, 0]
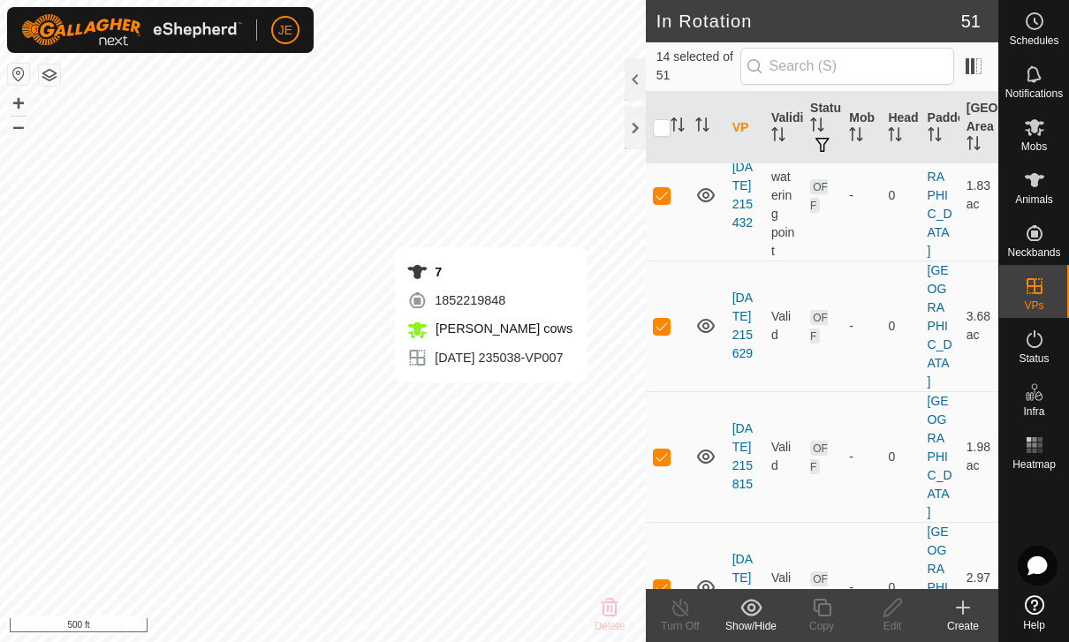
click at [749, 616] on icon at bounding box center [750, 607] width 21 height 17
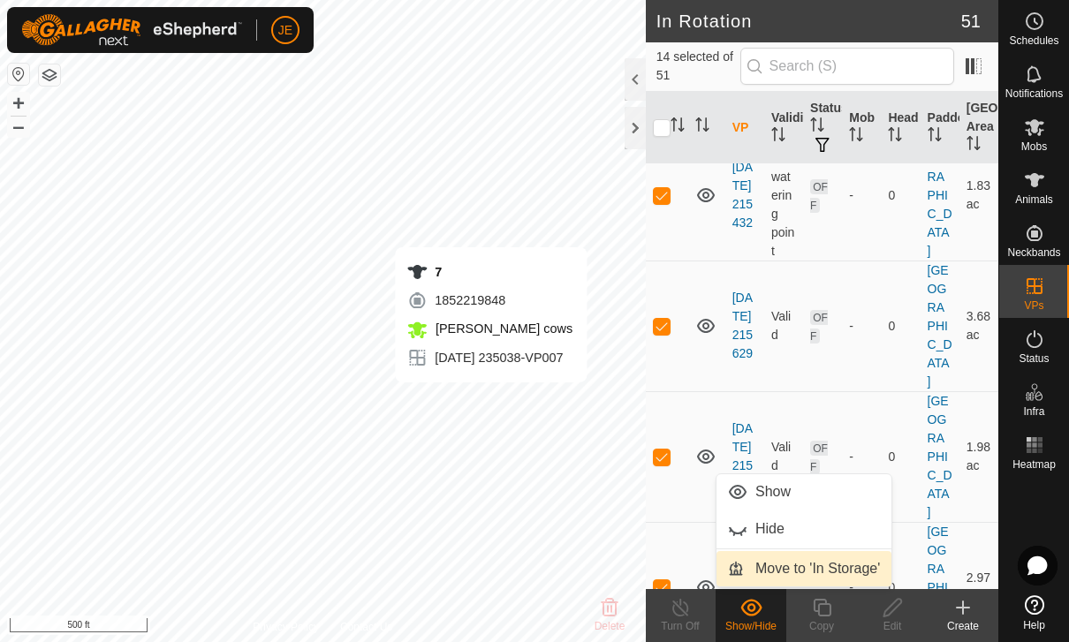
click at [840, 564] on span "Move to 'In Storage'" at bounding box center [817, 568] width 125 height 21
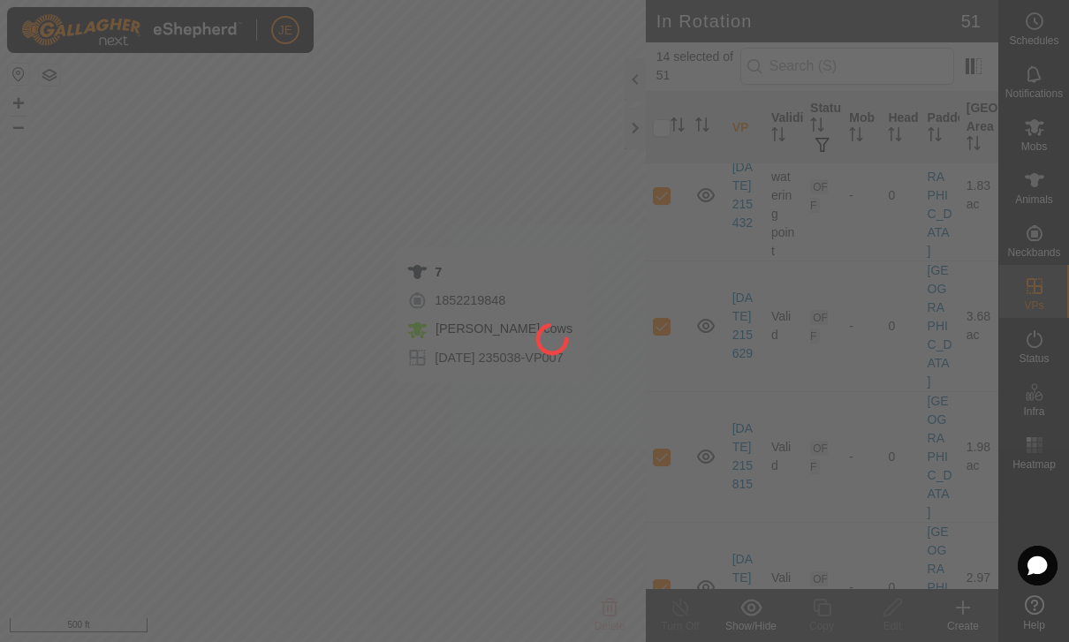
checkbox input "false"
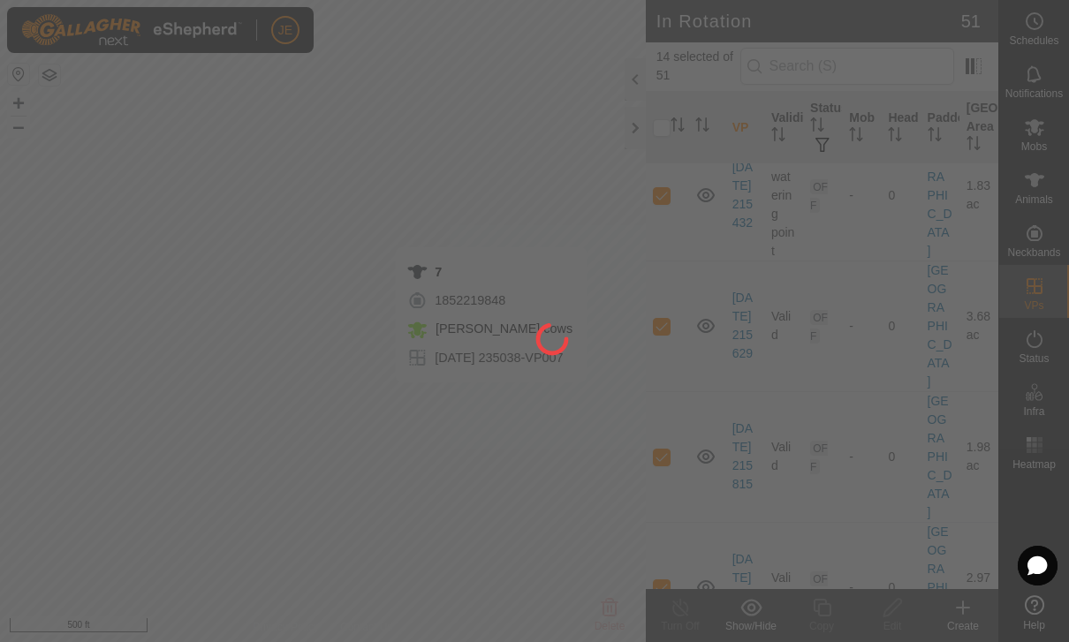
checkbox input "false"
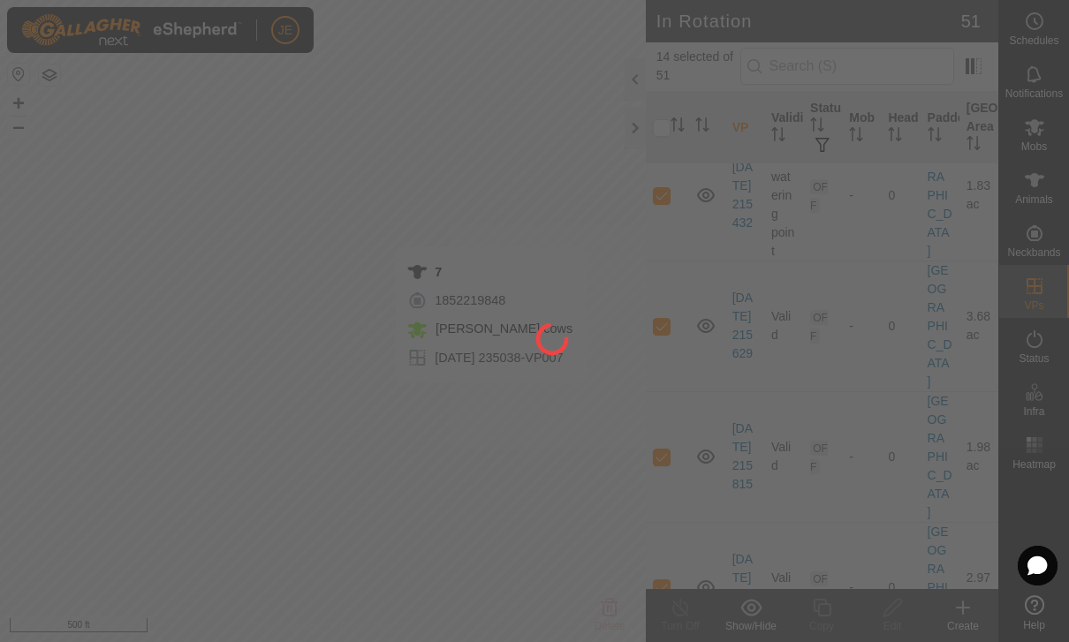
checkbox input "false"
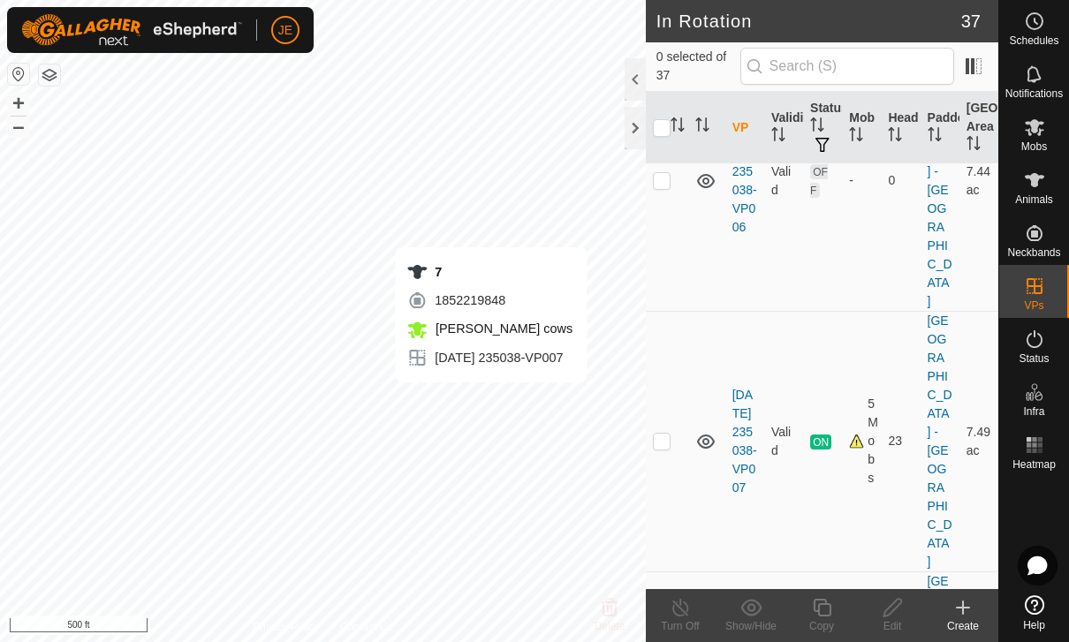
scroll to position [1724, 0]
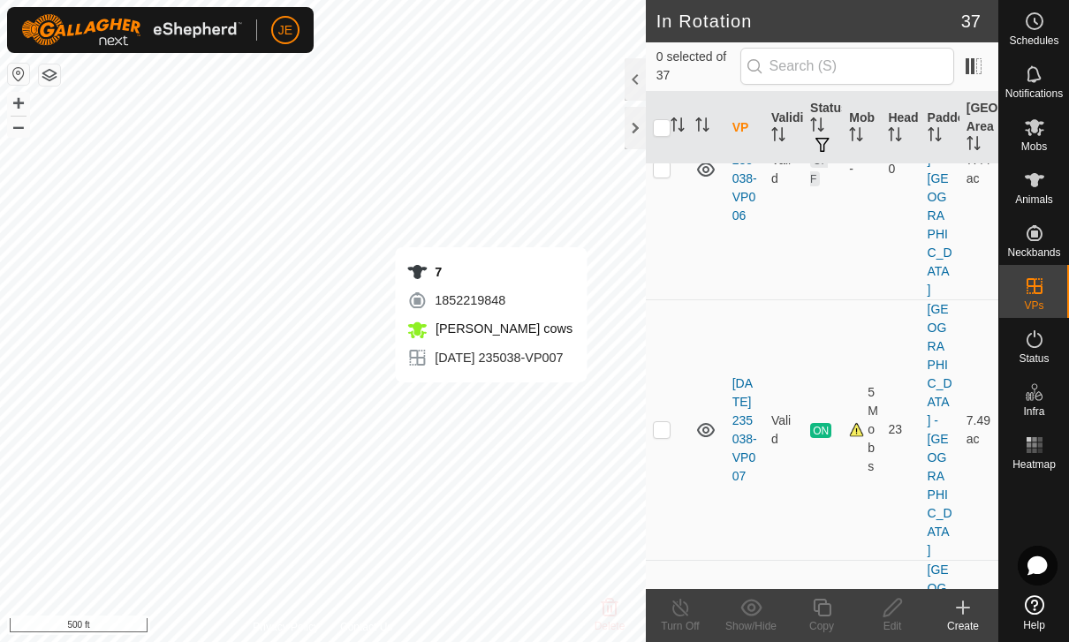
checkbox input "false"
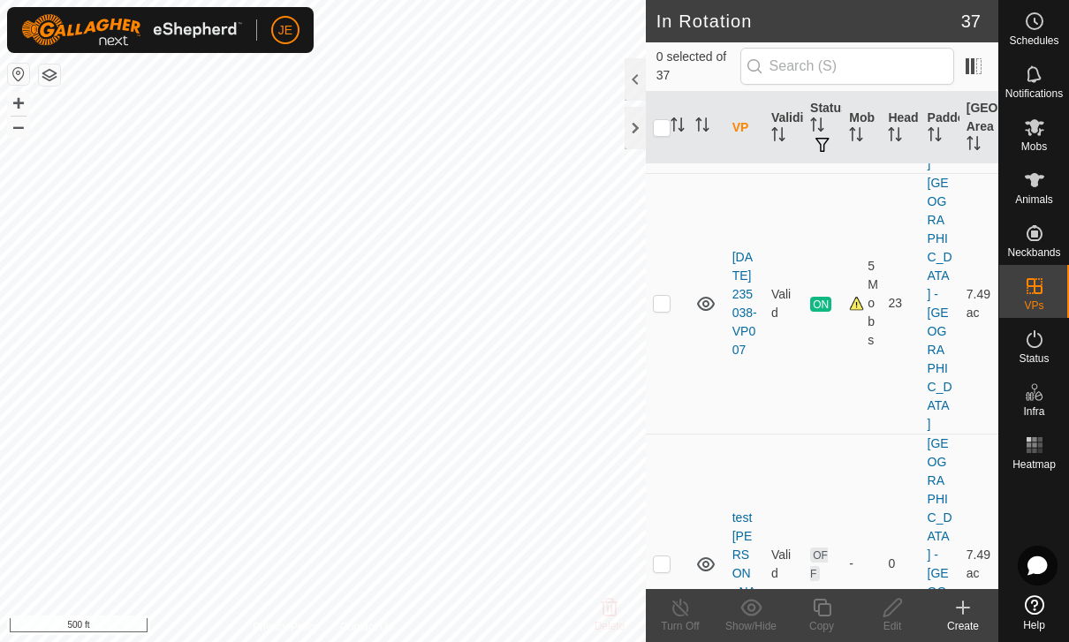
scroll to position [1846, 0]
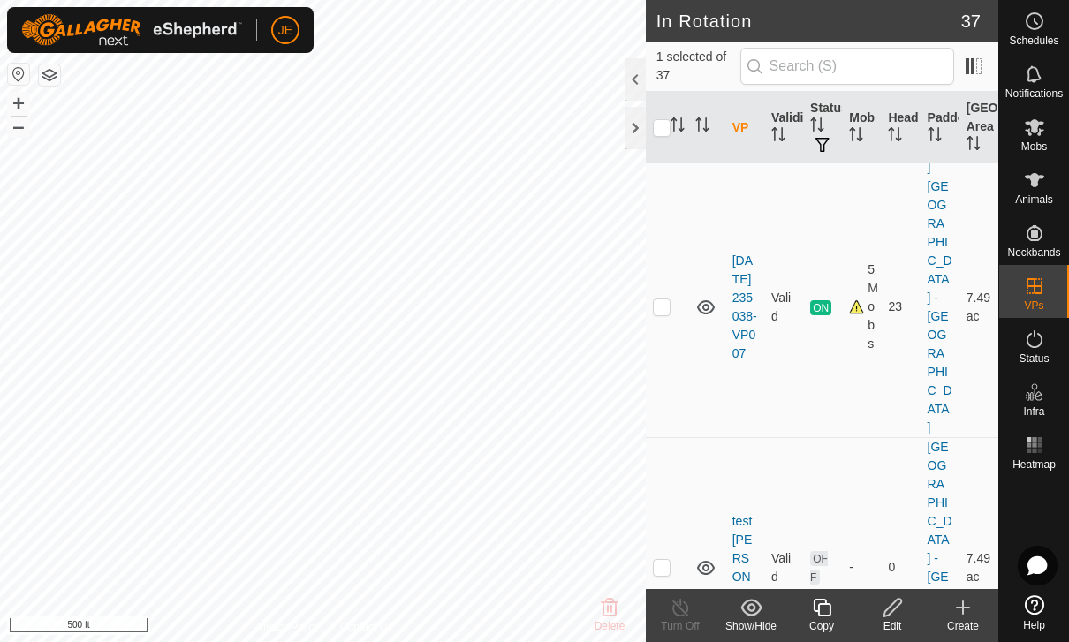
checkbox input "true"
click at [882, 609] on icon at bounding box center [893, 607] width 22 height 21
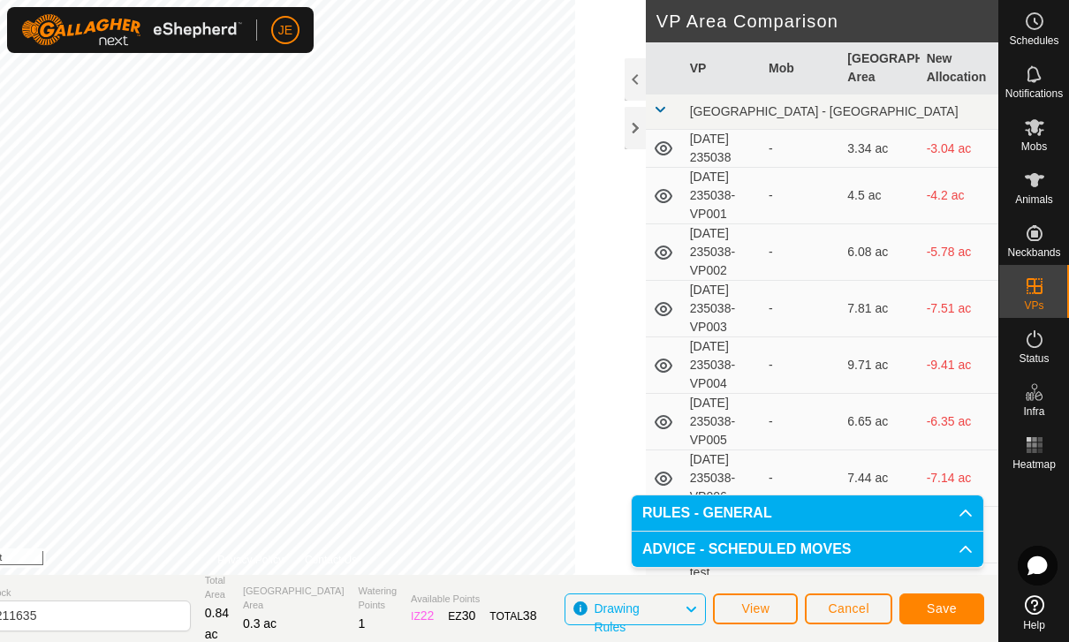
click at [940, 594] on button "Save" at bounding box center [941, 609] width 85 height 31
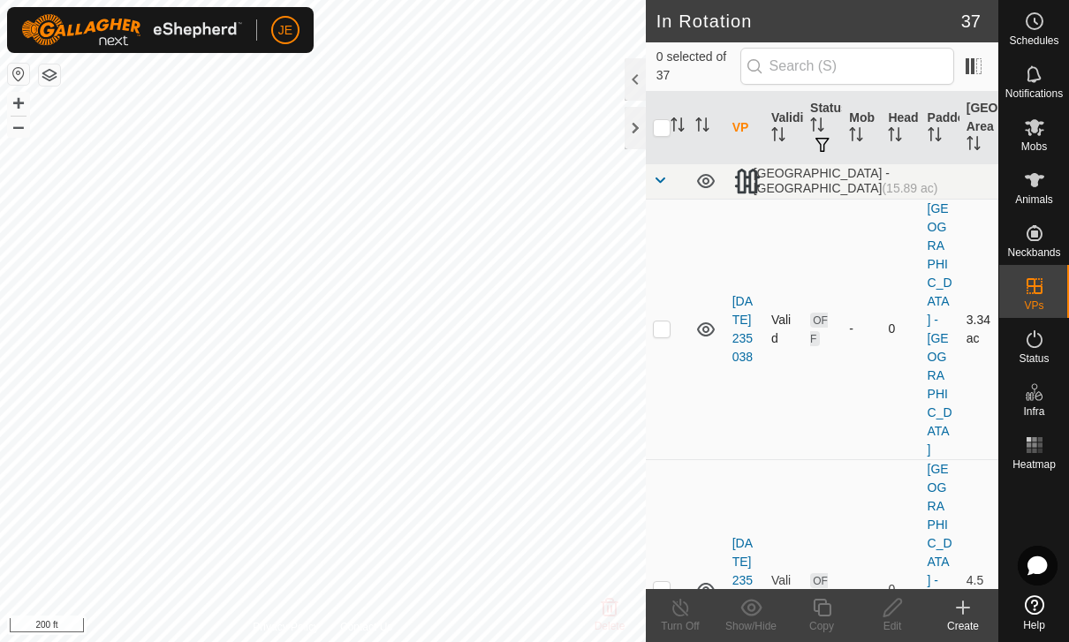
click at [663, 322] on p-checkbox at bounding box center [662, 329] width 18 height 14
click at [661, 322] on p-checkbox at bounding box center [662, 329] width 18 height 14
click at [667, 258] on td at bounding box center [667, 329] width 42 height 261
checkbox input "true"
click at [665, 582] on p-checkbox at bounding box center [662, 589] width 18 height 14
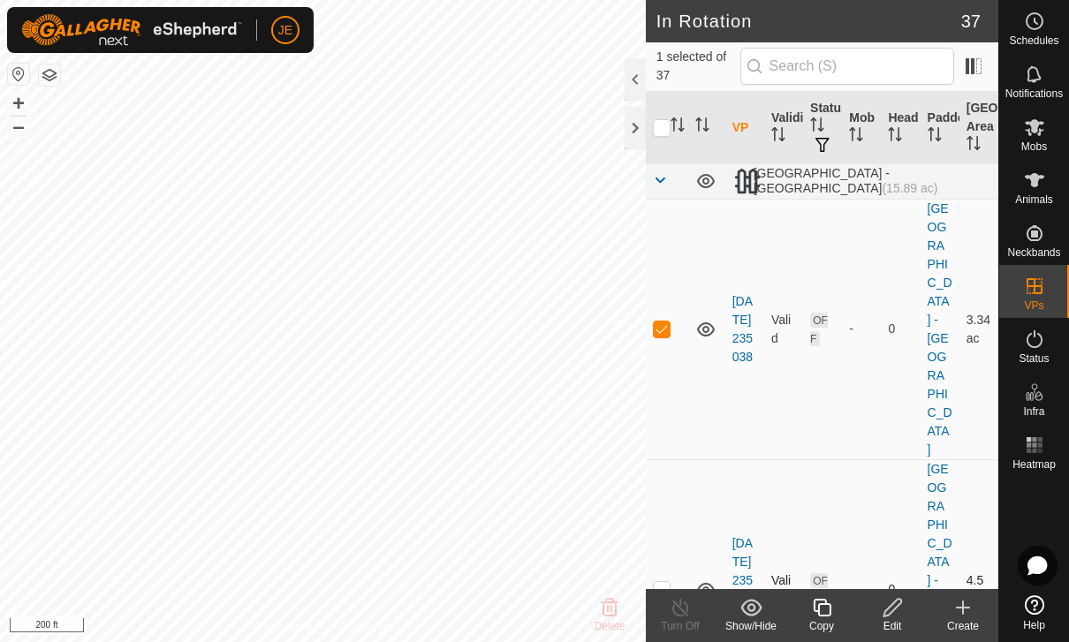
checkbox input "true"
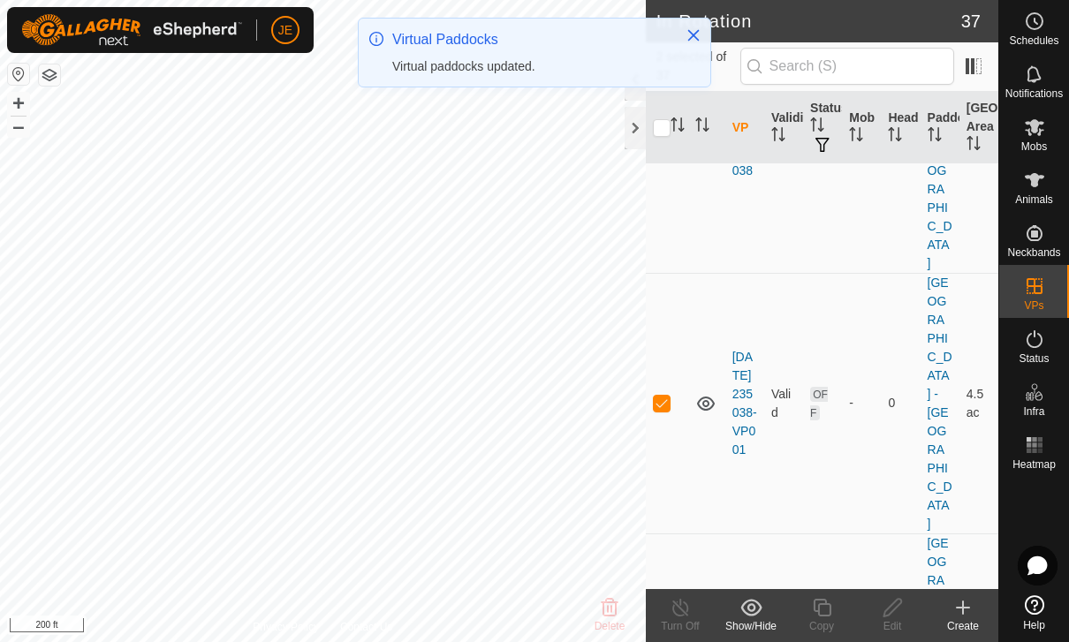
scroll to position [194, 0]
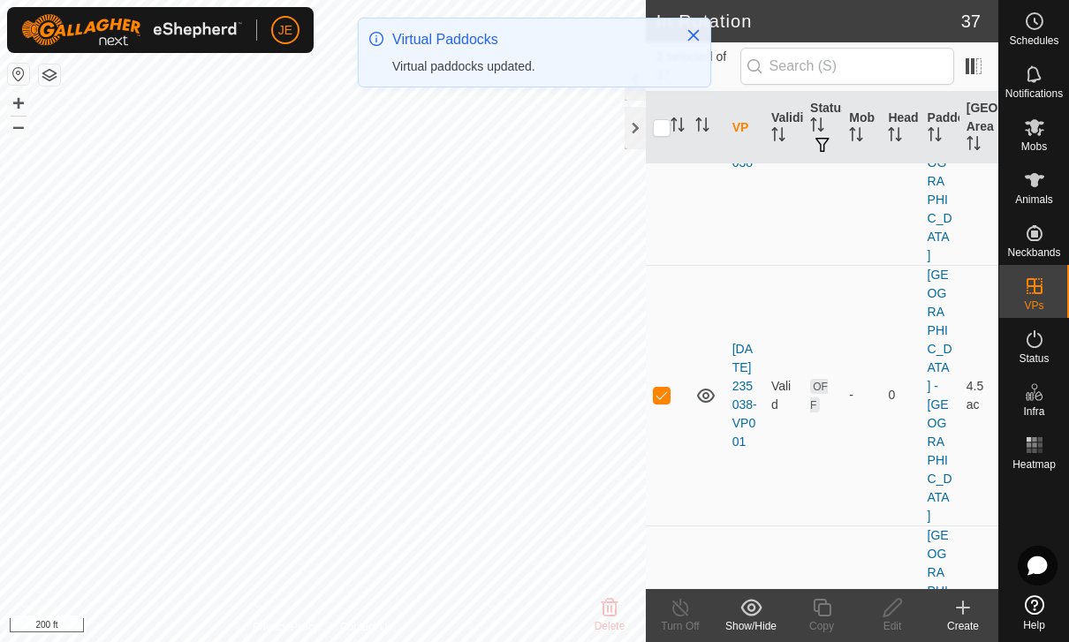
checkbox input "true"
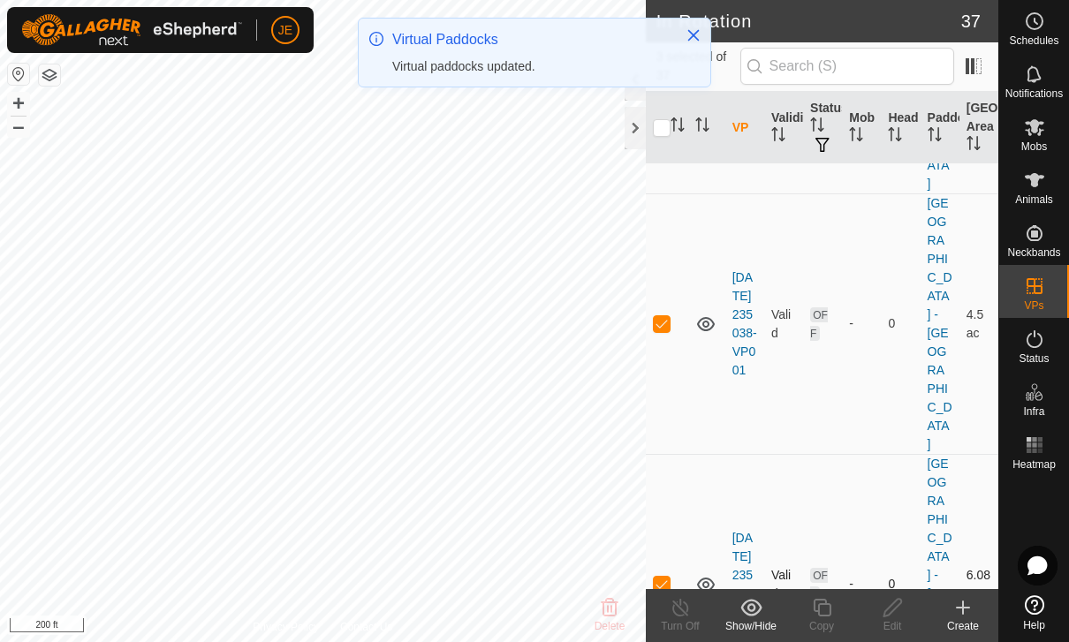
scroll to position [311, 0]
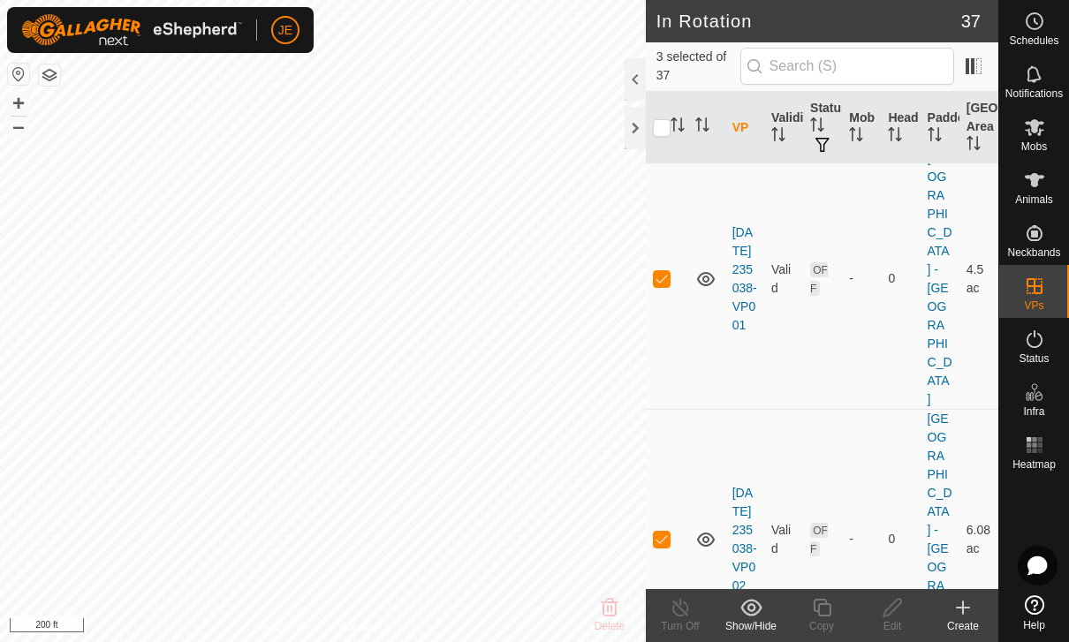
checkbox input "true"
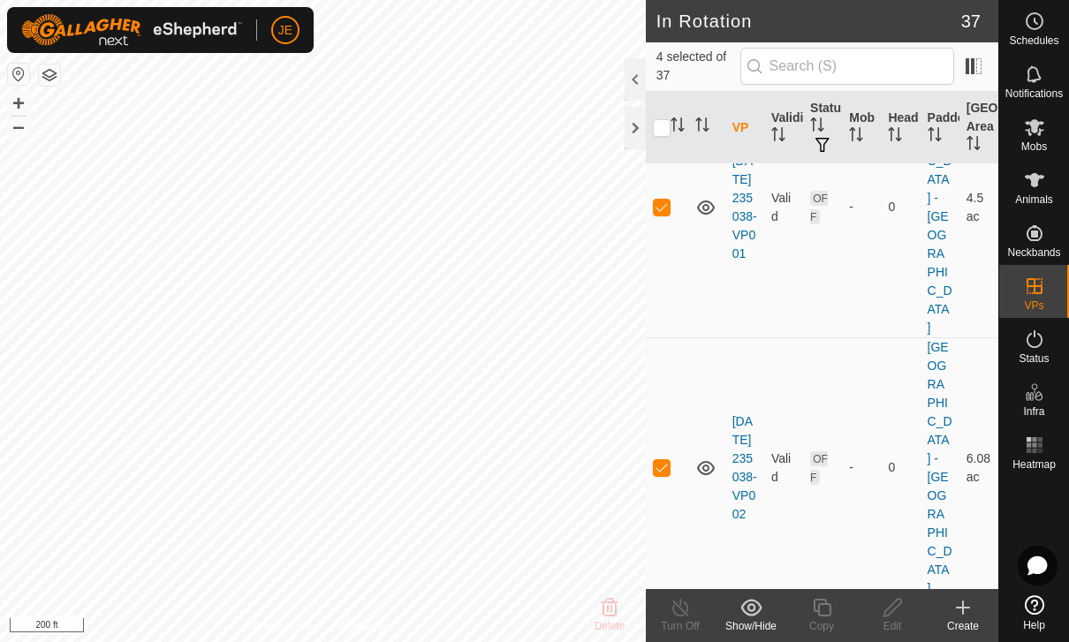
scroll to position [390, 0]
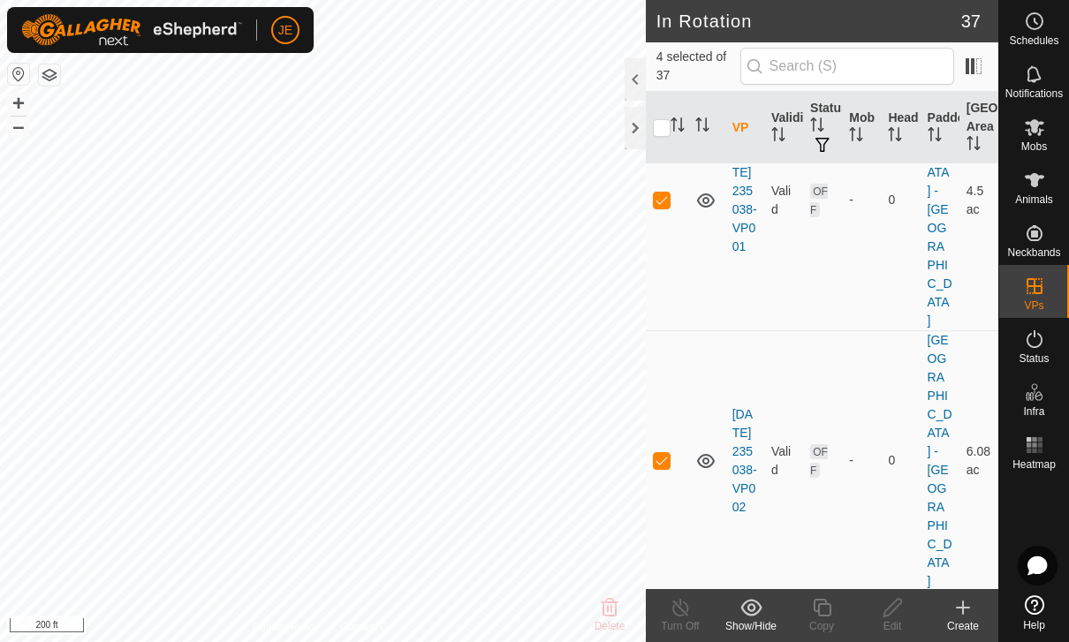
checkbox input "true"
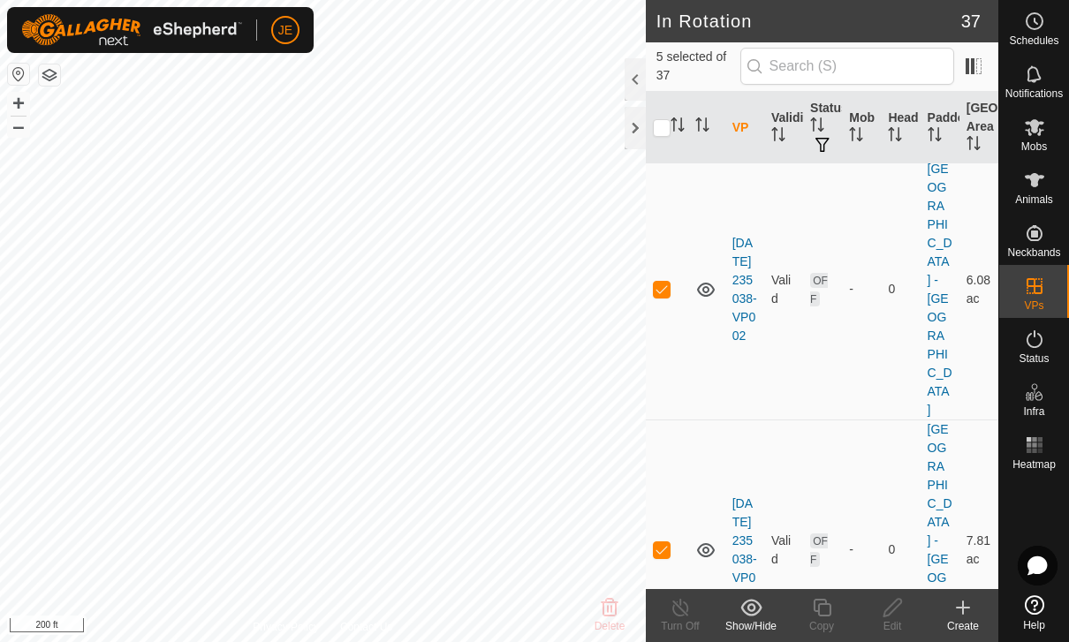
scroll to position [566, 0]
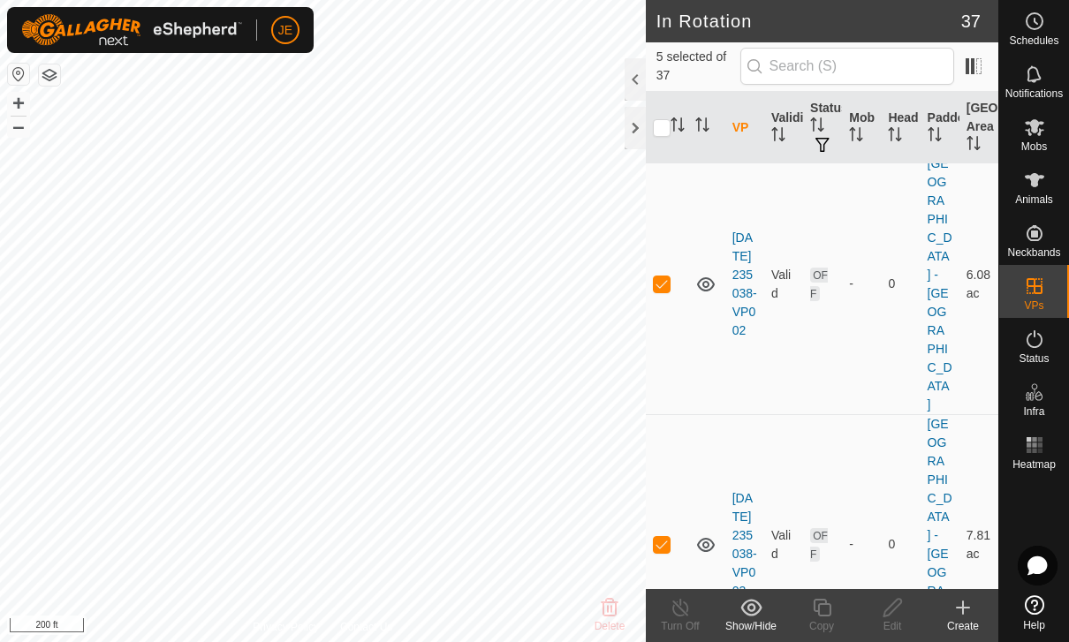
checkbox input "true"
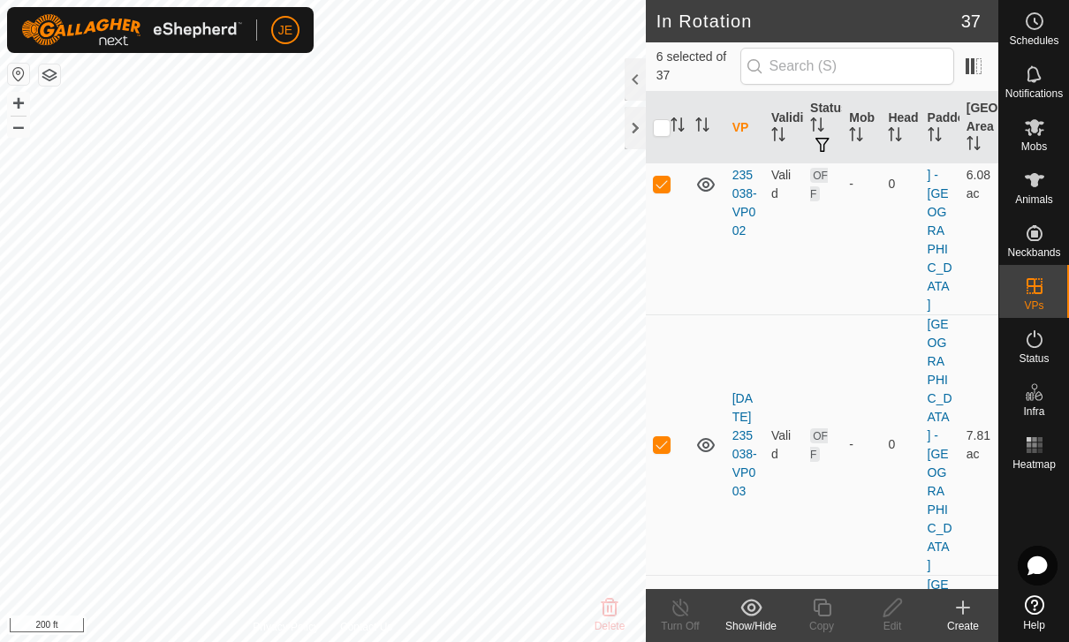
scroll to position [667, 0]
checkbox input "true"
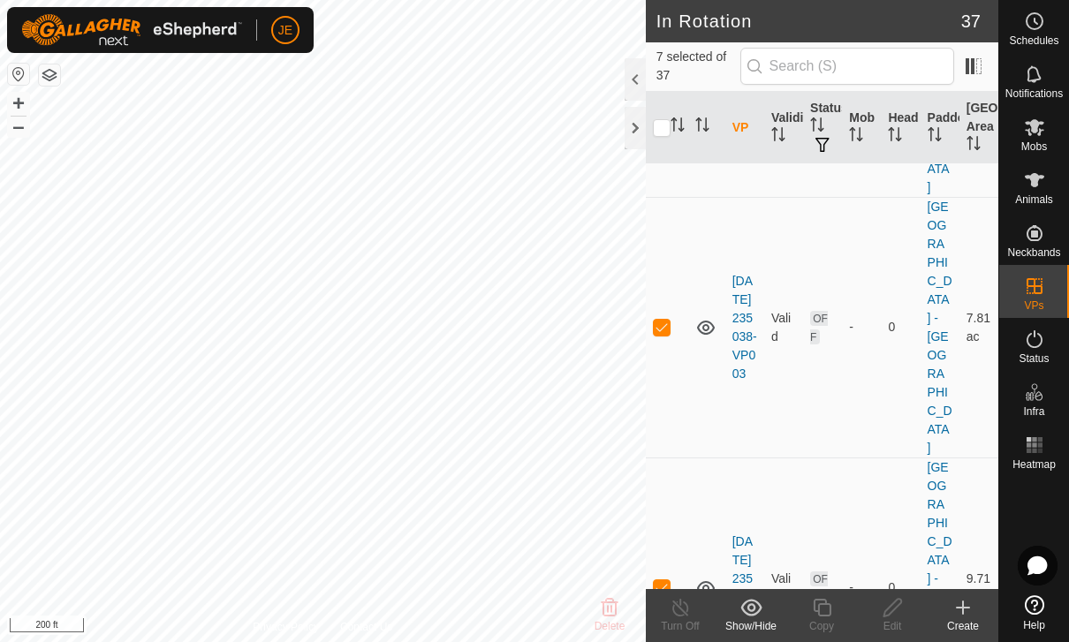
scroll to position [794, 0]
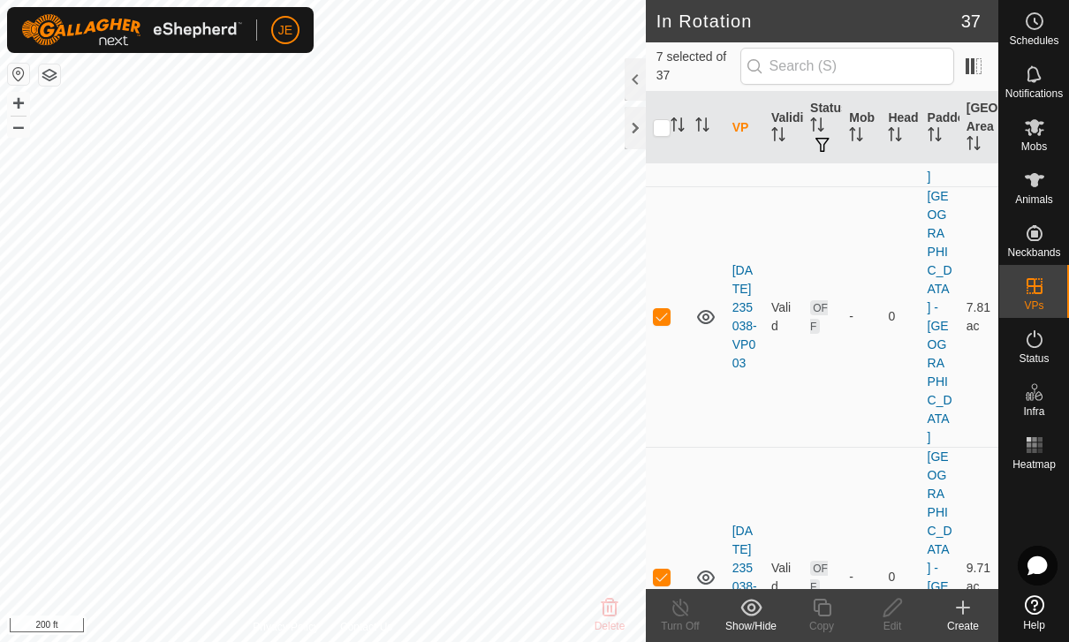
click at [752, 611] on icon at bounding box center [750, 607] width 21 height 17
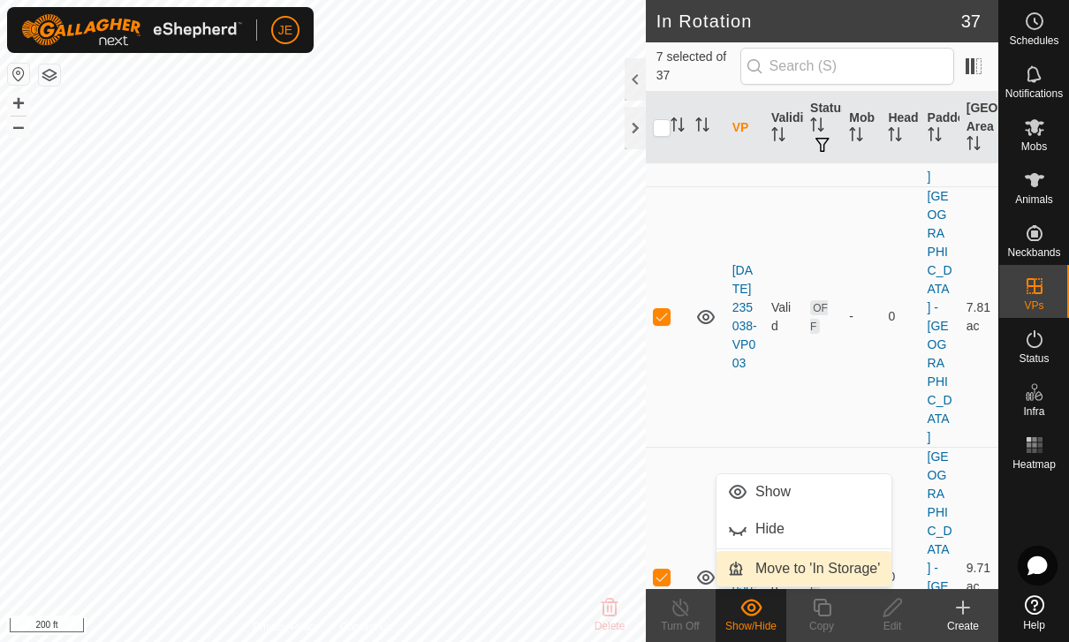
click at [822, 562] on span "Move to 'In Storage'" at bounding box center [817, 568] width 125 height 21
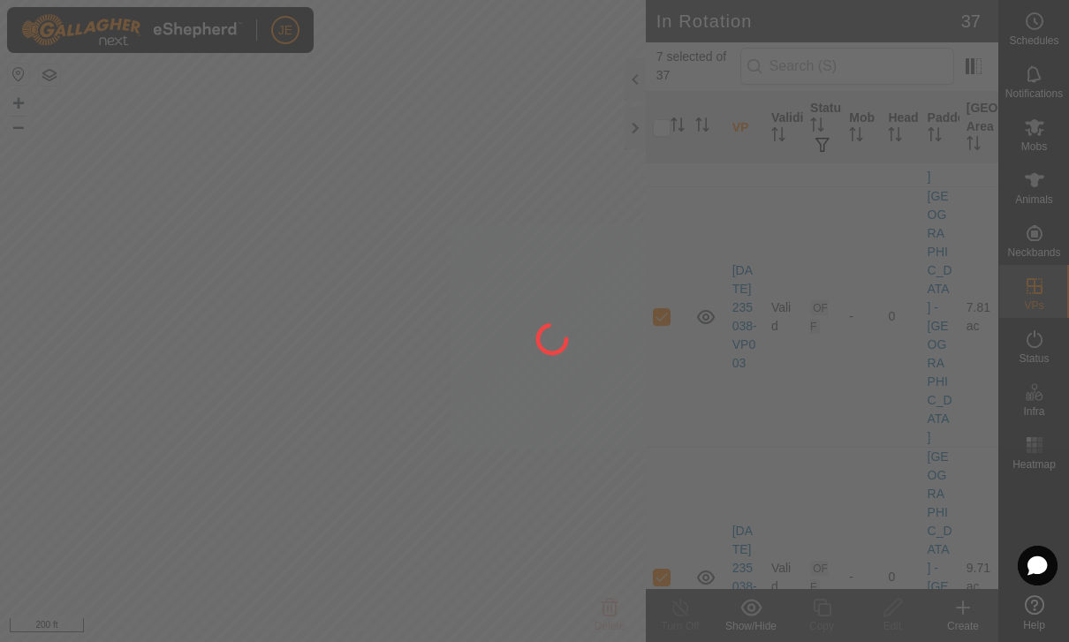
checkbox input "false"
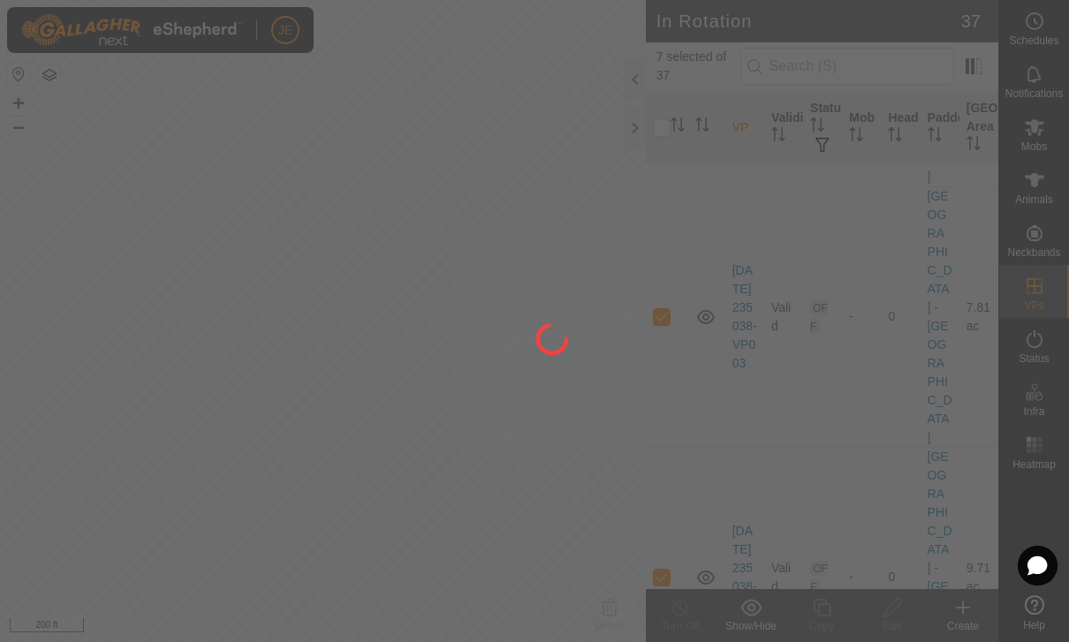
checkbox input "false"
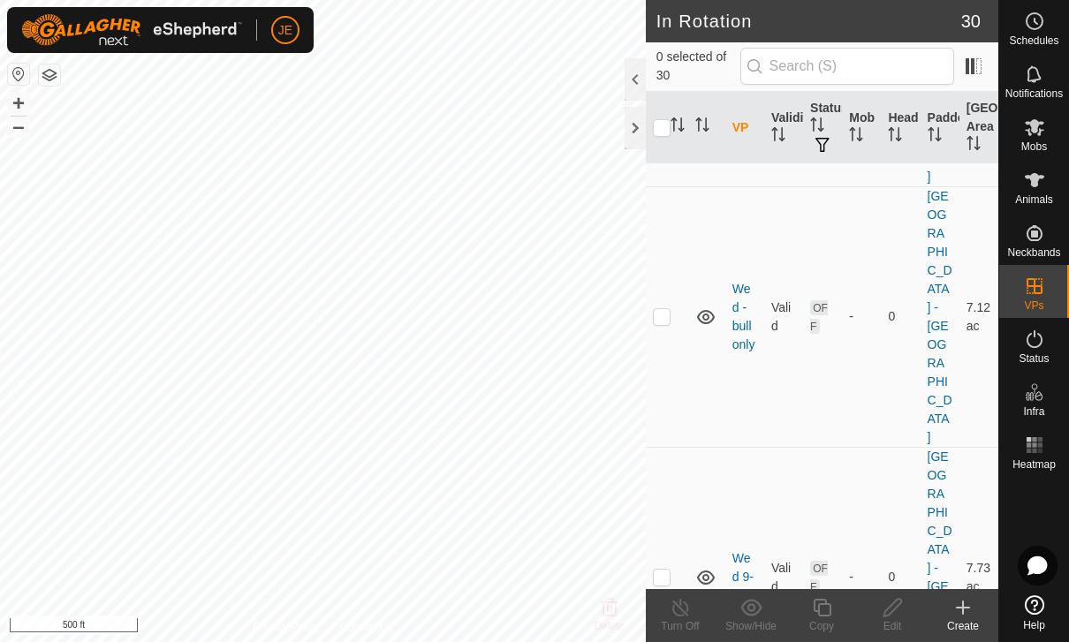
click at [961, 620] on div "Create" at bounding box center [963, 626] width 71 height 16
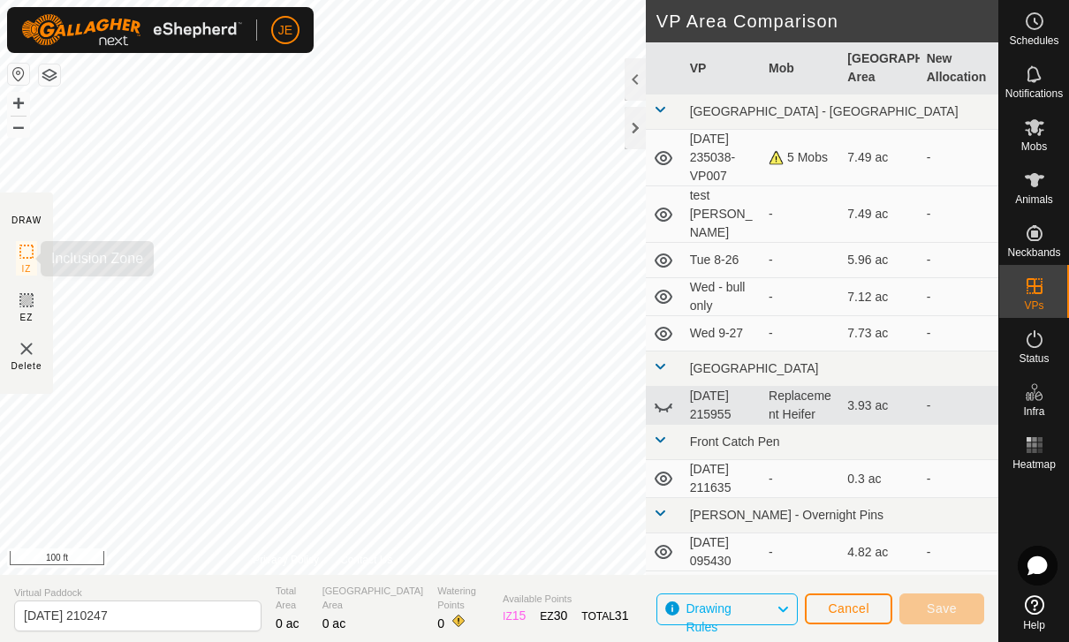
click at [24, 250] on icon at bounding box center [26, 251] width 21 height 21
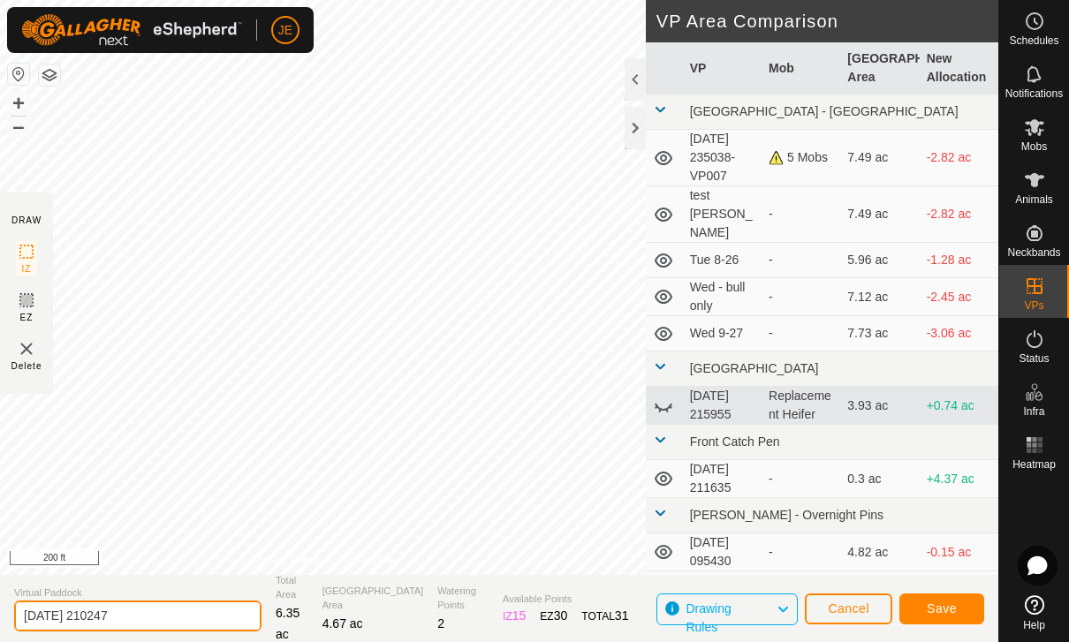
click at [155, 618] on input "2025-08-25 210247" at bounding box center [137, 616] width 247 height 31
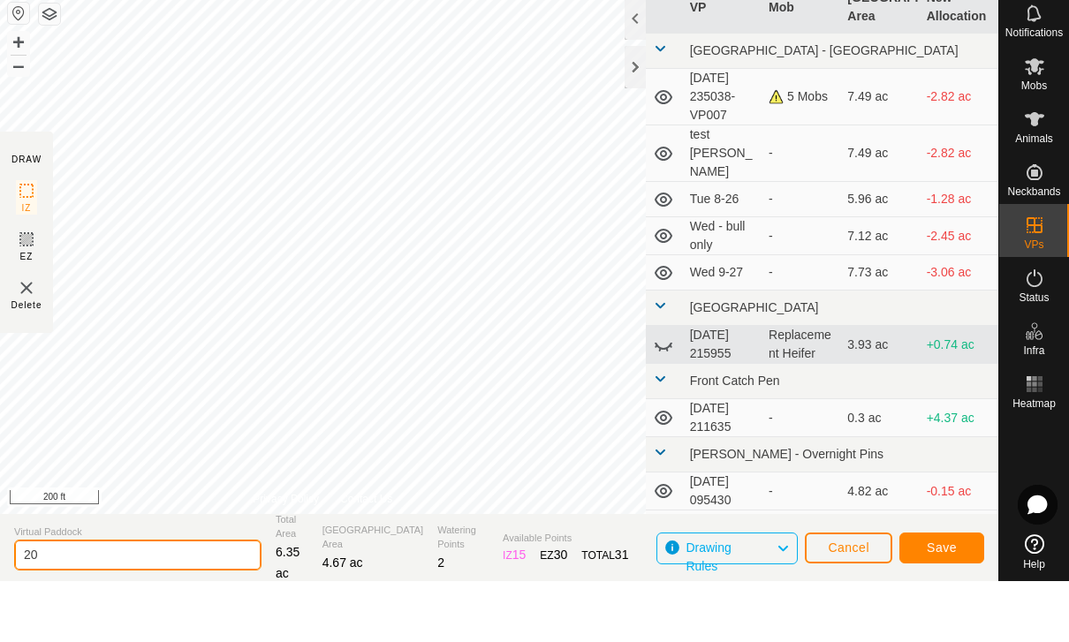
type input "2"
type input "Move day"
click at [953, 602] on span "Save" at bounding box center [942, 609] width 30 height 14
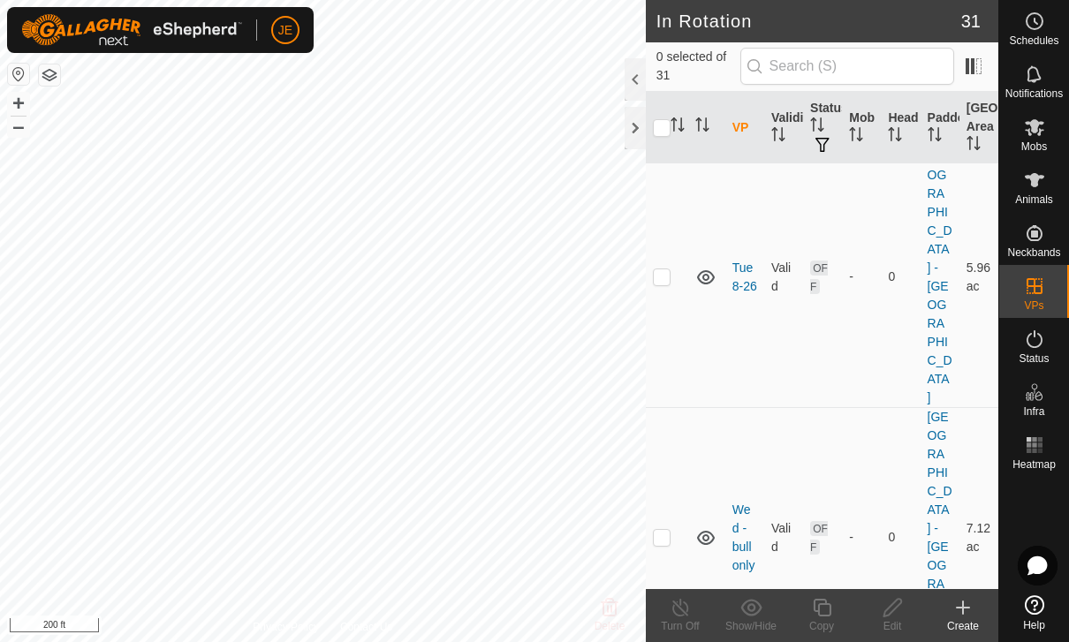
scroll to position [574, 0]
